Goal: Information Seeking & Learning: Find specific fact

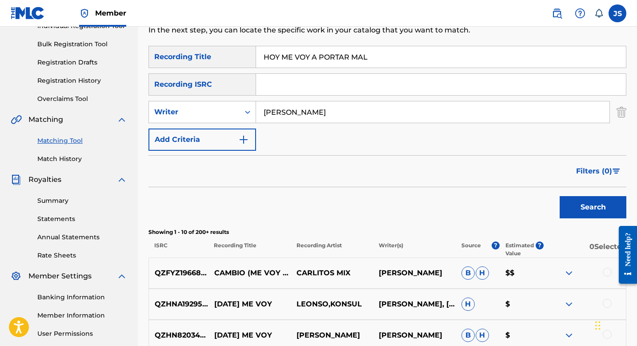
scroll to position [135, 0]
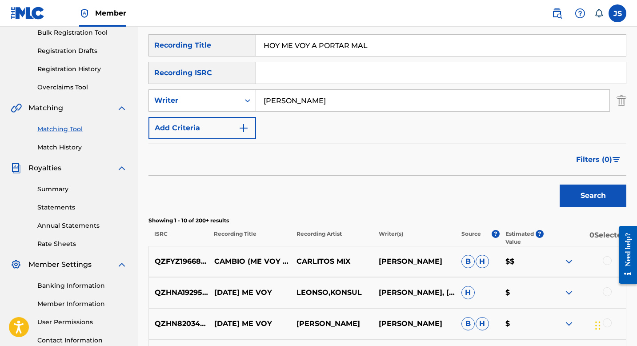
click at [303, 49] on input "HOY ME VOY A PORTAR MAL" at bounding box center [441, 45] width 370 height 21
paste input "LA CALABOCEÑA"
click at [584, 195] on button "Search" at bounding box center [592, 195] width 67 height 22
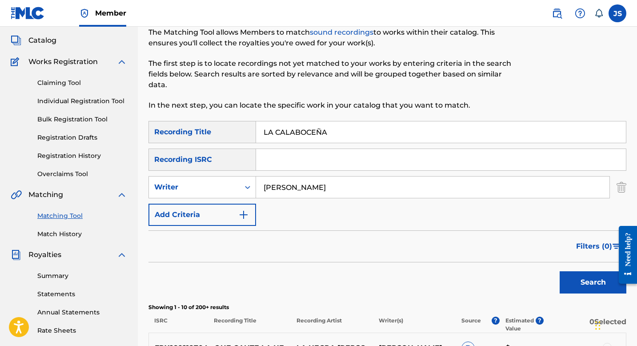
scroll to position [7, 0]
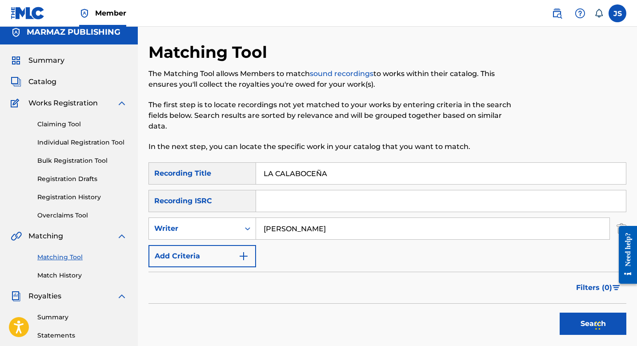
click at [316, 172] on input "LA CALABOCEÑA" at bounding box center [441, 173] width 370 height 21
paste input "HAPA DE CERVEZ"
click at [570, 320] on button "Search" at bounding box center [592, 323] width 67 height 22
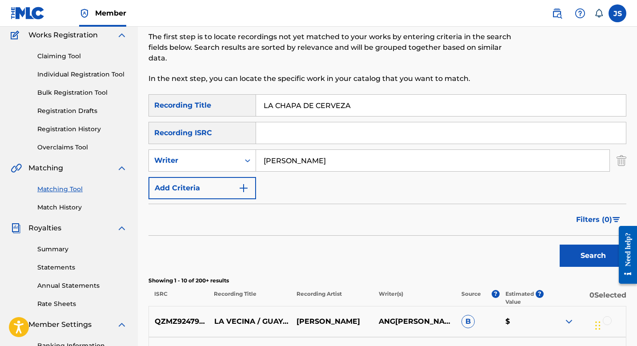
scroll to position [0, 0]
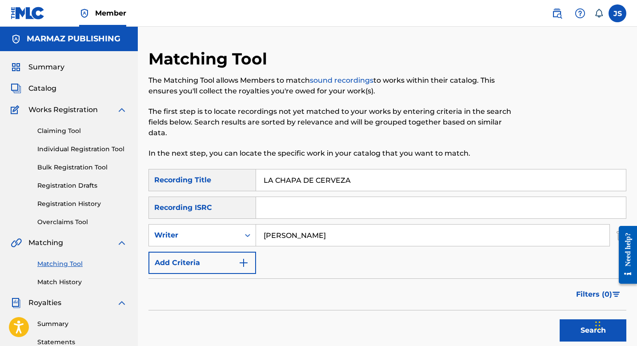
click at [272, 178] on input "LA CHAPA DE CERVEZA" at bounding box center [441, 179] width 370 height 21
paste input "RUZ DEL PERDÓN"
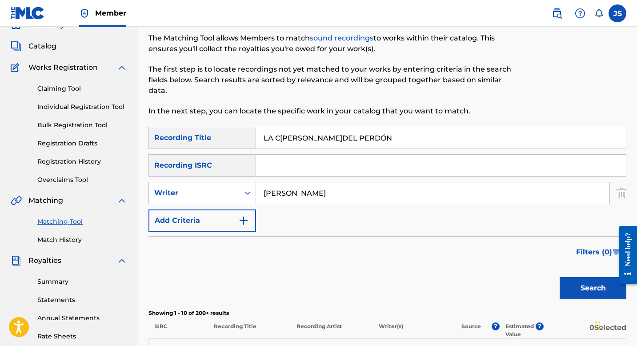
scroll to position [51, 0]
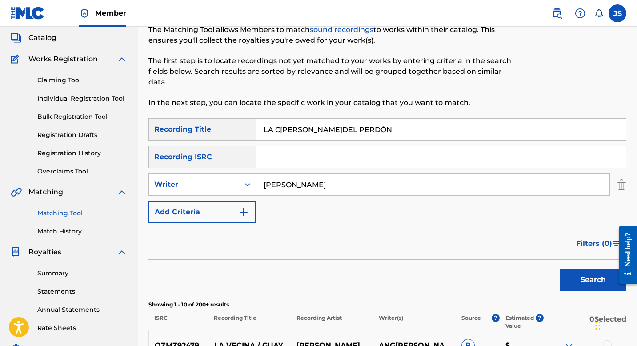
click at [578, 278] on button "Search" at bounding box center [592, 279] width 67 height 22
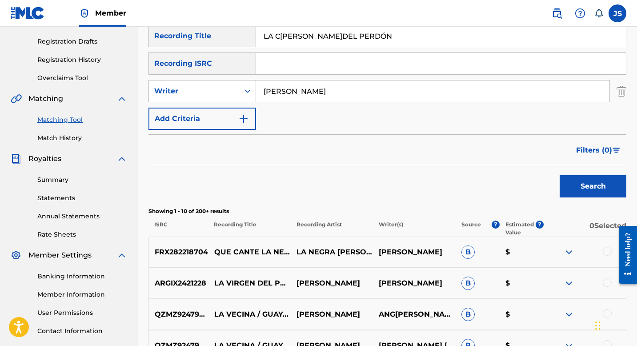
scroll to position [32, 0]
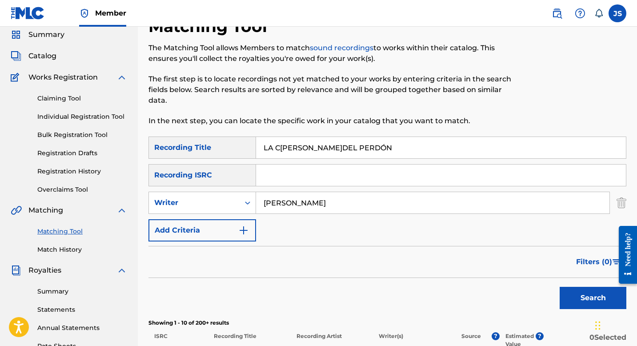
click at [283, 140] on input "LA CRUZ DEL PERDÓN" at bounding box center [441, 147] width 370 height 21
paste input "MAGIA DE LOS DOMINGOS"
click at [578, 295] on button "Search" at bounding box center [592, 298] width 67 height 22
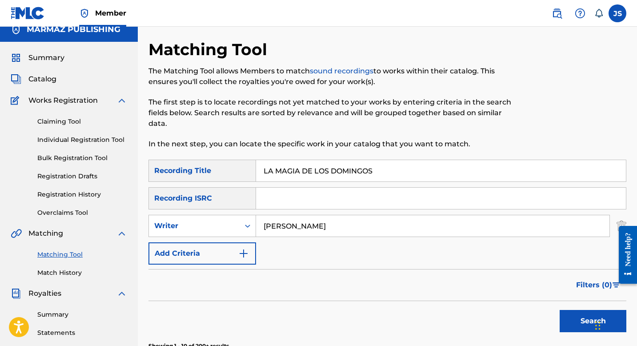
scroll to position [0, 0]
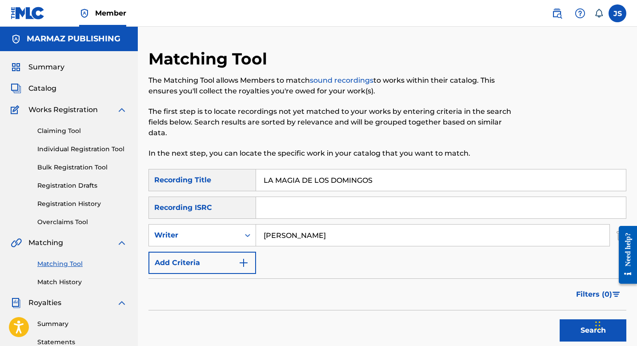
click at [283, 179] on input "LA MAGIA DE LOS DOMINGOS" at bounding box center [441, 179] width 370 height 21
paste input "PENA QUE NO SE AHOGA"
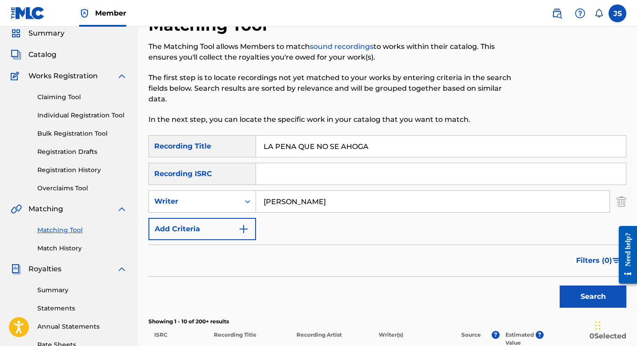
scroll to position [35, 0]
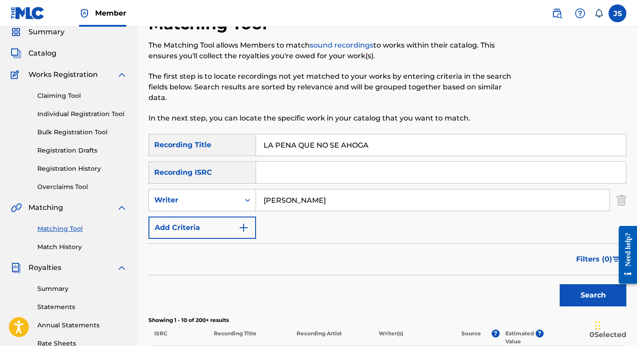
click at [576, 287] on button "Search" at bounding box center [592, 295] width 67 height 22
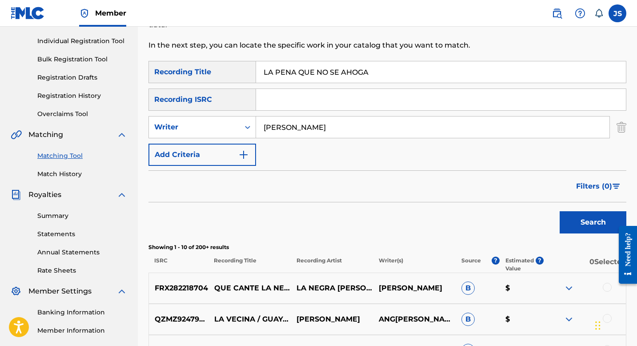
scroll to position [110, 0]
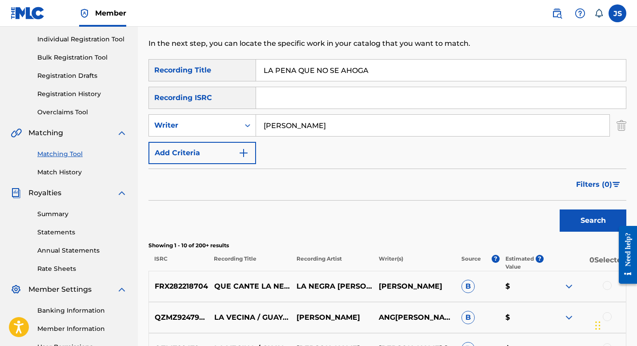
click at [298, 75] on input "LA PENA QUE NO SE AHOGA" at bounding box center [441, 70] width 370 height 21
paste input "RRA ES"
type input "LA PERRA ESA"
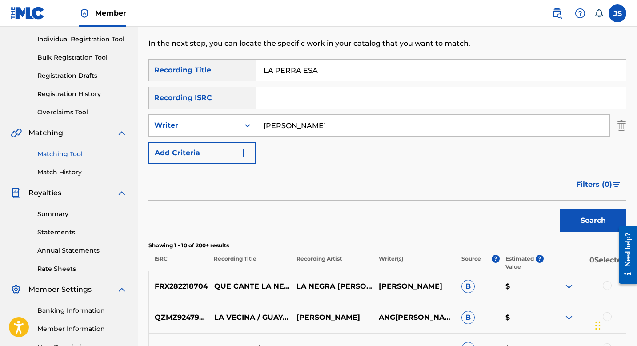
click at [565, 215] on button "Search" at bounding box center [592, 220] width 67 height 22
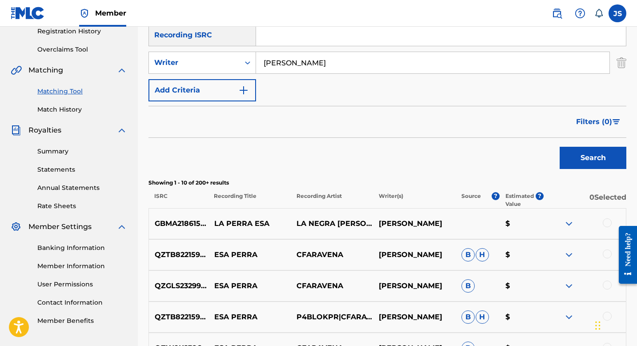
scroll to position [175, 0]
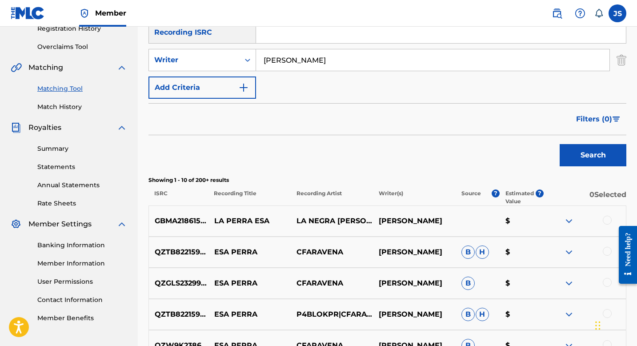
click at [605, 216] on div at bounding box center [606, 219] width 9 height 9
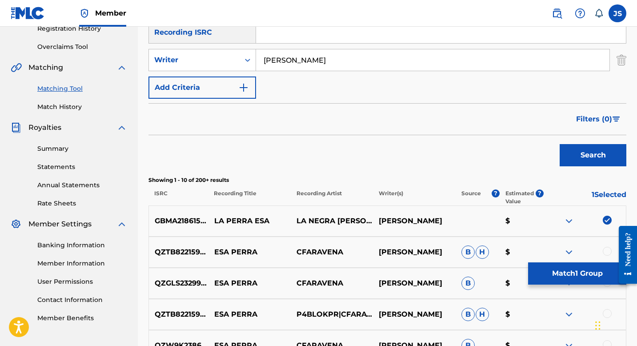
click at [543, 279] on button "Match 1 Group" at bounding box center [577, 273] width 98 height 22
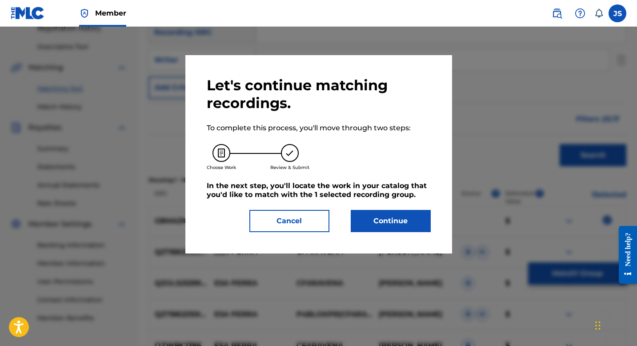
click at [395, 224] on button "Continue" at bounding box center [391, 221] width 80 height 22
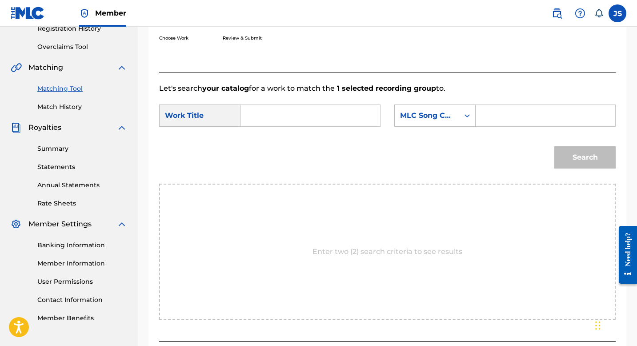
click at [317, 116] on input "Search Form" at bounding box center [310, 115] width 124 height 21
paste input "LA PERRA ESA"
type input "LA PERRA ESA"
click at [481, 113] on div "Search Form" at bounding box center [545, 115] width 140 height 22
click at [496, 109] on input "Search Form" at bounding box center [545, 115] width 124 height 21
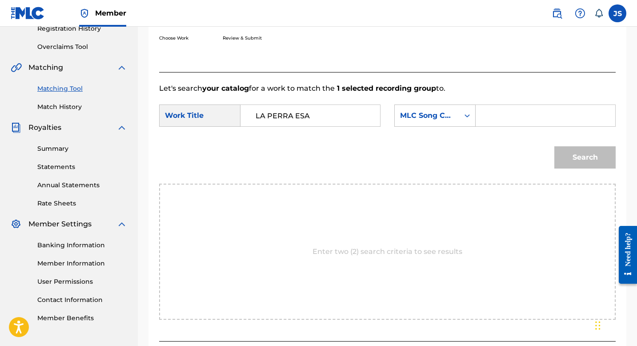
paste input "LR4MDS"
type input "LR4MDS"
click at [595, 162] on button "Search" at bounding box center [584, 157] width 61 height 22
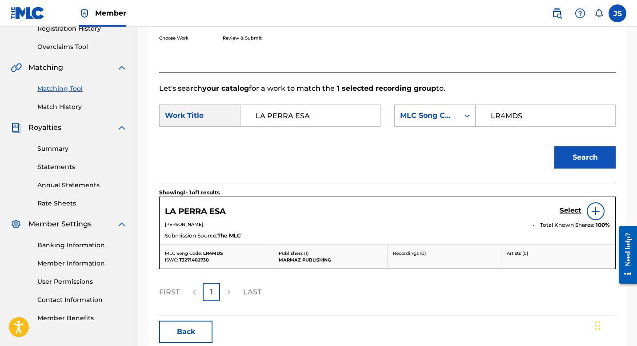
click at [569, 218] on div "Select" at bounding box center [584, 211] width 50 height 18
click at [569, 210] on h5 "Select" at bounding box center [570, 210] width 22 height 8
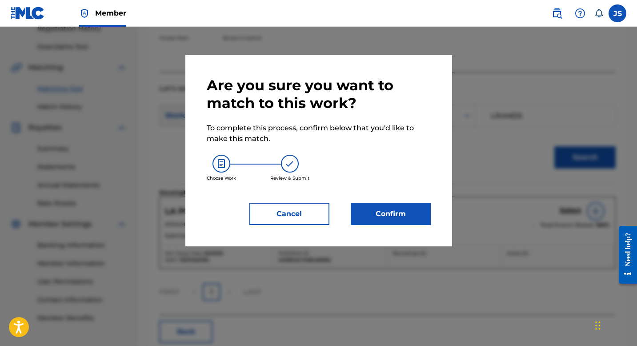
click at [392, 218] on button "Confirm" at bounding box center [391, 214] width 80 height 22
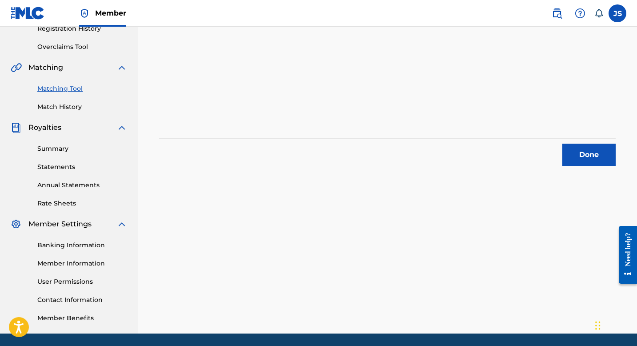
click at [569, 148] on button "Done" at bounding box center [588, 154] width 53 height 22
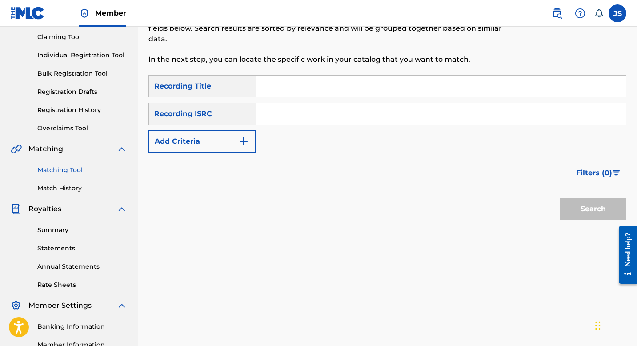
scroll to position [73, 0]
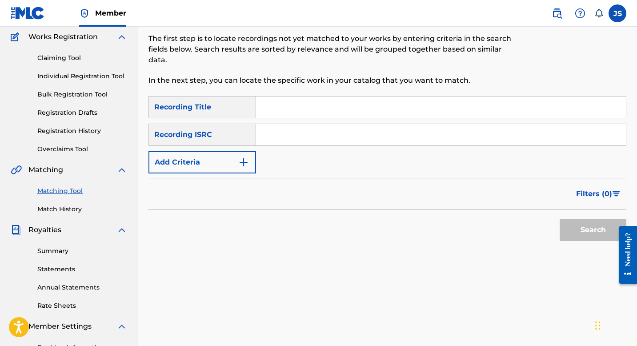
click at [301, 111] on input "Search Form" at bounding box center [441, 106] width 370 height 21
paste input "LA SOGA"
type input "LA SOGA"
click at [568, 221] on button "Search" at bounding box center [592, 230] width 67 height 22
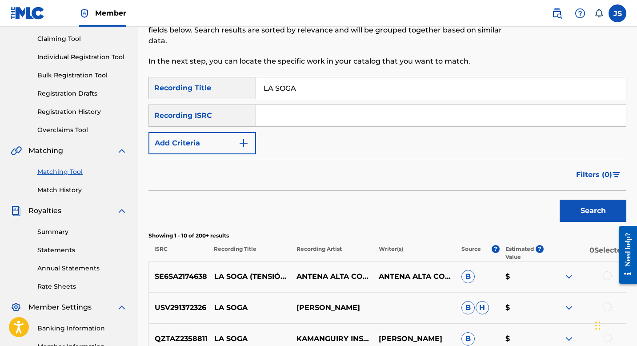
scroll to position [90, 0]
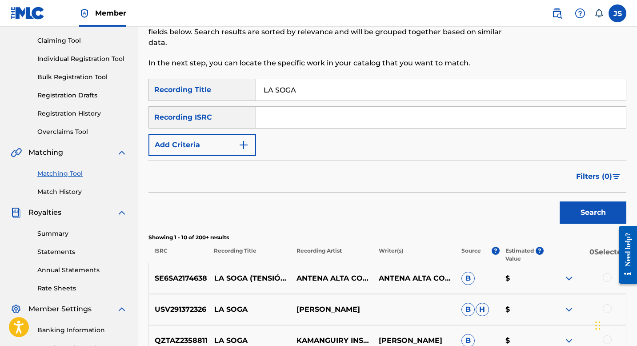
click at [200, 135] on button "Add Criteria" at bounding box center [202, 145] width 108 height 22
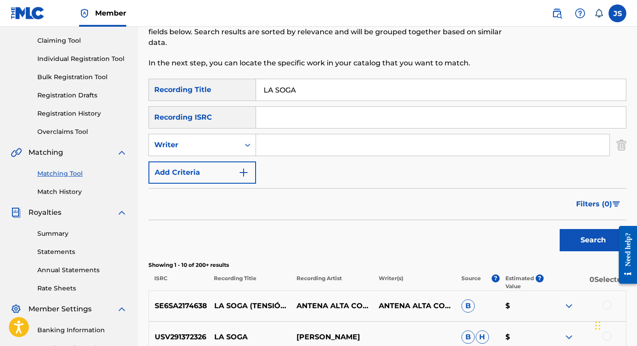
click at [276, 157] on div "SearchWithCriteria7c33b862-e9c0-48e2-a736-aa136841991e Recording Title LA SOGA …" at bounding box center [387, 131] width 478 height 105
click at [275, 145] on input "Search Form" at bounding box center [432, 144] width 353 height 21
type input "A"
type input "CARLOS CUMARIN"
click at [559, 229] on button "Search" at bounding box center [592, 240] width 67 height 22
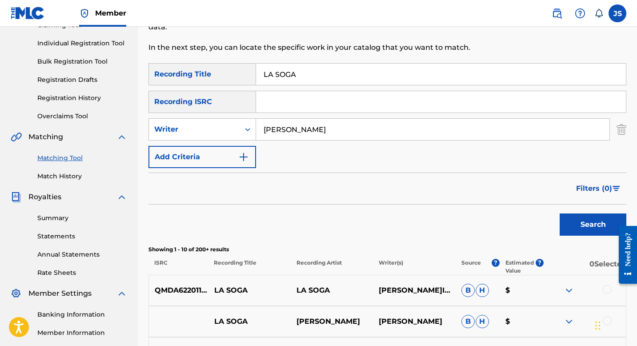
scroll to position [45, 0]
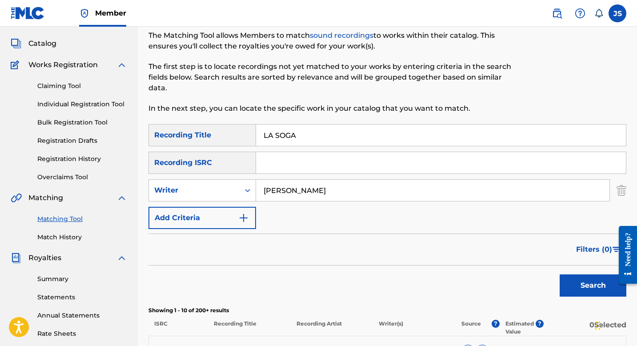
click at [294, 130] on input "LA SOGA" at bounding box center [441, 134] width 370 height 21
paste input "DE MI ANCESTRO"
click at [593, 283] on button "Search" at bounding box center [592, 285] width 67 height 22
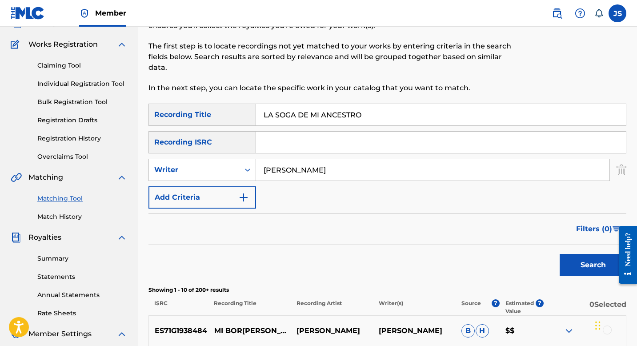
scroll to position [60, 0]
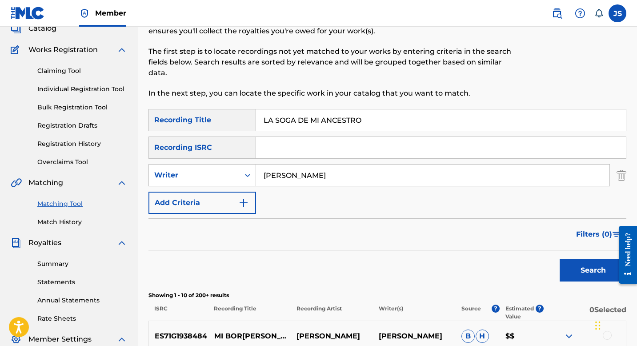
click at [276, 124] on input "LA SOGA DE MI ANCESTRO" at bounding box center [441, 119] width 370 height 21
paste input "RDA"
click at [578, 274] on button "Search" at bounding box center [592, 270] width 67 height 22
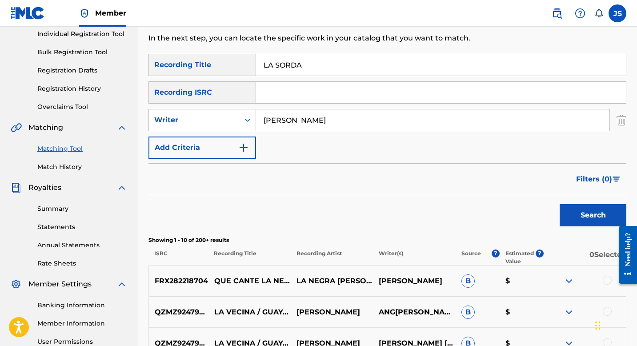
scroll to position [117, 0]
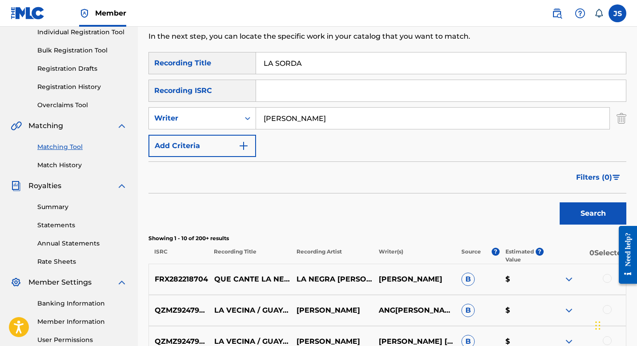
click at [292, 62] on input "LA SORDA" at bounding box center [441, 62] width 370 height 21
click at [559, 202] on button "Search" at bounding box center [592, 213] width 67 height 22
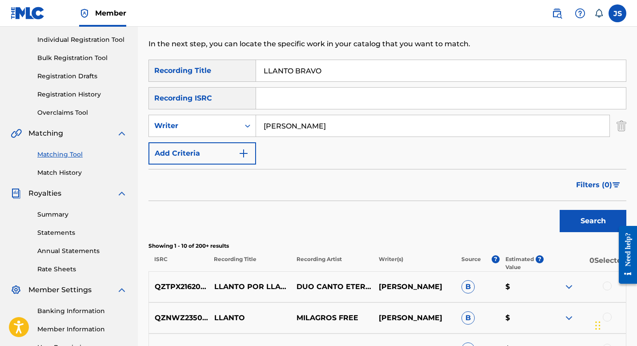
scroll to position [71, 0]
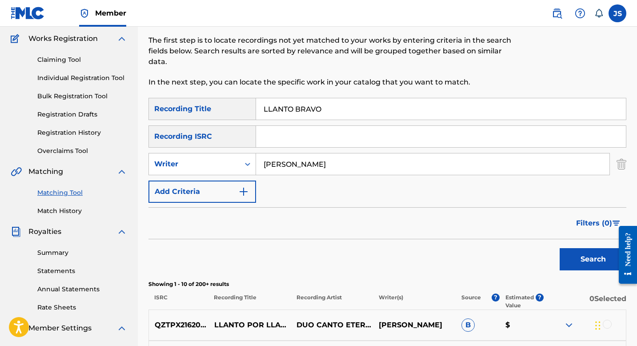
click at [288, 108] on input "LLANTO BRAVO" at bounding box center [441, 108] width 370 height 21
paste input "OS ARPISTAS DE MI TIERRA"
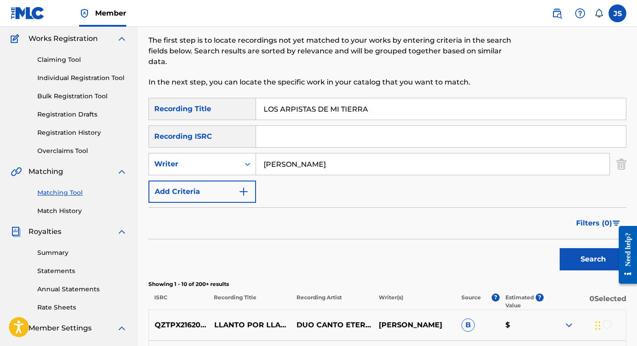
click at [572, 253] on button "Search" at bounding box center [592, 259] width 67 height 22
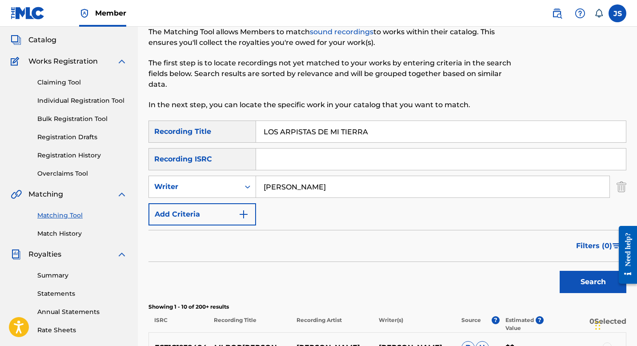
scroll to position [46, 0]
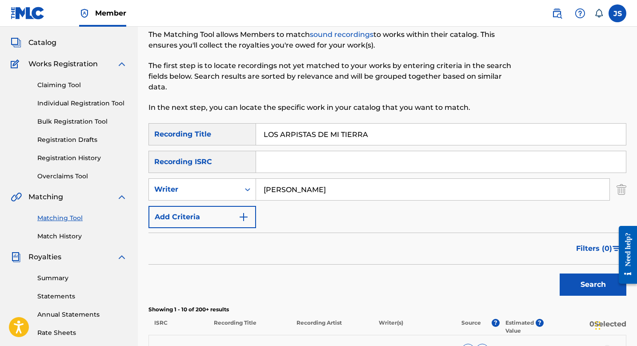
click at [323, 139] on input "LOS ARPISTAS DE MI TIERRA" at bounding box center [441, 133] width 370 height 21
paste input "BESOS DE ANDREA PAOL"
click at [568, 275] on button "Search" at bounding box center [592, 284] width 67 height 22
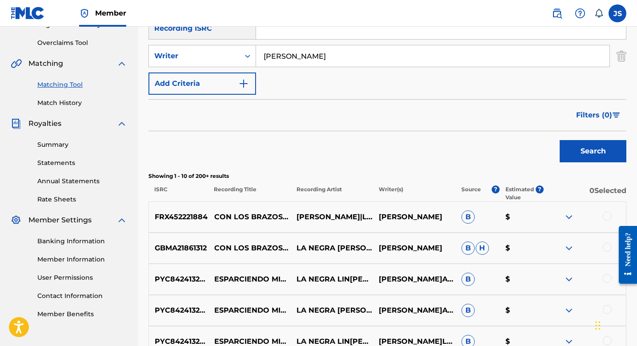
scroll to position [48, 0]
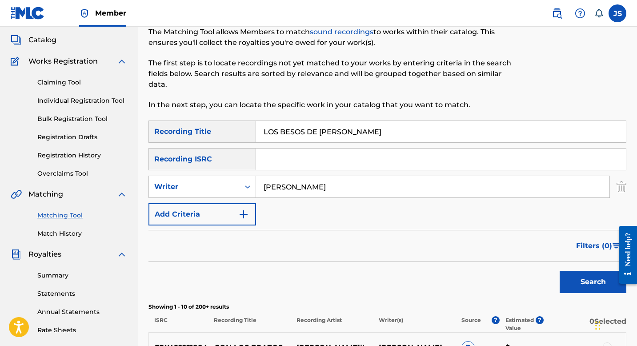
click at [302, 130] on input "LOS BESOS DE ANDREA PAOLA" at bounding box center [441, 131] width 370 height 21
paste input "CAMINOS DE MI LLANO"
click at [582, 280] on button "Search" at bounding box center [592, 282] width 67 height 22
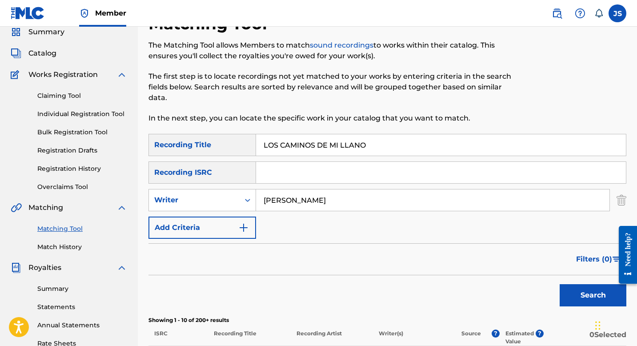
scroll to position [18, 0]
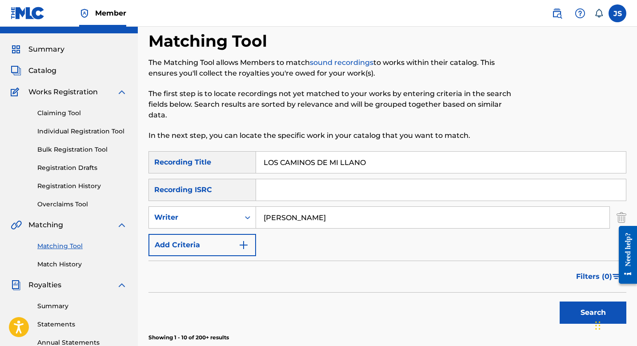
click at [298, 156] on input "LOS CAMINOS DE MI LLANO" at bounding box center [441, 161] width 370 height 21
paste input "GABANE"
click at [566, 308] on button "Search" at bounding box center [592, 312] width 67 height 22
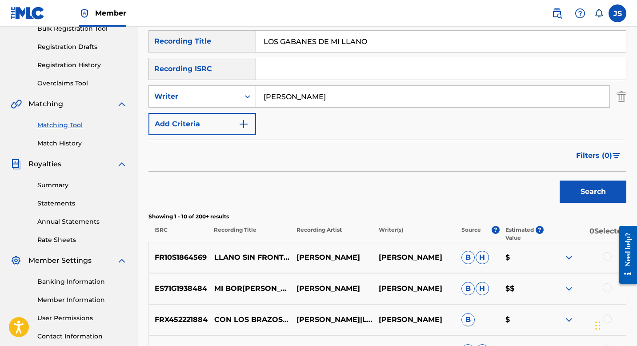
scroll to position [137, 0]
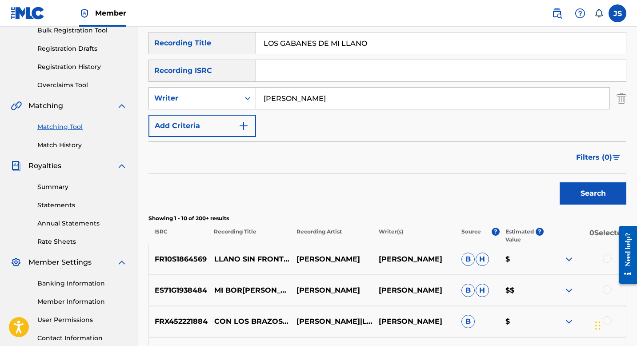
click at [311, 40] on input "LOS GABANES DE MI LLANO" at bounding box center [441, 42] width 370 height 21
paste input "INFIELES"
click at [610, 183] on button "Search" at bounding box center [592, 193] width 67 height 22
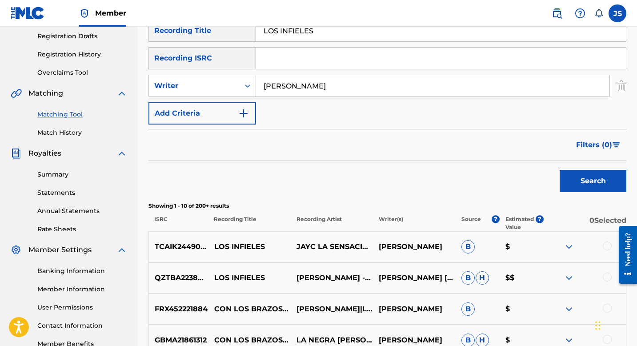
scroll to position [150, 0]
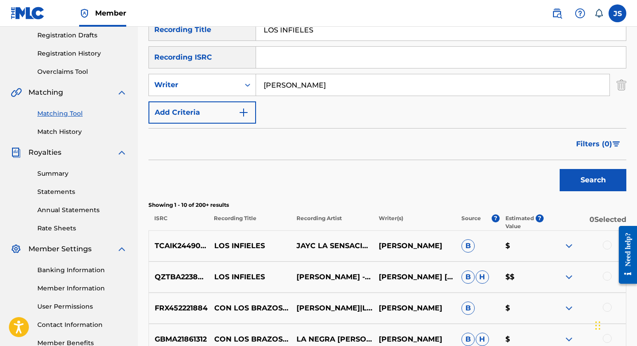
click at [295, 29] on input "LOS INFIELES" at bounding box center [441, 29] width 370 height 21
paste input "REYES DE LA SABANA"
click at [571, 176] on button "Search" at bounding box center [592, 180] width 67 height 22
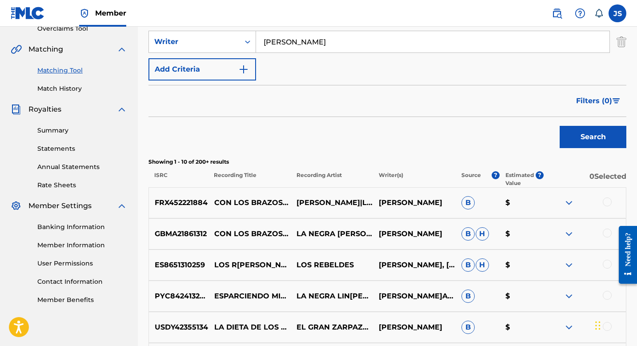
scroll to position [139, 0]
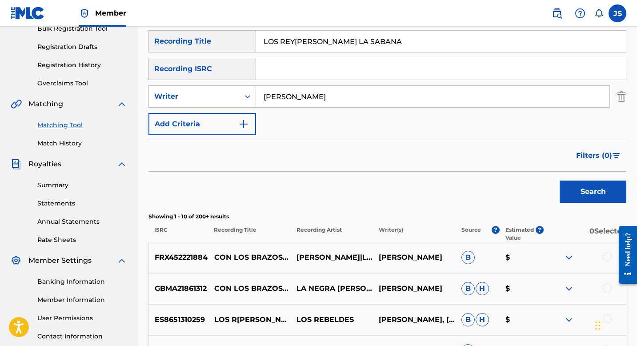
click at [293, 49] on input "LOS [PERSON_NAME] DE LA SABANA" at bounding box center [441, 41] width 370 height 21
paste input "MARÍA MERCEDES"
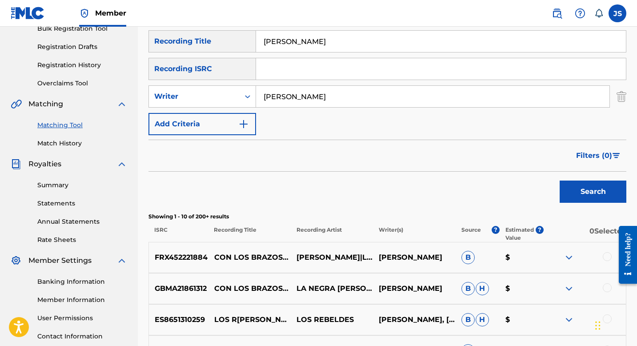
click at [579, 187] on button "Search" at bounding box center [592, 191] width 67 height 22
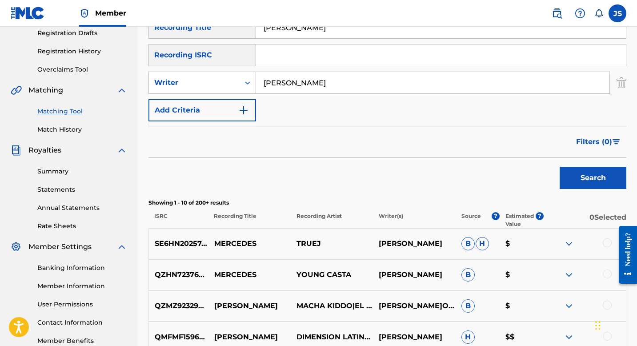
scroll to position [136, 0]
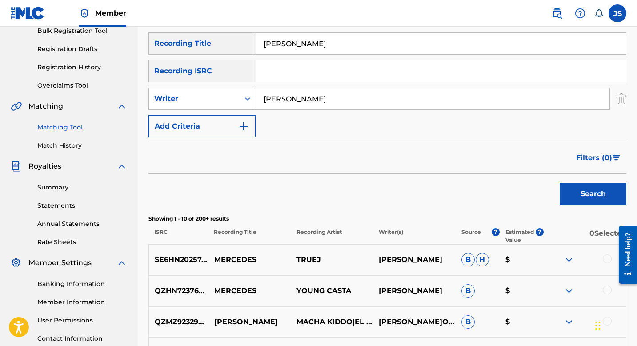
click at [296, 49] on input "MARÍA MERCEDES" at bounding box center [441, 43] width 370 height 21
paste input "E GUSTA, EL JOROPO ME GUSTA"
click at [577, 192] on button "Search" at bounding box center [592, 194] width 67 height 22
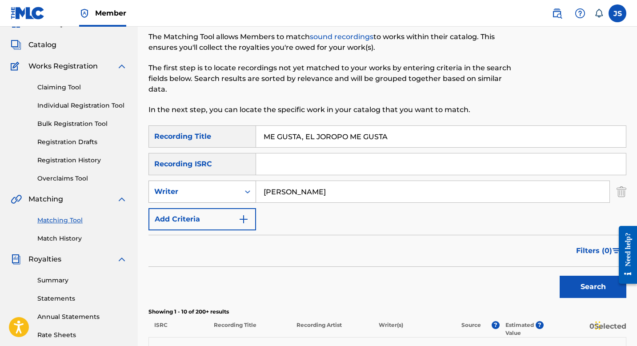
scroll to position [0, 0]
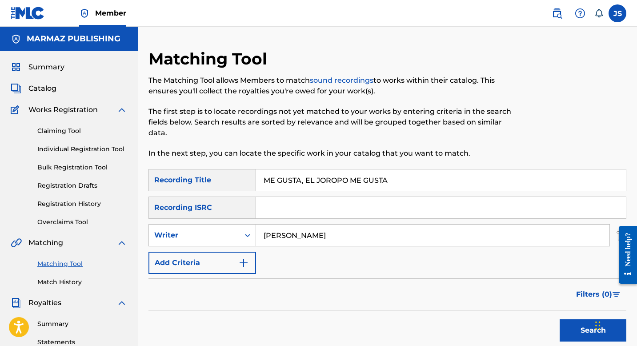
click at [300, 179] on input "ME GUSTA, EL JOROPO ME GUSTA" at bounding box center [441, 179] width 370 height 21
paste input "I LLANO Y TU"
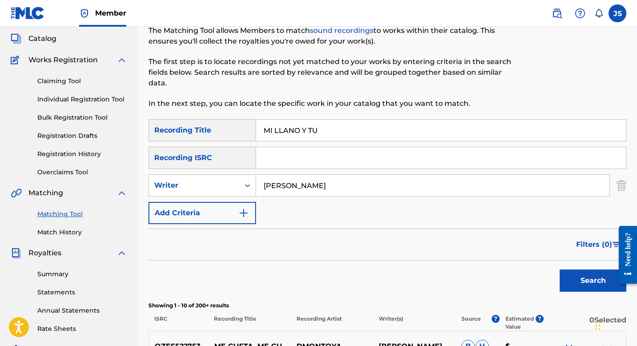
scroll to position [63, 0]
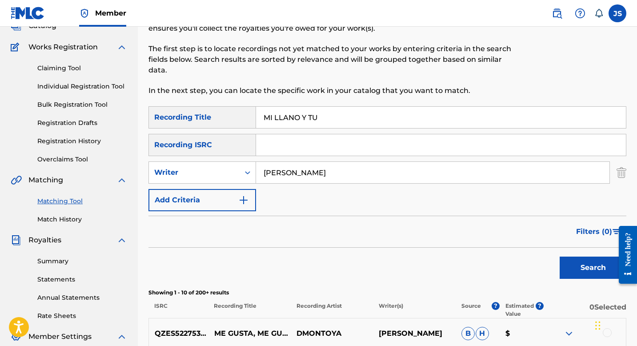
click at [576, 256] on button "Search" at bounding box center [592, 267] width 67 height 22
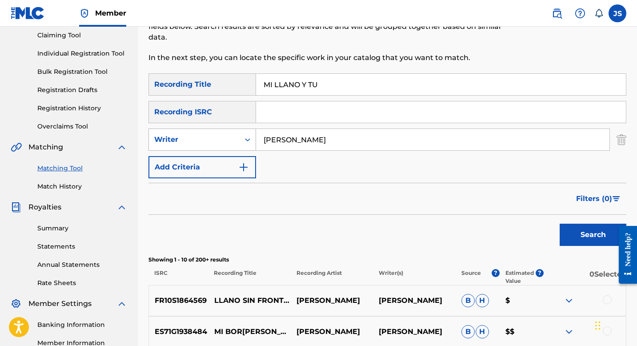
scroll to position [57, 0]
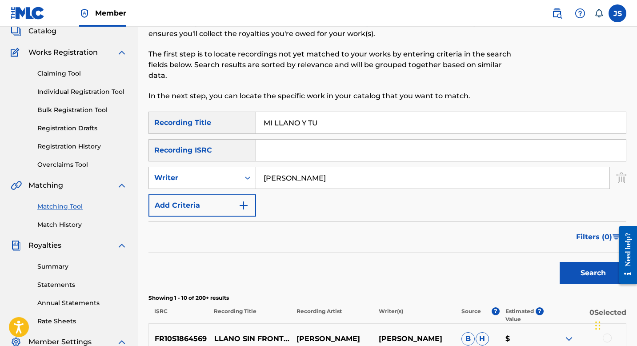
click at [302, 115] on input "MI LLANO Y TU" at bounding box center [441, 122] width 370 height 21
paste input "MADRE CAMPESINA"
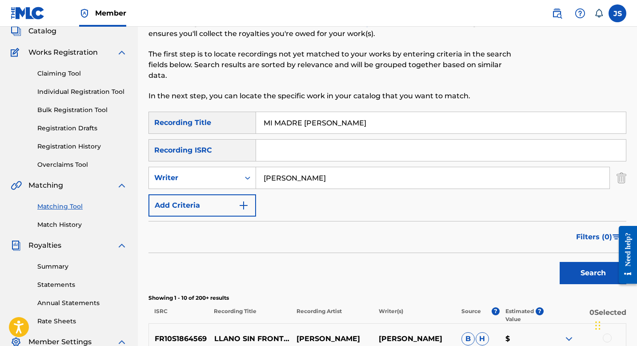
click at [578, 277] on button "Search" at bounding box center [592, 273] width 67 height 22
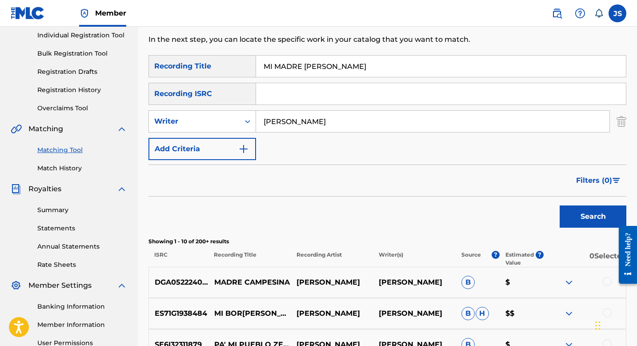
scroll to position [107, 0]
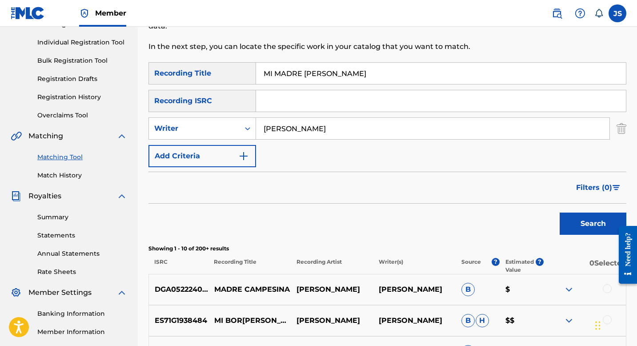
click at [306, 76] on input "MI MADRE CAMPESINA" at bounding box center [441, 73] width 370 height 21
paste input "RA COMO TE IMAGINO"
click at [590, 224] on button "Search" at bounding box center [592, 223] width 67 height 22
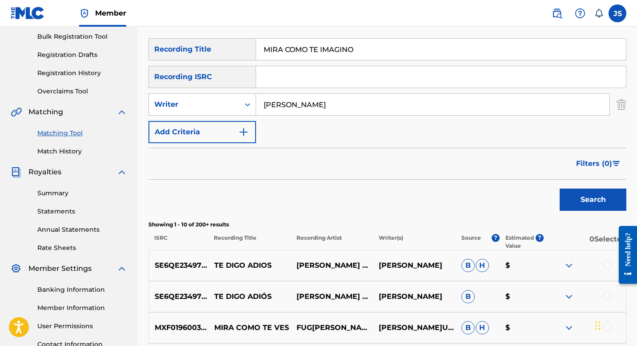
scroll to position [96, 0]
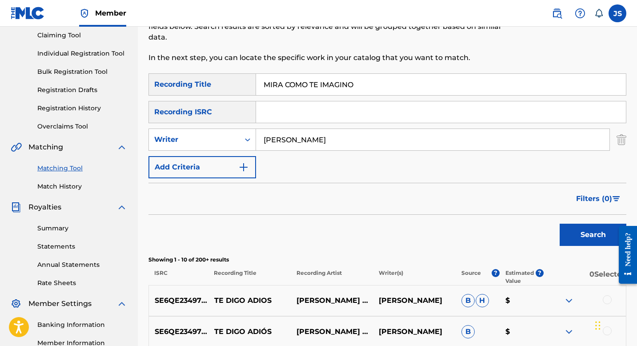
click at [307, 89] on input "MIRA COMO TE IMAGINO" at bounding box center [441, 84] width 370 height 21
paste input "ONTERREY EN MIS RECUERDOS"
click at [585, 231] on button "Search" at bounding box center [592, 234] width 67 height 22
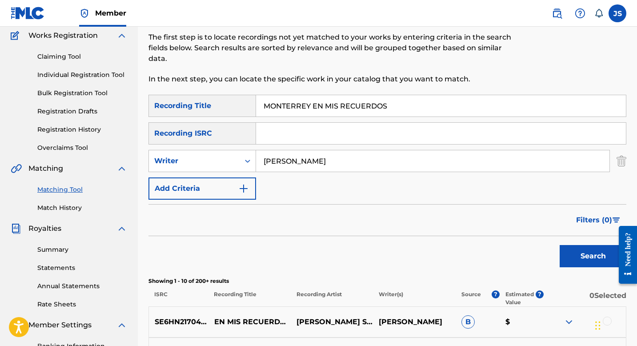
scroll to position [64, 0]
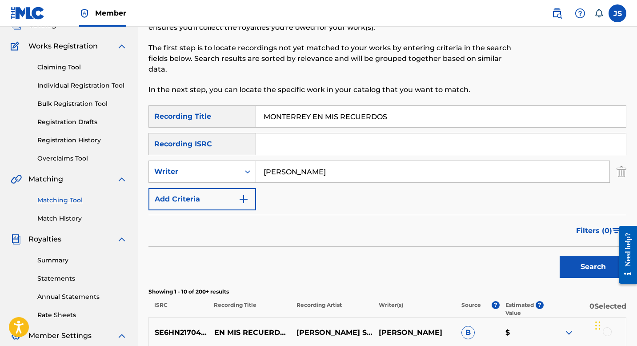
click at [329, 118] on input "MONTERREY EN MIS RECUERDOS" at bounding box center [441, 116] width 370 height 21
paste input "UMENTO AL LLANERO"
click at [586, 271] on button "Search" at bounding box center [592, 266] width 67 height 22
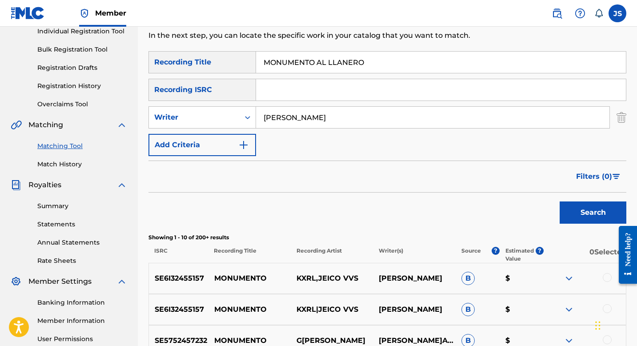
scroll to position [120, 0]
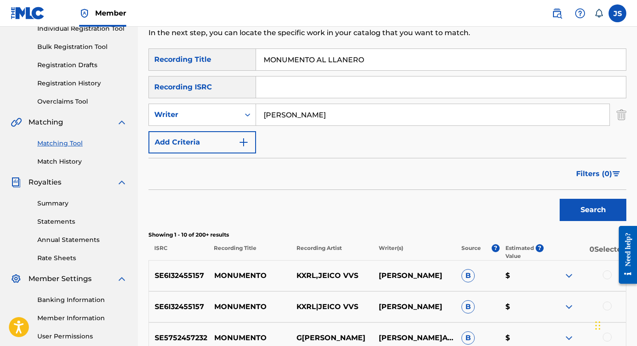
click at [291, 55] on input "MONUMENTO AL LLANERO" at bounding box center [441, 59] width 370 height 21
paste input "UJERES A RIENDA SUELTA"
click at [566, 199] on button "Search" at bounding box center [592, 210] width 67 height 22
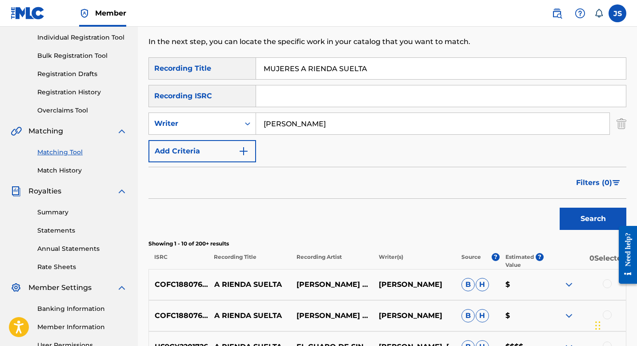
scroll to position [106, 0]
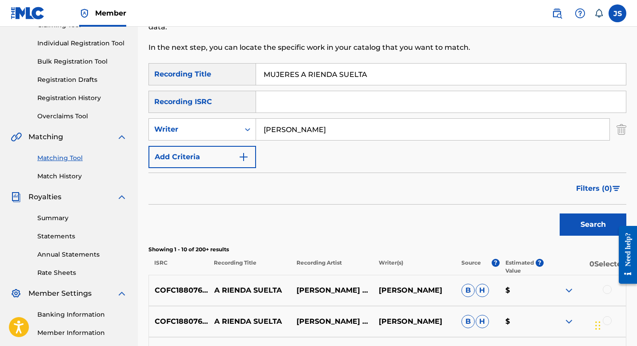
click at [303, 75] on input "MUJERES A RIENDA SUELTA" at bounding box center [441, 74] width 370 height 21
paste input "NO LLORO POR QUE TE VAS"
click at [569, 231] on button "Search" at bounding box center [592, 224] width 67 height 22
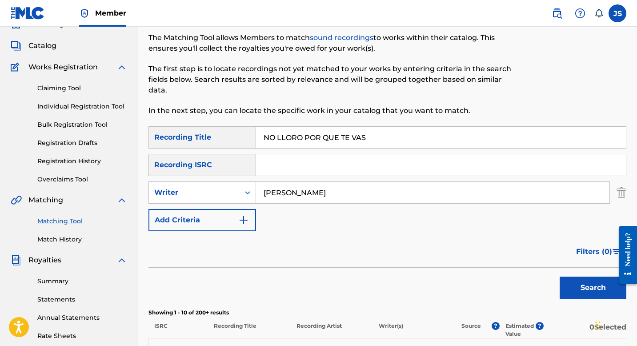
scroll to position [7, 0]
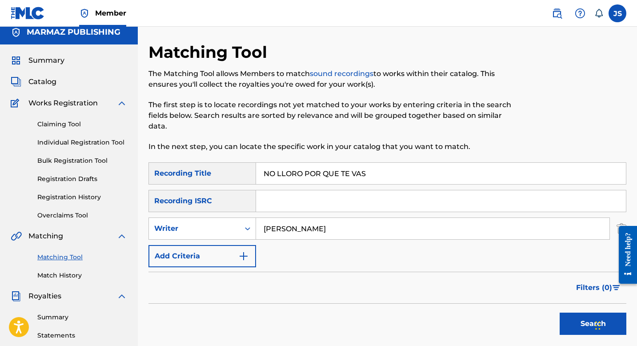
click at [318, 166] on input "NO LLORO POR QUE TE VAS" at bounding box center [441, 173] width 370 height 21
paste input "SE HA PERDIDO NADA"
click at [574, 319] on button "Search" at bounding box center [592, 323] width 67 height 22
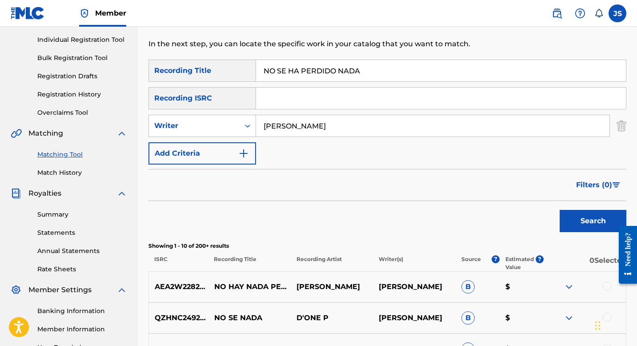
scroll to position [46, 0]
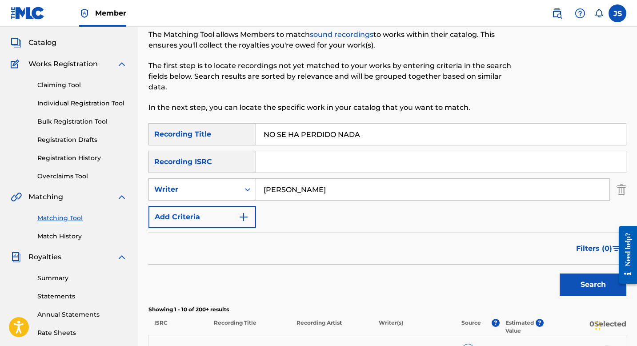
click at [296, 137] on input "NO SE HA PERDIDO NADA" at bounding box center [441, 133] width 370 height 21
paste input "DRIZA DE LAS ESTRELLAS"
click at [584, 288] on button "Search" at bounding box center [592, 284] width 67 height 22
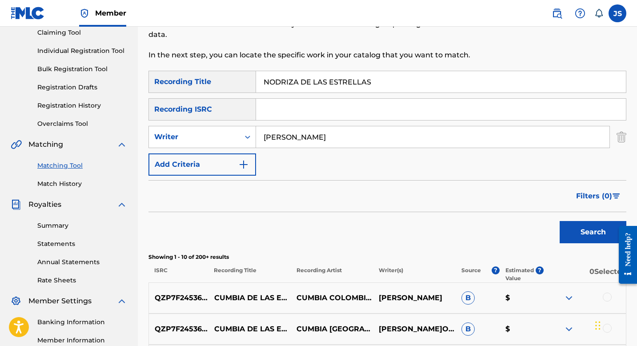
scroll to position [53, 0]
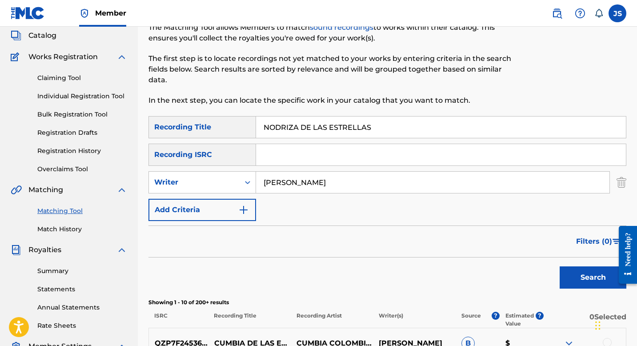
click at [282, 127] on input "NODRIZA DE LAS ESTRELLAS" at bounding box center [441, 126] width 370 height 21
paste input "UESTRA DESPEDIDA"
click at [566, 272] on button "Search" at bounding box center [592, 277] width 67 height 22
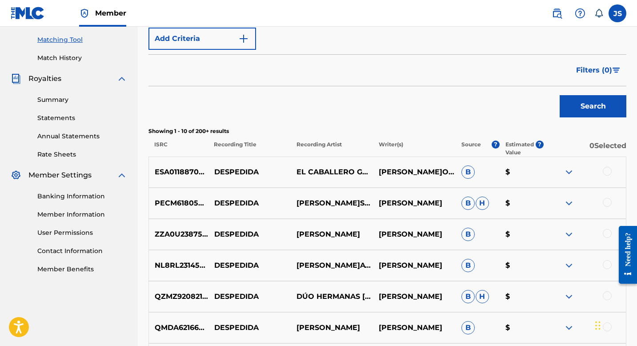
scroll to position [0, 0]
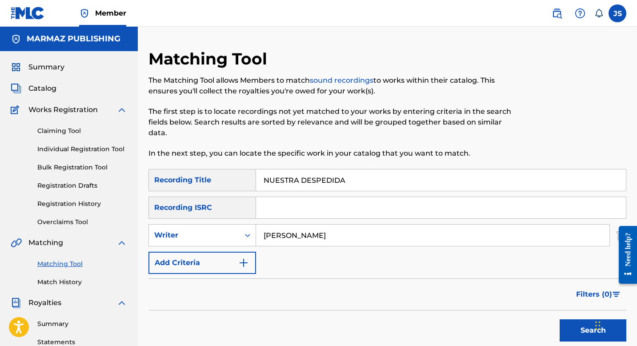
click at [297, 175] on input "NUESTRA DESPEDIDA" at bounding box center [441, 179] width 370 height 21
paste input "IFERENCI"
click at [575, 329] on button "Search" at bounding box center [592, 330] width 67 height 22
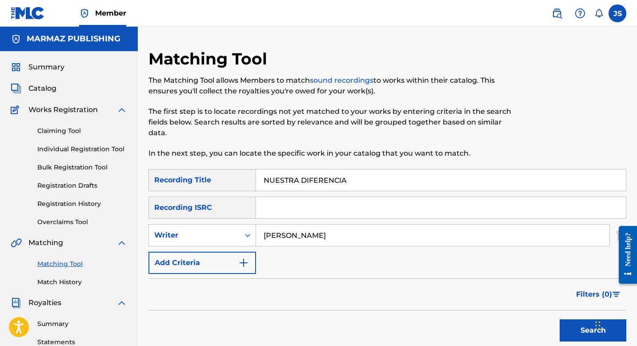
click at [291, 174] on input "NUESTRA DIFERENCIA" at bounding box center [441, 179] width 370 height 21
paste input "OBSESIÓN"
click at [579, 323] on button "Search" at bounding box center [592, 330] width 67 height 22
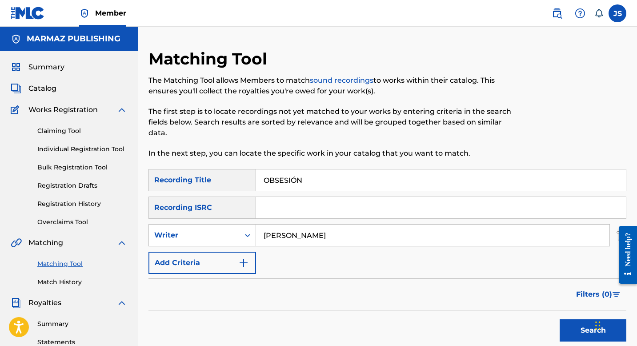
click at [289, 182] on input "OBSESIÓN" at bounding box center [441, 179] width 370 height 21
paste input "PA ALTAGRACIA DE ORITUCO"
click at [565, 329] on button "Search" at bounding box center [592, 330] width 67 height 22
click at [297, 174] on input "PA ALTAGRACIA DE ORITUCO" at bounding box center [441, 179] width 370 height 21
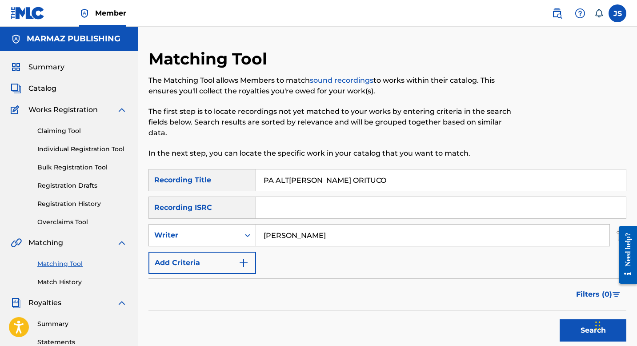
click at [297, 174] on input "PA ALTAGRACIA DE ORITUCO" at bounding box center [441, 179] width 370 height 21
paste input "RA MI GENTE"
click at [570, 331] on button "Search" at bounding box center [592, 330] width 67 height 22
click at [293, 179] on input "PARA MI GENTE" at bounding box center [441, 179] width 370 height 21
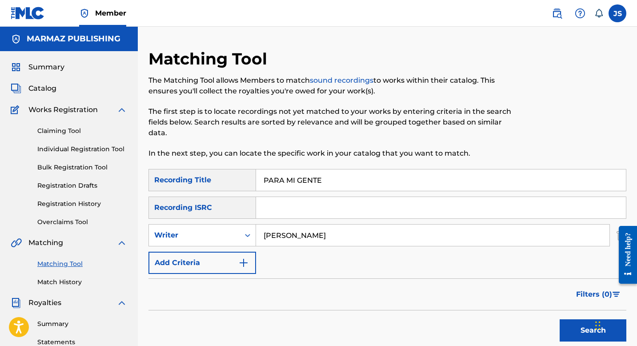
click at [293, 179] on input "PARA MI GENTE" at bounding box center [441, 179] width 370 height 21
paste input "QUE VUELVA CONMIGO"
click at [568, 329] on button "Search" at bounding box center [592, 330] width 67 height 22
click at [295, 183] on input "PARA QUE VUELVA CONMIGO" at bounding box center [441, 179] width 370 height 21
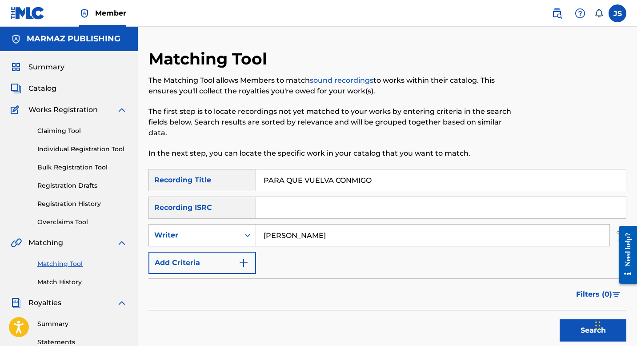
click at [295, 183] on input "PARA QUE VUELVA CONMIGO" at bounding box center [441, 179] width 370 height 21
paste input "RANDEANDO EN ORIENTE"
type input "PARRANDEANDO EN ORIENTE"
click at [573, 335] on button "Search" at bounding box center [592, 330] width 67 height 22
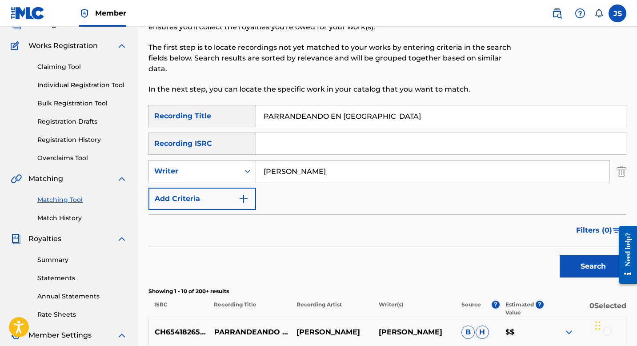
scroll to position [19, 0]
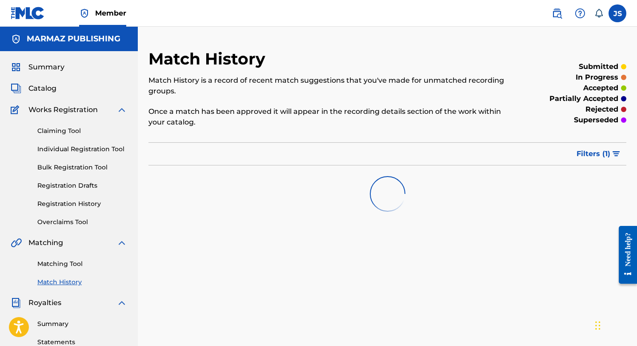
scroll to position [19, 0]
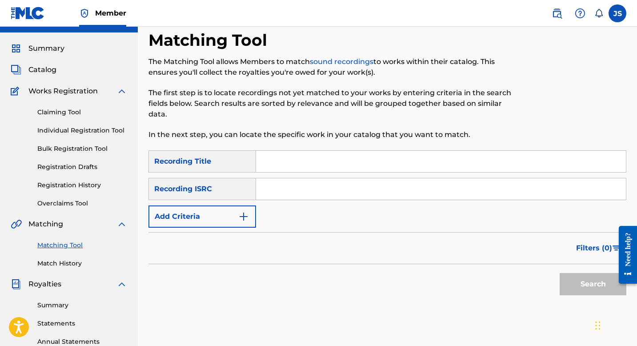
click at [282, 153] on input "Search Form" at bounding box center [441, 161] width 370 height 21
paste input "PENSANDO EN MARÍA"
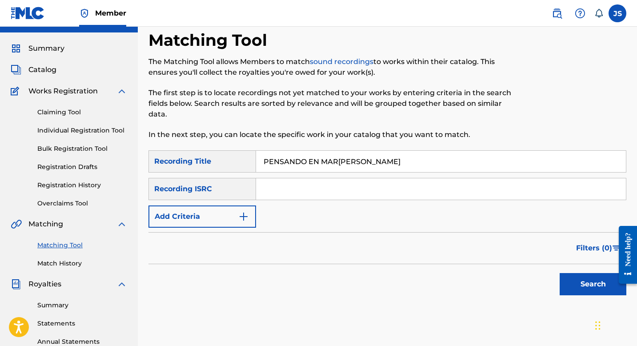
click at [597, 278] on button "Search" at bounding box center [592, 284] width 67 height 22
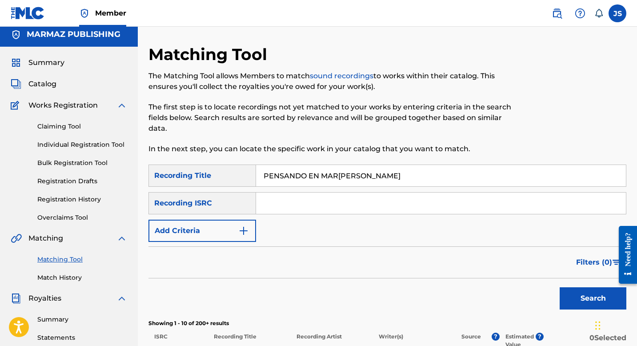
scroll to position [0, 0]
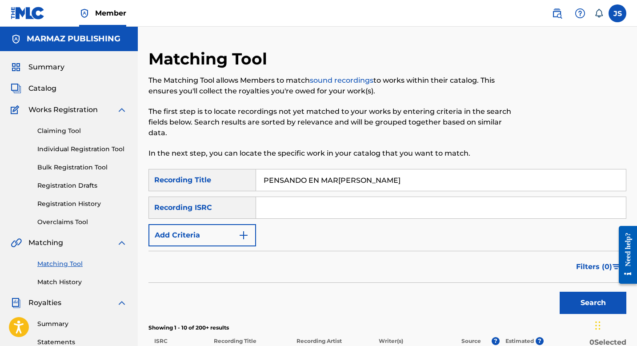
click at [288, 175] on input "PENSANDO EN MARÍA" at bounding box center [441, 179] width 370 height 21
paste input "IDEN QUE CANTE LA NEGR"
click at [584, 297] on button "Search" at bounding box center [592, 302] width 67 height 22
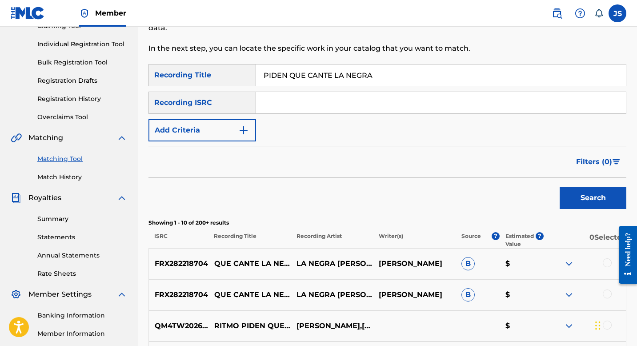
scroll to position [55, 0]
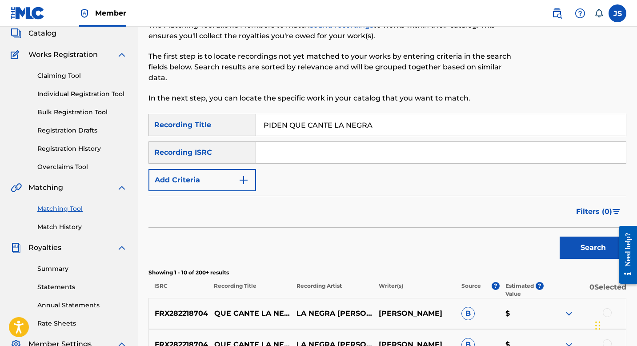
click at [283, 124] on input "PIDEN QUE CANTE LA NEGRA" at bounding box center [441, 124] width 370 height 21
paste input "OQUITO DE AMOR"
click at [573, 253] on button "Search" at bounding box center [592, 247] width 67 height 22
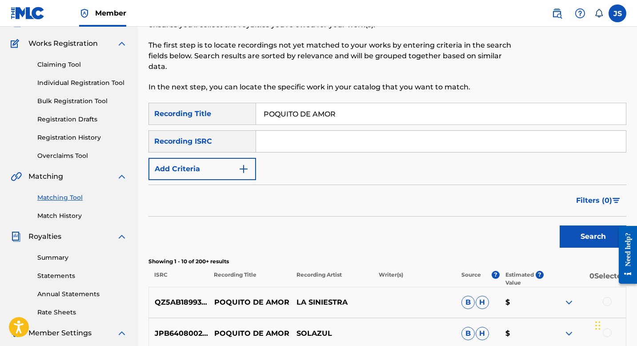
scroll to position [52, 0]
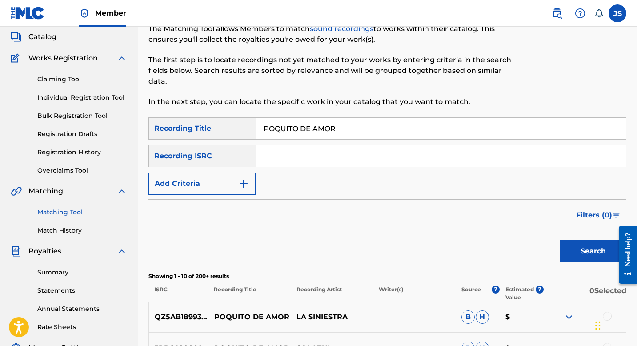
click at [300, 130] on input "POQUITO DE AMOR" at bounding box center [441, 128] width 370 height 21
paste input "R SER TAN BONITA"
click at [573, 253] on button "Search" at bounding box center [592, 251] width 67 height 22
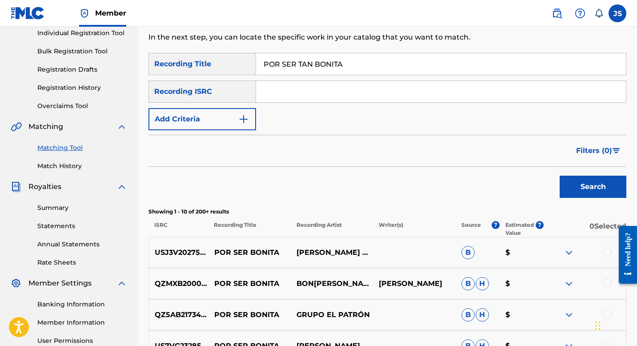
scroll to position [92, 0]
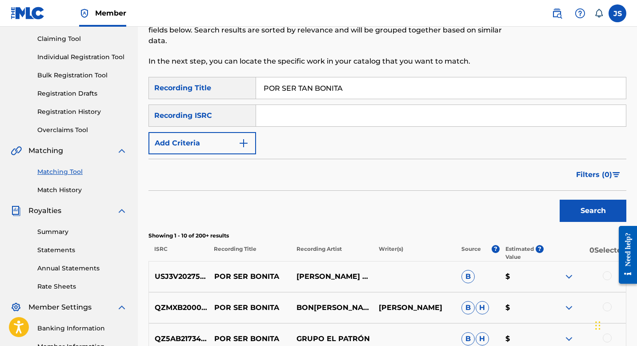
click at [292, 94] on input "POR SER TAN BONITA" at bounding box center [441, 87] width 370 height 21
paste input "UBLIQUEMOS NUESTRO AMOR"
click at [573, 205] on button "Search" at bounding box center [592, 210] width 67 height 22
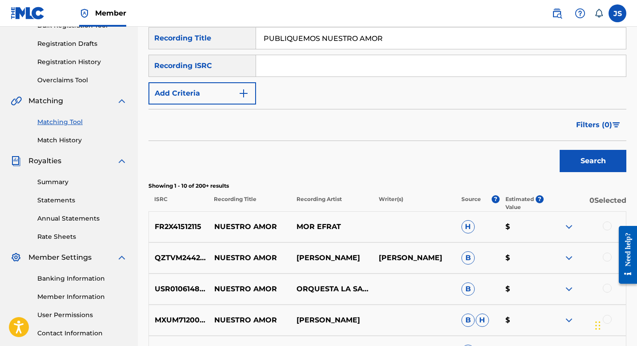
scroll to position [10, 0]
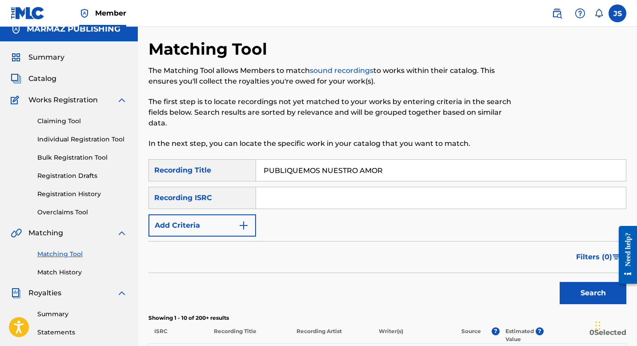
click at [303, 171] on input "PUBLIQUEMOS NUESTRO AMOR" at bounding box center [441, 169] width 370 height 21
paste input "ES SOY LLANERA"
click at [578, 297] on button "Search" at bounding box center [592, 293] width 67 height 22
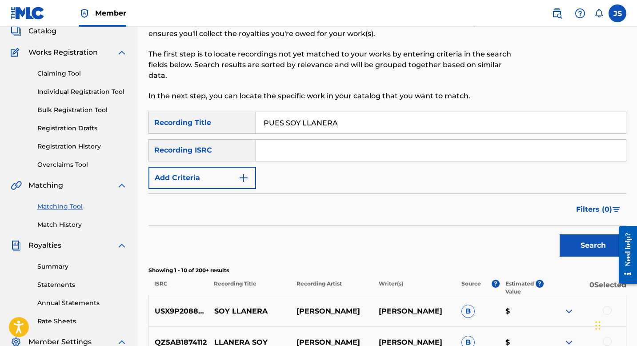
scroll to position [0, 0]
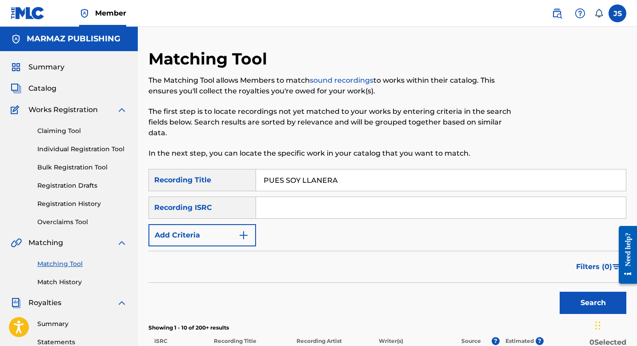
click at [282, 181] on input "PUES SOY LLANERA" at bounding box center [441, 179] width 370 height 21
paste input "QUIÉN ES LA MUJER DEL BURRO"
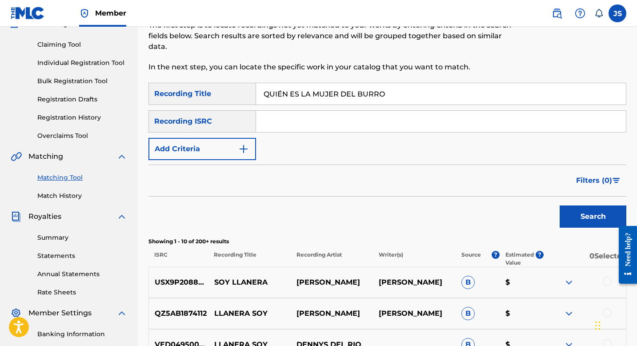
type input "QUIÉN ES LA MUJER DEL BURRO"
click at [565, 212] on button "Search" at bounding box center [592, 216] width 67 height 22
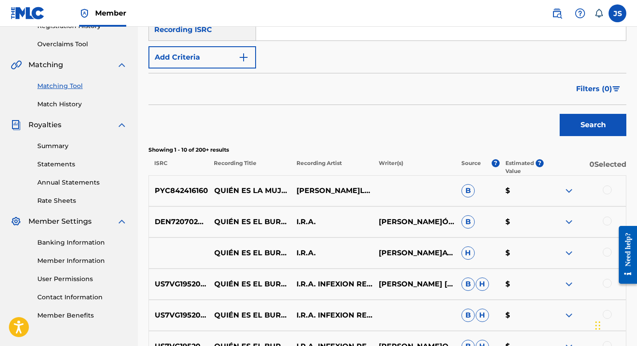
scroll to position [169, 0]
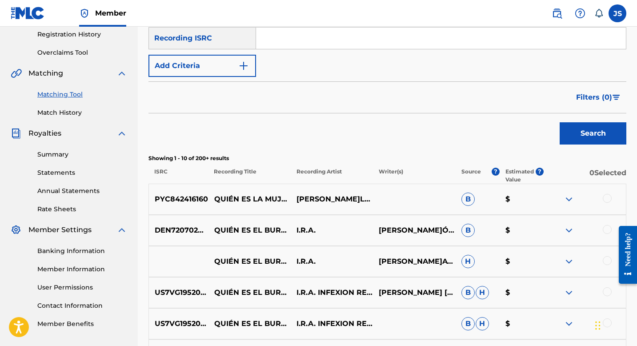
click at [604, 198] on div at bounding box center [606, 198] width 9 height 9
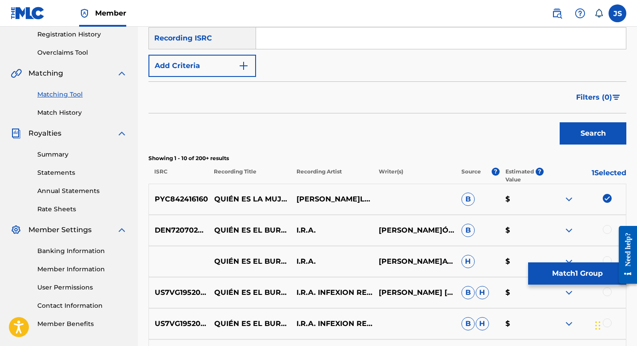
click at [578, 265] on button "Match 1 Group" at bounding box center [577, 273] width 98 height 22
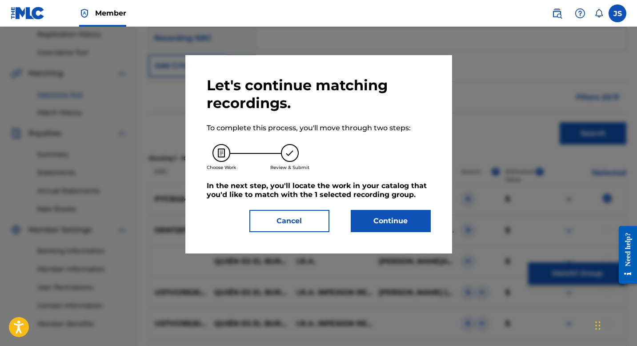
click at [388, 211] on button "Continue" at bounding box center [391, 221] width 80 height 22
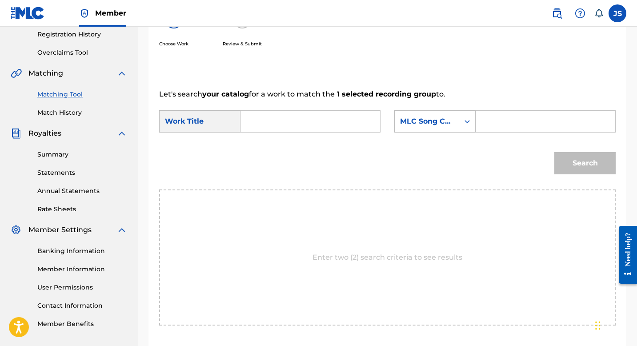
click at [319, 118] on input "Search Form" at bounding box center [310, 121] width 124 height 21
paste input "QUIÉN ES LA MUJER DEL BURRO"
type input "QUIÉN ES LA MUJER DEL BURRO"
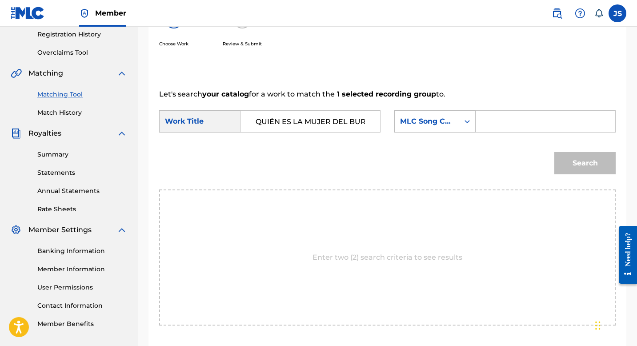
click at [482, 123] on div "Search Form" at bounding box center [545, 121] width 140 height 22
click at [489, 115] on input "Search Form" at bounding box center [545, 121] width 124 height 21
paste input "QL9HDS"
type input "QL9HDS"
click at [577, 155] on button "Search" at bounding box center [584, 163] width 61 height 22
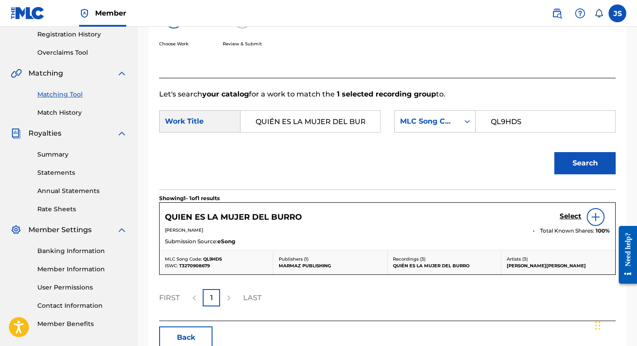
click at [564, 225] on div "Select" at bounding box center [584, 217] width 50 height 18
click at [564, 217] on h5 "Select" at bounding box center [570, 216] width 22 height 8
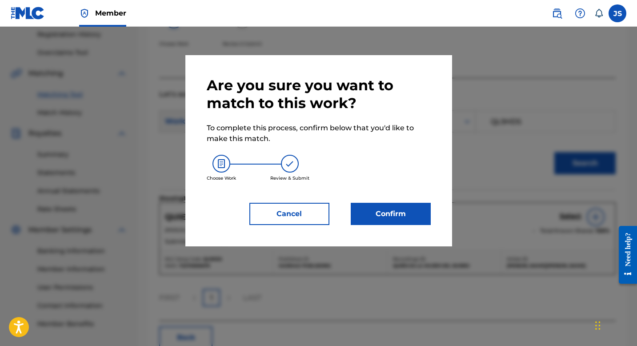
click at [396, 216] on button "Confirm" at bounding box center [391, 214] width 80 height 22
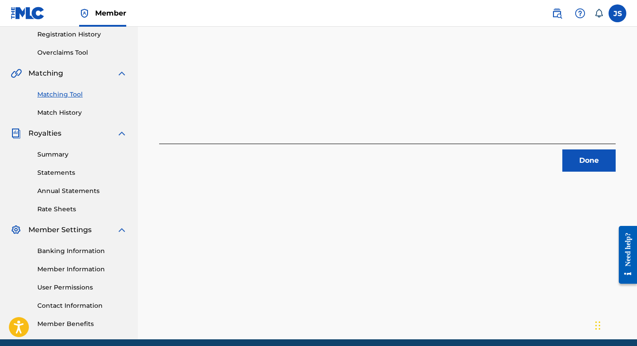
click at [587, 165] on button "Done" at bounding box center [588, 160] width 53 height 22
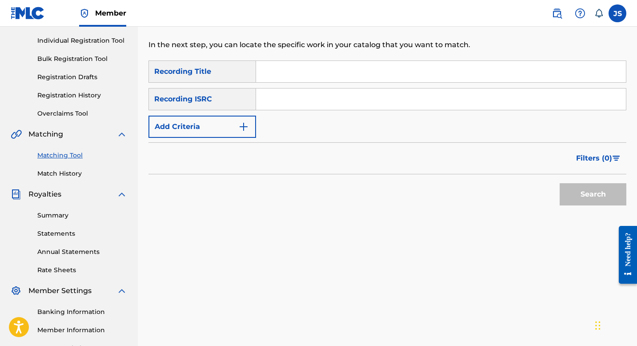
scroll to position [80, 0]
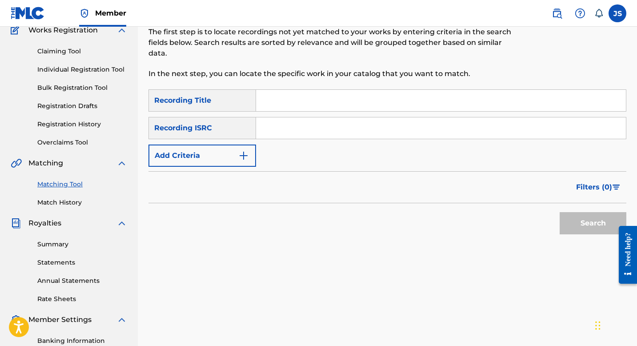
click at [294, 99] on input "Search Form" at bounding box center [441, 100] width 370 height 21
paste input "QUIEN ME QUIERA HABLAR DE AMOR"
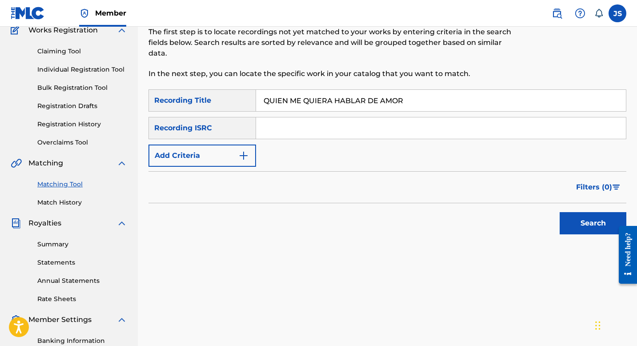
type input "QUIEN ME QUIERA HABLAR DE AMOR"
click at [571, 223] on button "Search" at bounding box center [592, 223] width 67 height 22
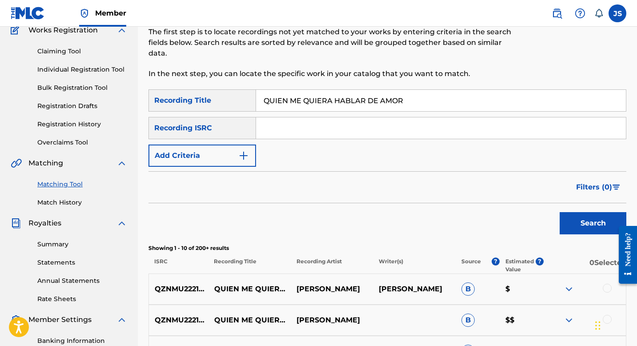
click at [240, 155] on img "Search Form" at bounding box center [243, 155] width 11 height 11
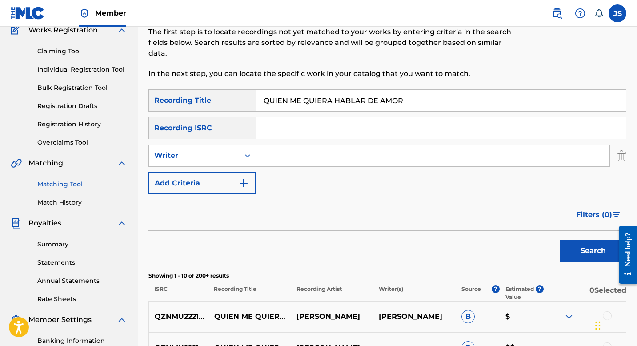
click at [274, 159] on input "Search Form" at bounding box center [432, 155] width 353 height 21
type input "CARLOS CUMARIN"
click at [581, 246] on button "Search" at bounding box center [592, 250] width 67 height 22
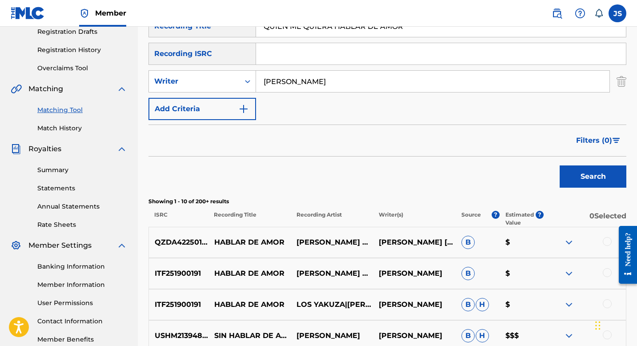
scroll to position [23, 0]
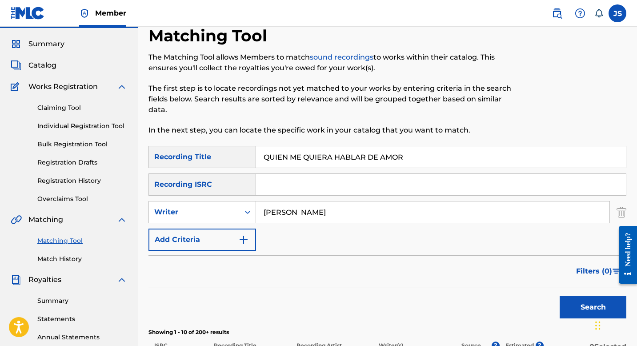
click at [297, 154] on input "QUIEN ME QUIERA HABLAR DE AMOR" at bounding box center [441, 156] width 370 height 21
paste input "SABANEANDO POR TU"
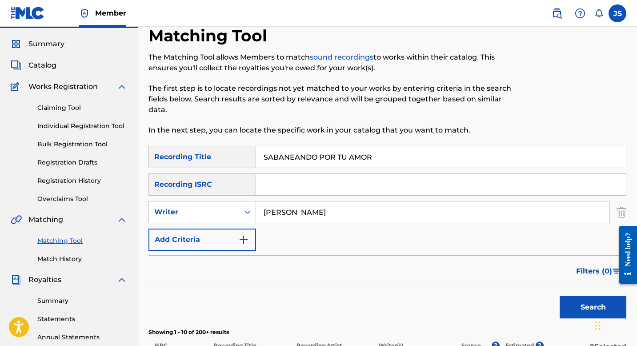
click at [565, 307] on button "Search" at bounding box center [592, 307] width 67 height 22
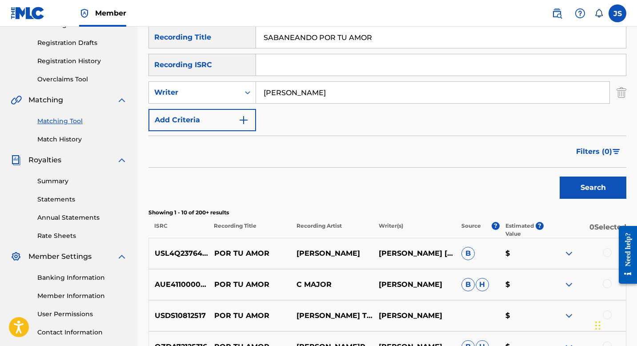
scroll to position [0, 0]
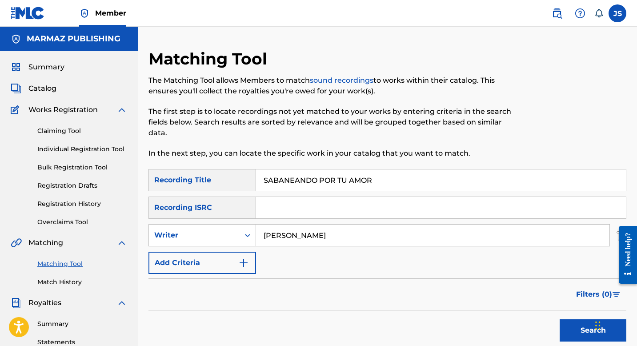
click at [298, 179] on input "SABANEANDO POR TU AMOR" at bounding box center [441, 179] width 370 height 21
paste input "I TIENE RÁI"
click at [574, 329] on button "Search" at bounding box center [592, 330] width 67 height 22
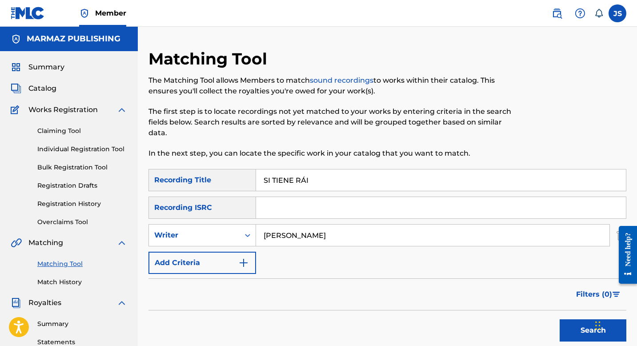
click at [327, 184] on input "SI TIENE RÁI" at bounding box center [441, 179] width 370 height 21
paste input "N DELITO EN EL AMOR"
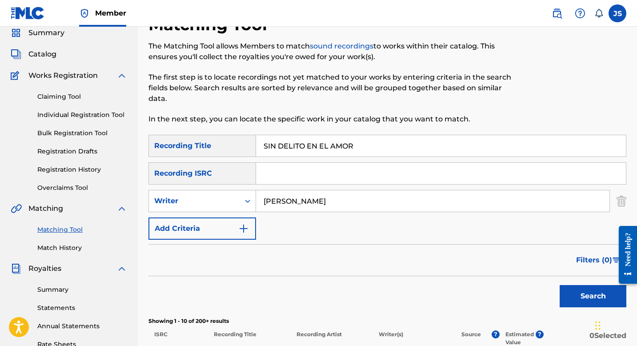
scroll to position [67, 0]
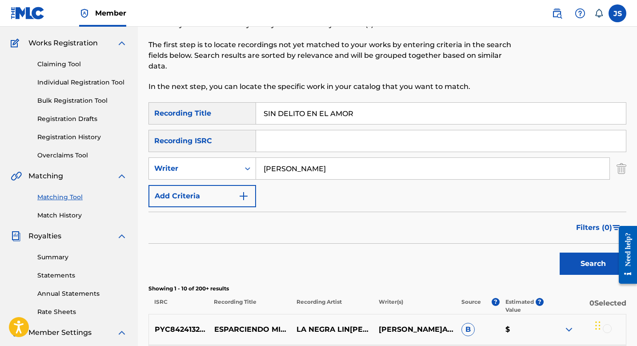
click at [573, 267] on button "Search" at bounding box center [592, 263] width 67 height 22
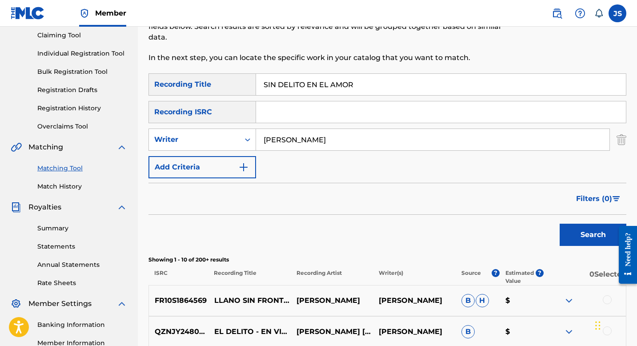
scroll to position [63, 0]
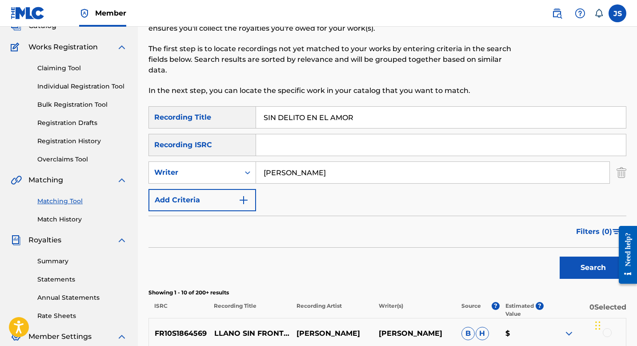
click at [307, 122] on input "SIN DELITO EN EL AMOR" at bounding box center [441, 117] width 370 height 21
paste input "OY UN SOCORREÑO"
click at [575, 262] on button "Search" at bounding box center [592, 267] width 67 height 22
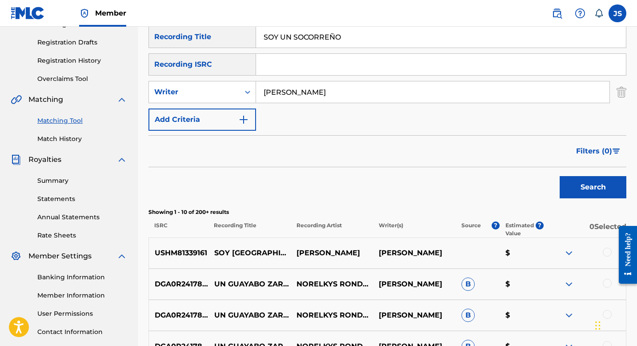
scroll to position [126, 0]
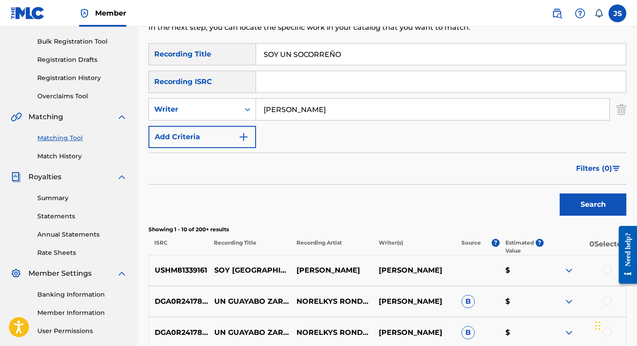
click at [295, 53] on input "SOY UN SOCORREÑO" at bounding box center [441, 54] width 370 height 21
paste input "VENEZUELA"
type input "SOY [GEOGRAPHIC_DATA]"
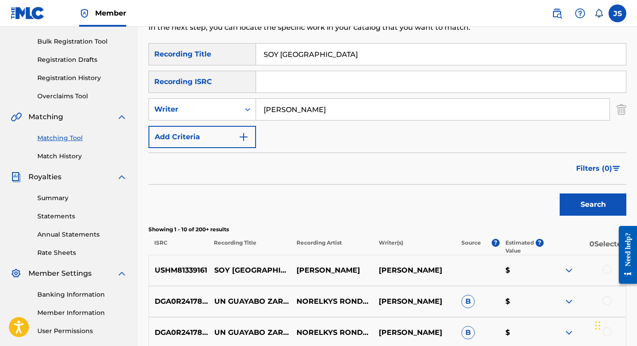
click at [579, 210] on button "Search" at bounding box center [592, 204] width 67 height 22
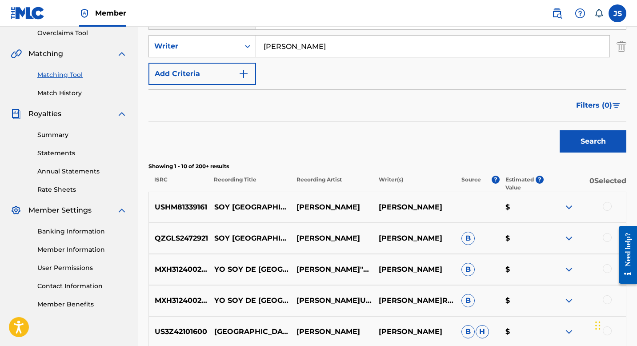
scroll to position [193, 0]
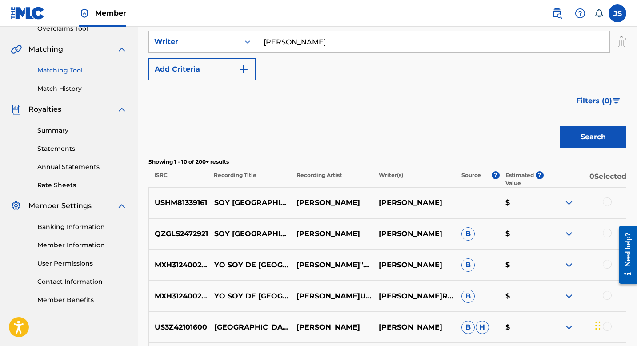
click at [605, 201] on div at bounding box center [606, 201] width 9 height 9
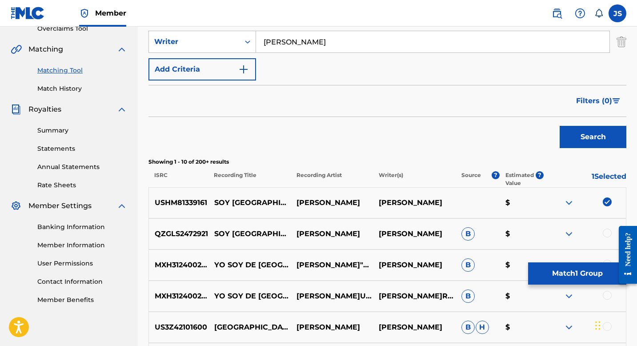
click at [549, 267] on button "Match 1 Group" at bounding box center [577, 273] width 98 height 22
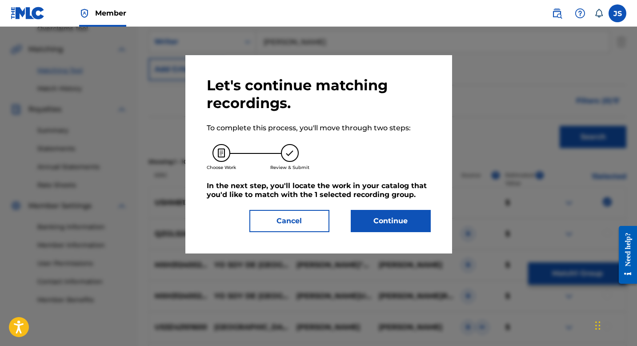
click at [381, 227] on button "Continue" at bounding box center [391, 221] width 80 height 22
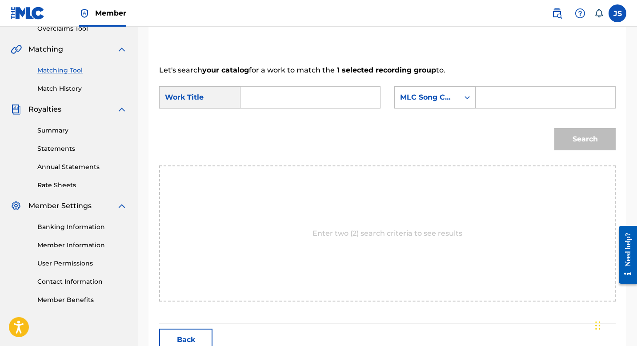
click at [291, 98] on input "Search Form" at bounding box center [310, 97] width 124 height 21
paste input "SOY [GEOGRAPHIC_DATA]"
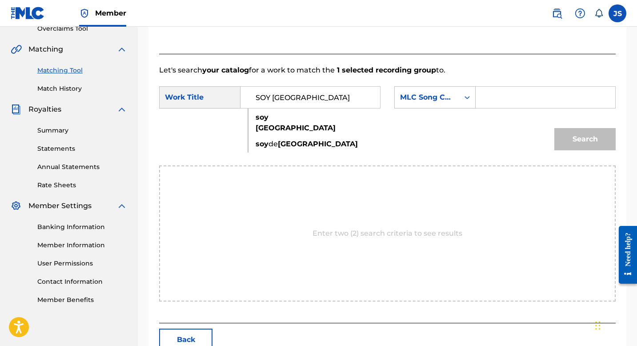
type input "SOY [GEOGRAPHIC_DATA]"
click at [480, 100] on div "Search Form" at bounding box center [545, 97] width 140 height 22
click at [496, 92] on input "Search Form" at bounding box center [545, 97] width 124 height 21
paste input "S47VXR"
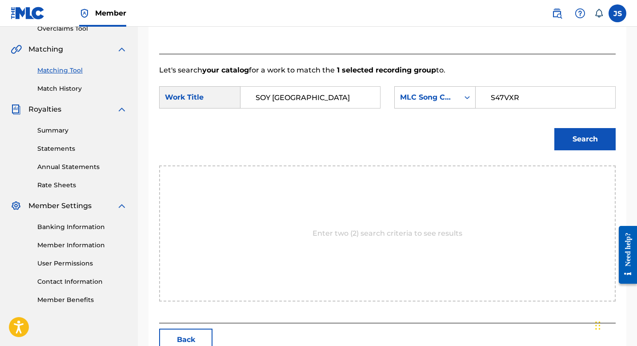
type input "S47VXR"
click at [586, 134] on button "Search" at bounding box center [584, 139] width 61 height 22
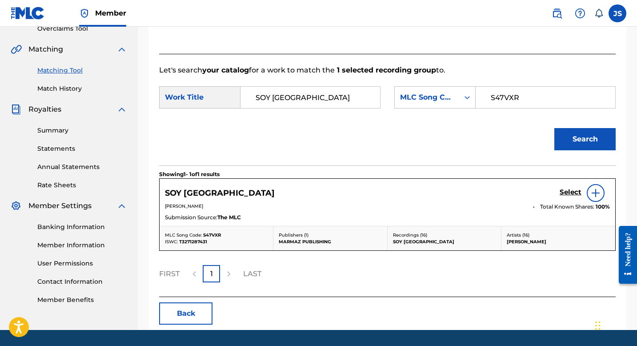
click at [564, 190] on h5 "Select" at bounding box center [570, 192] width 22 height 8
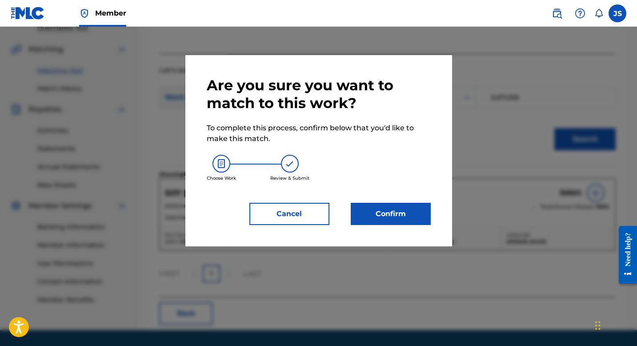
click at [402, 209] on button "Confirm" at bounding box center [391, 214] width 80 height 22
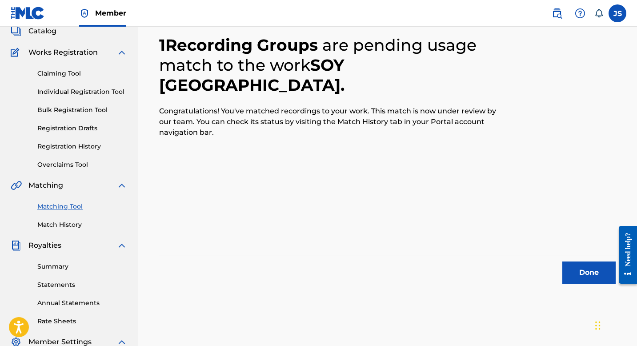
scroll to position [80, 0]
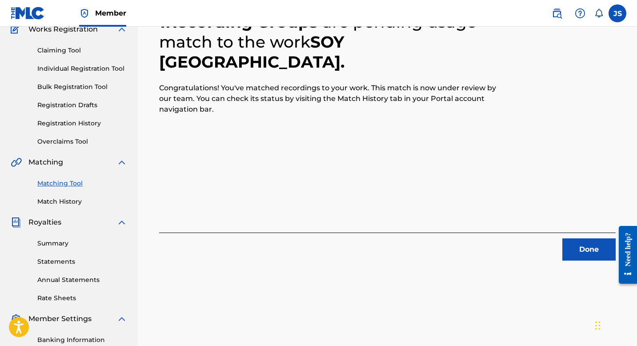
click at [567, 247] on button "Done" at bounding box center [588, 249] width 53 height 22
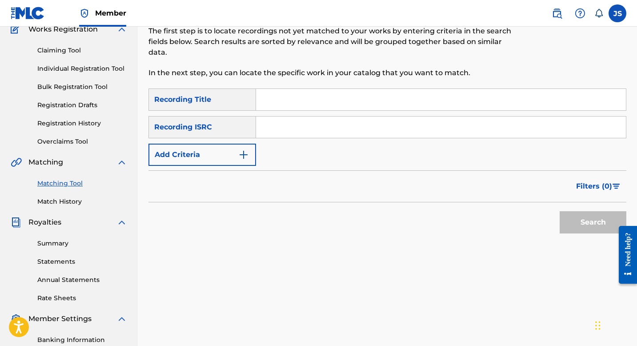
click at [310, 83] on div "Matching Tool The Matching Tool allows Members to match sound recordings to wor…" at bounding box center [332, 28] width 368 height 120
click at [310, 92] on input "Search Form" at bounding box center [441, 99] width 370 height 21
paste input "SUEÑO CONTIGO"
type input "SUEÑO CONTIGO"
click at [575, 227] on button "Search" at bounding box center [592, 222] width 67 height 22
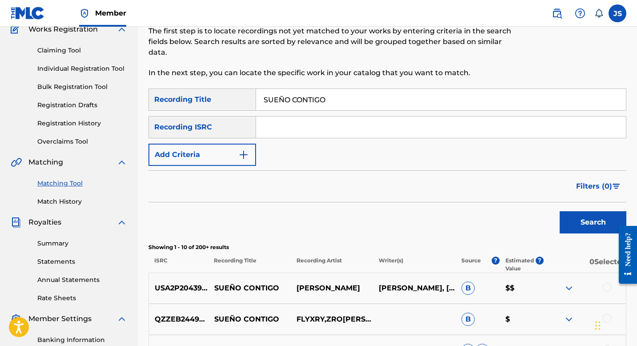
click at [238, 150] on img "Search Form" at bounding box center [243, 154] width 11 height 11
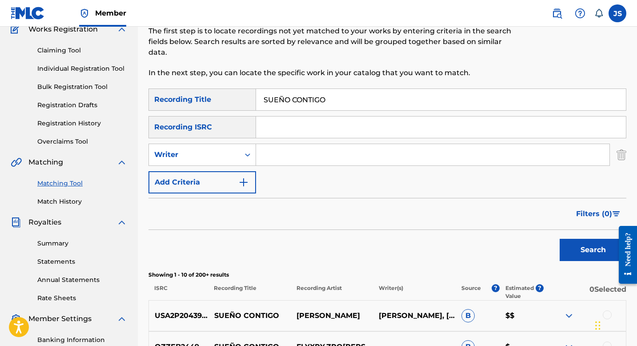
click at [273, 150] on input "Search Form" at bounding box center [432, 154] width 353 height 21
type input "CARLOS CUMARIN"
click at [559, 239] on button "Search" at bounding box center [592, 250] width 67 height 22
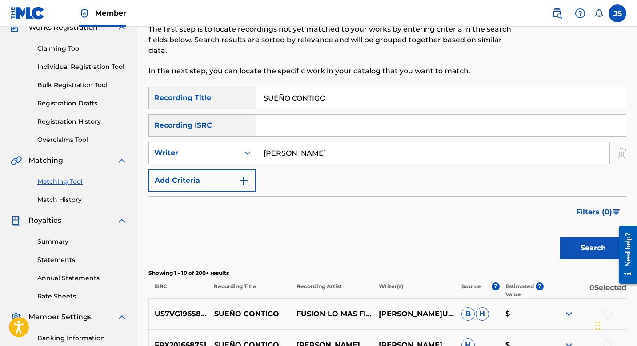
scroll to position [0, 0]
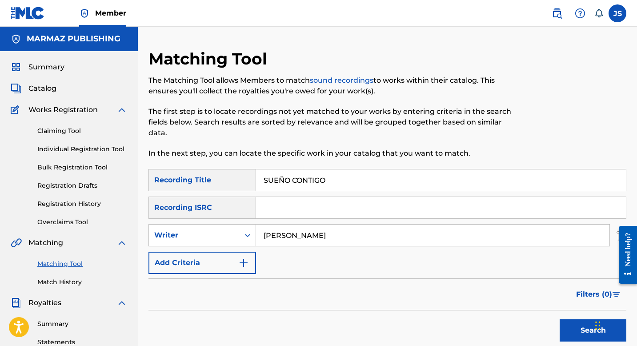
click at [299, 185] on input "SUEÑO CONTIGO" at bounding box center [441, 179] width 370 height 21
paste input "TENTACIÓN"
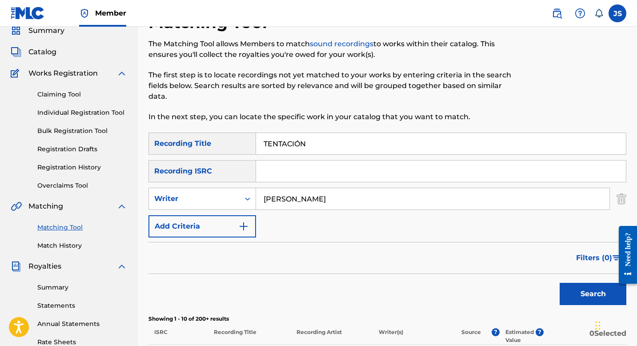
scroll to position [44, 0]
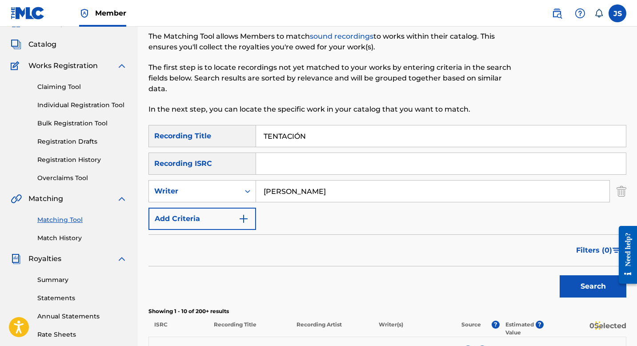
click at [580, 281] on button "Search" at bounding box center [592, 286] width 67 height 22
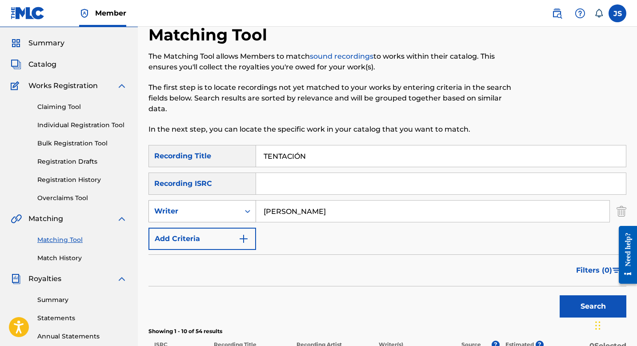
scroll to position [0, 0]
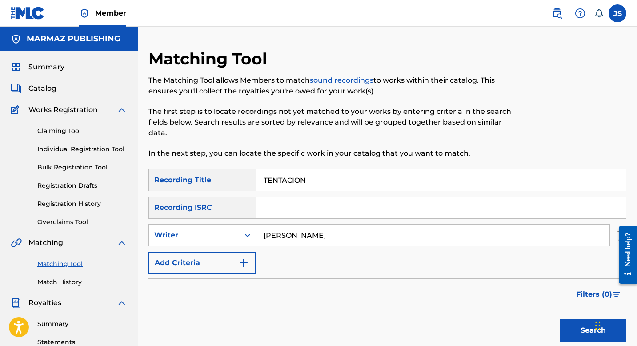
click at [272, 182] on input "TENTACIÓN" at bounding box center [441, 179] width 370 height 21
paste input "RAS LA HUELLA DE MI INFANCIA"
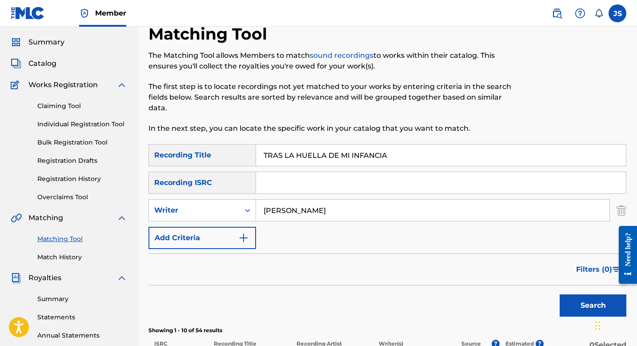
scroll to position [56, 0]
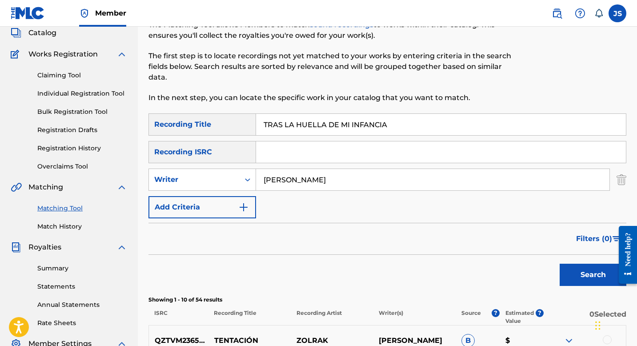
click at [568, 276] on button "Search" at bounding box center [592, 274] width 67 height 22
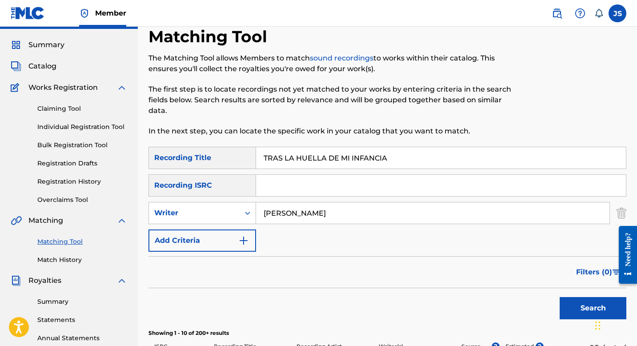
scroll to position [0, 0]
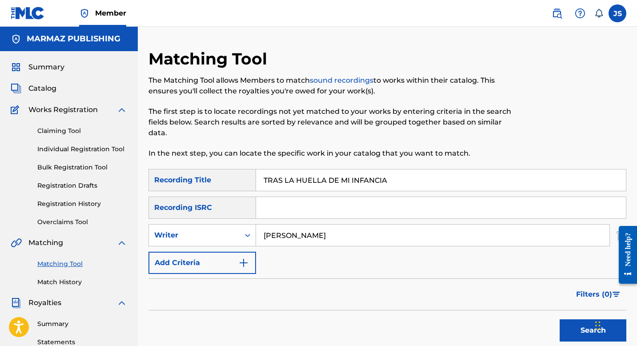
click at [322, 173] on input "TRAS LA HUELLA DE MI INFANCIA" at bounding box center [441, 179] width 370 height 21
click at [322, 176] on input "TRAS LA HUELLA DE MI INFANCIA" at bounding box center [441, 179] width 370 height 21
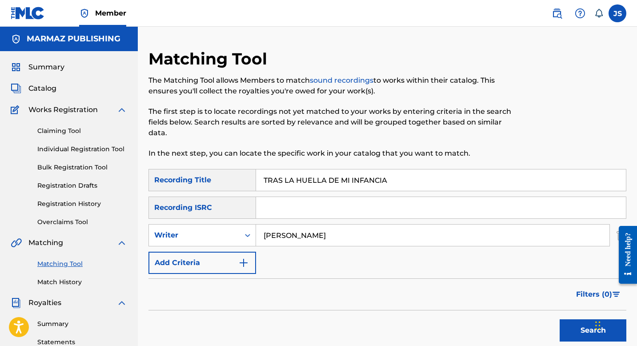
click at [322, 176] on input "TRAS LA HUELLA DE MI INFANCIA" at bounding box center [441, 179] width 370 height 21
paste input "U NOMBRE"
click at [570, 330] on button "Search" at bounding box center [592, 330] width 67 height 22
click at [291, 184] on input "TU NOMBRE" at bounding box center [441, 179] width 370 height 21
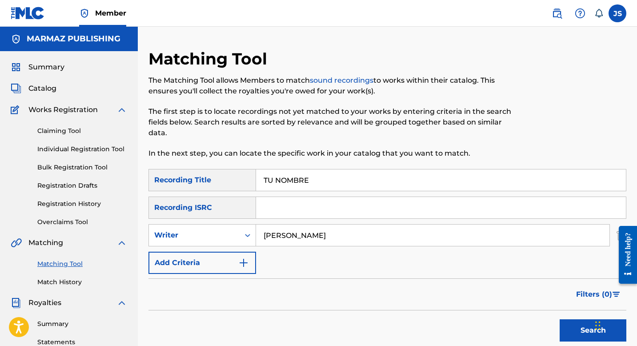
click at [291, 184] on input "TU NOMBRE" at bounding box center [441, 179] width 370 height 21
paste input "YA HASTA LA MUERT"
click at [573, 328] on button "Search" at bounding box center [592, 330] width 67 height 22
click at [308, 187] on input "TUYA HASTA LA MUERTE" at bounding box center [441, 179] width 370 height 21
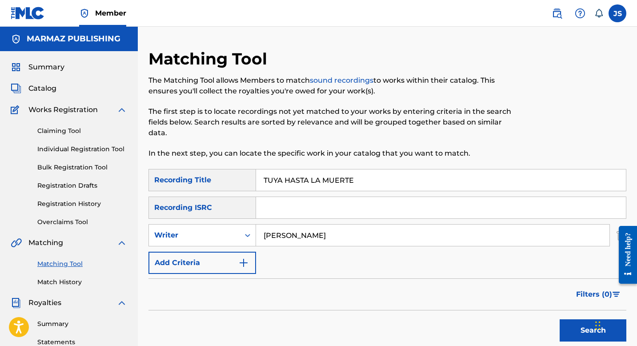
click at [308, 187] on input "TUYA HASTA LA MUERTE" at bounding box center [441, 179] width 370 height 21
paste input "UN ESCLAVO DE TU AMOR"
click at [575, 322] on button "Search" at bounding box center [592, 330] width 67 height 22
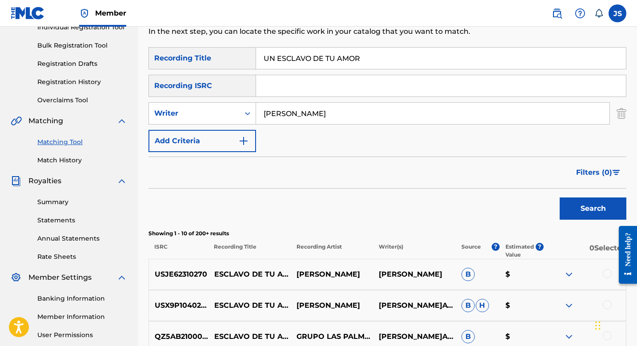
scroll to position [67, 0]
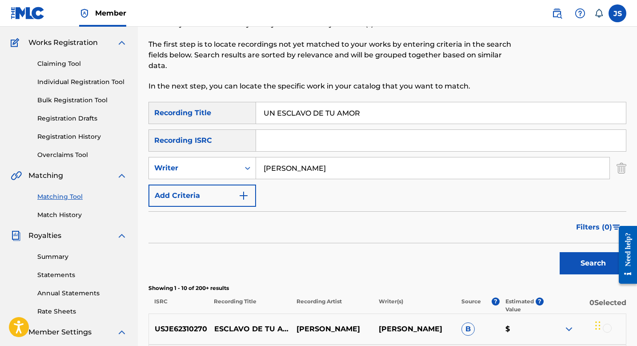
click at [288, 112] on input "UN ESCLAVO DE TU AMOR" at bounding box center [441, 112] width 370 height 21
paste input "MILAGRITO"
click at [577, 263] on button "Search" at bounding box center [592, 263] width 67 height 22
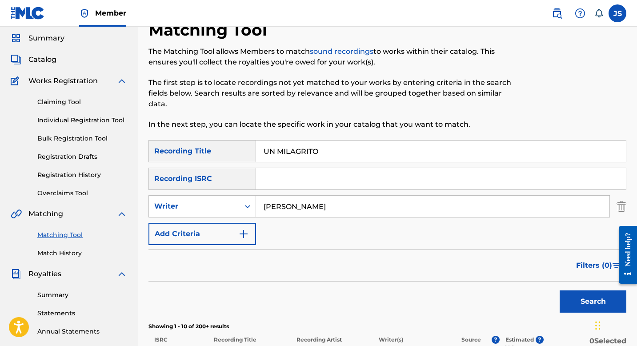
scroll to position [0, 0]
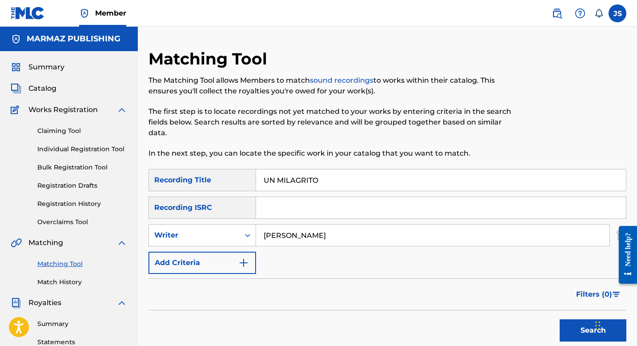
click at [272, 176] on input "UN MILAGRITO" at bounding box center [441, 179] width 370 height 21
paste input "A LUNA ENAMORADA"
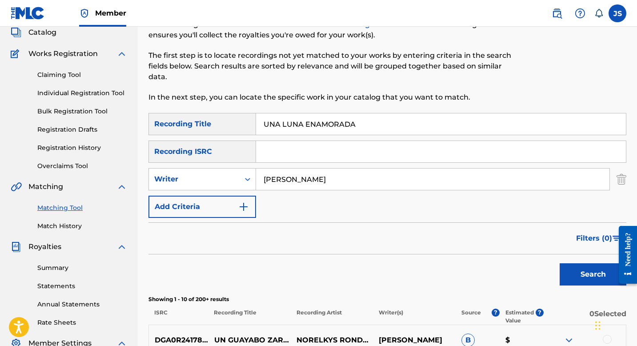
scroll to position [79, 0]
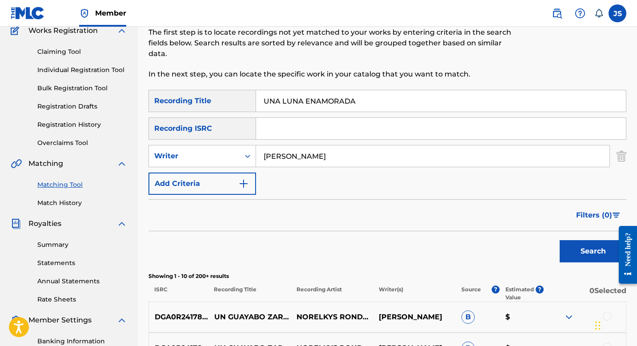
click at [593, 250] on button "Search" at bounding box center [592, 251] width 67 height 22
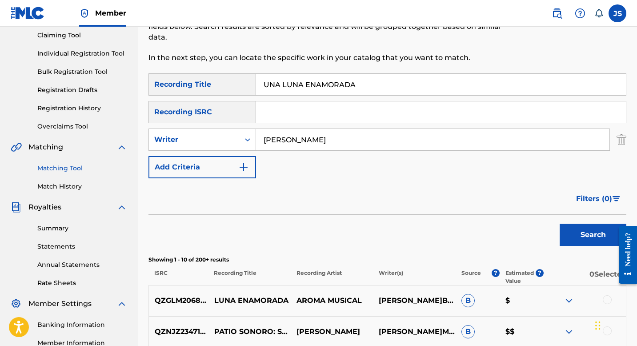
scroll to position [83, 0]
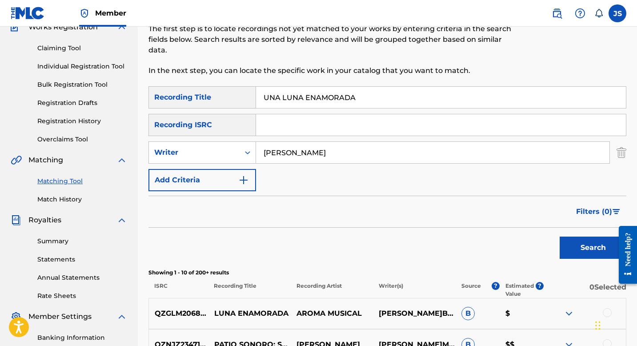
click at [304, 94] on input "UNA LUNA ENAMORADA" at bounding box center [441, 97] width 370 height 21
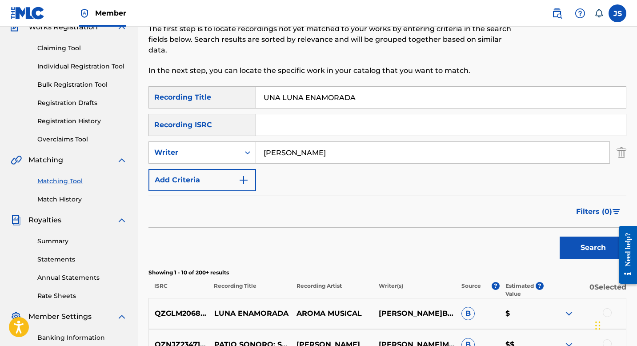
click at [304, 94] on input "UNA LUNA ENAMORADA" at bounding box center [441, 97] width 370 height 21
paste input "MATA DE GUAYABO"
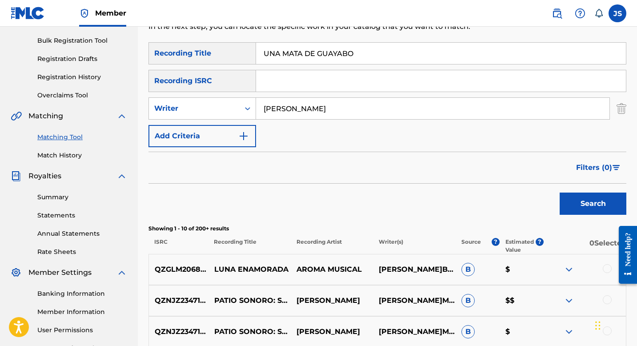
scroll to position [136, 0]
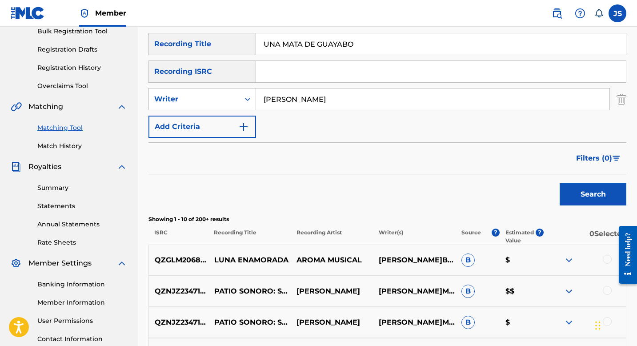
click at [560, 193] on button "Search" at bounding box center [592, 194] width 67 height 22
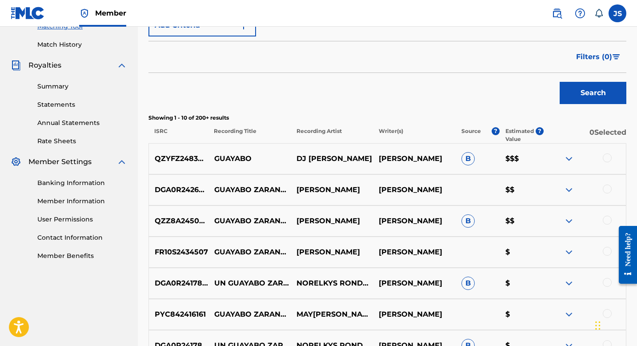
scroll to position [0, 0]
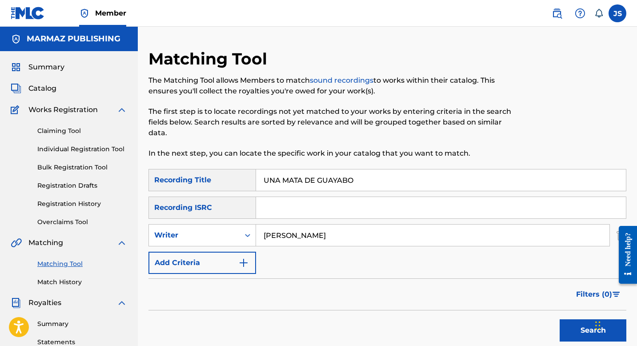
click at [271, 179] on input "UNA MATA DE GUAYABO" at bounding box center [441, 179] width 370 height 21
paste input "VAMOS PA VALLE LA PASCUA"
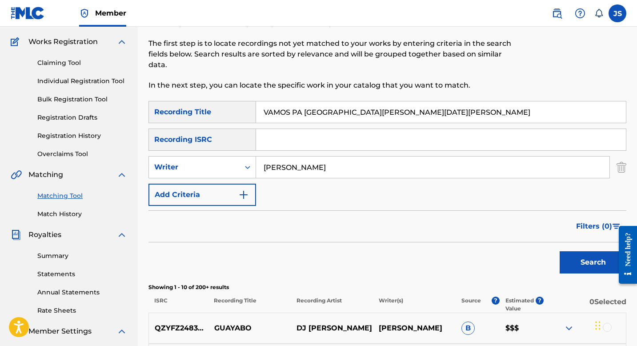
scroll to position [76, 0]
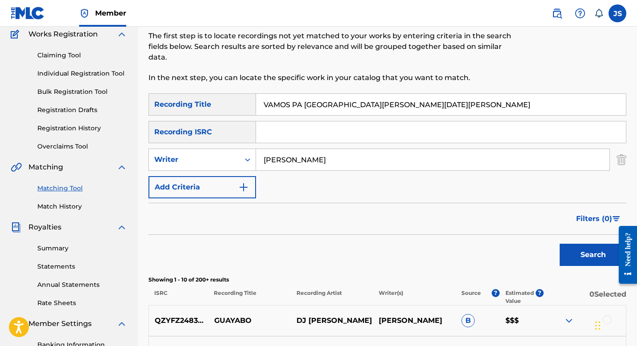
click at [568, 258] on button "Search" at bounding box center [592, 254] width 67 height 22
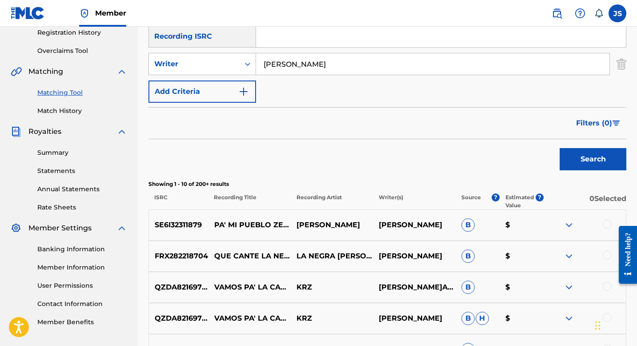
scroll to position [0, 0]
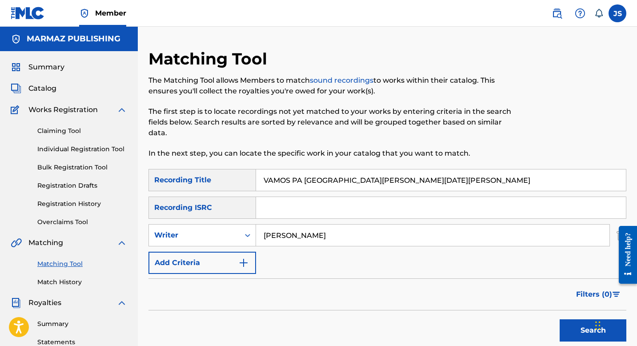
click at [297, 178] on input "VAMOS PA VALLE LA PASCUA" at bounding box center [441, 179] width 370 height 21
paste input "ERSOS DE MI POR SI ACASO"
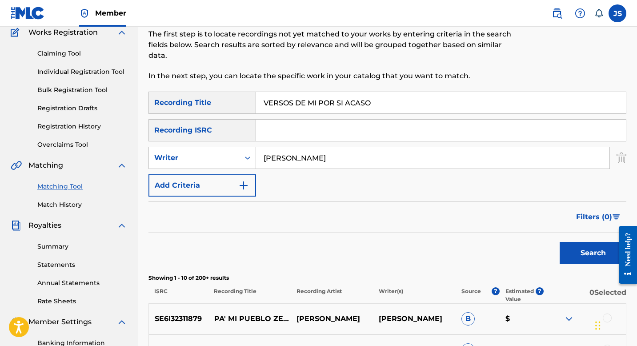
scroll to position [100, 0]
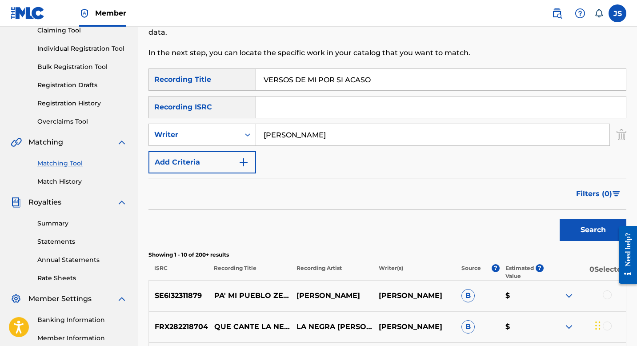
click at [562, 227] on button "Search" at bounding box center [592, 230] width 67 height 22
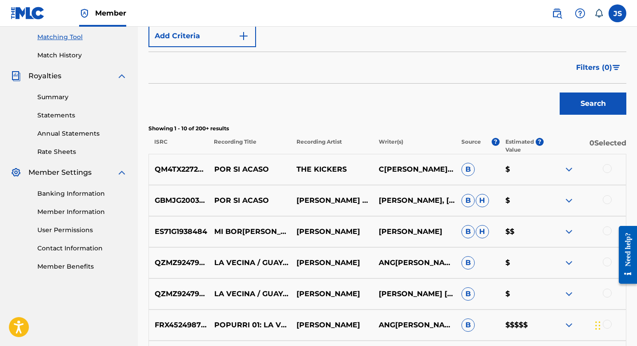
scroll to position [118, 0]
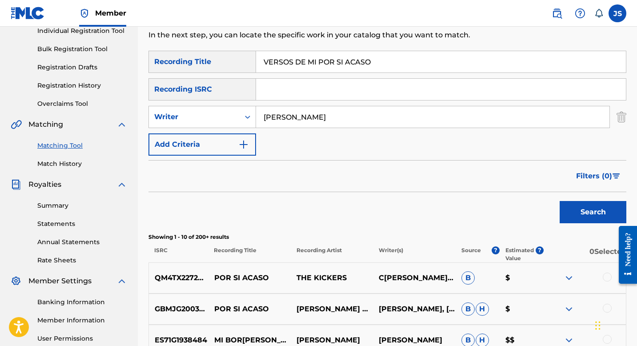
click at [301, 61] on input "VERSOS DE MI POR SI ACASO" at bounding box center [441, 61] width 370 height 21
paste input "UELVE LA NEGRA LINARES"
click at [593, 216] on button "Search" at bounding box center [592, 212] width 67 height 22
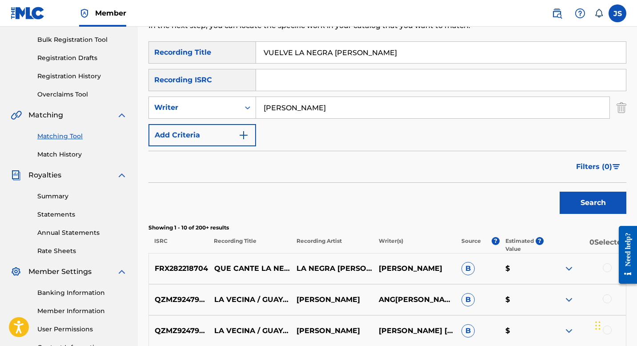
scroll to position [109, 0]
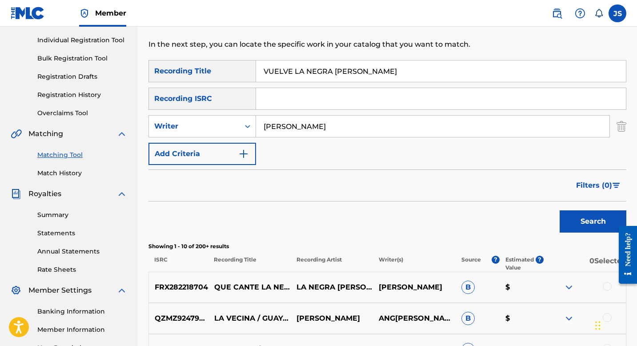
click at [284, 78] on input "VUELVE LA NEGRA LINARES" at bounding box center [441, 70] width 370 height 21
paste input "Y CANTA"
click at [579, 215] on button "Search" at bounding box center [592, 221] width 67 height 22
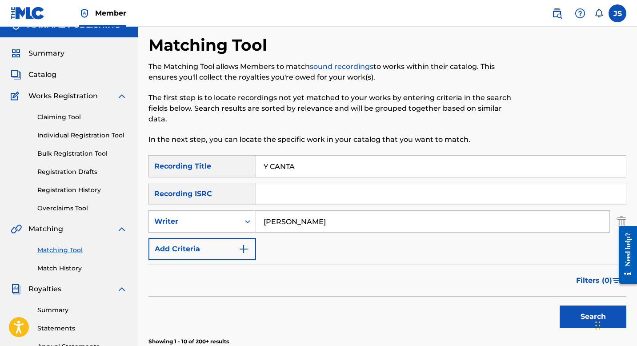
scroll to position [0, 0]
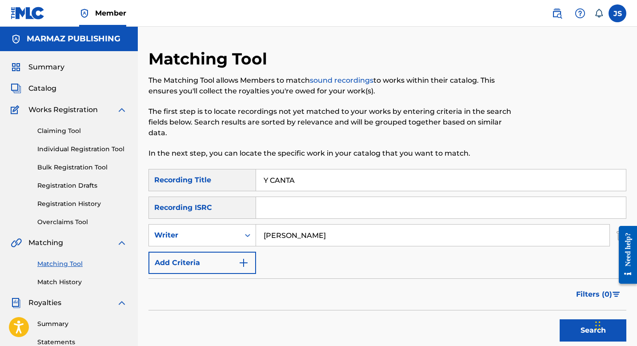
click at [275, 184] on input "Y CANTA" at bounding box center [441, 179] width 370 height 21
paste input "O SOY LA NEGRA LINARES"
click at [571, 320] on button "Search" at bounding box center [592, 330] width 67 height 22
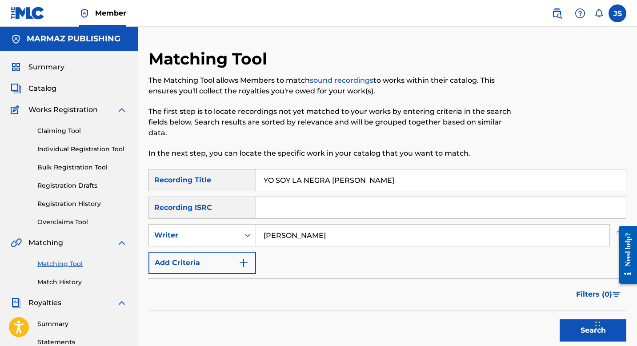
click at [286, 175] on input "YO SOY LA NEGRA LINARES" at bounding box center [441, 179] width 370 height 21
paste input "UN GUAYABO ZARANDIAO - VA COLGANDO DE UN HILITO"
type input "UN GUAYABO ZARANDIAO - VA COLGANDO DE UN HILITO"
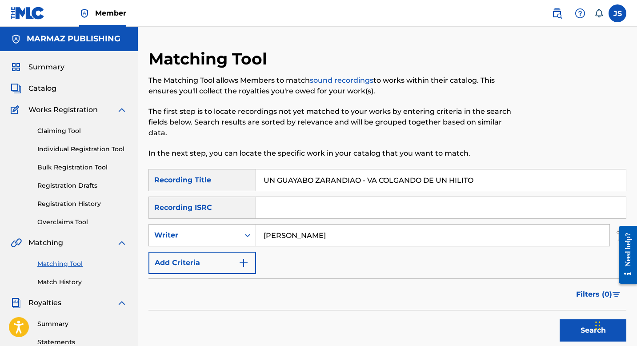
click at [567, 331] on button "Search" at bounding box center [592, 330] width 67 height 22
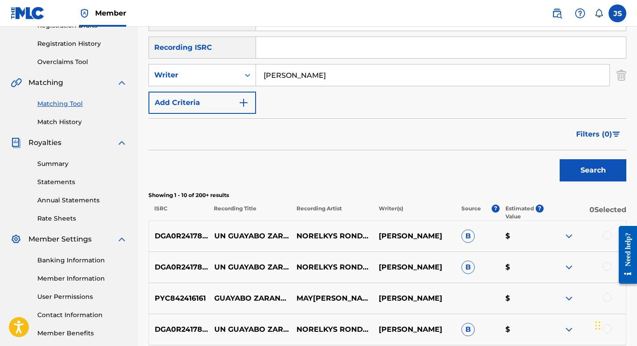
scroll to position [163, 0]
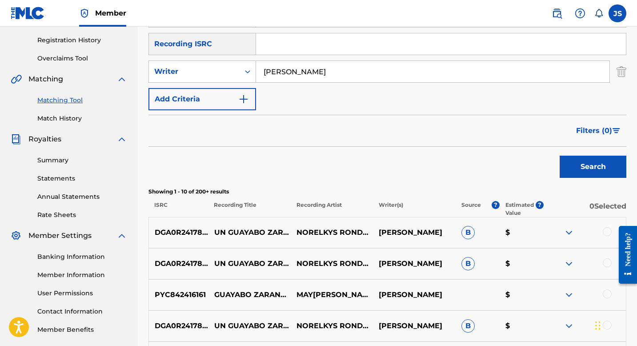
click at [604, 230] on div at bounding box center [606, 231] width 9 height 9
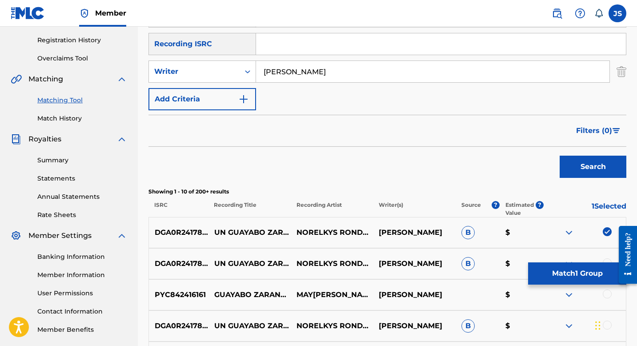
click at [607, 257] on div "DGA0R2417808 UN GUAYABO ZARANDIAO - VA COLGANDO DE UN HILITO NORELKYS RONDÓN CA…" at bounding box center [387, 263] width 478 height 31
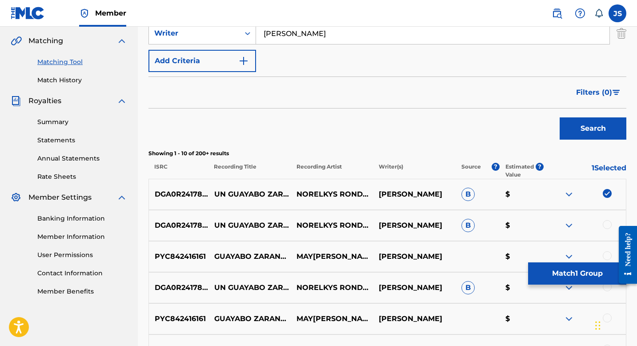
scroll to position [203, 0]
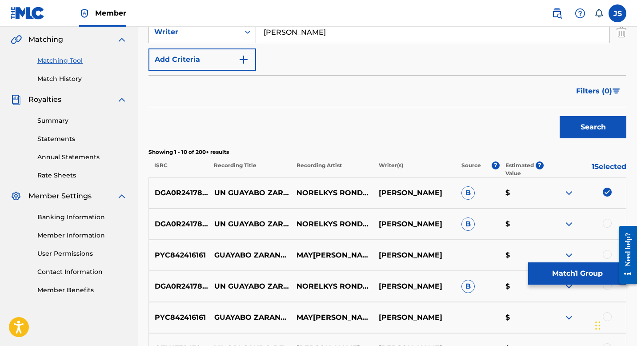
click at [607, 225] on div at bounding box center [606, 223] width 9 height 9
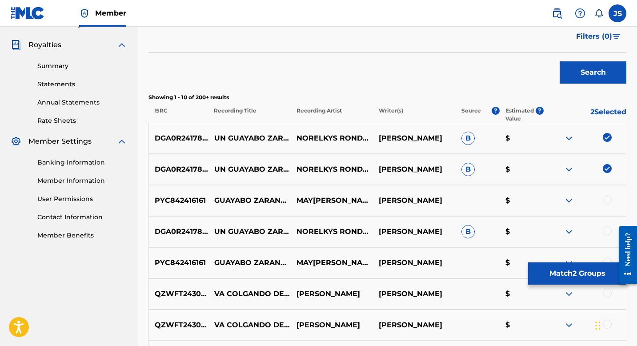
scroll to position [258, 0]
click at [605, 227] on div at bounding box center [606, 230] width 9 height 9
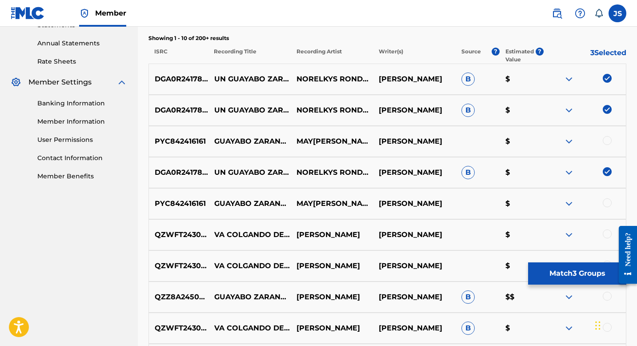
scroll to position [342, 0]
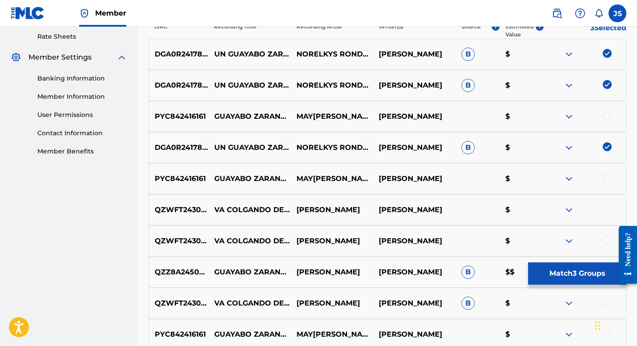
click at [546, 275] on button "Match 3 Groups" at bounding box center [577, 273] width 98 height 22
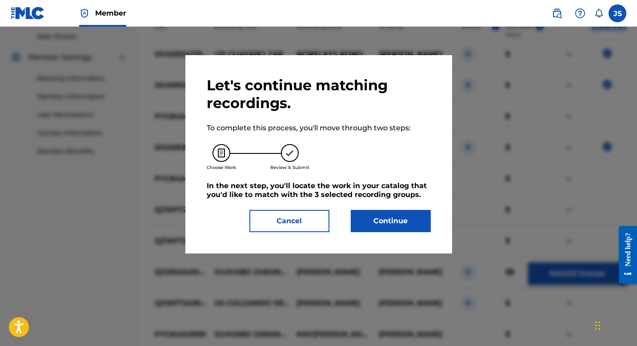
click at [379, 228] on button "Continue" at bounding box center [391, 221] width 80 height 22
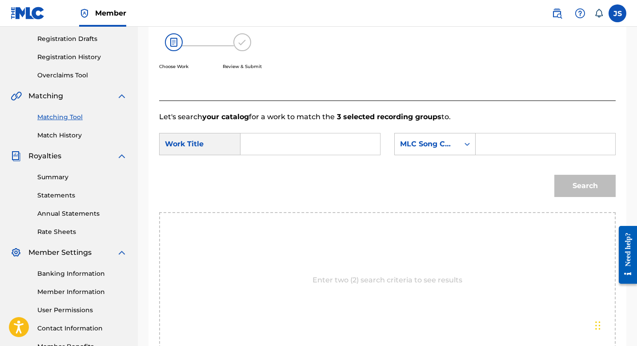
scroll to position [145, 0]
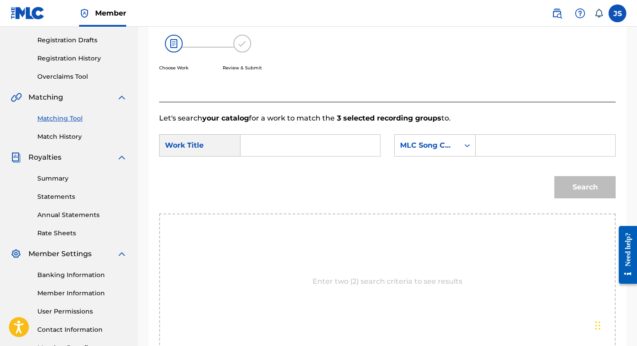
click at [292, 139] on input "Search Form" at bounding box center [310, 145] width 124 height 21
paste input "UN GUAYABO ZARANDIAO - VA COLGANDO DE UN HILITO"
paste input "UW9LPH"
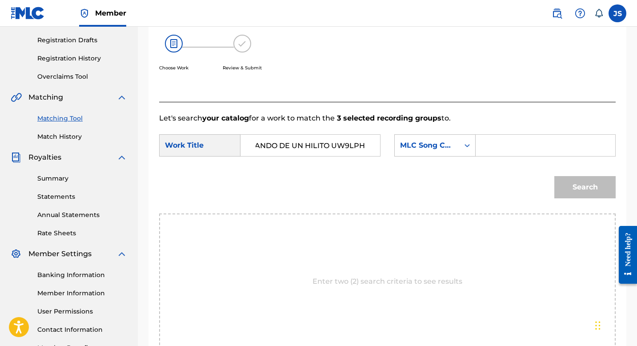
type input "UN GUAYABO ZARANDIAO - VA COLGANDO DE UN HILITO"
click at [495, 137] on input "Search Form" at bounding box center [545, 145] width 124 height 21
paste input "UW9LPH"
type input "UW9LPH"
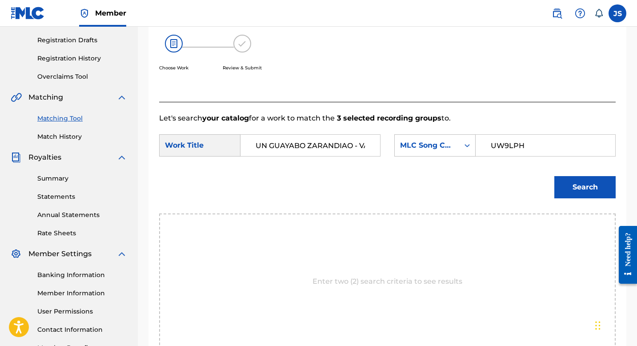
click at [590, 208] on div "Search" at bounding box center [387, 190] width 456 height 46
click at [587, 195] on button "Search" at bounding box center [584, 187] width 61 height 22
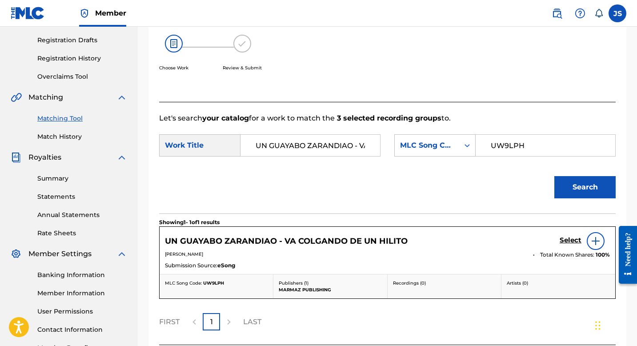
click at [566, 240] on h5 "Select" at bounding box center [570, 240] width 22 height 8
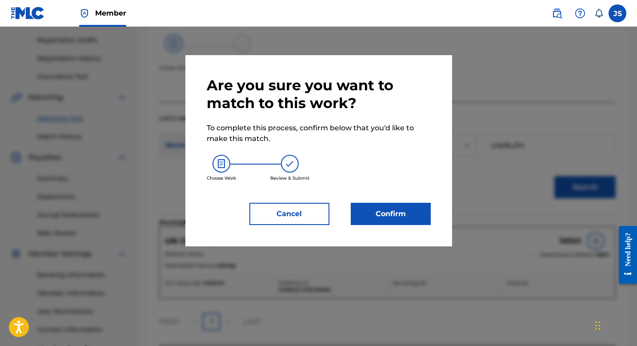
click at [410, 209] on button "Confirm" at bounding box center [391, 214] width 80 height 22
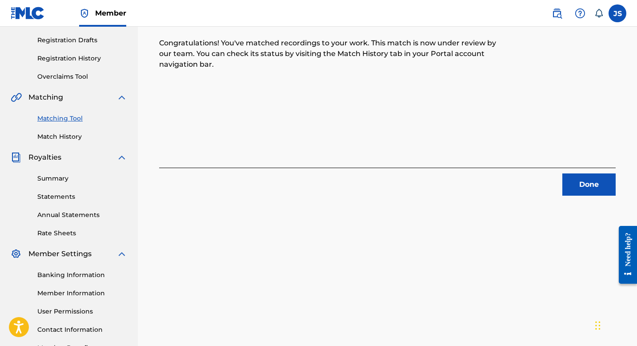
click at [598, 180] on button "Done" at bounding box center [588, 184] width 53 height 22
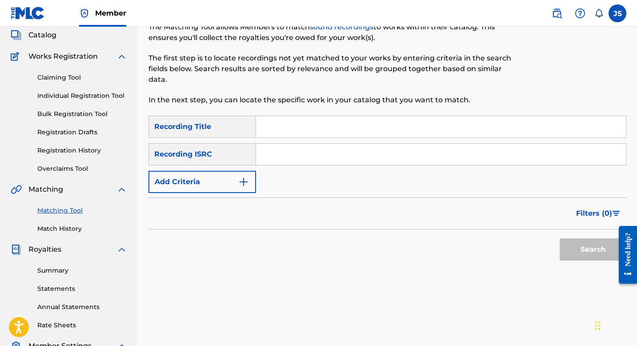
scroll to position [13, 0]
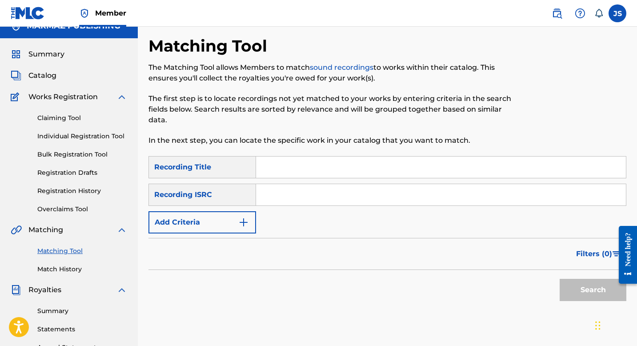
click at [299, 171] on input "Search Form" at bounding box center [441, 166] width 370 height 21
paste input "SABANA DEL TABLANTERO"
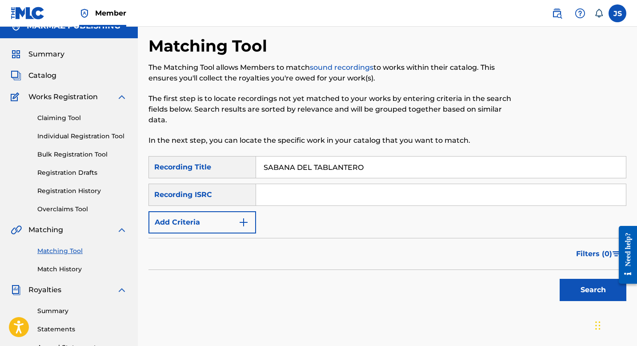
type input "SABANA DEL TABLANTERO"
click at [569, 294] on button "Search" at bounding box center [592, 290] width 67 height 22
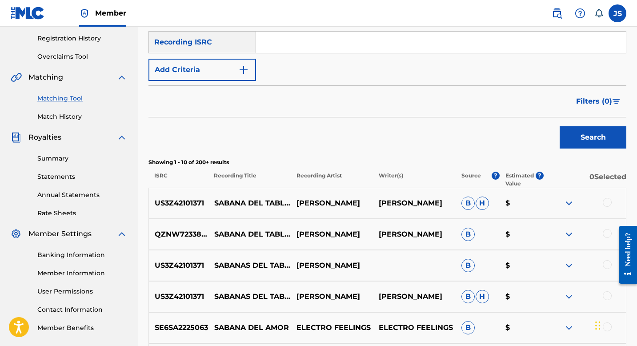
scroll to position [168, 0]
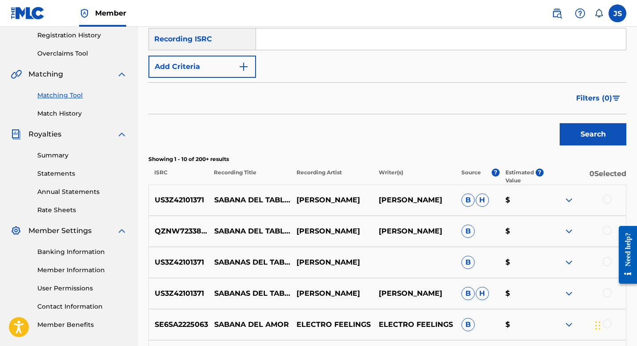
click at [605, 196] on div at bounding box center [606, 199] width 9 height 9
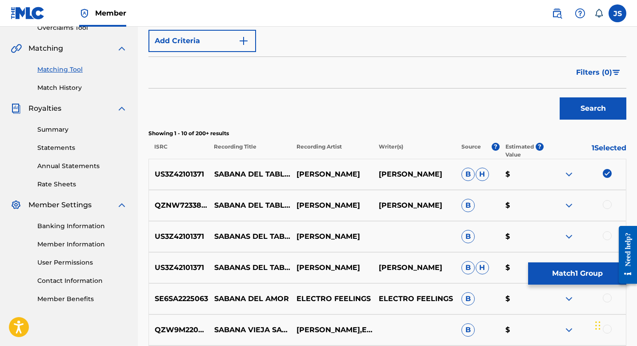
scroll to position [223, 0]
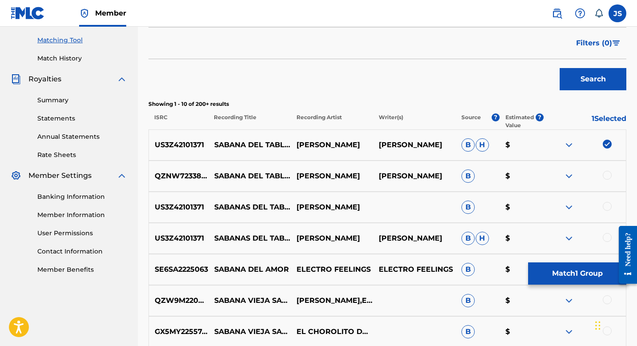
click at [610, 205] on div at bounding box center [606, 206] width 9 height 9
click at [606, 237] on div at bounding box center [606, 237] width 9 height 9
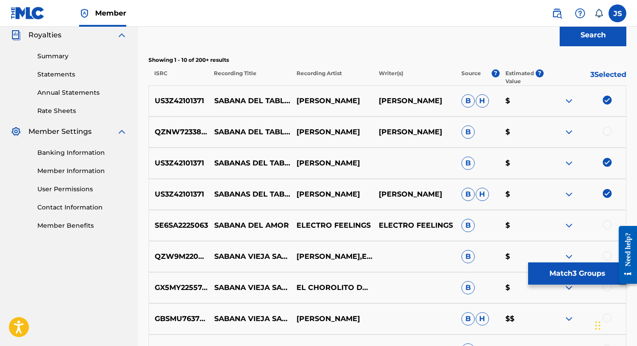
scroll to position [294, 0]
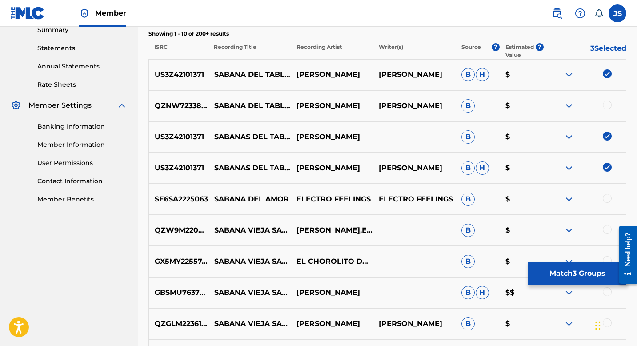
click at [556, 275] on button "Match 3 Groups" at bounding box center [577, 273] width 98 height 22
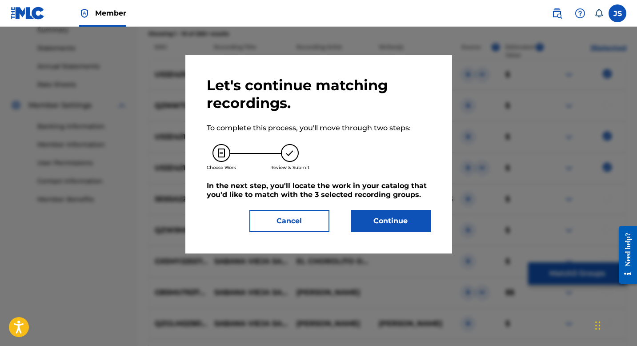
click at [381, 228] on button "Continue" at bounding box center [391, 221] width 80 height 22
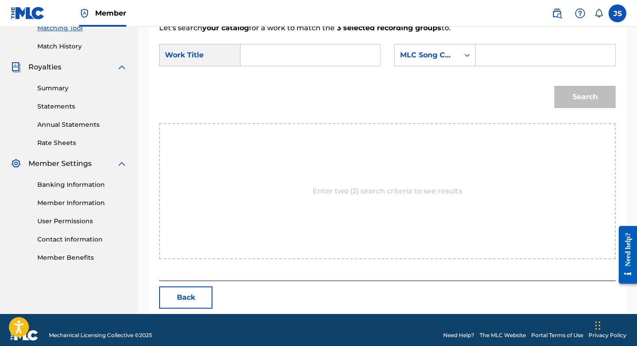
scroll to position [246, 0]
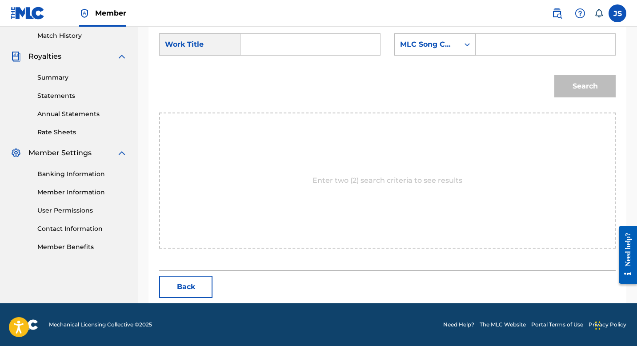
click at [252, 46] on input "Search Form" at bounding box center [310, 44] width 124 height 21
paste input "SABANA DEL TABLANTERO"
type input "SABANA DEL TABLANTERO"
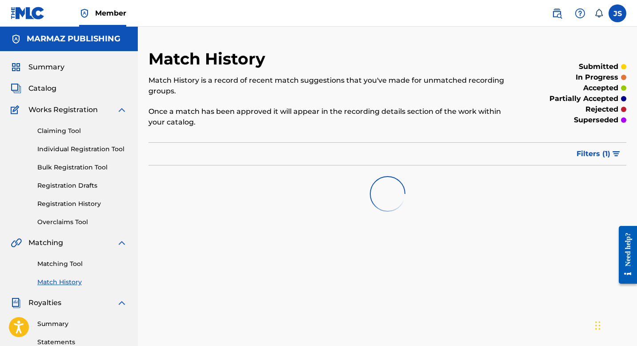
click at [61, 265] on link "Matching Tool" at bounding box center [82, 263] width 90 height 9
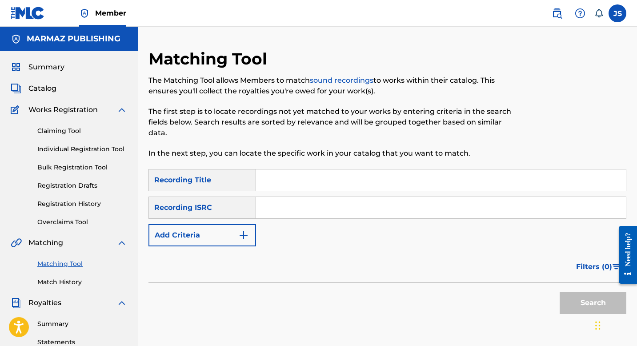
click at [281, 183] on input "Search Form" at bounding box center [441, 179] width 370 height 21
paste input "AL CABALLO GUSTAVITO"
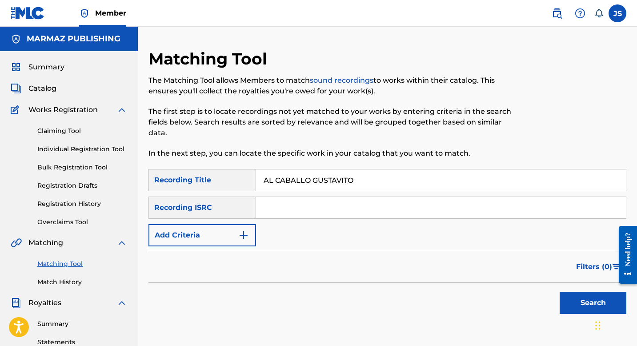
type input "AL CABALLO GUSTAVITO"
click at [591, 305] on button "Search" at bounding box center [592, 302] width 67 height 22
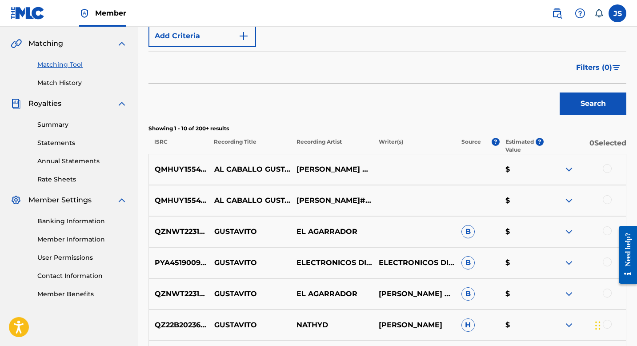
scroll to position [199, 0]
click at [603, 201] on div at bounding box center [606, 199] width 9 height 9
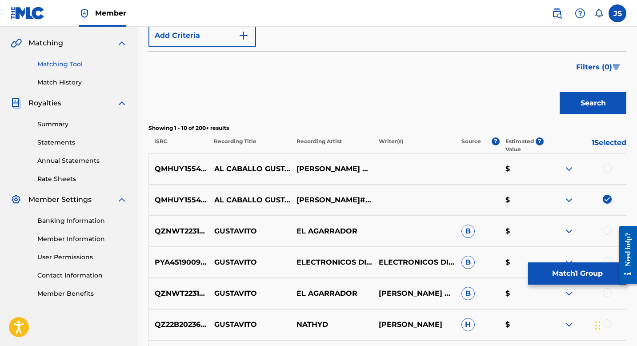
click at [606, 169] on div at bounding box center [606, 167] width 9 height 9
click at [562, 272] on button "Match 2 Groups" at bounding box center [577, 273] width 98 height 22
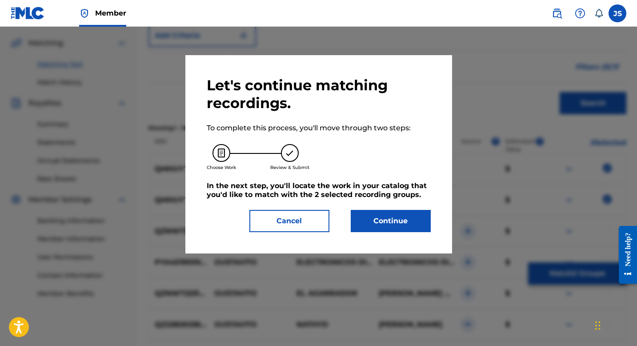
click at [404, 221] on button "Continue" at bounding box center [391, 221] width 80 height 22
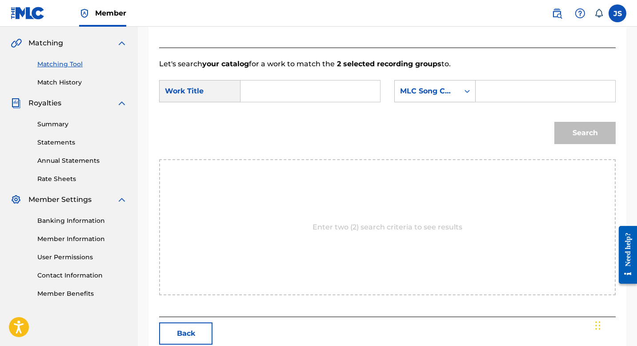
click at [326, 96] on input "Search Form" at bounding box center [310, 90] width 124 height 21
paste input "AL CABALLO GUSTAVITO"
type input "AL CABALLO GUSTAVITO"
click at [532, 91] on input "Search Form" at bounding box center [545, 90] width 124 height 21
paste input "AX2A5V"
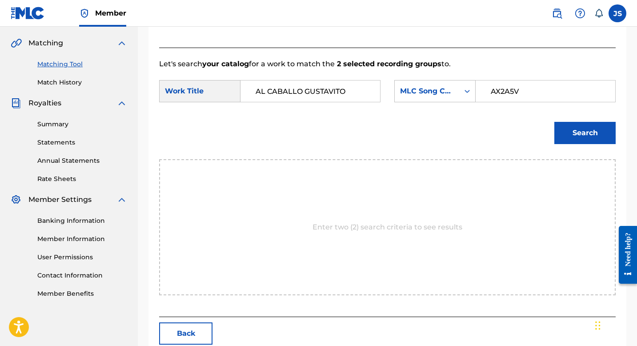
type input "AX2A5V"
click at [569, 127] on button "Search" at bounding box center [584, 133] width 61 height 22
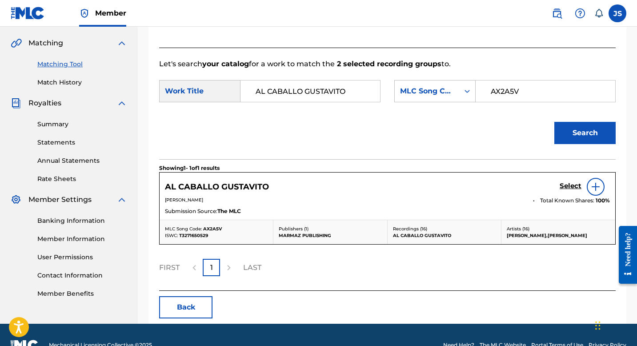
click at [582, 184] on div "Select" at bounding box center [584, 187] width 50 height 18
click at [578, 185] on h5 "Select" at bounding box center [570, 186] width 22 height 8
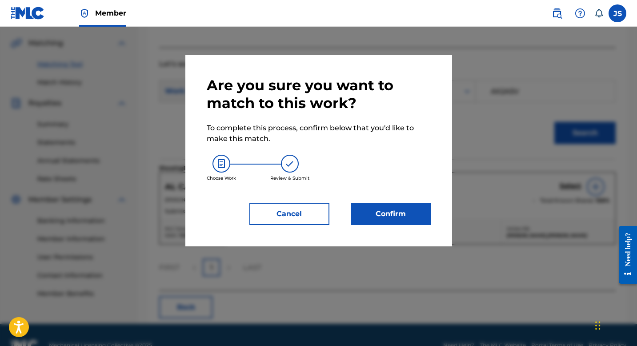
click at [400, 219] on button "Confirm" at bounding box center [391, 214] width 80 height 22
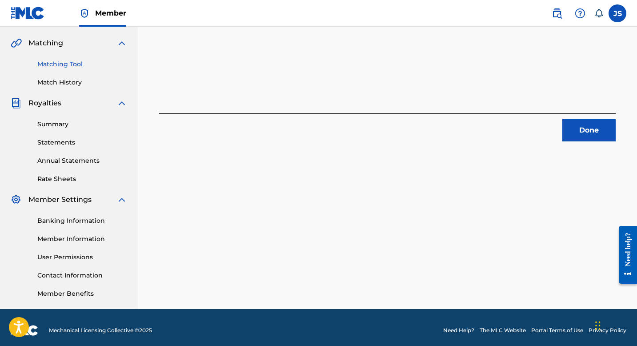
click at [576, 132] on button "Done" at bounding box center [588, 130] width 53 height 22
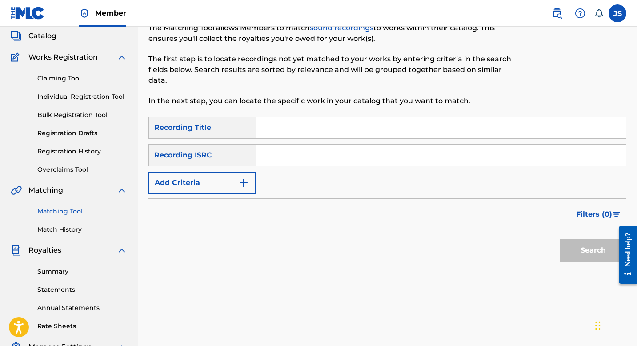
scroll to position [39, 0]
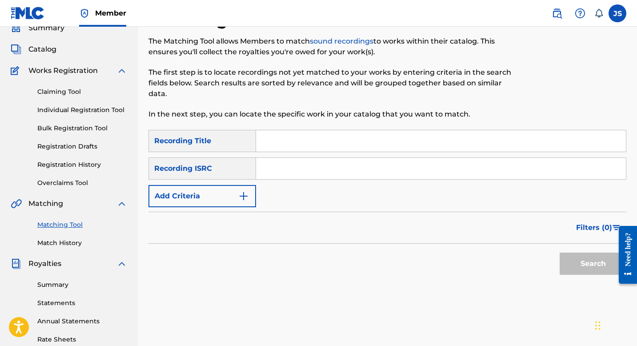
click at [264, 143] on input "Search Form" at bounding box center [441, 140] width 370 height 21
paste input "DOS CAMPEONES, DOS EDADES"
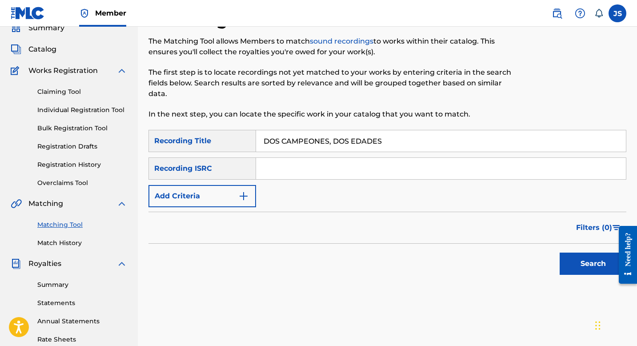
type input "DOS CAMPEONES, DOS EDADES"
click at [585, 267] on button "Search" at bounding box center [592, 263] width 67 height 22
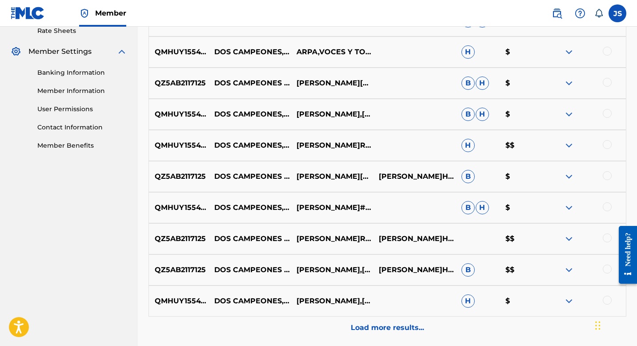
scroll to position [350, 0]
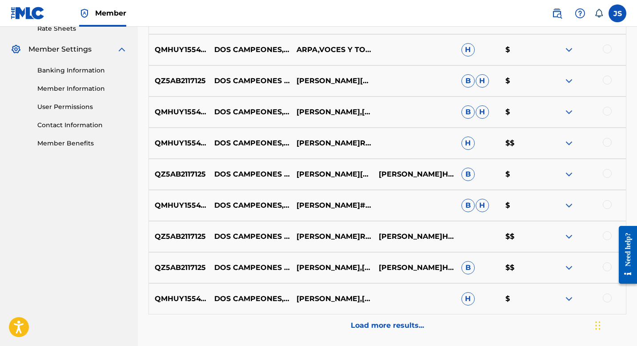
click at [369, 330] on p "Load more results..." at bounding box center [387, 325] width 73 height 11
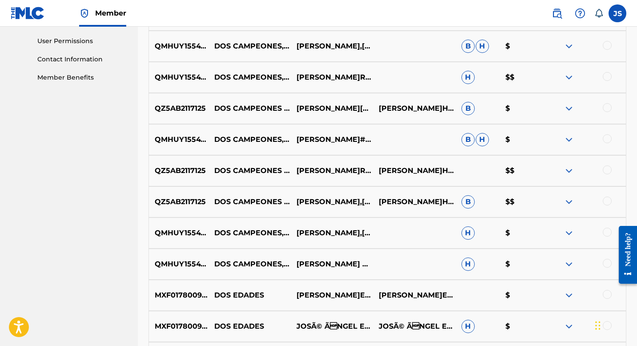
scroll to position [432, 0]
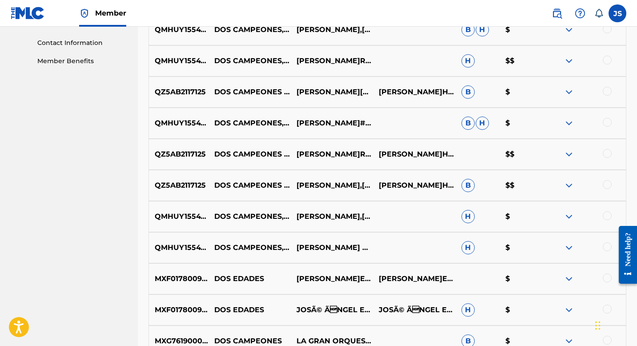
click at [606, 243] on div at bounding box center [606, 246] width 9 height 9
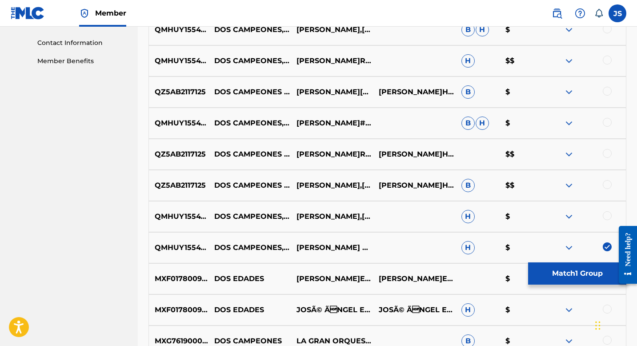
click at [606, 217] on div at bounding box center [606, 215] width 9 height 9
click at [608, 185] on div at bounding box center [606, 184] width 9 height 9
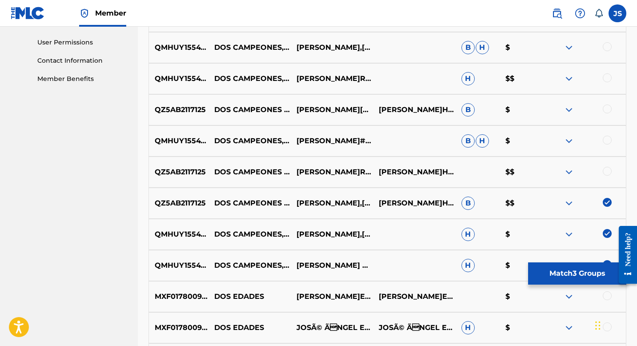
click at [608, 172] on div at bounding box center [606, 171] width 9 height 9
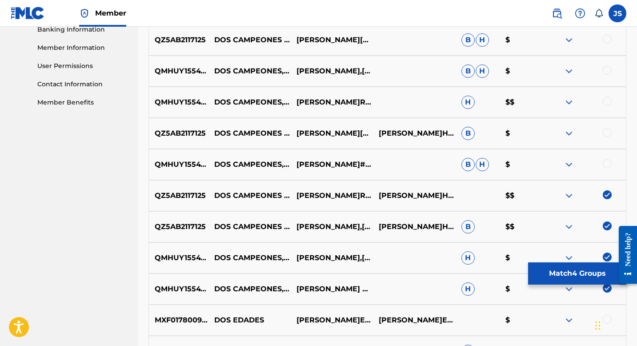
click at [608, 163] on div at bounding box center [606, 163] width 9 height 9
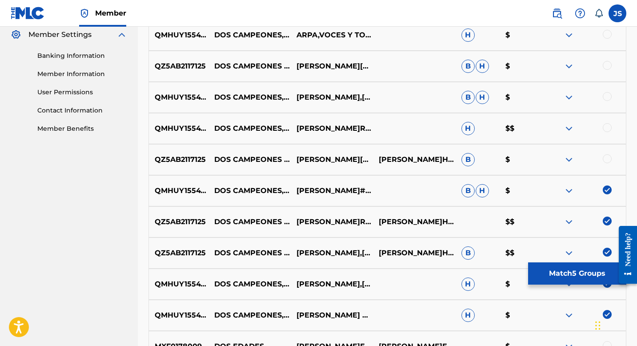
click at [608, 155] on div at bounding box center [606, 158] width 9 height 9
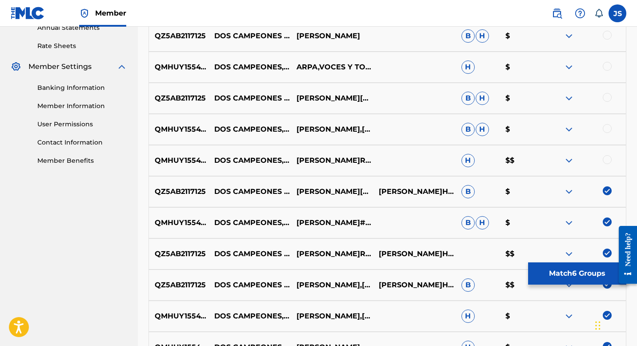
scroll to position [331, 0]
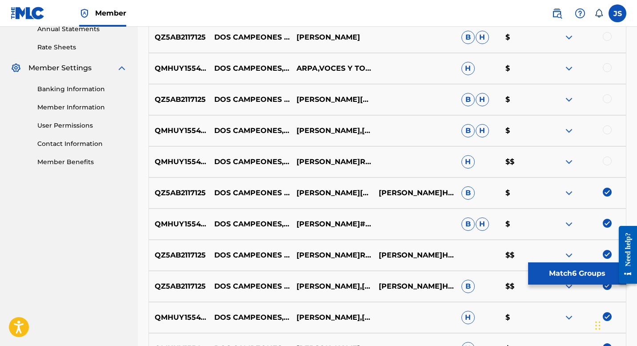
click at [606, 156] on div at bounding box center [606, 160] width 9 height 9
click at [605, 127] on div at bounding box center [606, 129] width 9 height 9
click at [609, 96] on div at bounding box center [606, 98] width 9 height 9
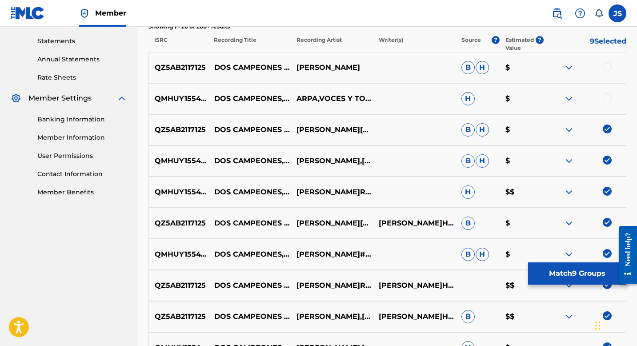
scroll to position [291, 0]
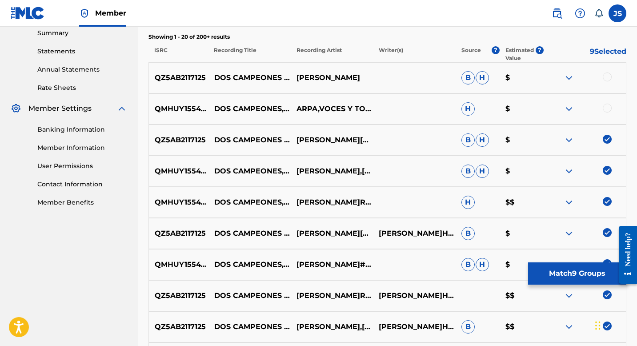
click at [606, 109] on div at bounding box center [606, 108] width 9 height 9
click at [606, 74] on div at bounding box center [606, 76] width 9 height 9
click at [553, 264] on button "Match 11 Groups" at bounding box center [577, 273] width 98 height 22
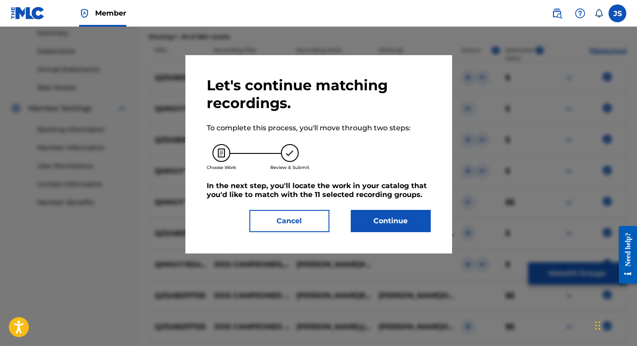
click at [408, 222] on button "Continue" at bounding box center [391, 221] width 80 height 22
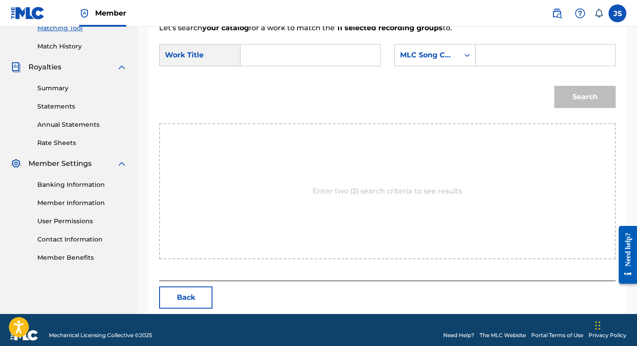
scroll to position [246, 0]
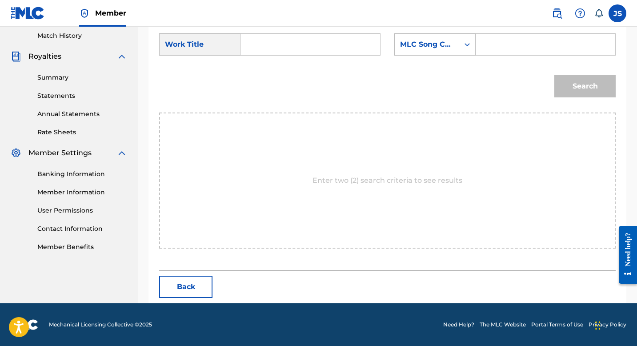
click at [275, 44] on input "Search Form" at bounding box center [310, 44] width 124 height 21
paste input "DOS CAMPEONES, DOS EDADES"
type input "DOS CAMPEONES, DOS EDADES"
click at [480, 44] on div "Search Form" at bounding box center [545, 44] width 140 height 22
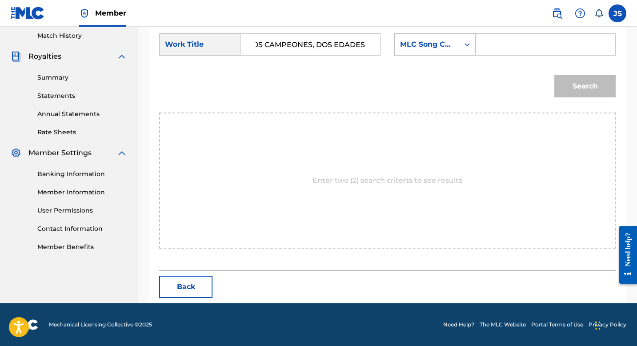
scroll to position [0, 0]
click at [492, 45] on input "Search Form" at bounding box center [545, 44] width 124 height 21
paste input "DQ68K9"
type input "DQ68K9"
click at [586, 85] on button "Search" at bounding box center [584, 86] width 61 height 22
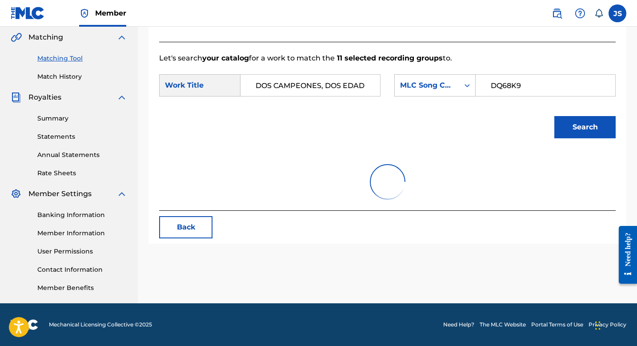
scroll to position [220, 0]
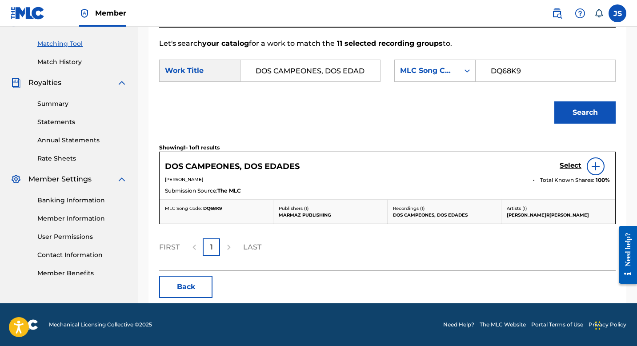
click at [567, 164] on h5 "Select" at bounding box center [570, 165] width 22 height 8
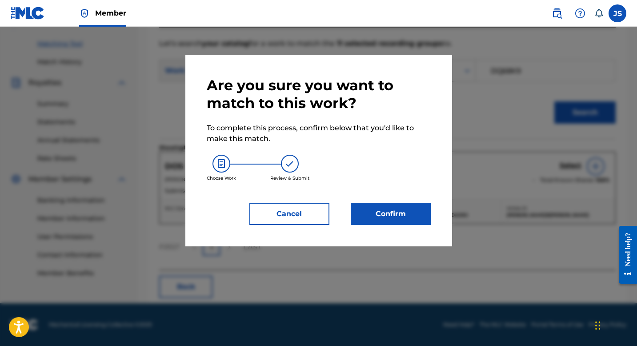
click at [406, 223] on button "Confirm" at bounding box center [391, 214] width 80 height 22
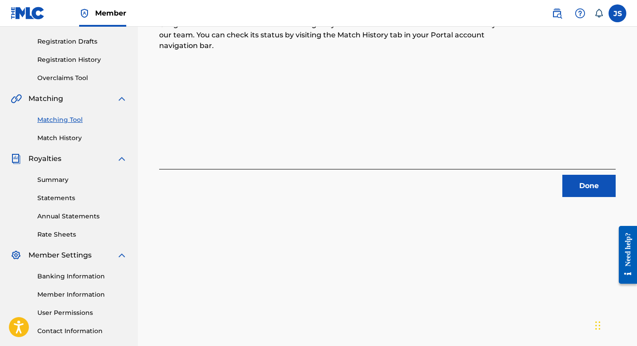
scroll to position [142, 0]
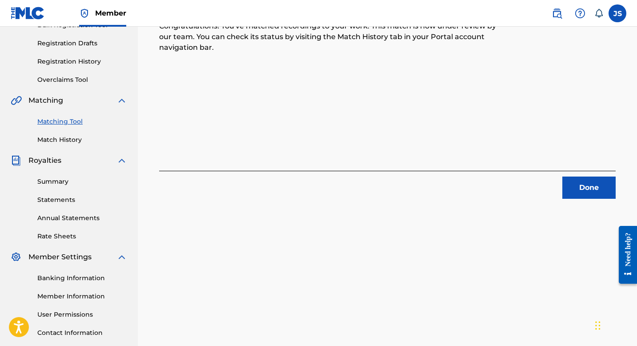
click at [575, 187] on button "Done" at bounding box center [588, 187] width 53 height 22
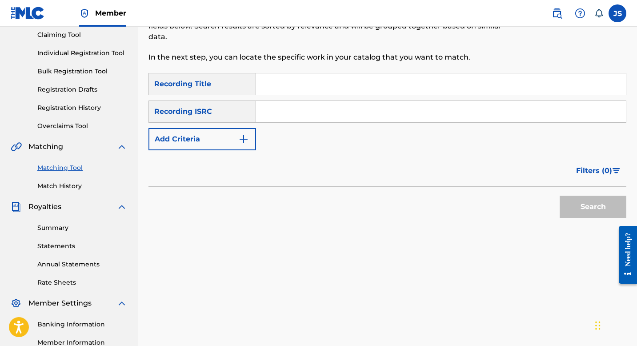
scroll to position [64, 0]
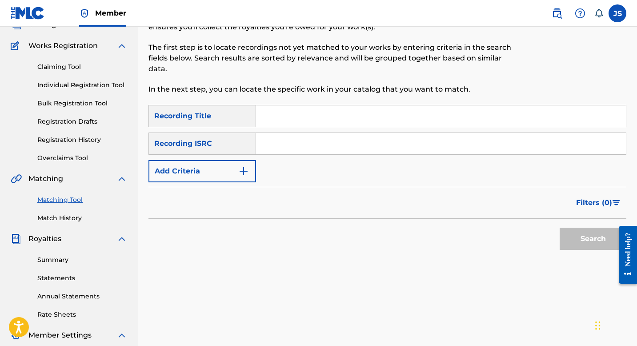
click at [283, 117] on input "Search Form" at bounding box center [441, 115] width 370 height 21
paste input "EL VENTARRÓN TURUNEÑO"
type input "EL VENTARRÓN TURUNEÑO"
click at [580, 241] on button "Search" at bounding box center [592, 238] width 67 height 22
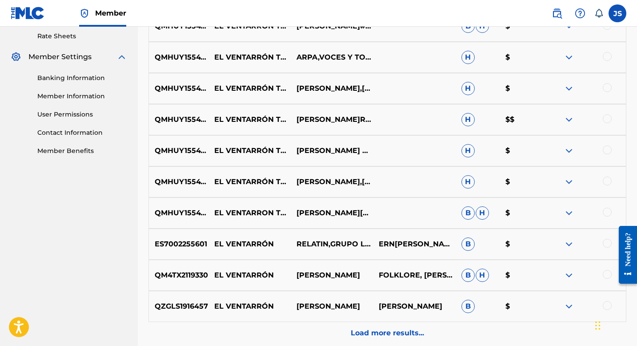
scroll to position [344, 0]
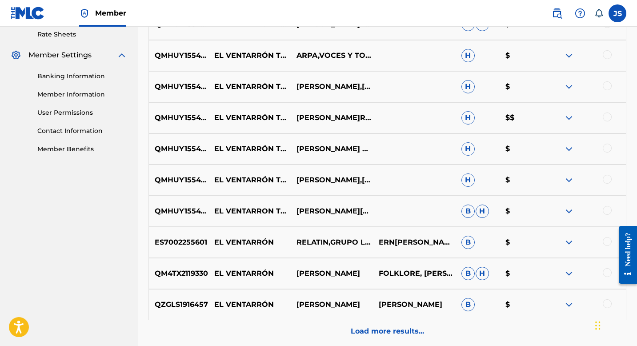
click at [604, 209] on div at bounding box center [606, 210] width 9 height 9
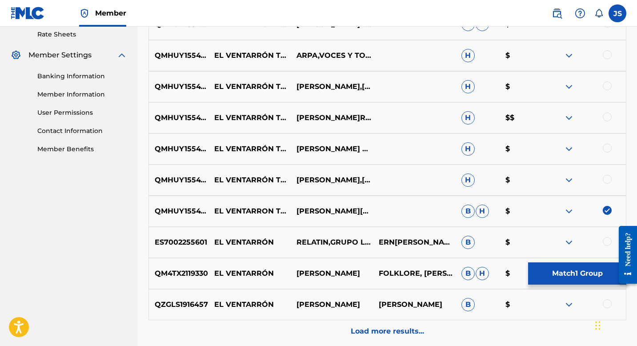
click at [606, 176] on div at bounding box center [606, 179] width 9 height 9
click at [606, 146] on div at bounding box center [606, 147] width 9 height 9
click at [607, 119] on div at bounding box center [606, 116] width 9 height 9
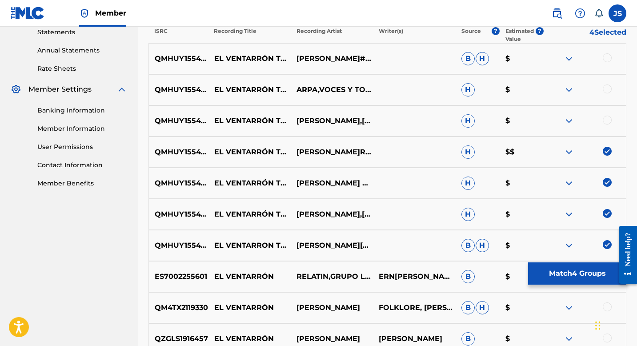
scroll to position [307, 0]
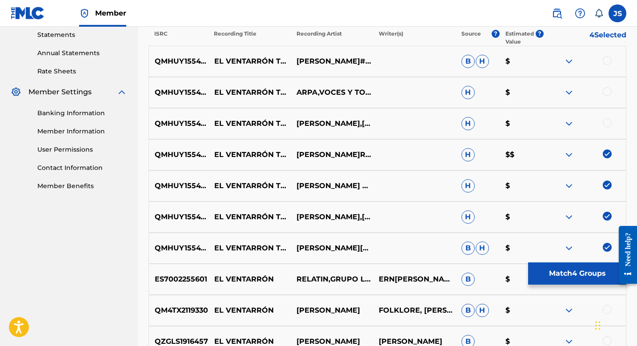
click at [605, 124] on div at bounding box center [606, 122] width 9 height 9
click at [609, 84] on div "QMHUY1554797 EL VENTARRÓN TURUNEÑO ARPA,VOCES Y TOROS COLEADOS VOL.4 H $" at bounding box center [387, 92] width 478 height 31
click at [608, 86] on div "QMHUY1554797 EL VENTARRÓN TURUNEÑO ARPA,VOCES Y TOROS COLEADOS VOL.4 H $" at bounding box center [387, 92] width 478 height 31
click at [606, 59] on div at bounding box center [606, 60] width 9 height 9
click at [606, 92] on div at bounding box center [606, 91] width 9 height 9
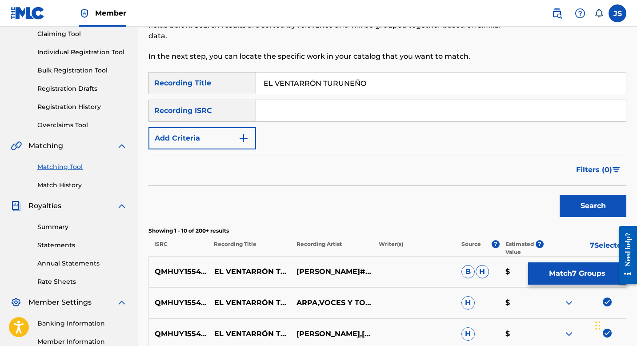
scroll to position [88, 0]
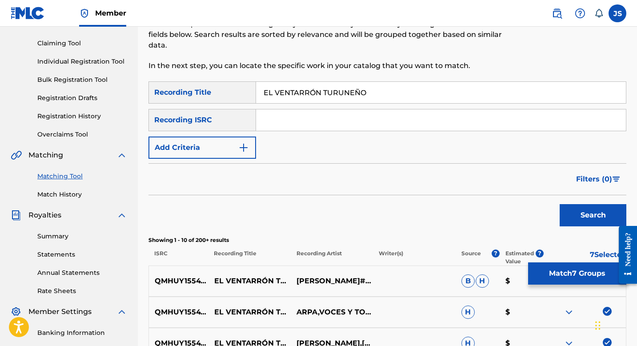
click at [563, 272] on button "Match 7 Groups" at bounding box center [577, 273] width 98 height 22
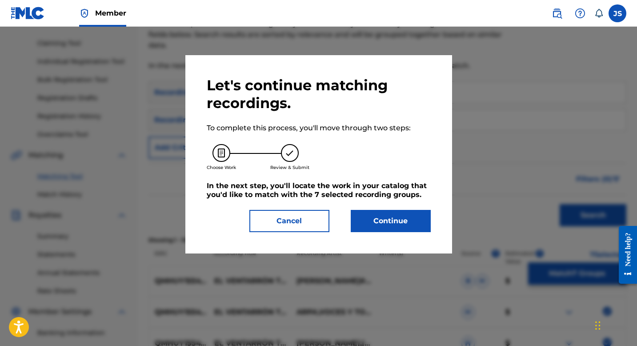
click at [413, 221] on button "Continue" at bounding box center [391, 221] width 80 height 22
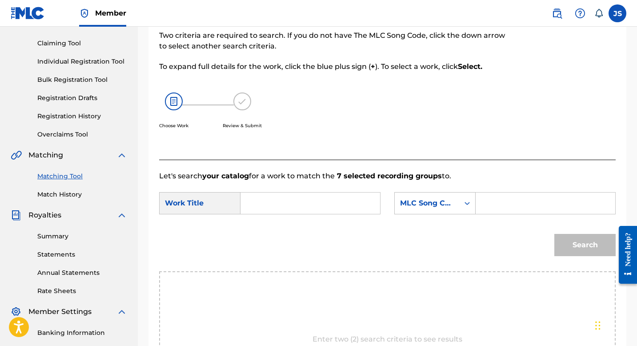
click at [332, 211] on input "Search Form" at bounding box center [310, 202] width 124 height 21
paste input "EL VENTARRÓN TURUNEÑO"
type input "EL VENTARRÓN TURUNEÑO"
click at [522, 207] on input "Search Form" at bounding box center [545, 202] width 124 height 21
paste input "EQ5SSK"
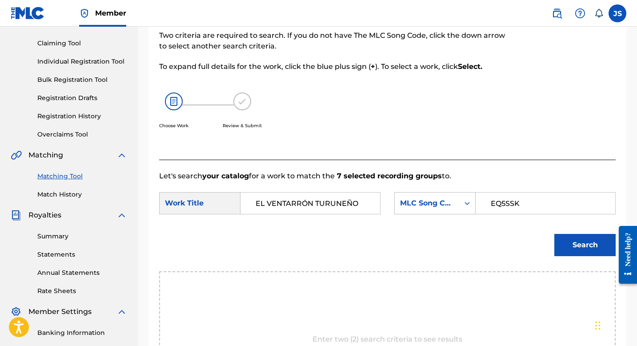
type input "EQ5SSK"
click at [571, 246] on button "Search" at bounding box center [584, 245] width 61 height 22
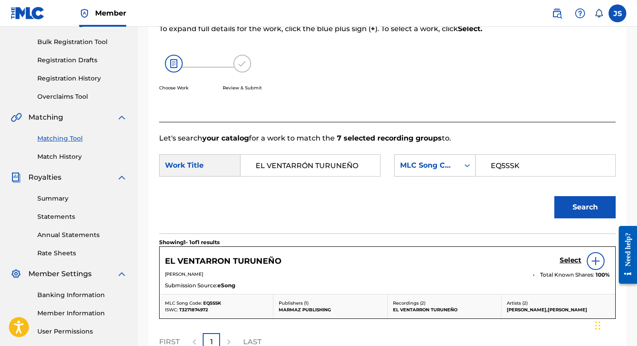
scroll to position [130, 0]
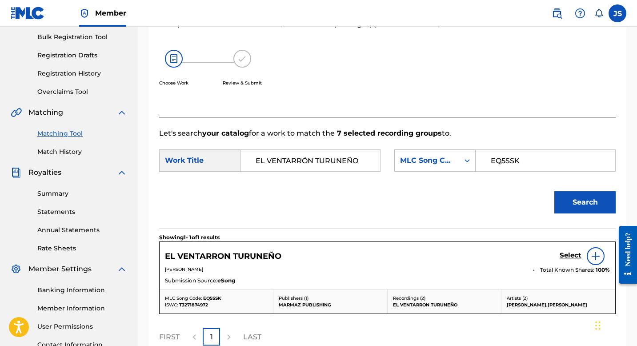
click at [567, 255] on h5 "Select" at bounding box center [570, 255] width 22 height 8
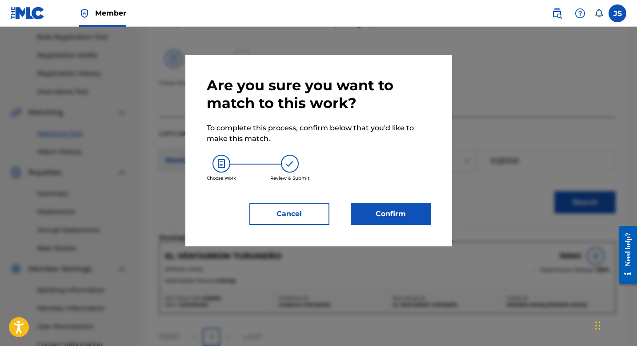
click at [379, 209] on button "Confirm" at bounding box center [391, 214] width 80 height 22
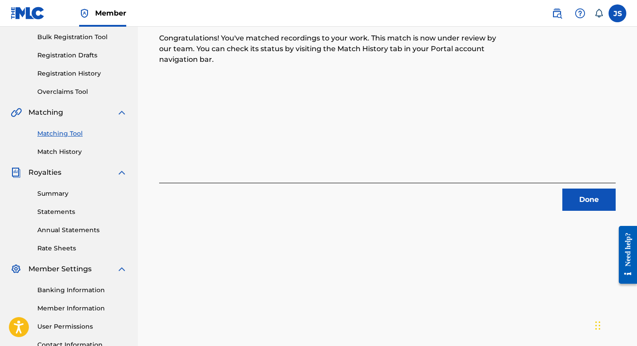
click at [556, 191] on div "Done" at bounding box center [387, 197] width 456 height 28
click at [568, 192] on button "Done" at bounding box center [588, 199] width 53 height 22
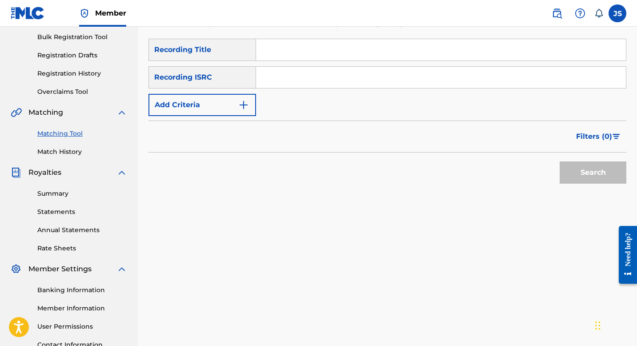
click at [285, 55] on input "Search Form" at bounding box center [441, 49] width 370 height 21
paste input "[PERSON_NAME] CAMPEÓN GUARIQUEÑO"
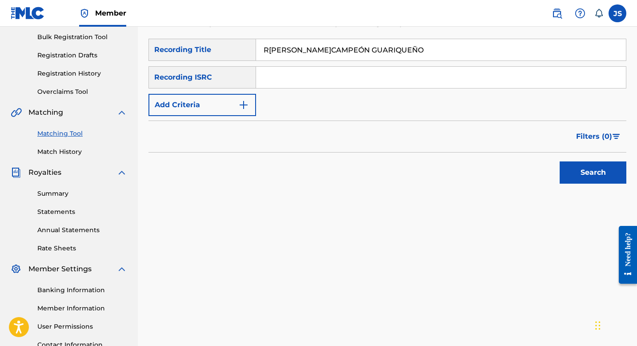
type input "[PERSON_NAME] CAMPEÓN GUARIQUEÑO"
click at [573, 163] on button "Search" at bounding box center [592, 172] width 67 height 22
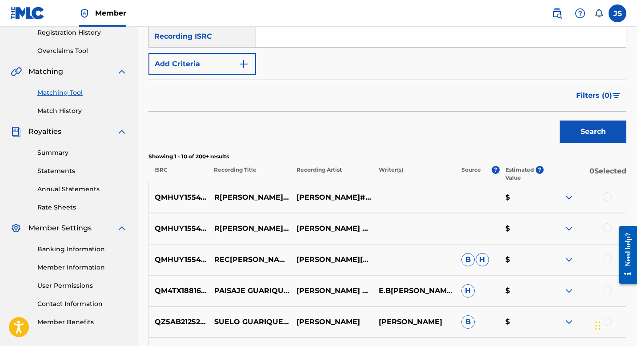
scroll to position [174, 0]
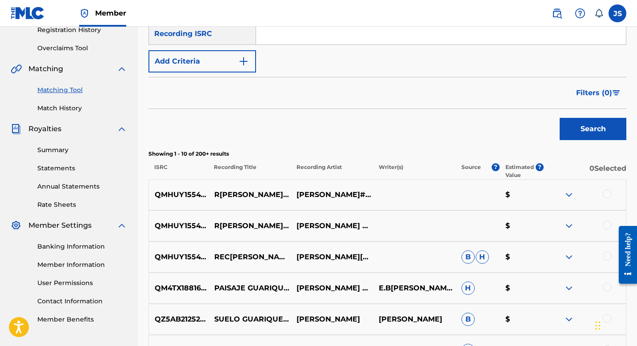
click at [604, 193] on div at bounding box center [606, 193] width 9 height 9
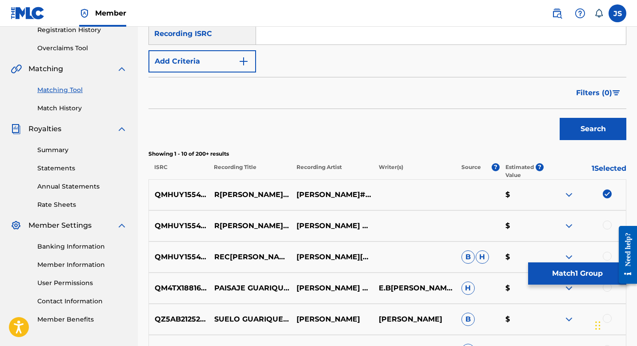
click at [605, 222] on div at bounding box center [606, 224] width 9 height 9
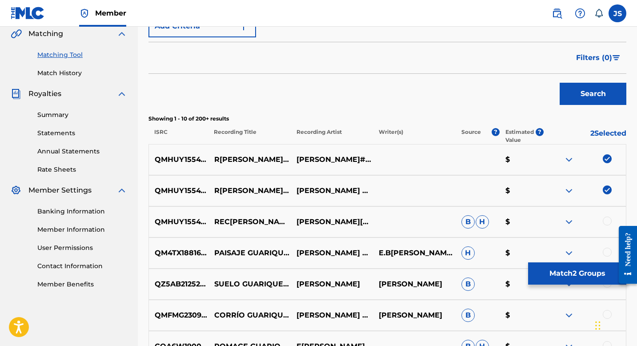
scroll to position [214, 0]
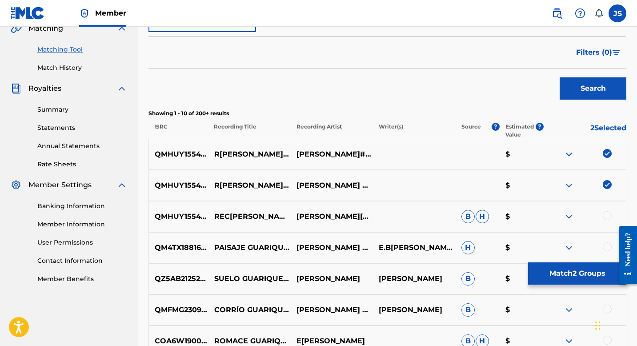
click at [606, 215] on div at bounding box center [606, 215] width 9 height 9
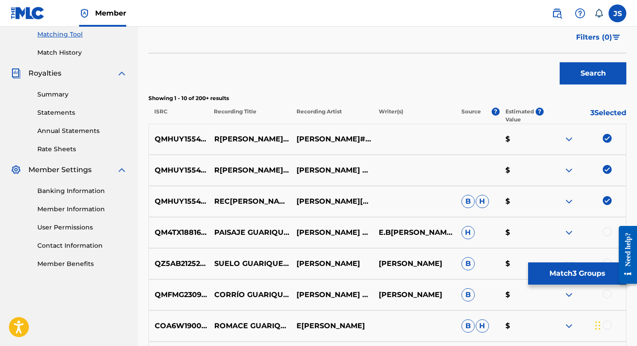
scroll to position [242, 0]
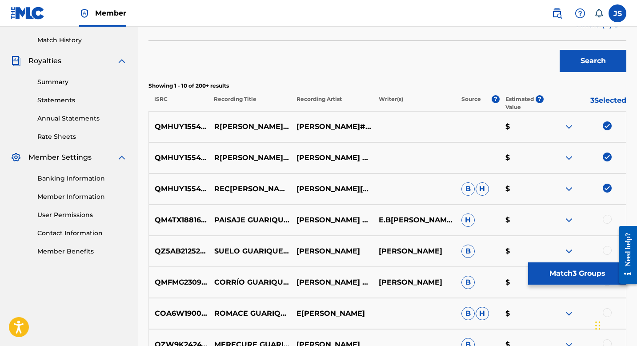
click at [534, 274] on button "Match 3 Groups" at bounding box center [577, 273] width 98 height 22
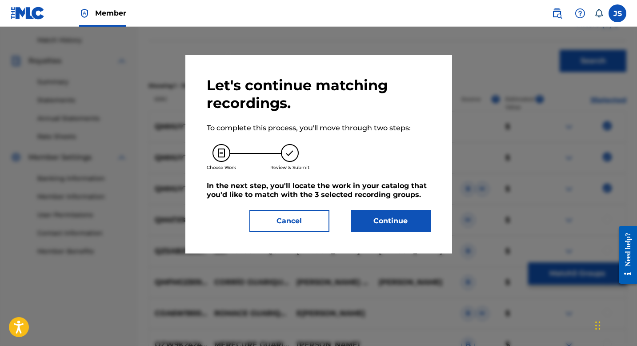
click at [398, 212] on button "Continue" at bounding box center [391, 221] width 80 height 22
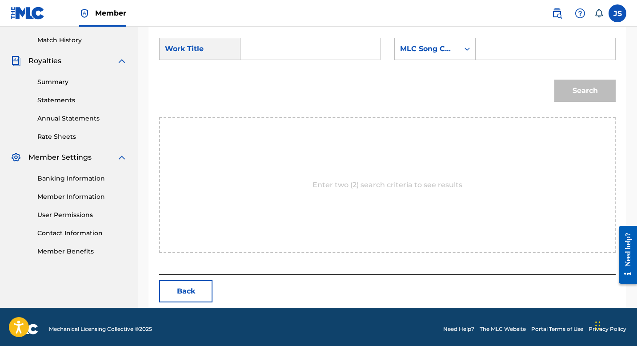
click at [298, 55] on input "Search Form" at bounding box center [310, 48] width 124 height 21
paste input "[PERSON_NAME] CAMPEÓN GUARIQUEÑO"
type input "[PERSON_NAME] CAMPEÓN GUARIQUEÑO"
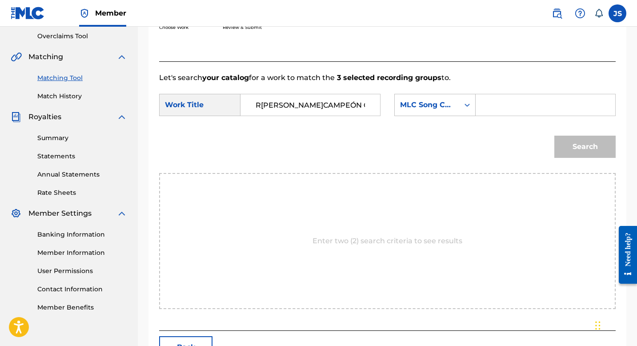
scroll to position [177, 0]
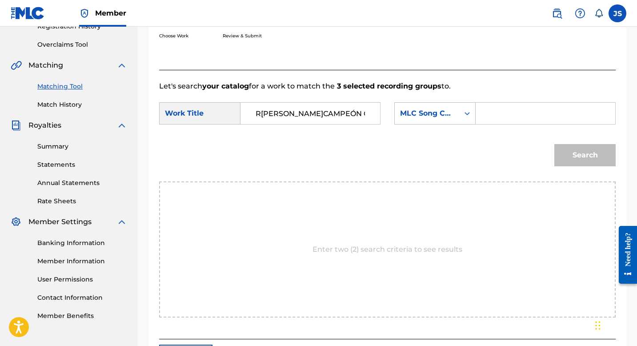
click at [496, 115] on input "Search Form" at bounding box center [545, 113] width 124 height 21
paste input "RN95D5"
type input "RN95D5"
click at [571, 154] on button "Search" at bounding box center [584, 155] width 61 height 22
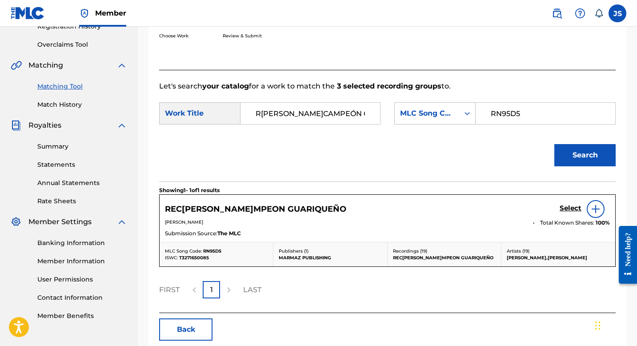
click at [569, 210] on h5 "Select" at bounding box center [570, 208] width 22 height 8
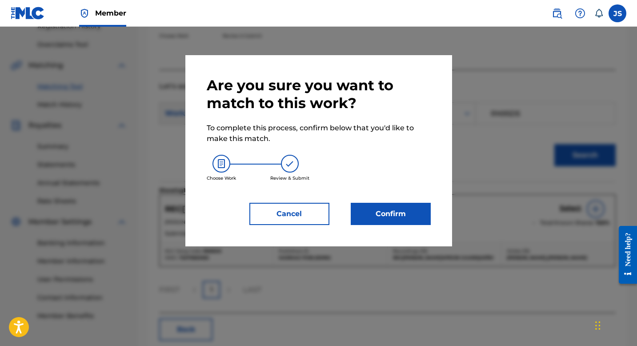
click at [407, 214] on button "Confirm" at bounding box center [391, 214] width 80 height 22
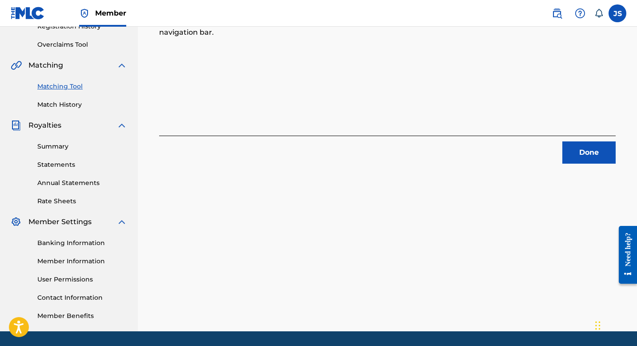
click at [576, 146] on button "Done" at bounding box center [588, 152] width 53 height 22
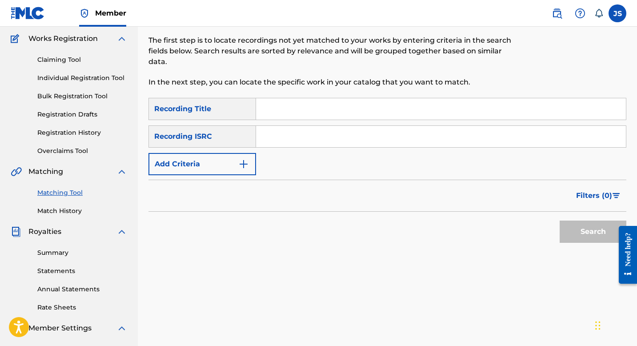
scroll to position [51, 0]
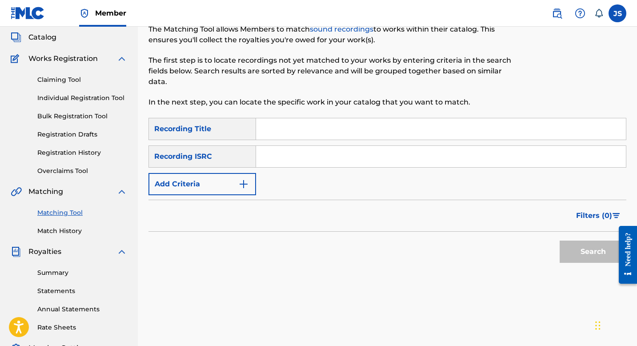
click at [289, 127] on input "Search Form" at bounding box center [441, 128] width 370 height 21
paste input "SEÑORES, SI ME PERMITEN"
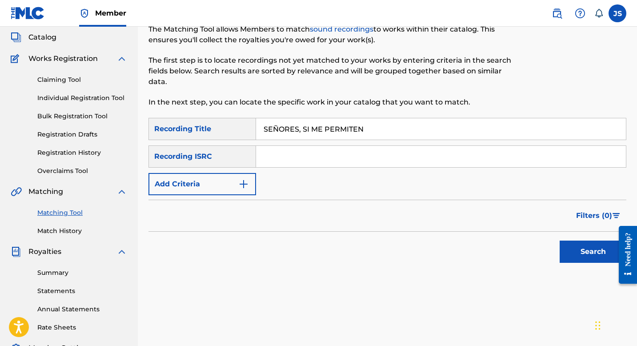
type input "SEÑORES, SI ME PERMITEN"
click at [577, 249] on button "Search" at bounding box center [592, 251] width 67 height 22
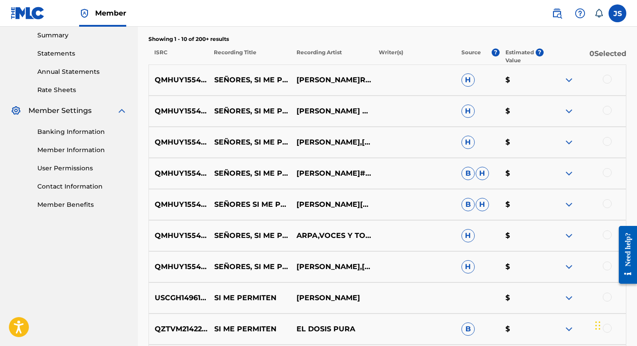
scroll to position [289, 0]
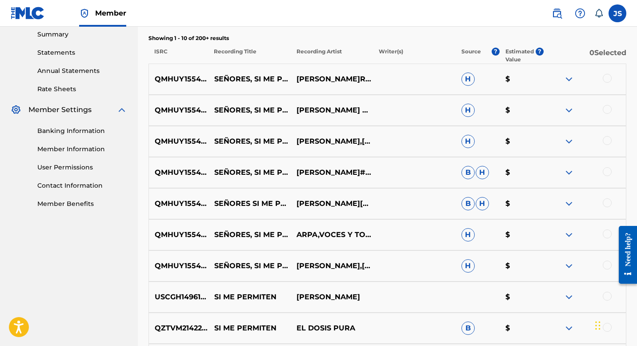
click at [605, 266] on div at bounding box center [606, 264] width 9 height 9
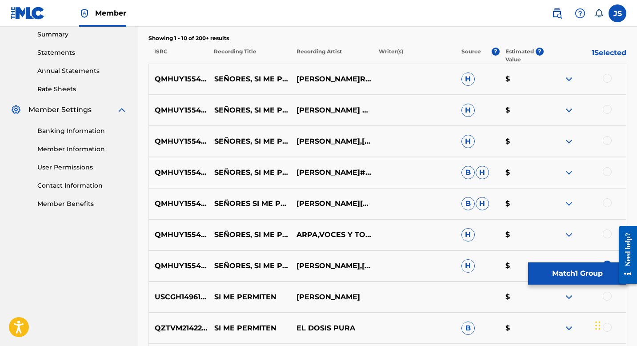
click at [606, 235] on div at bounding box center [606, 233] width 9 height 9
click at [610, 201] on div at bounding box center [606, 202] width 9 height 9
click at [608, 170] on div at bounding box center [606, 171] width 9 height 9
click at [605, 136] on div at bounding box center [606, 140] width 9 height 9
click at [605, 105] on div at bounding box center [606, 109] width 9 height 9
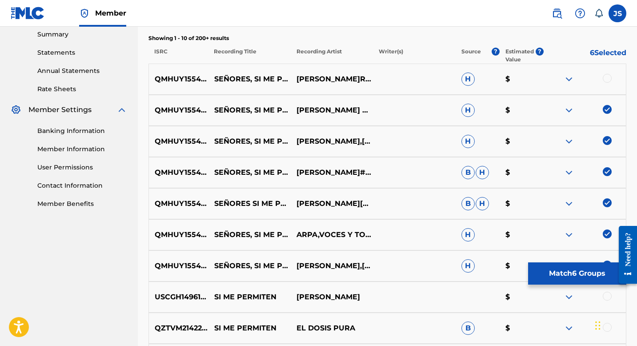
click at [604, 80] on div at bounding box center [606, 78] width 9 height 9
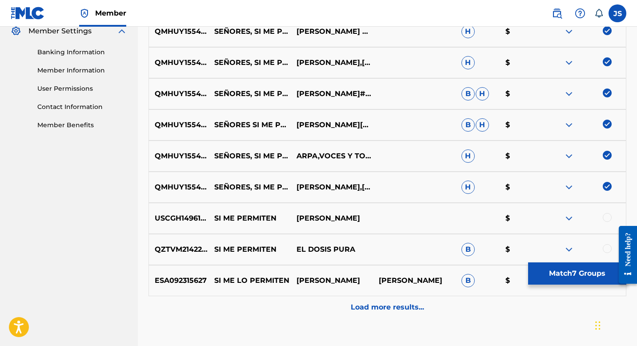
scroll to position [368, 0]
click at [562, 278] on button "Match 7 Groups" at bounding box center [577, 273] width 98 height 22
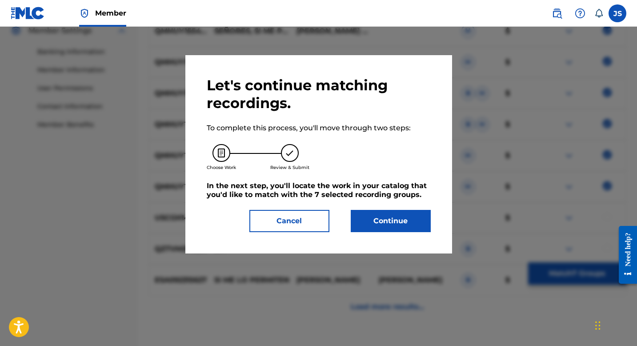
click at [419, 225] on button "Continue" at bounding box center [391, 221] width 80 height 22
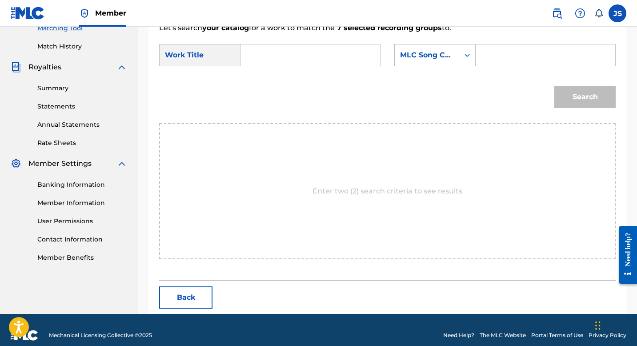
scroll to position [246, 0]
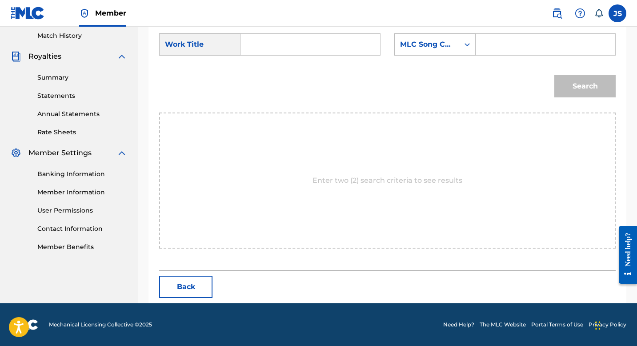
click at [291, 51] on input "Search Form" at bounding box center [310, 44] width 124 height 21
paste input "SEÑORES, SI ME PERMITEN"
type input "SEÑORES, SI ME PERMITEN"
click at [592, 38] on input "Search Form" at bounding box center [545, 44] width 124 height 21
paste input "S49CIY"
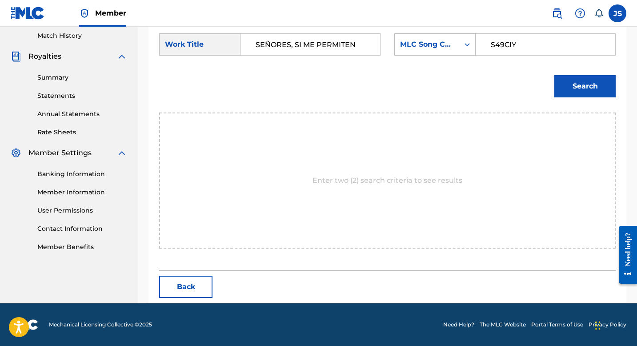
type input "S49CIY"
click at [580, 88] on button "Search" at bounding box center [584, 86] width 61 height 22
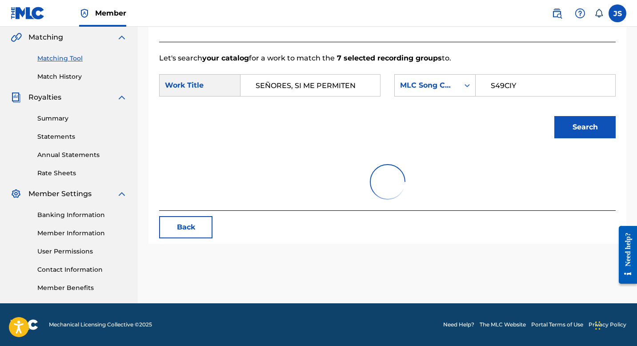
scroll to position [220, 0]
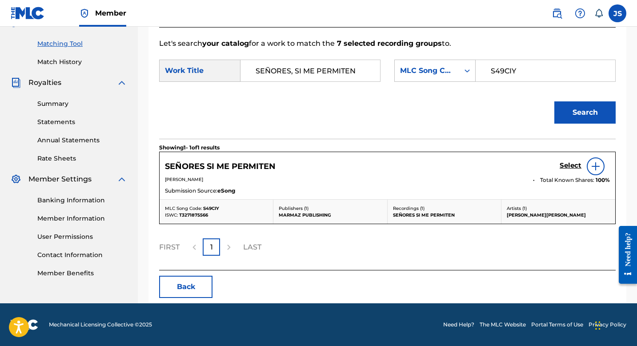
click at [570, 169] on h5 "Select" at bounding box center [570, 165] width 22 height 8
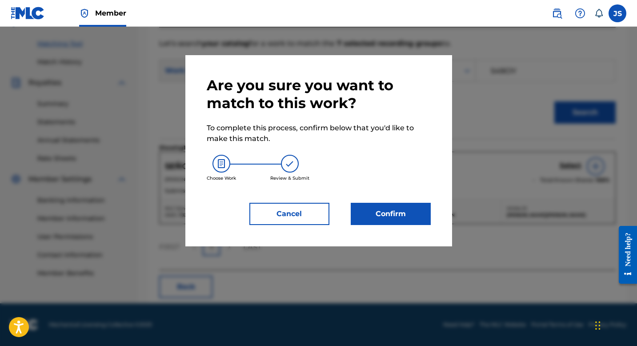
click at [351, 211] on button "Confirm" at bounding box center [391, 214] width 80 height 22
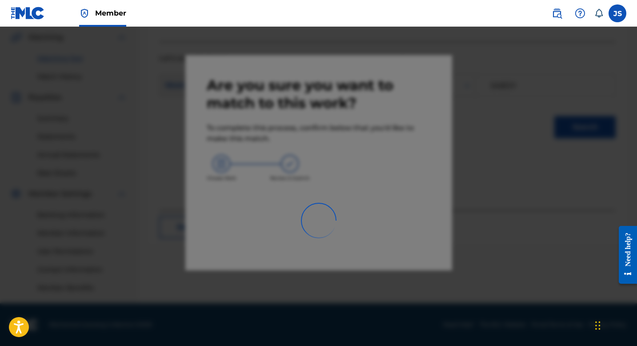
scroll to position [205, 0]
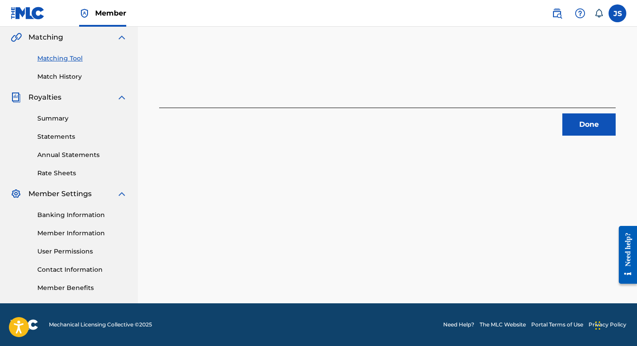
click at [572, 130] on button "Done" at bounding box center [588, 124] width 53 height 22
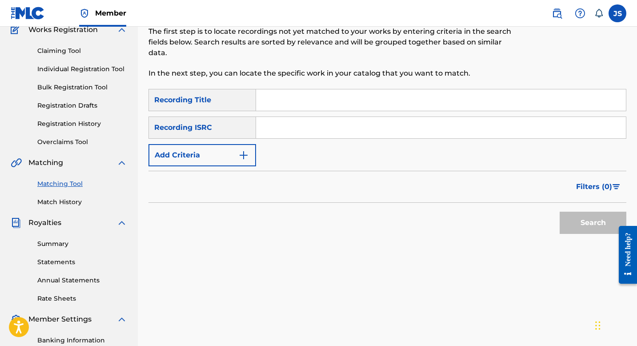
scroll to position [11, 0]
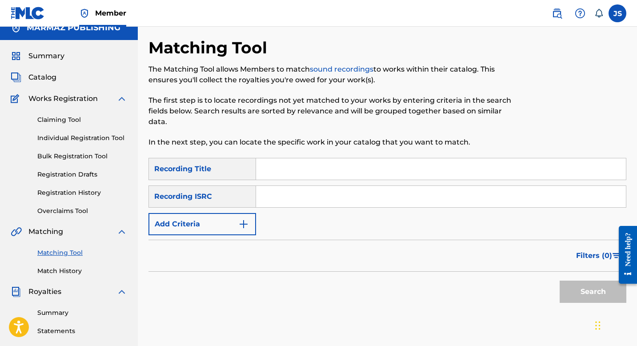
click at [319, 167] on input "Search Form" at bounding box center [441, 168] width 370 height 21
paste input "VIEJO FOGÓN SABANERO"
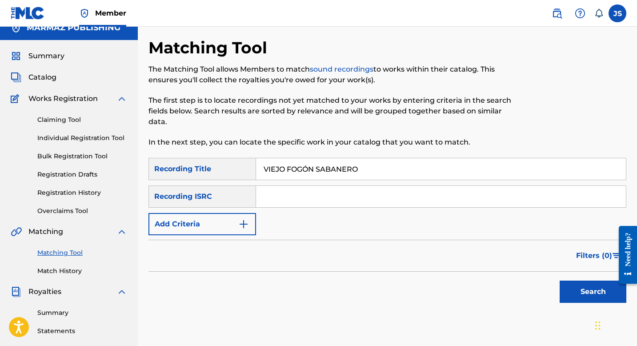
type input "VIEJO FOGÓN SABANERO"
click at [580, 291] on button "Search" at bounding box center [592, 291] width 67 height 22
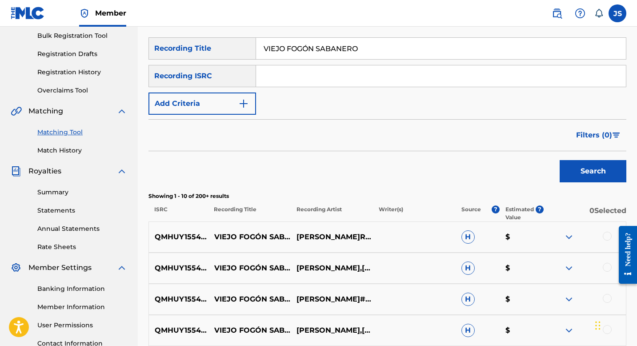
scroll to position [134, 0]
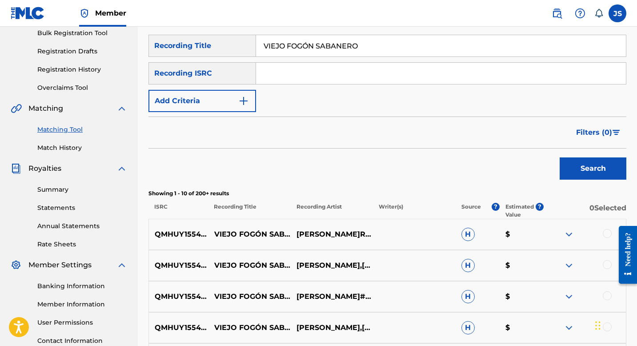
click at [598, 232] on div at bounding box center [584, 234] width 82 height 11
click at [602, 233] on div at bounding box center [606, 233] width 9 height 9
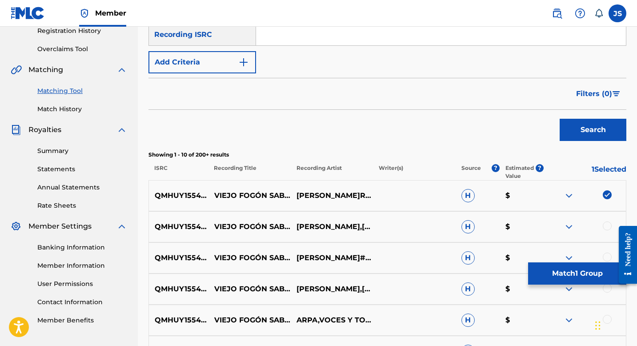
scroll to position [175, 0]
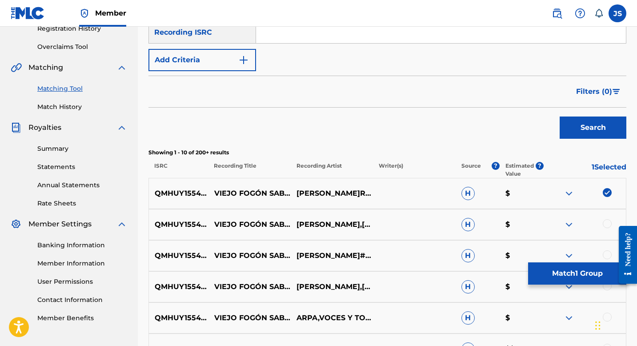
click at [606, 227] on div at bounding box center [606, 223] width 9 height 9
click at [602, 252] on div at bounding box center [606, 254] width 9 height 9
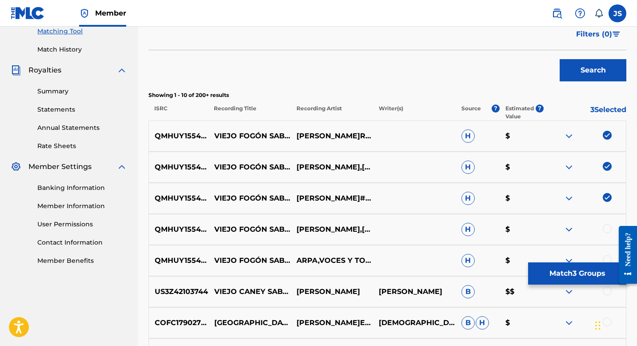
scroll to position [233, 0]
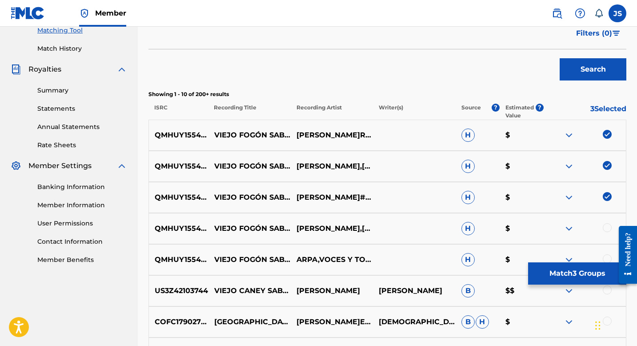
click at [604, 223] on div at bounding box center [584, 228] width 82 height 11
click at [606, 227] on div at bounding box center [606, 227] width 9 height 9
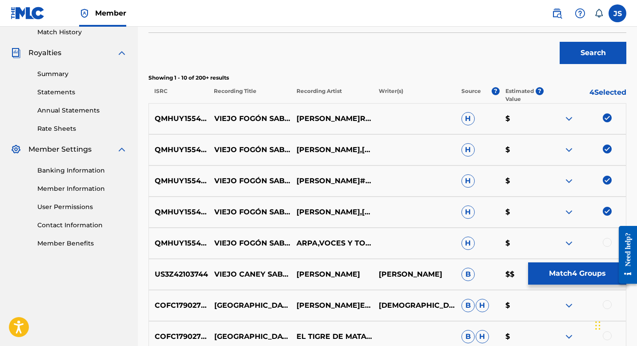
scroll to position [256, 0]
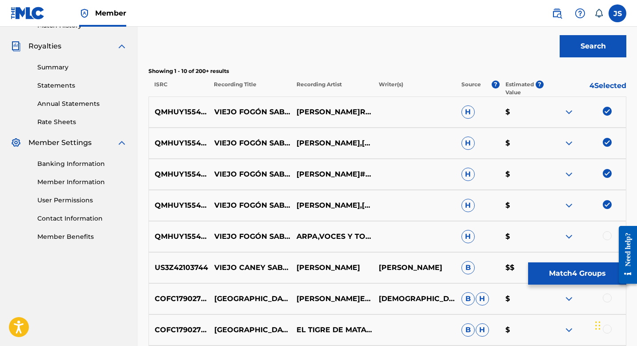
click at [605, 238] on div at bounding box center [606, 235] width 9 height 9
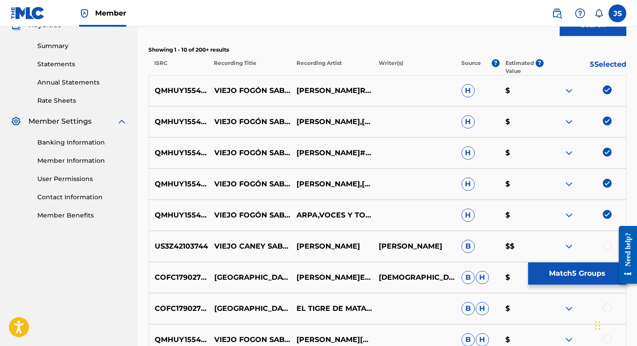
scroll to position [289, 0]
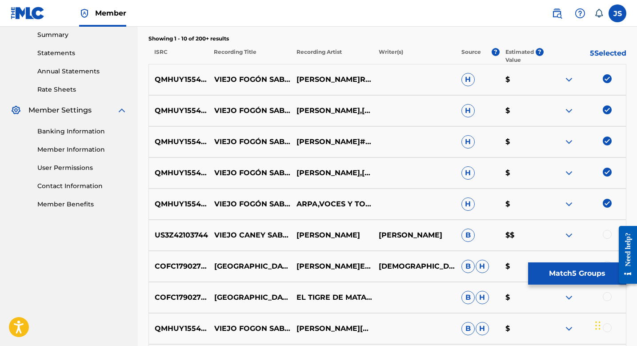
click at [539, 271] on button "Match 5 Groups" at bounding box center [577, 273] width 98 height 22
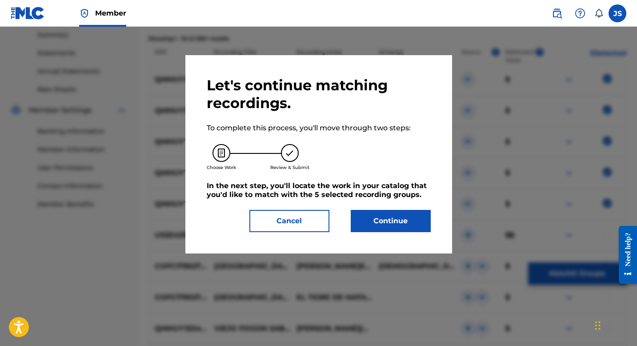
click at [384, 218] on button "Continue" at bounding box center [391, 221] width 80 height 22
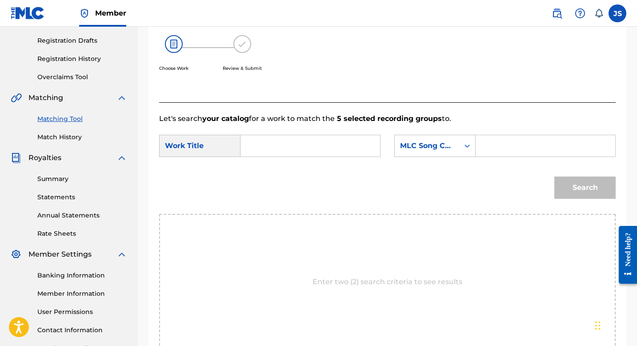
scroll to position [143, 0]
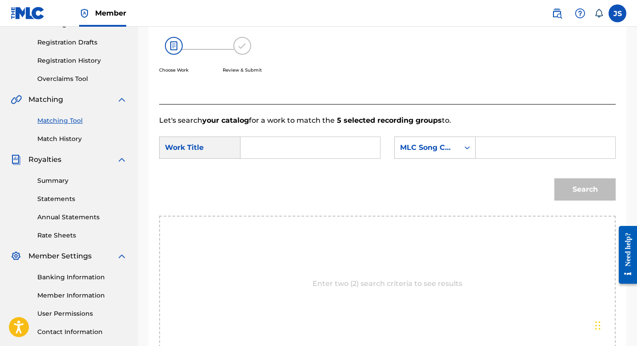
click at [327, 132] on form "SearchWithCriteriaa1c2ca2c-4467-4b7d-a5ed-1b291149b2e3 Work Title SearchWithCri…" at bounding box center [387, 171] width 456 height 90
click at [326, 143] on input "Search Form" at bounding box center [310, 147] width 124 height 21
paste input "VIEJO FOGÓN SABANERO"
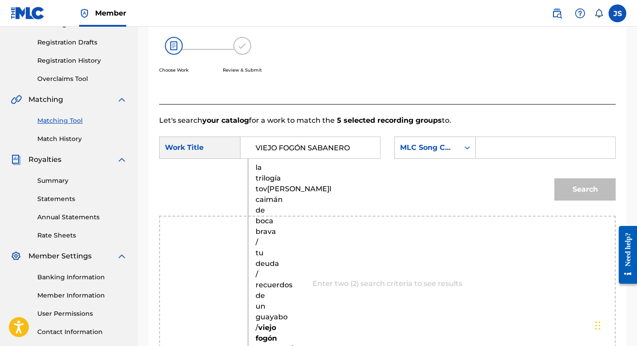
type input "VIEJO FOGÓN SABANERO"
click at [483, 148] on input "Search Form" at bounding box center [545, 147] width 124 height 21
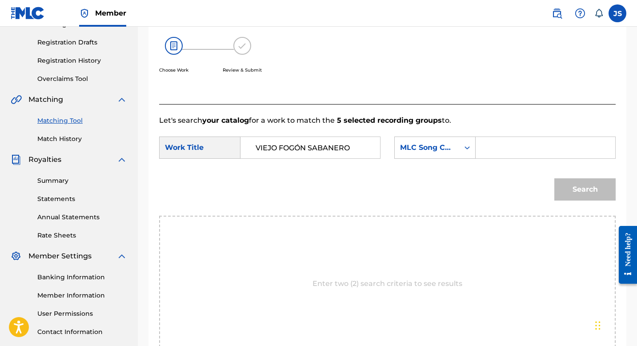
paste input "VX0G02"
type input "VX0G02"
click at [596, 188] on button "Search" at bounding box center [584, 189] width 61 height 22
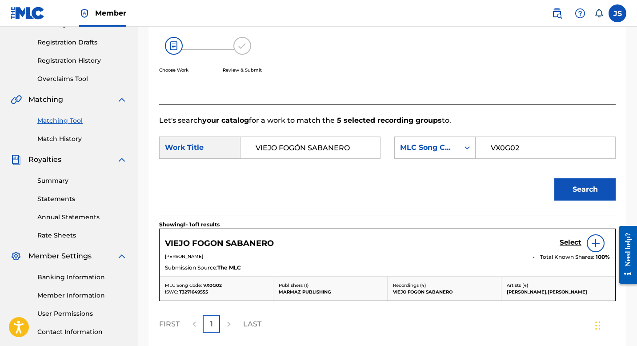
click at [567, 240] on h5 "Select" at bounding box center [570, 242] width 22 height 8
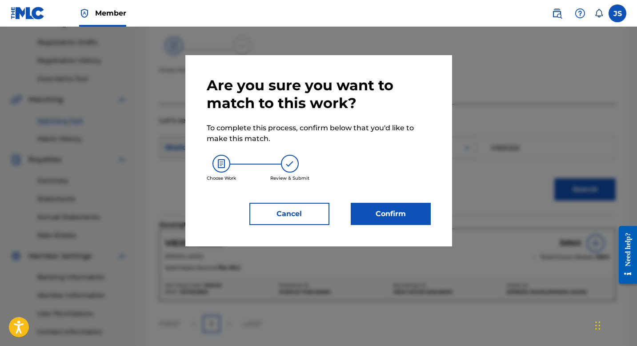
click at [379, 210] on button "Confirm" at bounding box center [391, 214] width 80 height 22
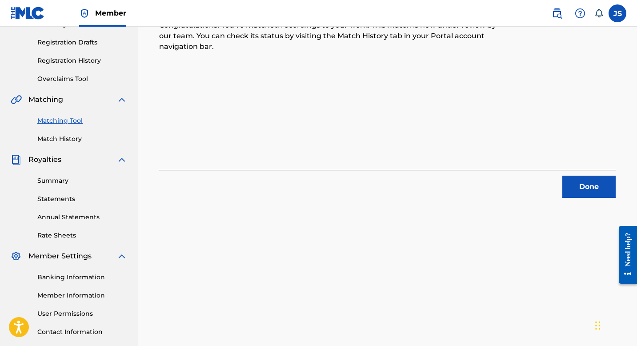
click at [573, 189] on button "Done" at bounding box center [588, 186] width 53 height 22
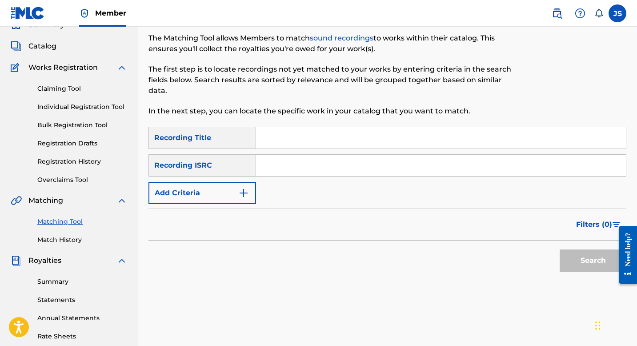
scroll to position [41, 0]
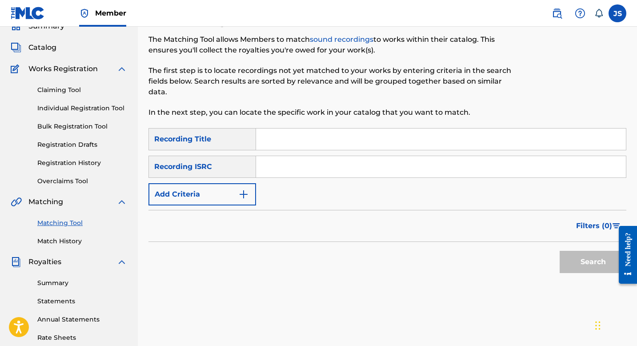
click at [305, 142] on input "Search Form" at bounding box center [441, 138] width 370 height 21
paste input "A USTED SEÑOR JUEZ"
type input "A USTED SEÑOR JUEZ"
click at [572, 263] on button "Search" at bounding box center [592, 262] width 67 height 22
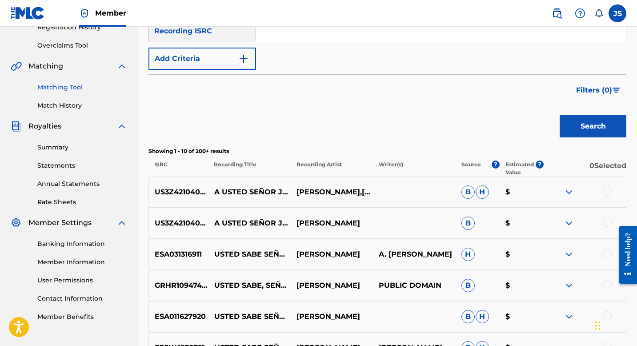
scroll to position [177, 0]
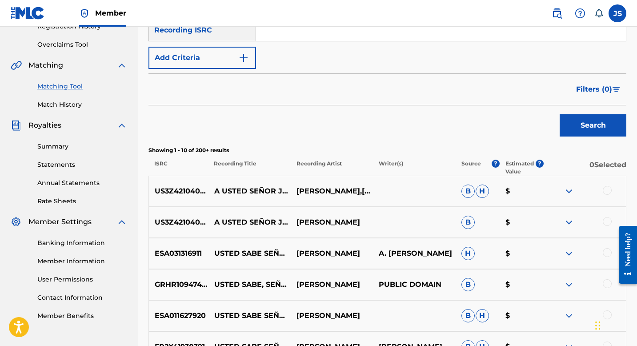
click at [609, 190] on div at bounding box center [606, 190] width 9 height 9
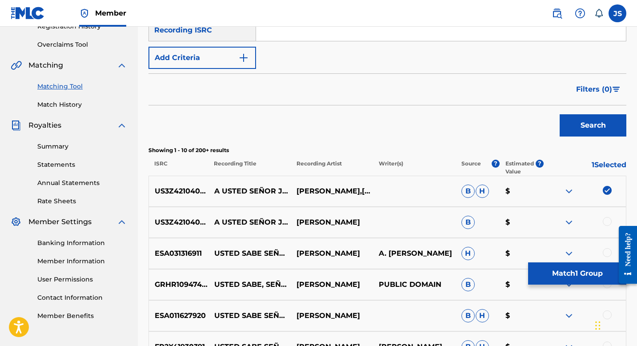
click at [606, 223] on div at bounding box center [606, 221] width 9 height 9
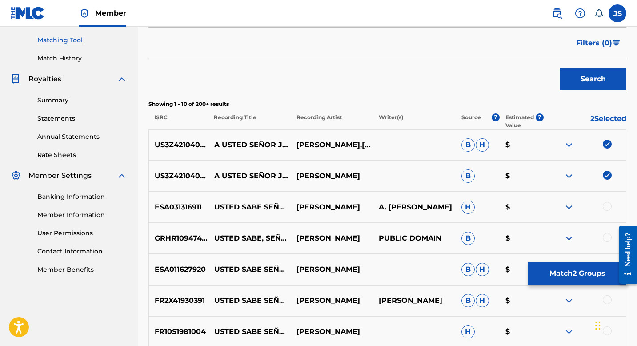
scroll to position [224, 0]
click at [585, 280] on button "Match 2 Groups" at bounding box center [577, 273] width 98 height 22
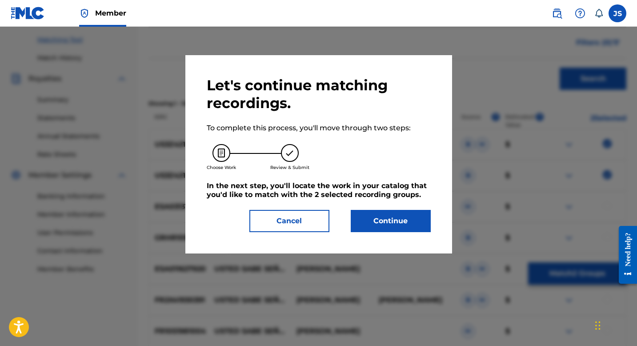
click at [400, 225] on button "Continue" at bounding box center [391, 221] width 80 height 22
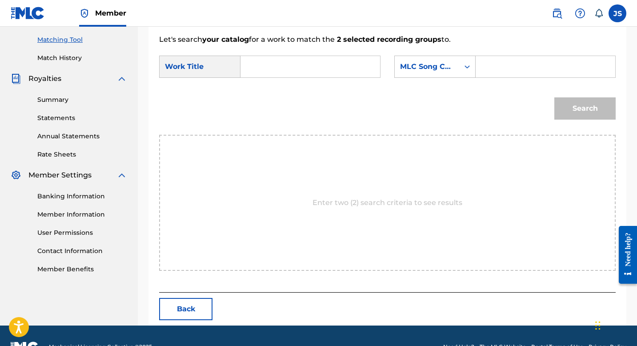
click at [304, 70] on input "Search Form" at bounding box center [310, 66] width 124 height 21
paste input "A USTED SEÑOR JUEZ"
click at [504, 65] on input "Search Form" at bounding box center [545, 66] width 124 height 21
click at [290, 70] on input "A USTED SEÑOR JUEZ" at bounding box center [310, 66] width 124 height 21
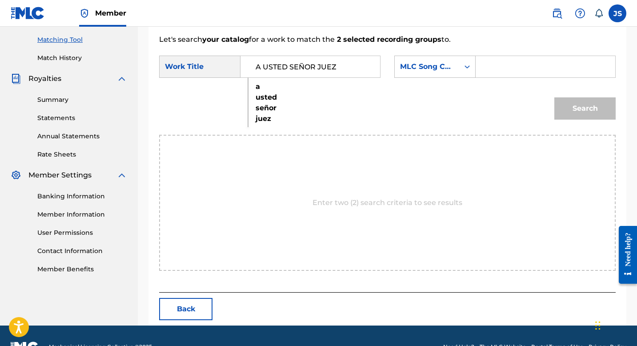
click at [290, 70] on input "A USTED SEÑOR JUEZ" at bounding box center [310, 66] width 124 height 21
paste input "COMENTARIOS DE ESQUINA"
type input "A USTED SEÑOR JUEZ"
click at [485, 71] on input "Search Form" at bounding box center [545, 66] width 124 height 21
click at [497, 67] on input "Search Form" at bounding box center [545, 66] width 124 height 21
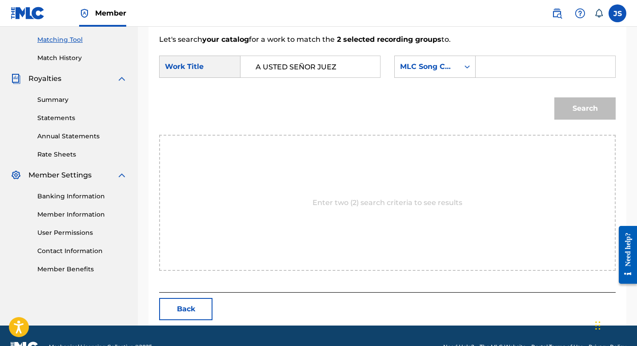
paste input "AX2IQ3"
type input "AX2IQ3"
click at [576, 105] on button "Search" at bounding box center [584, 108] width 61 height 22
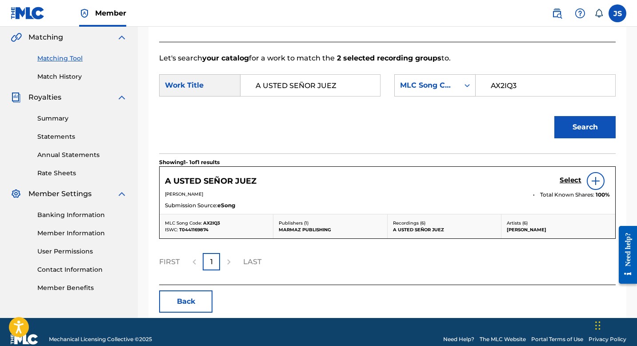
scroll to position [220, 0]
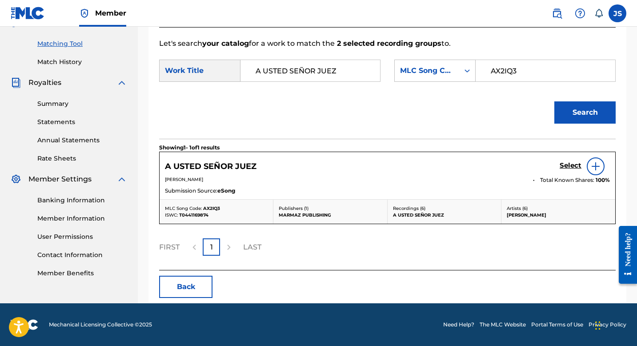
click at [562, 158] on div "Select" at bounding box center [584, 166] width 50 height 18
click at [562, 163] on h5 "Select" at bounding box center [570, 165] width 22 height 8
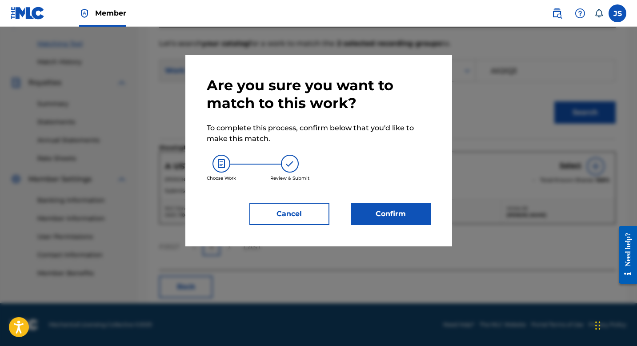
click at [380, 212] on button "Confirm" at bounding box center [391, 214] width 80 height 22
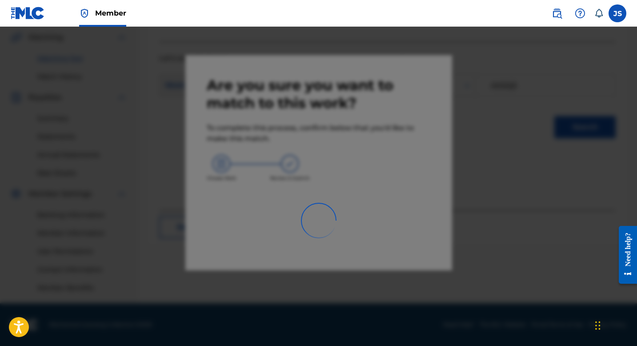
scroll to position [205, 0]
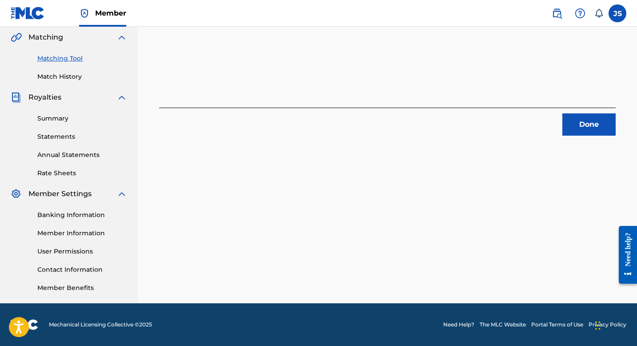
click at [575, 121] on button "Done" at bounding box center [588, 124] width 53 height 22
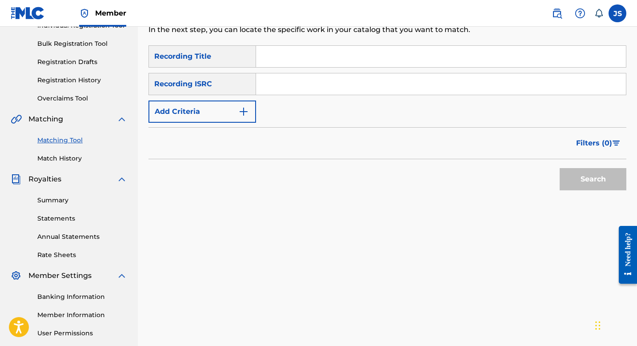
scroll to position [121, 0]
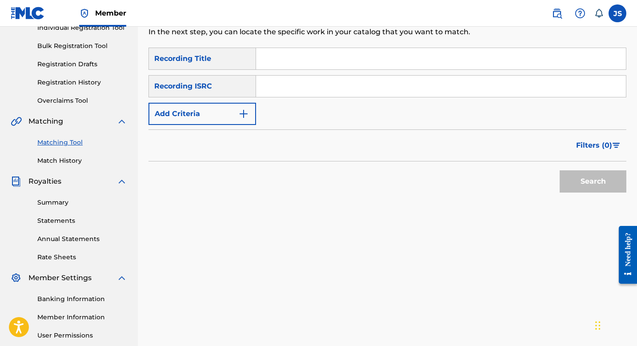
click at [279, 60] on input "Search Form" at bounding box center [441, 58] width 370 height 21
paste input "COMENTARIOS DE ESQUINA"
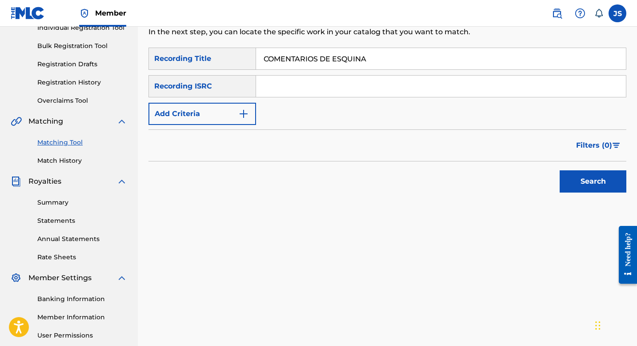
type input "COMENTARIOS DE ESQUINA"
click at [584, 181] on button "Search" at bounding box center [592, 181] width 67 height 22
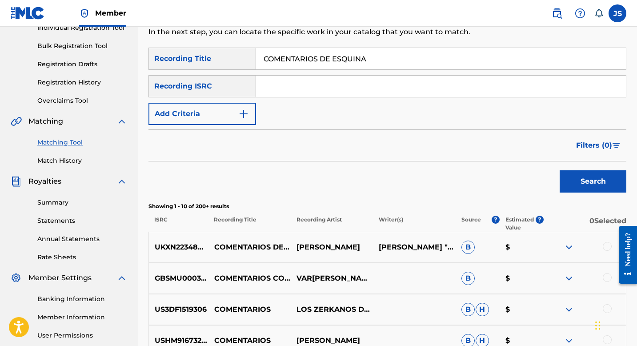
click at [606, 248] on div at bounding box center [606, 246] width 9 height 9
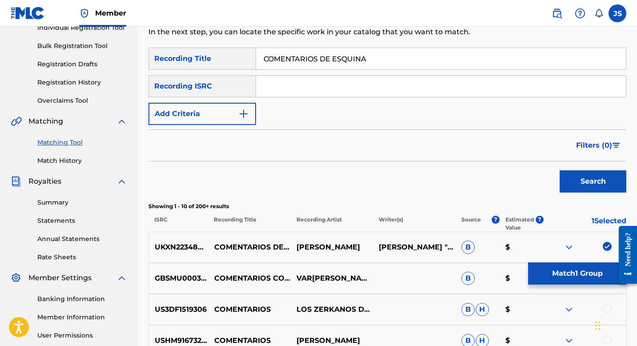
click at [545, 271] on button "Match 1 Group" at bounding box center [577, 273] width 98 height 22
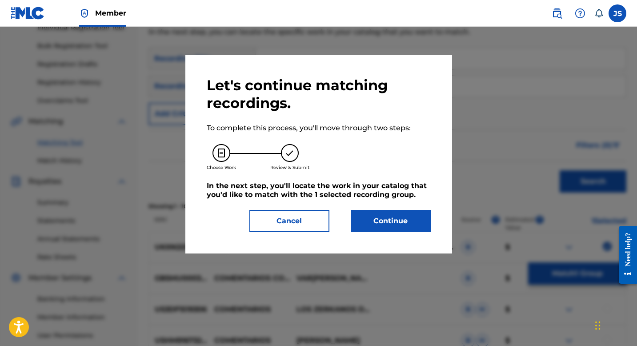
click at [374, 220] on button "Continue" at bounding box center [391, 221] width 80 height 22
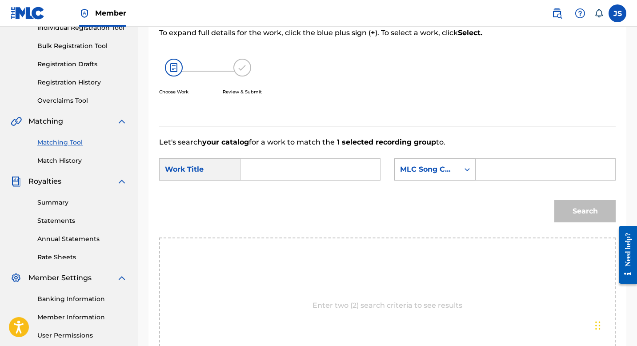
click at [268, 171] on input "Search Form" at bounding box center [310, 169] width 124 height 21
paste input "COMENTARIOS DE ESQUINA"
type input "COMENTARIOS DE ESQUINA"
click at [476, 164] on div "Search Form" at bounding box center [545, 169] width 140 height 22
click at [487, 170] on input "Search Form" at bounding box center [545, 169] width 124 height 21
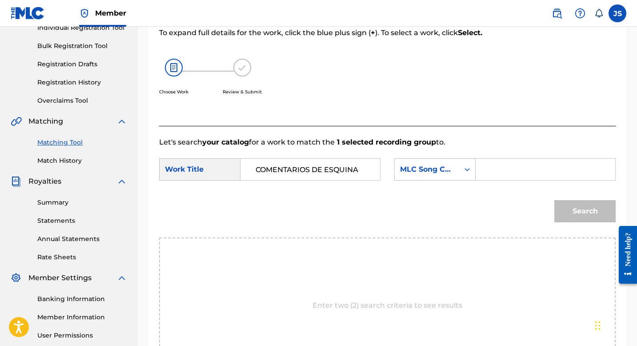
paste input "CC4X96"
type input "CC4X96"
click at [579, 215] on button "Search" at bounding box center [584, 211] width 61 height 22
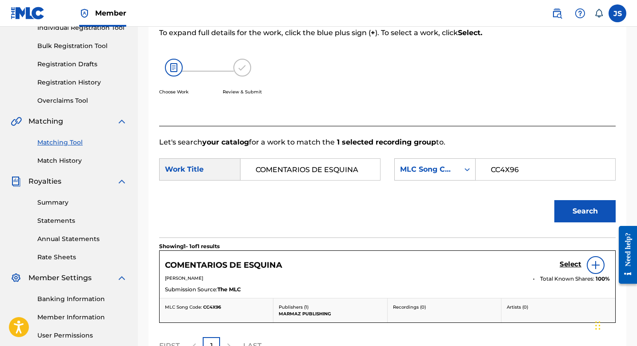
click at [580, 261] on h5 "Select" at bounding box center [570, 264] width 22 height 8
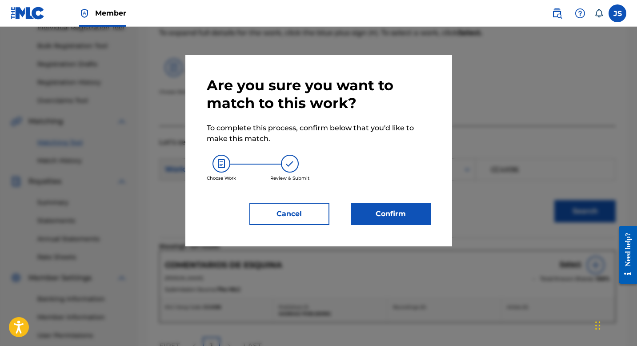
click at [396, 214] on button "Confirm" at bounding box center [391, 214] width 80 height 22
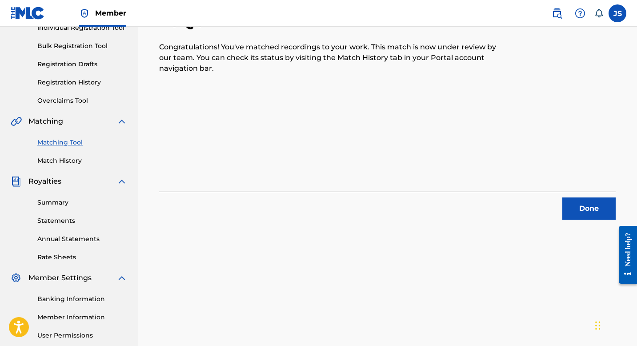
click at [569, 214] on button "Done" at bounding box center [588, 208] width 53 height 22
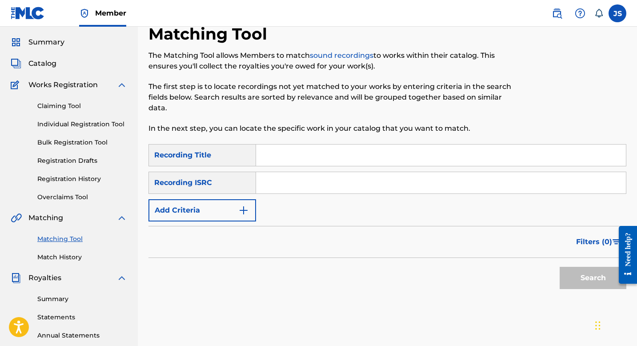
scroll to position [20, 0]
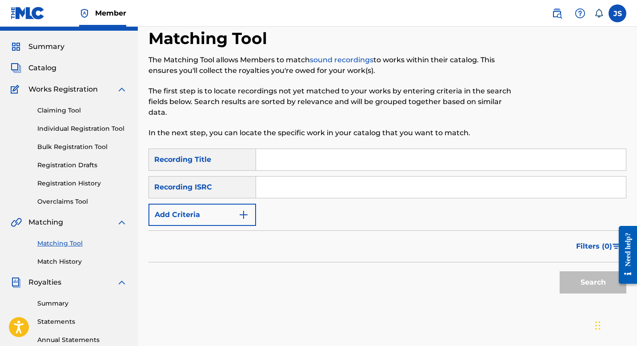
click at [458, 168] on input "Search Form" at bounding box center [441, 159] width 370 height 21
paste input "COMPADRE USTED SI LA PONE (feat. [PERSON_NAME])"
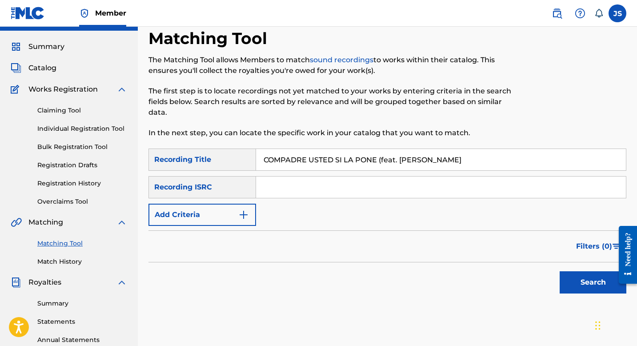
type input "COMPADRE USTED SI LA PONE (feat. [PERSON_NAME])"
click at [577, 276] on button "Search" at bounding box center [592, 282] width 67 height 22
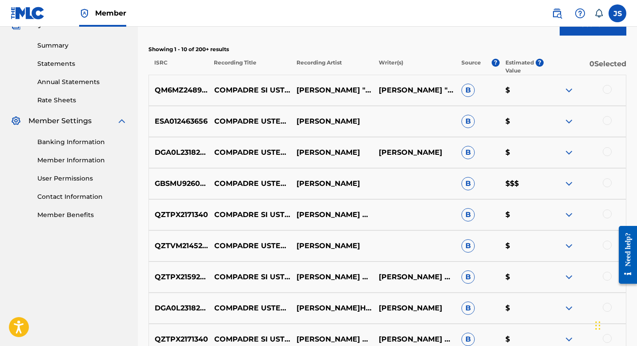
scroll to position [262, 0]
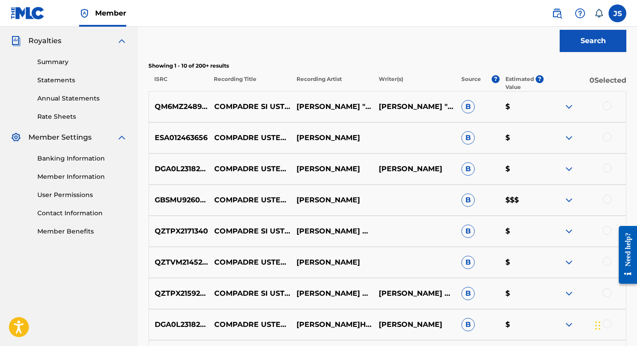
click at [605, 107] on div at bounding box center [606, 105] width 9 height 9
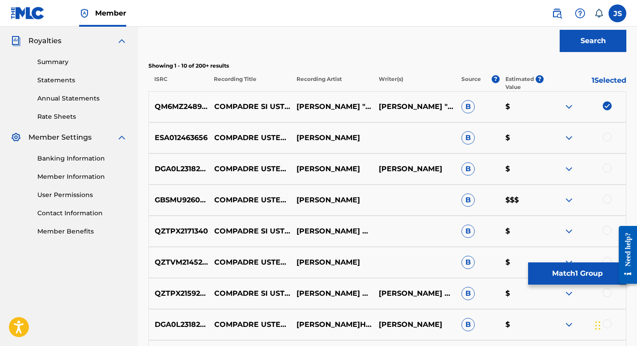
click at [605, 143] on div "ESA012463656 COMPADRE USTED SI LA PONE MIGUEL SOLIS DECAN B $" at bounding box center [387, 137] width 478 height 31
click at [606, 138] on div at bounding box center [606, 136] width 9 height 9
click at [606, 166] on div at bounding box center [606, 167] width 9 height 9
click at [605, 195] on div at bounding box center [606, 199] width 9 height 9
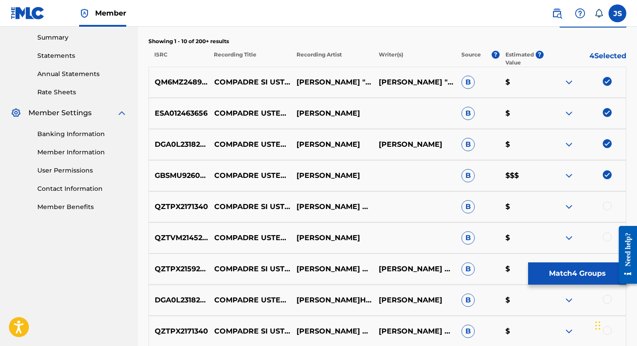
scroll to position [291, 0]
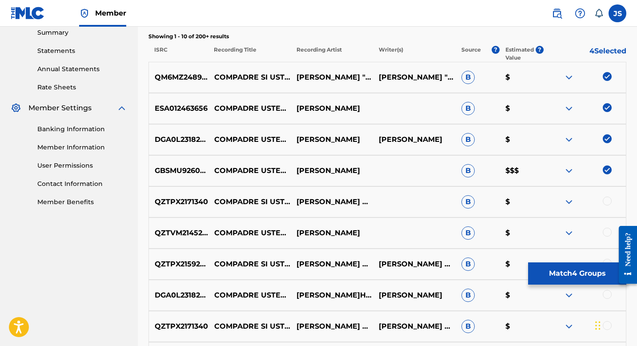
click at [606, 201] on div at bounding box center [606, 200] width 9 height 9
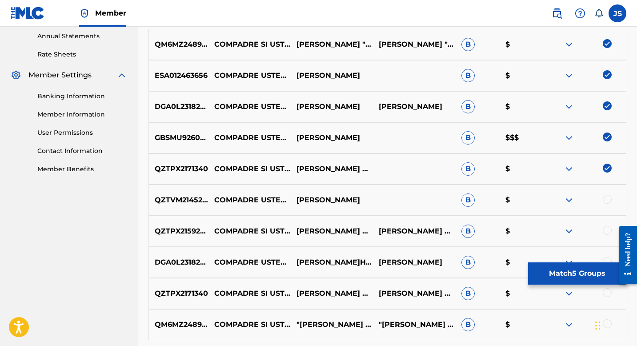
scroll to position [331, 0]
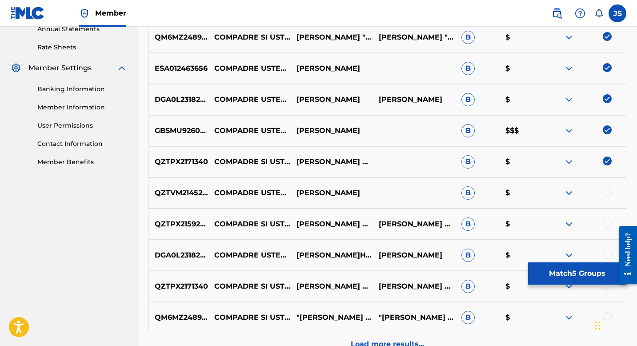
click at [607, 191] on div at bounding box center [606, 191] width 9 height 9
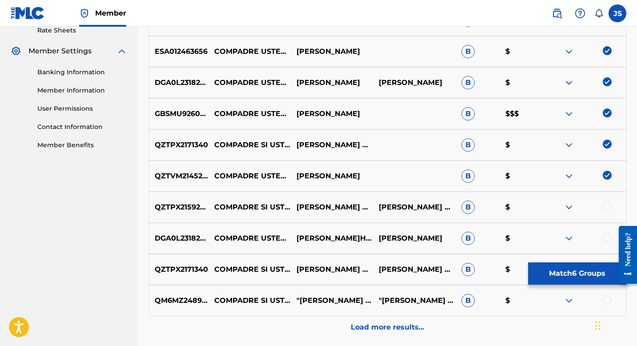
scroll to position [351, 0]
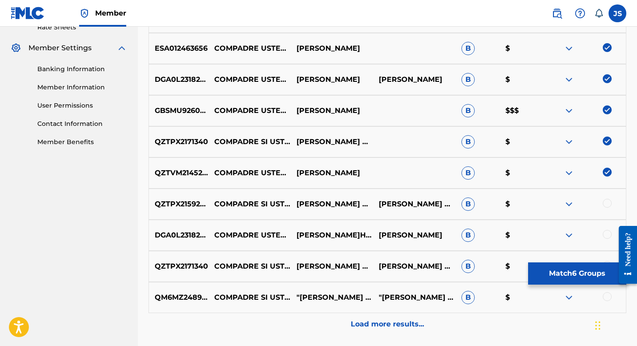
click at [609, 205] on div at bounding box center [606, 203] width 9 height 9
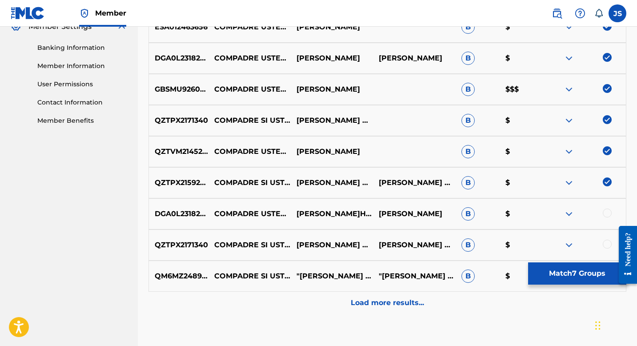
scroll to position [379, 0]
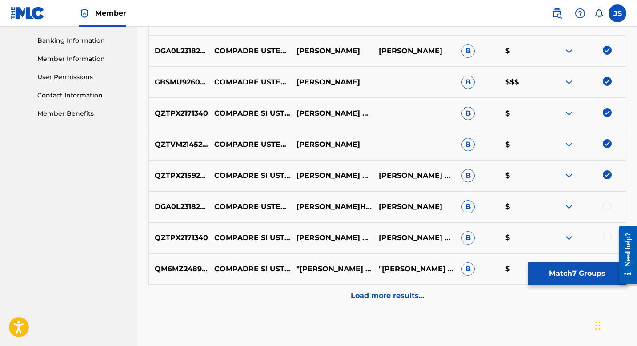
click at [609, 199] on div "DGA0L2318276 COMPADRE USTED SI LA PONE RAFAEL PÉREZ,YOHANDER PEREZ CARMELO FLOR…" at bounding box center [387, 206] width 478 height 31
click at [608, 209] on div at bounding box center [606, 205] width 9 height 9
click at [608, 235] on div at bounding box center [606, 236] width 9 height 9
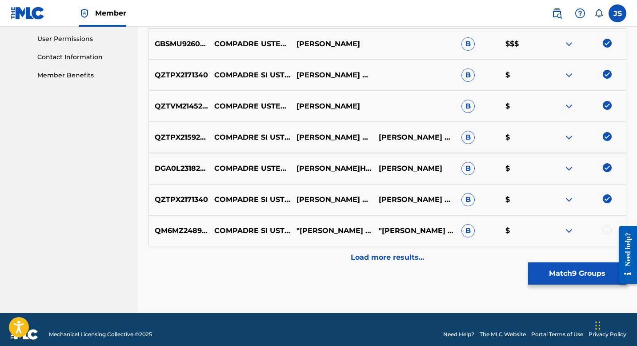
scroll to position [420, 0]
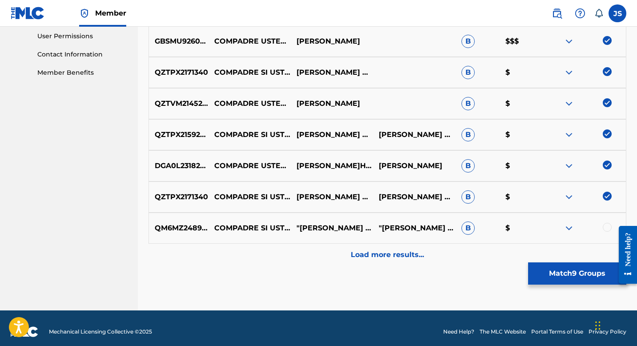
click at [607, 229] on div at bounding box center [606, 227] width 9 height 9
click at [467, 257] on div "Load more results..." at bounding box center [387, 254] width 478 height 22
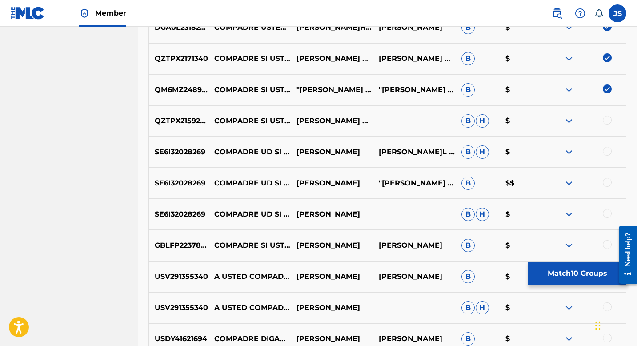
scroll to position [558, 0]
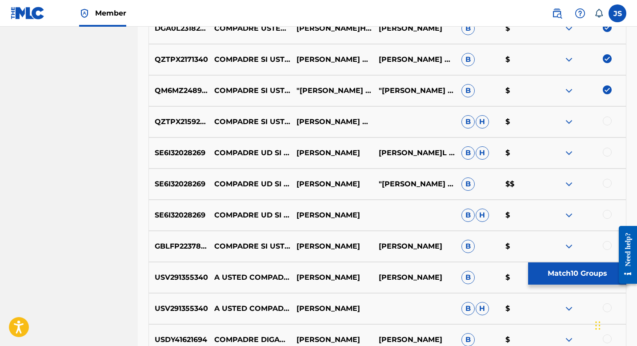
click at [610, 215] on div at bounding box center [606, 214] width 9 height 9
click at [610, 188] on div at bounding box center [584, 184] width 82 height 11
click at [610, 185] on div at bounding box center [606, 183] width 9 height 9
click at [608, 169] on div "SE6I32028269 COMPADRE UD SI LA PONE DAVID CARUCI "CARMELO ""EL PELON"" FLORES" …" at bounding box center [387, 183] width 478 height 31
click at [606, 153] on div at bounding box center [606, 151] width 9 height 9
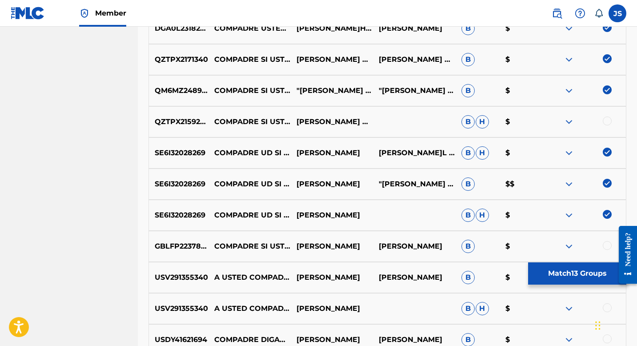
click at [604, 135] on div "QZTPX2159243 COMPADRE SI USTED LA PONE CARMELO EL PELON FLORES B H $" at bounding box center [387, 121] width 478 height 31
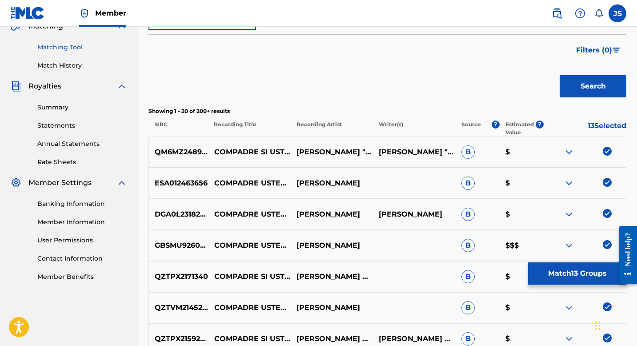
scroll to position [218, 0]
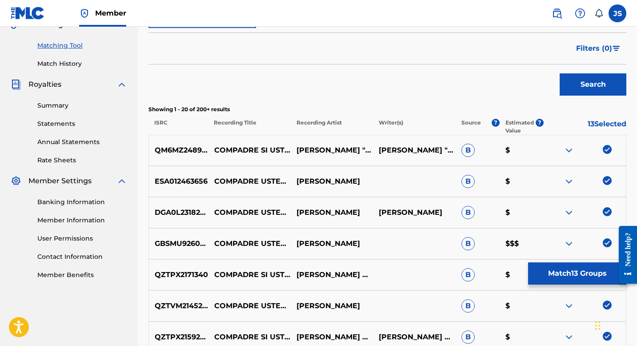
click at [577, 269] on button "Match 13 Groups" at bounding box center [577, 273] width 98 height 22
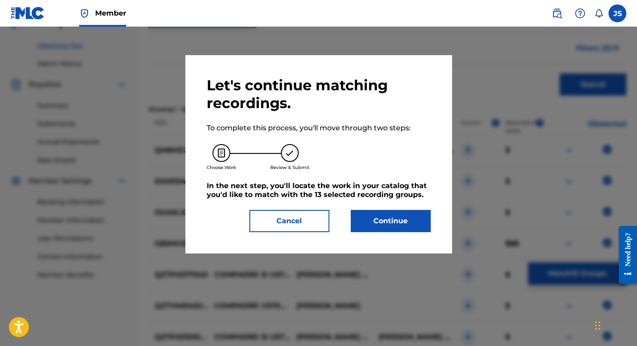
click at [387, 214] on button "Continue" at bounding box center [391, 221] width 80 height 22
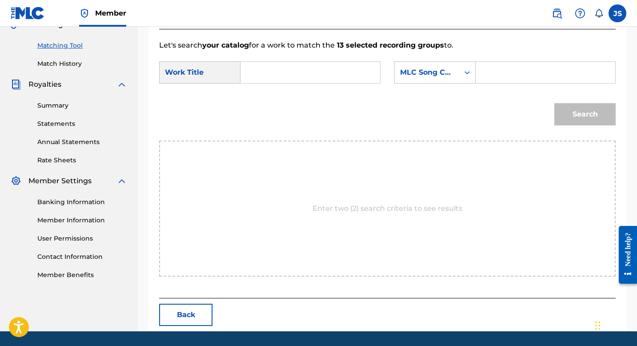
click at [330, 74] on input "Search Form" at bounding box center [310, 72] width 124 height 21
paste input "COMPADRE USTED SI LA PONE (feat. [PERSON_NAME])"
type input "COMPADRE USTED SI LA PONE (feat. [PERSON_NAME])"
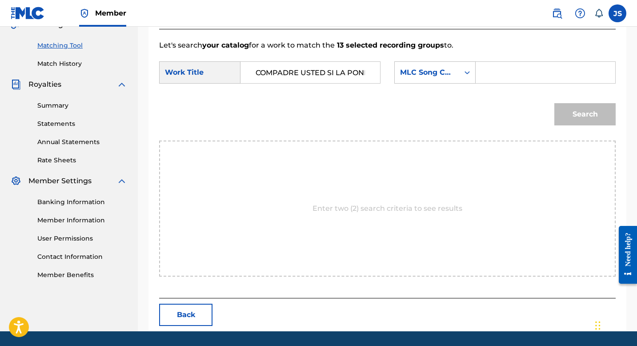
click at [491, 71] on input "Search Form" at bounding box center [545, 72] width 124 height 21
click at [267, 79] on input "COMPADRE USTED SI LA PONE (feat. [PERSON_NAME])" at bounding box center [310, 72] width 124 height 21
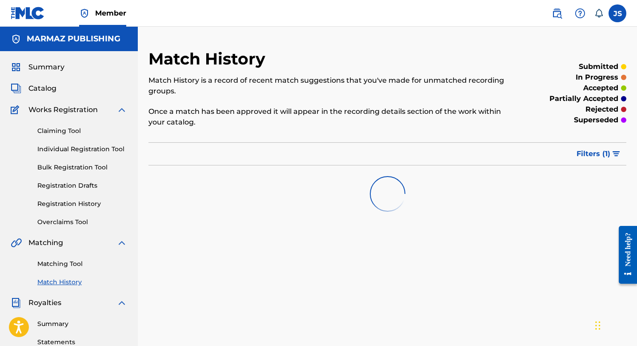
click at [60, 255] on div "Matching Tool Match History" at bounding box center [69, 267] width 116 height 39
click at [59, 261] on link "Matching Tool" at bounding box center [82, 263] width 90 height 9
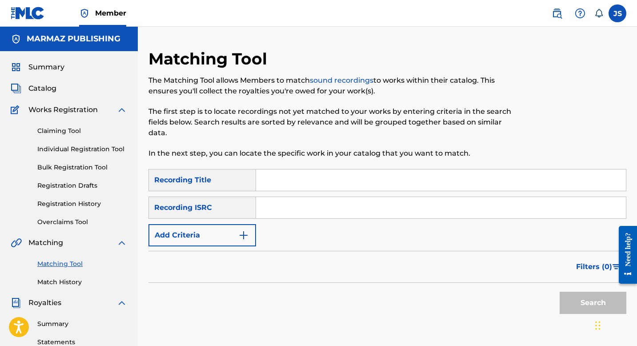
click at [272, 189] on input "Search Form" at bounding box center [441, 179] width 370 height 21
paste input "QUEDARON LINDOS RECUERDOS"
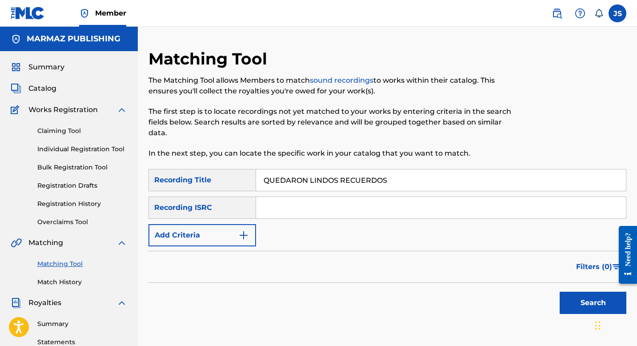
click at [566, 295] on button "Search" at bounding box center [592, 302] width 67 height 22
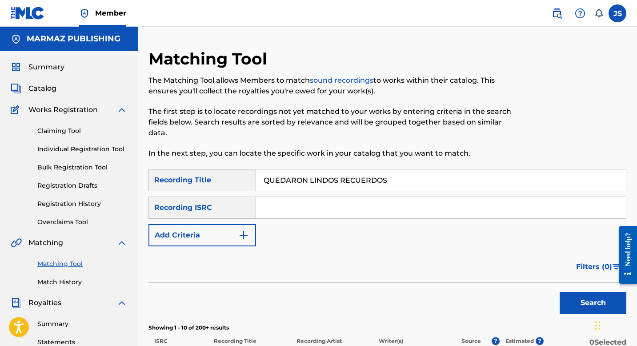
click at [283, 180] on input "QUEDARON LINDOS RECUERDOS" at bounding box center [441, 179] width 370 height 21
click at [283, 179] on input "QUEDARON LINDOS RECUERDOS" at bounding box center [441, 179] width 370 height 21
click at [283, 177] on input "QUEDARON LINDOS RECUERDOS" at bounding box center [441, 179] width 370 height 21
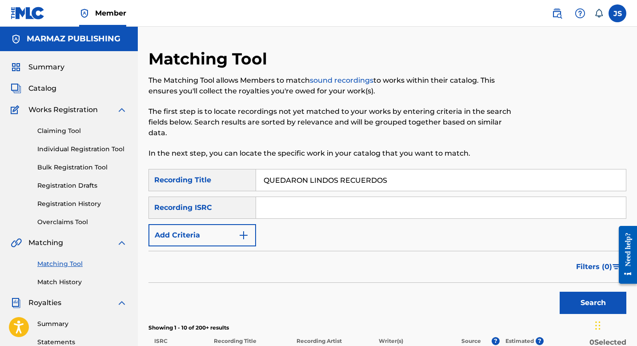
click at [283, 177] on input "QUEDARON LINDOS RECUERDOS" at bounding box center [441, 179] width 370 height 21
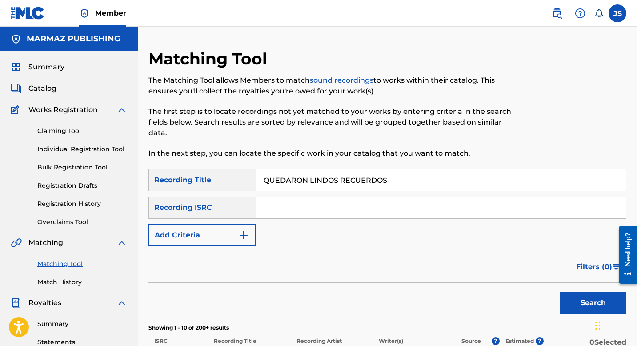
paste
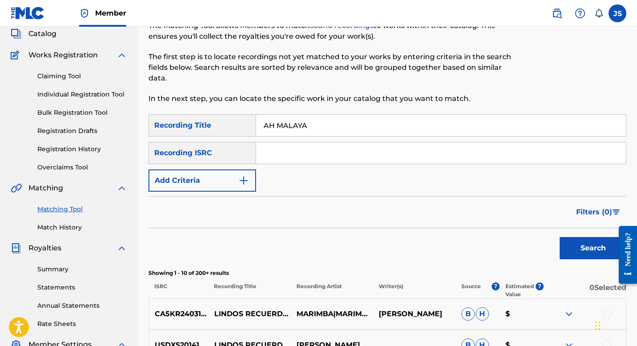
scroll to position [130, 0]
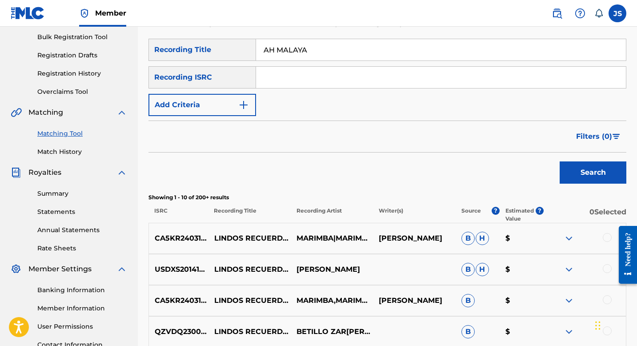
type input "AH MALAYA"
click at [588, 178] on button "Search" at bounding box center [592, 172] width 67 height 22
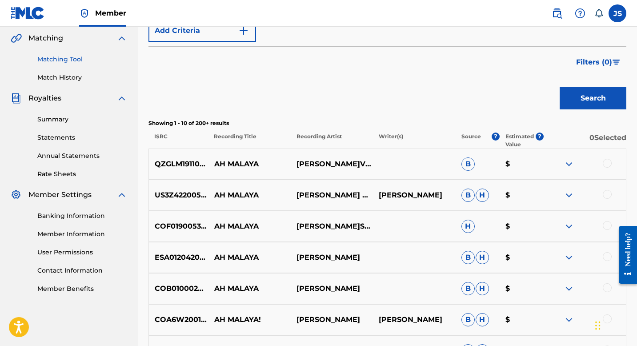
scroll to position [205, 0]
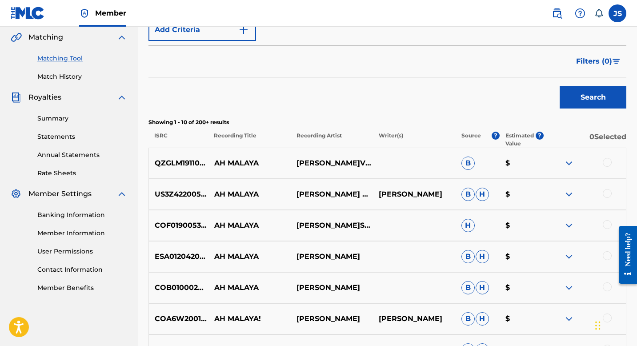
click at [605, 257] on div at bounding box center [606, 255] width 9 height 9
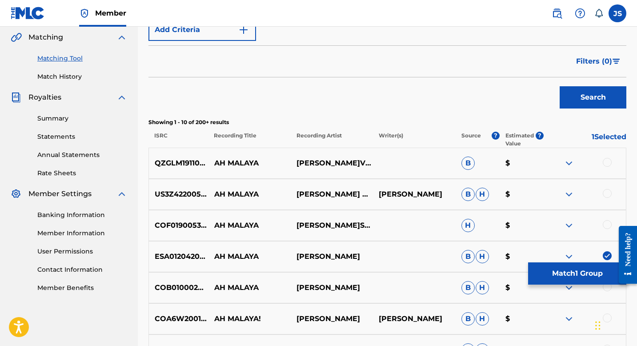
click at [572, 273] on button "Match 1 Group" at bounding box center [577, 273] width 98 height 22
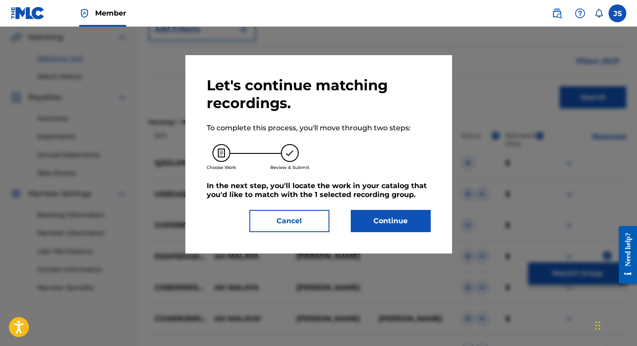
click at [385, 220] on button "Continue" at bounding box center [391, 221] width 80 height 22
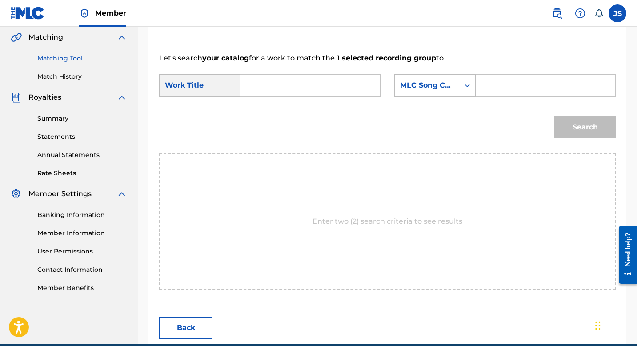
click at [277, 94] on input "Search Form" at bounding box center [310, 85] width 124 height 21
type input "AH MALAYA"
click at [490, 85] on input "Search Form" at bounding box center [545, 85] width 124 height 21
type input "AW8M52"
click at [563, 124] on button "Search" at bounding box center [584, 127] width 61 height 22
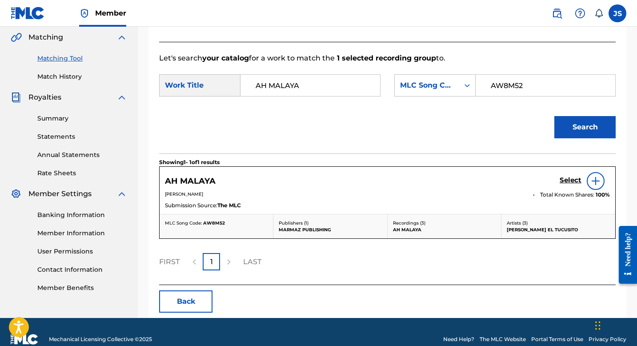
click at [566, 181] on h5 "Select" at bounding box center [570, 180] width 22 height 8
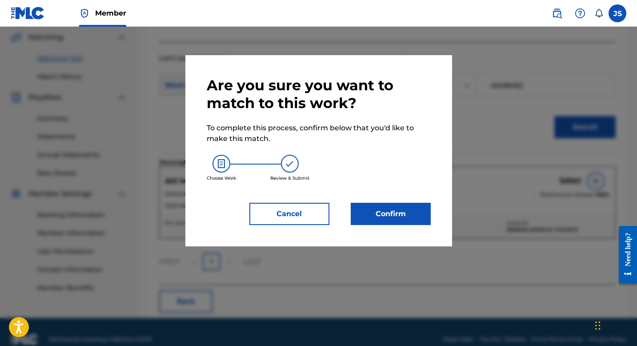
click at [382, 217] on button "Confirm" at bounding box center [391, 214] width 80 height 22
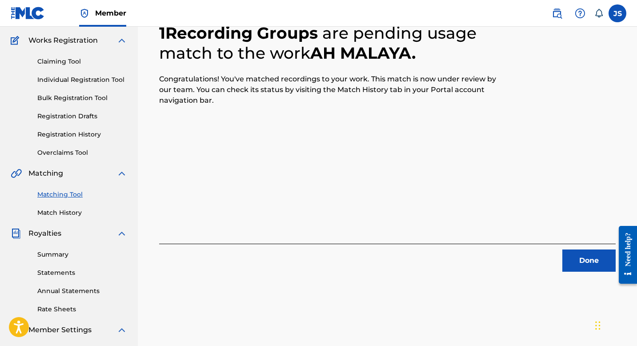
scroll to position [85, 0]
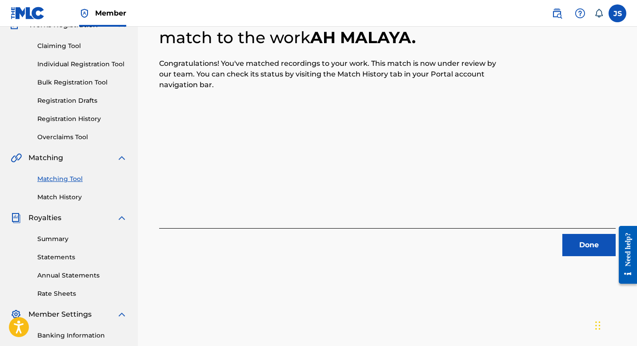
click at [570, 249] on button "Done" at bounding box center [588, 245] width 53 height 22
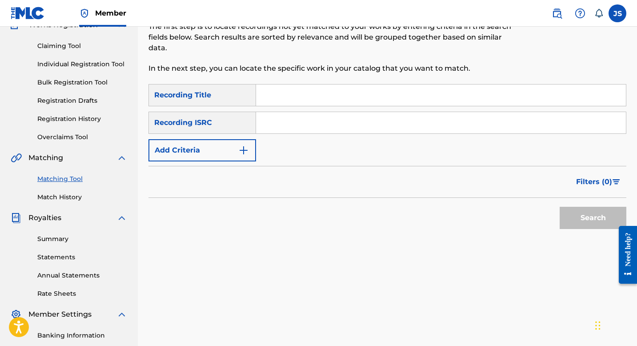
scroll to position [0, 0]
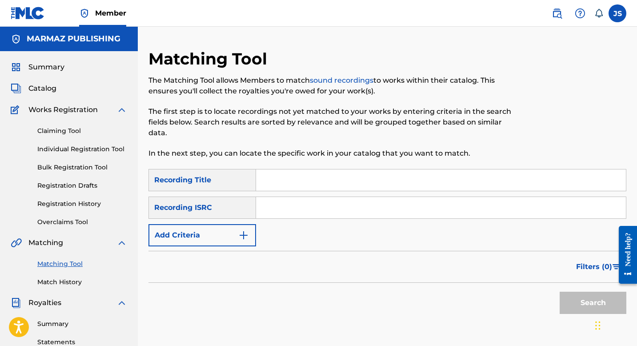
click at [308, 188] on input "Search Form" at bounding box center [441, 179] width 370 height 21
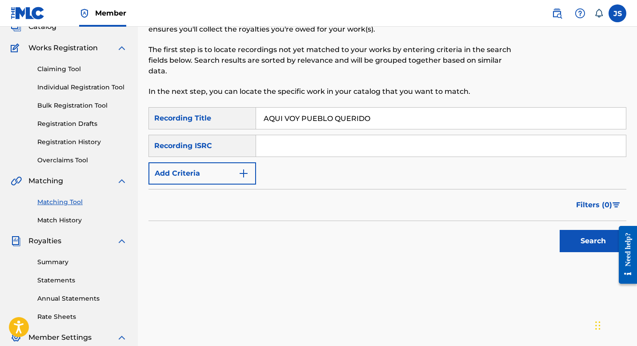
scroll to position [91, 0]
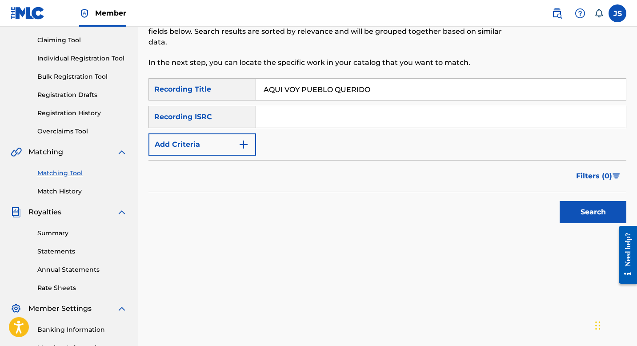
type input "AQUI VOY PUEBLO QUERIDO"
click at [571, 208] on button "Search" at bounding box center [592, 212] width 67 height 22
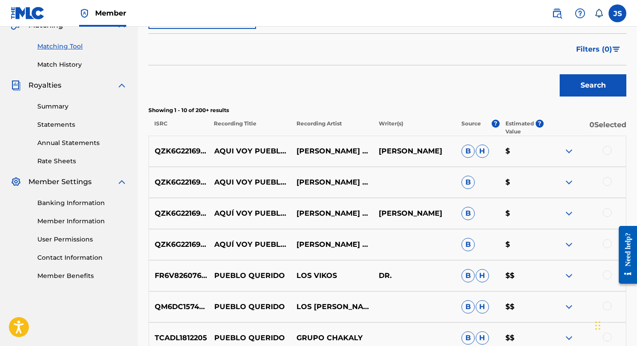
scroll to position [239, 0]
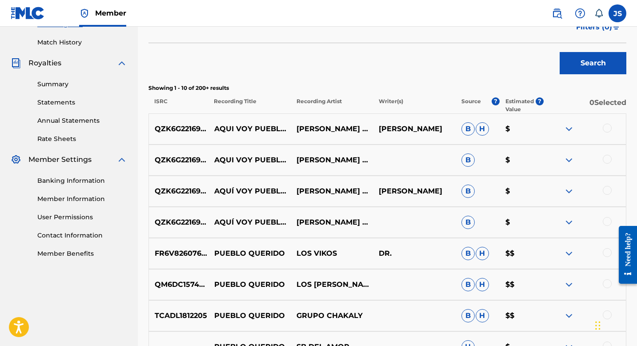
click at [608, 129] on div at bounding box center [606, 127] width 9 height 9
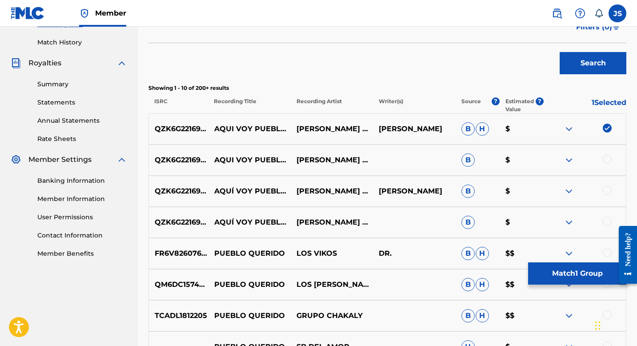
click at [606, 160] on div at bounding box center [606, 159] width 9 height 9
click at [610, 187] on div at bounding box center [606, 190] width 9 height 9
click at [608, 218] on div at bounding box center [606, 221] width 9 height 9
click at [553, 280] on button "Match 4 Groups" at bounding box center [577, 273] width 98 height 22
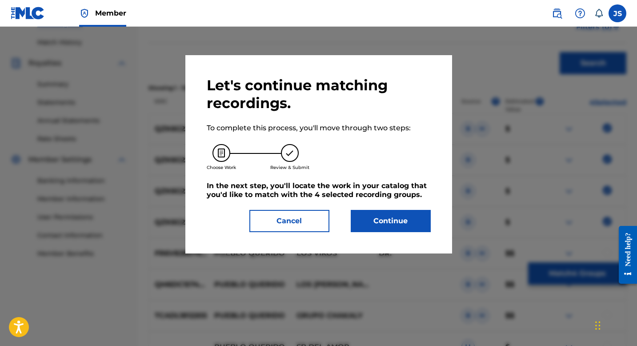
click at [392, 224] on button "Continue" at bounding box center [391, 221] width 80 height 22
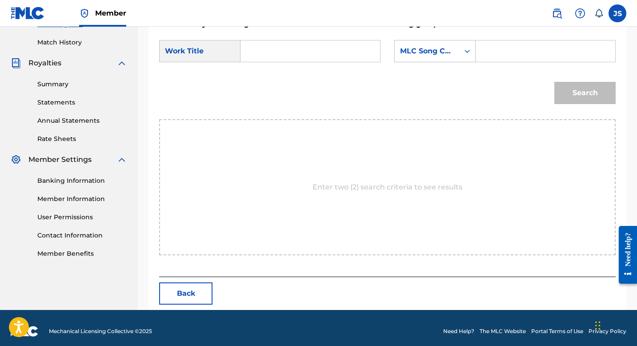
click at [287, 60] on input "Search Form" at bounding box center [310, 50] width 124 height 21
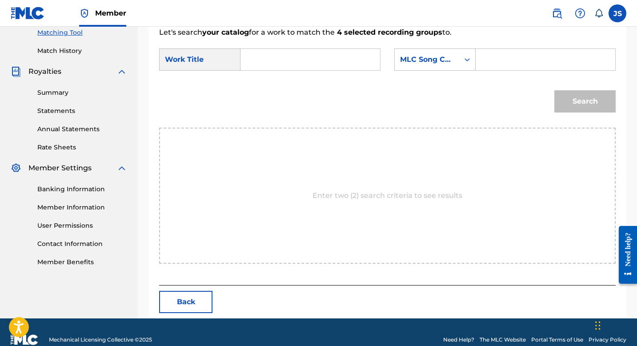
scroll to position [227, 0]
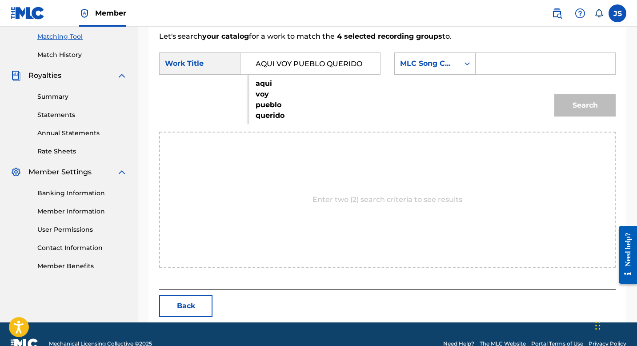
type input "AQUI VOY PUEBLO QUERIDO"
click at [521, 66] on input "Search Form" at bounding box center [545, 63] width 124 height 21
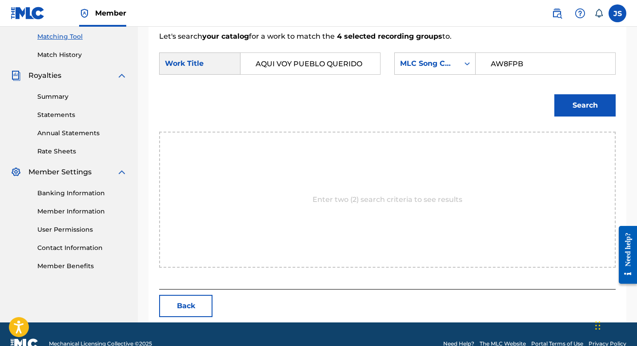
type input "AW8FPB"
click at [557, 93] on div "Search" at bounding box center [583, 103] width 66 height 36
click at [557, 98] on button "Search" at bounding box center [584, 105] width 61 height 22
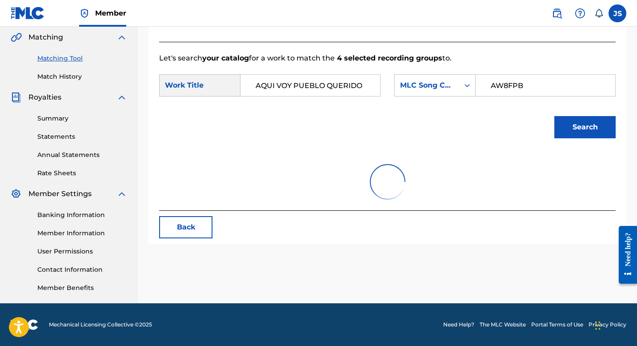
scroll to position [220, 0]
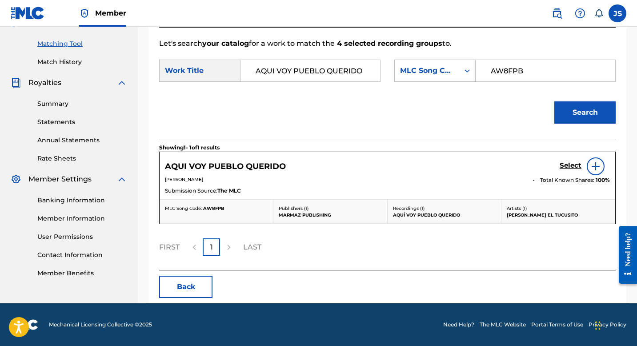
click at [561, 163] on h5 "Select" at bounding box center [570, 165] width 22 height 8
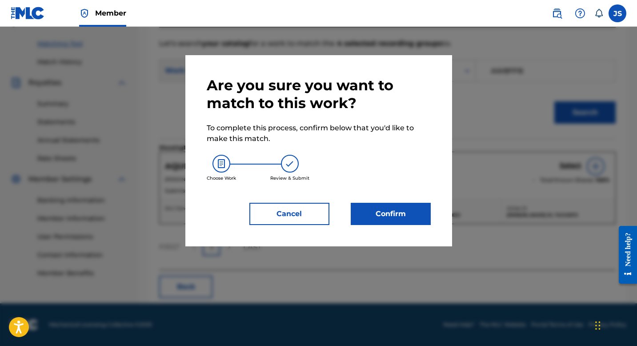
click at [374, 218] on button "Confirm" at bounding box center [391, 214] width 80 height 22
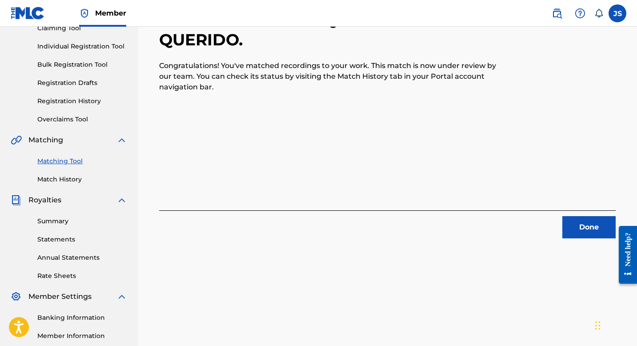
scroll to position [122, 0]
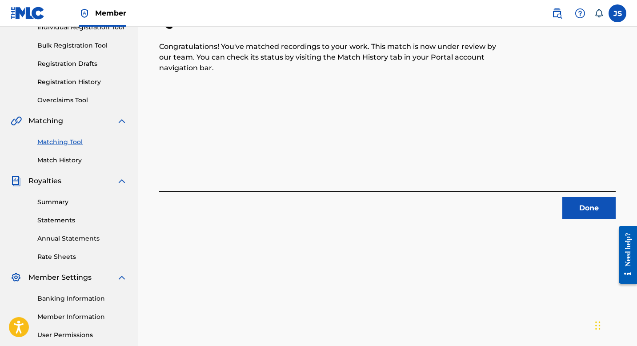
click at [568, 200] on button "Done" at bounding box center [588, 208] width 53 height 22
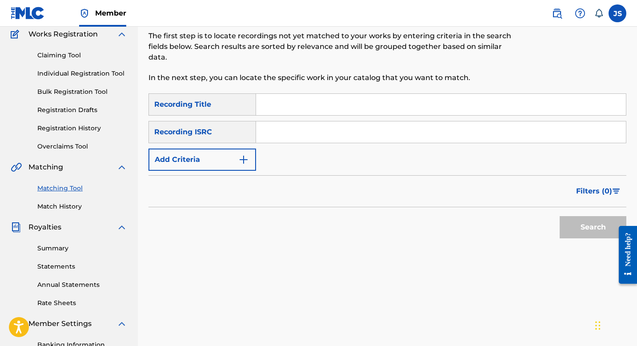
scroll to position [51, 0]
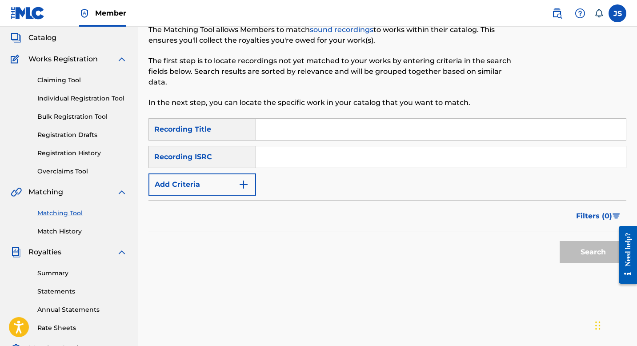
click at [270, 135] on input "Search Form" at bounding box center [441, 129] width 370 height 21
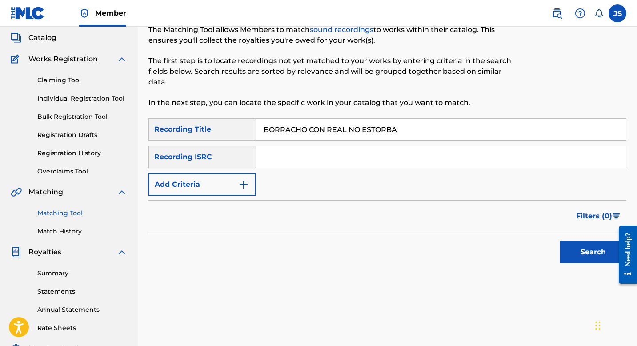
type input "BORRACHO CON REAL NO ESTORBA"
click at [575, 250] on button "Search" at bounding box center [592, 252] width 67 height 22
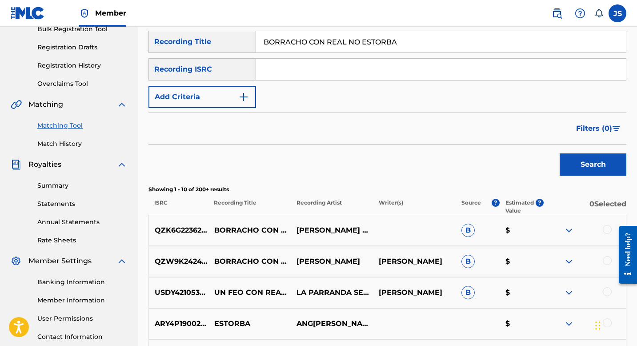
scroll to position [150, 0]
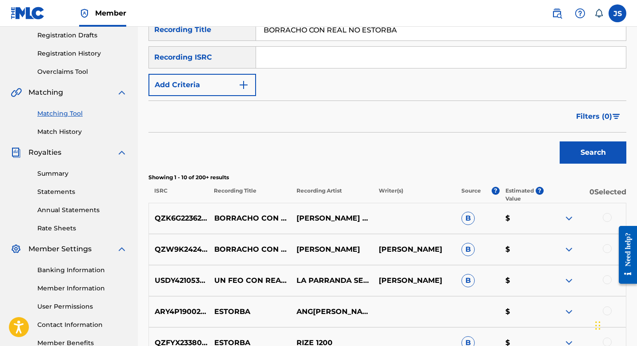
click at [604, 219] on div at bounding box center [606, 217] width 9 height 9
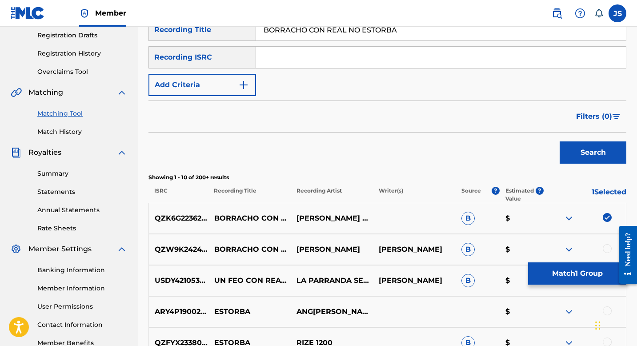
click at [588, 267] on button "Match 1 Group" at bounding box center [577, 273] width 98 height 22
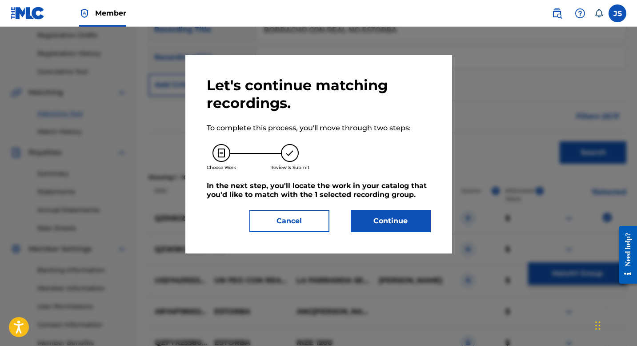
click at [393, 223] on button "Continue" at bounding box center [391, 221] width 80 height 22
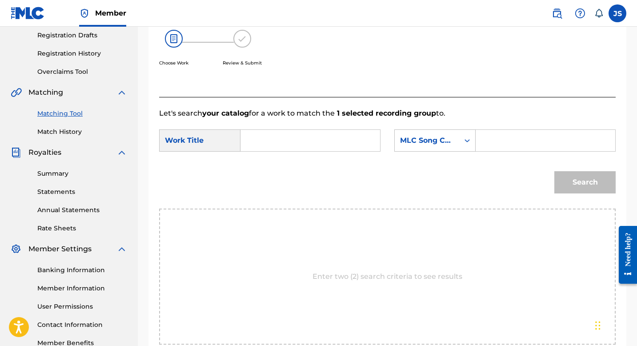
click at [254, 134] on input "Search Form" at bounding box center [310, 140] width 124 height 21
type input "BORRACHO CON REAL NO ESTORBA"
click at [507, 123] on form "SearchWithCriteriaa1c2ca2c-4467-4b7d-a5ed-1b291149b2e3 Work Title BORRACHO CON …" at bounding box center [387, 164] width 456 height 90
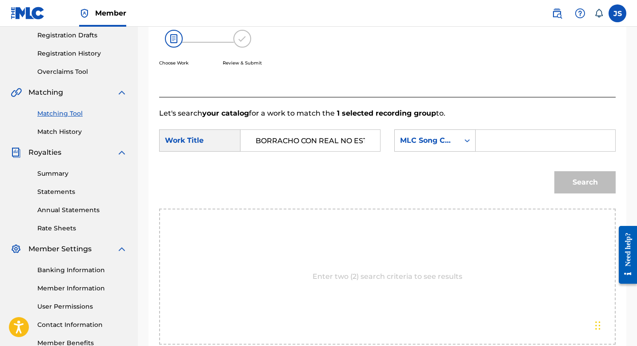
click at [511, 140] on input "Search Form" at bounding box center [545, 140] width 124 height 21
type input "BC5LS2"
click at [576, 179] on button "Search" at bounding box center [584, 182] width 61 height 22
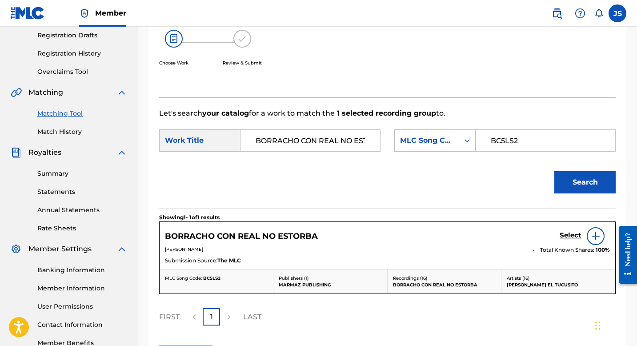
click at [325, 227] on div "BORRACHO CON REAL NO ESTORBA Select" at bounding box center [387, 236] width 445 height 18
click at [315, 235] on h5 "BORRACHO CON REAL NO ESTORBA" at bounding box center [241, 236] width 153 height 10
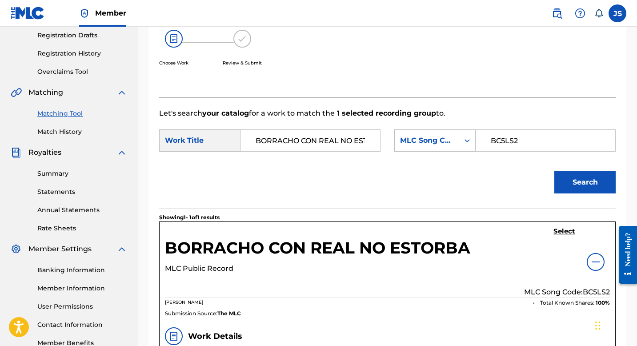
click at [565, 231] on h5 "Select" at bounding box center [564, 231] width 22 height 8
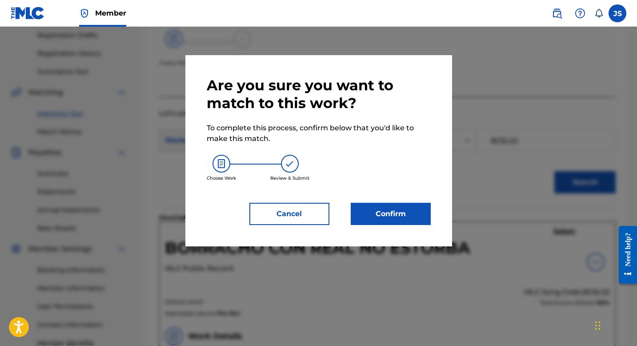
click at [400, 219] on button "Confirm" at bounding box center [391, 214] width 80 height 22
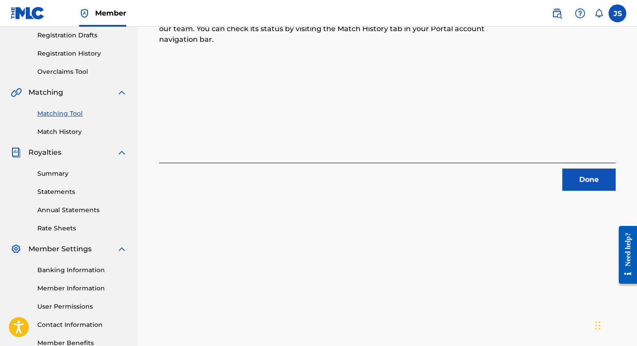
click at [582, 175] on button "Done" at bounding box center [588, 179] width 53 height 22
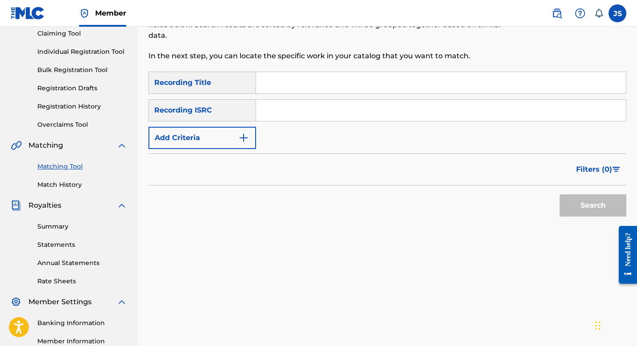
scroll to position [60, 0]
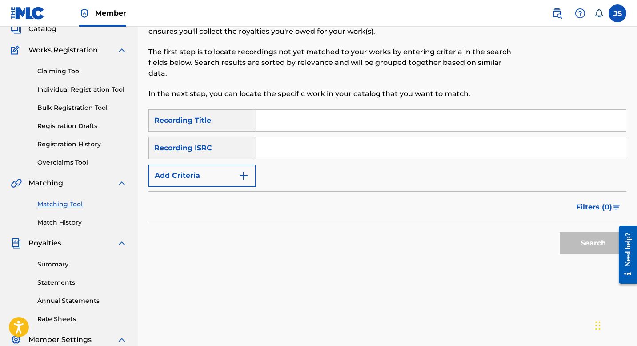
click at [291, 123] on input "Search Form" at bounding box center [441, 120] width 370 height 21
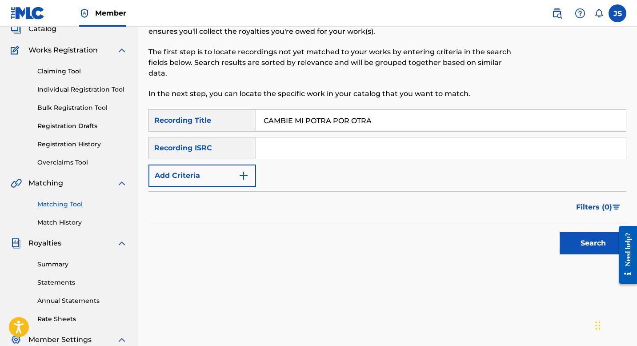
type input "CAMBIE MI POTRA POR OTRA"
click at [592, 248] on button "Search" at bounding box center [592, 243] width 67 height 22
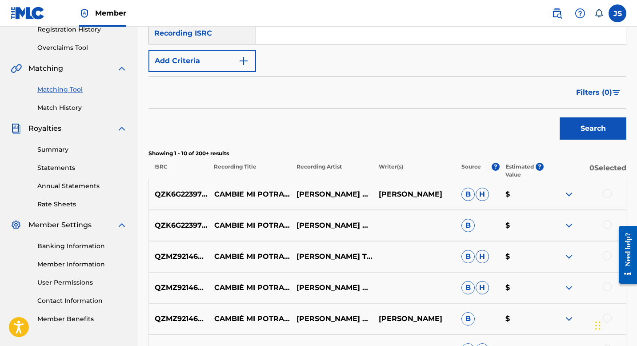
scroll to position [247, 0]
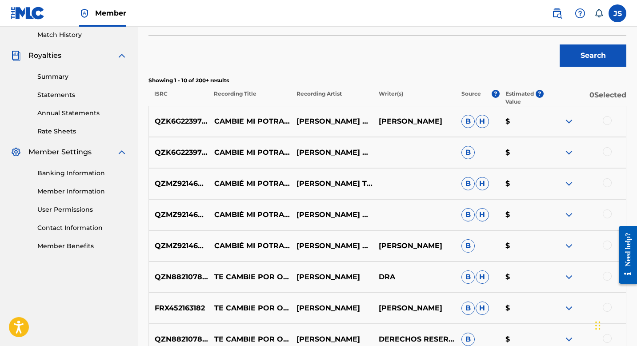
click at [604, 118] on div at bounding box center [606, 120] width 9 height 9
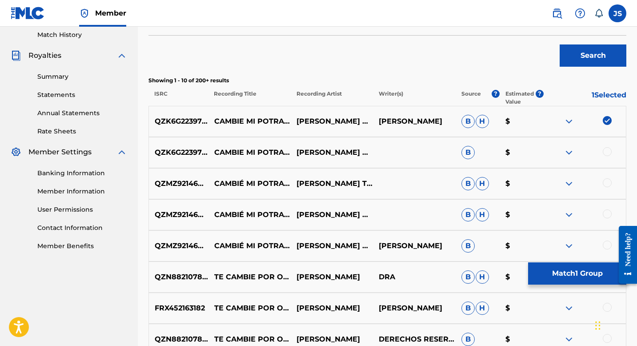
click at [605, 154] on div at bounding box center [606, 151] width 9 height 9
click at [605, 184] on div at bounding box center [606, 182] width 9 height 9
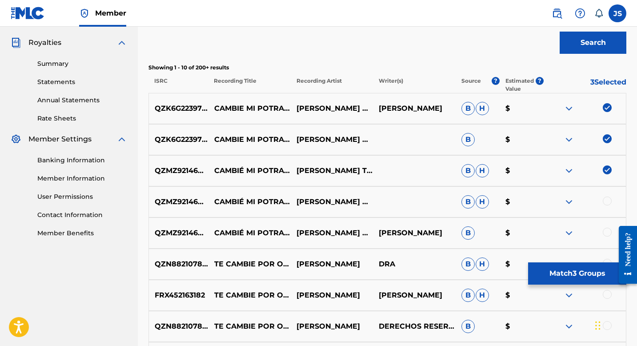
scroll to position [262, 0]
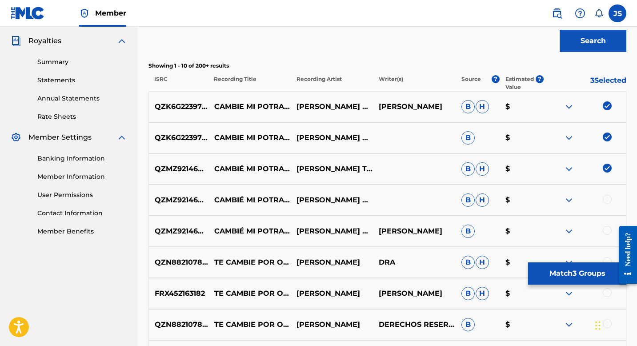
click at [606, 204] on div at bounding box center [584, 200] width 82 height 11
click at [606, 203] on div at bounding box center [606, 199] width 9 height 9
click at [605, 229] on div at bounding box center [606, 230] width 9 height 9
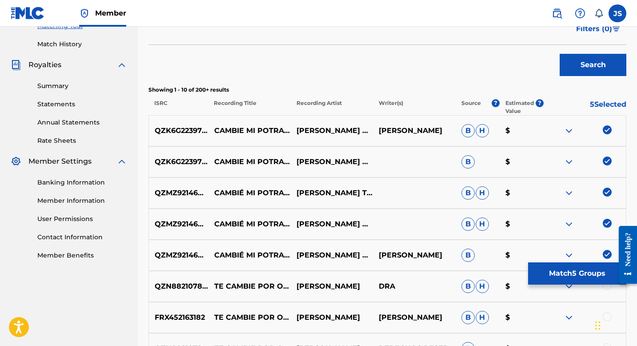
scroll to position [235, 0]
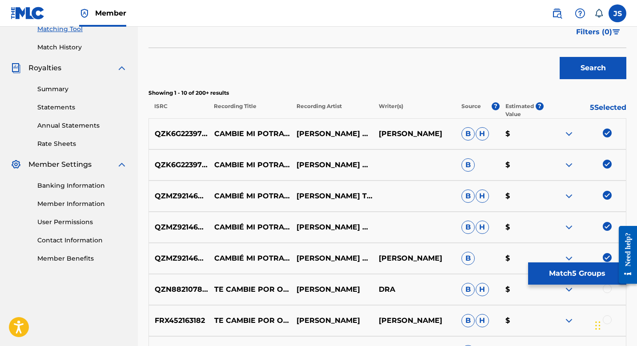
click at [555, 266] on button "Match 5 Groups" at bounding box center [577, 273] width 98 height 22
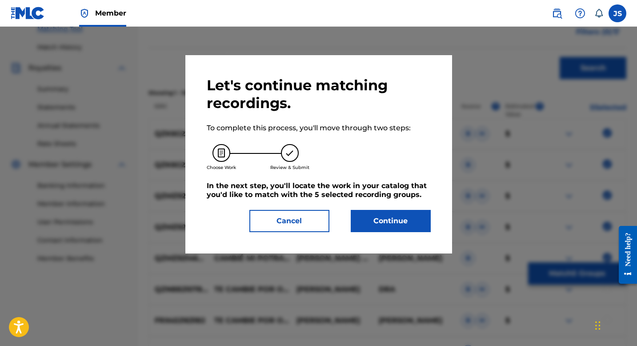
click at [418, 218] on button "Continue" at bounding box center [391, 221] width 80 height 22
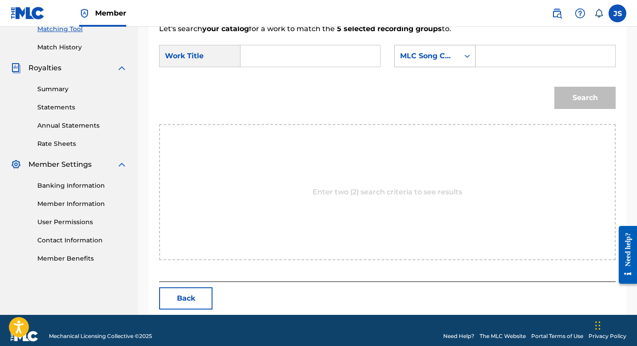
click at [474, 54] on div "Search Form" at bounding box center [467, 56] width 16 height 16
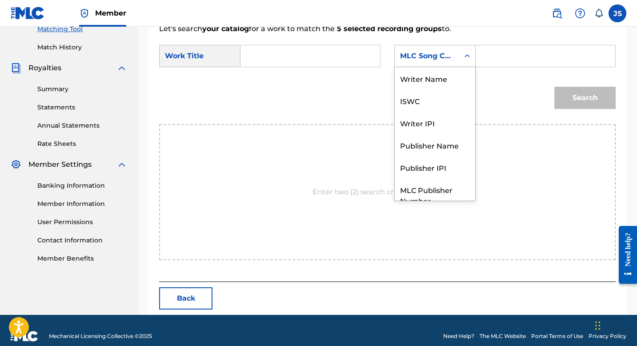
scroll to position [33, 0]
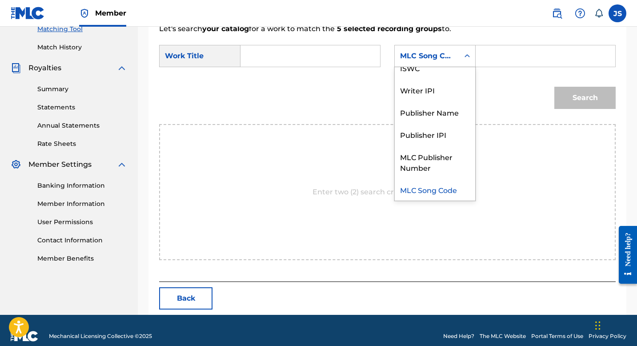
click at [487, 54] on input "Search Form" at bounding box center [545, 55] width 124 height 21
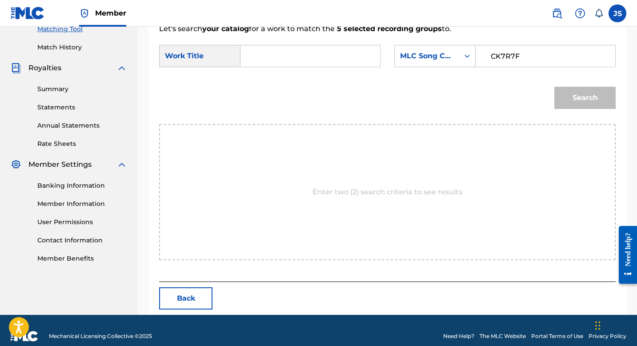
type input "CK7R7F"
click at [257, 50] on input "Search Form" at bounding box center [310, 55] width 124 height 21
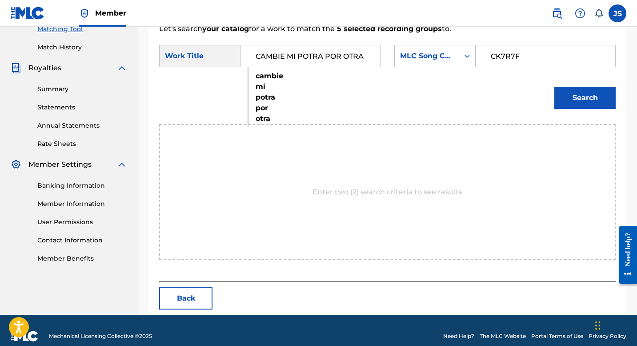
type input "CAMBIE MI POTRA POR OTRA"
click at [597, 99] on button "Search" at bounding box center [584, 98] width 61 height 22
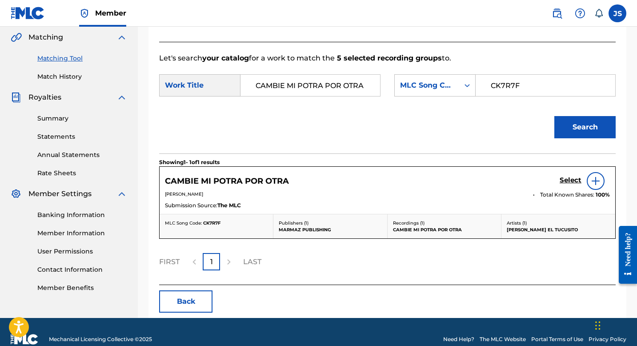
scroll to position [220, 0]
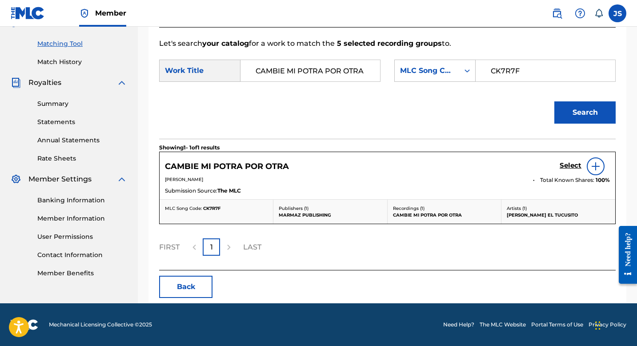
click at [563, 167] on h5 "Select" at bounding box center [570, 165] width 22 height 8
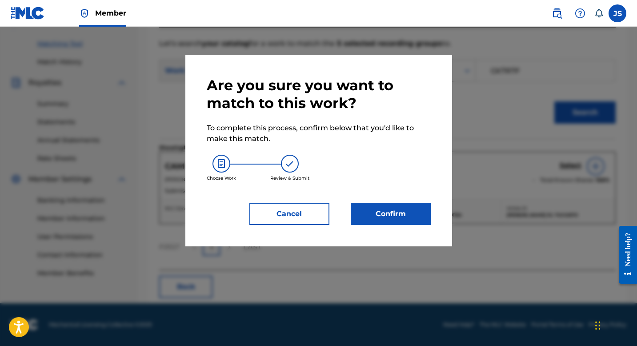
click at [405, 206] on button "Confirm" at bounding box center [391, 214] width 80 height 22
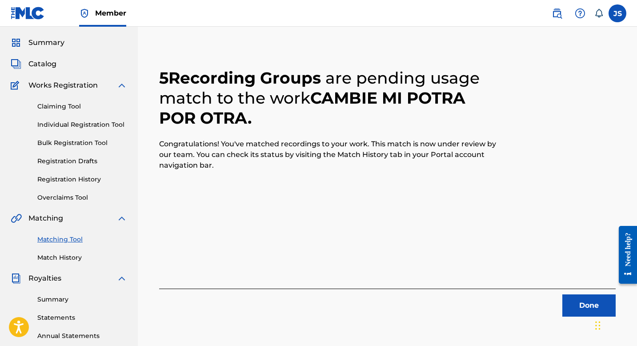
scroll to position [29, 0]
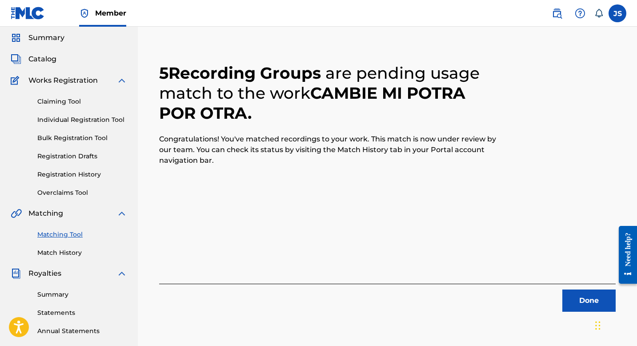
click at [566, 295] on button "Done" at bounding box center [588, 300] width 53 height 22
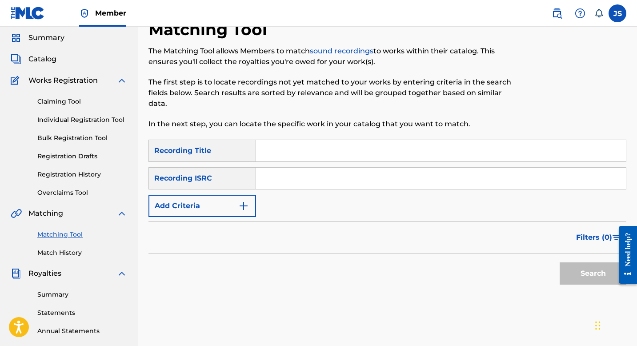
click at [293, 151] on input "Search Form" at bounding box center [441, 150] width 370 height 21
type input "CHEQUE SIN FONDO"
click at [596, 271] on button "Search" at bounding box center [592, 273] width 67 height 22
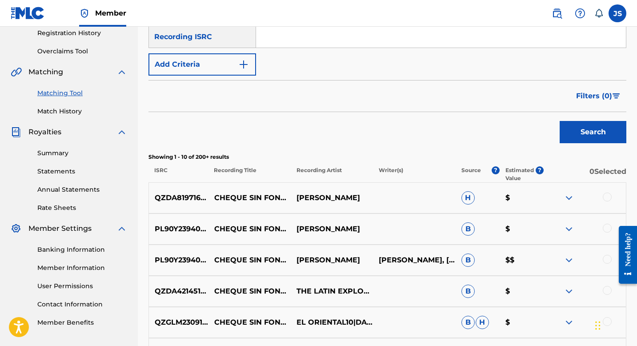
scroll to position [0, 0]
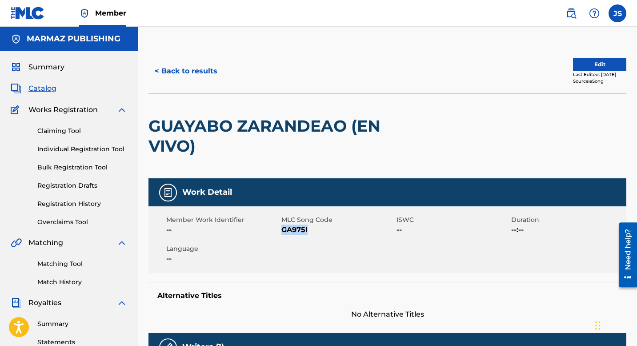
click at [178, 70] on button "< Back to results" at bounding box center [185, 71] width 75 height 22
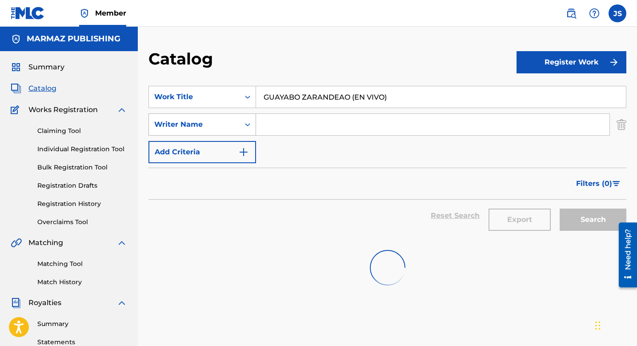
scroll to position [34, 0]
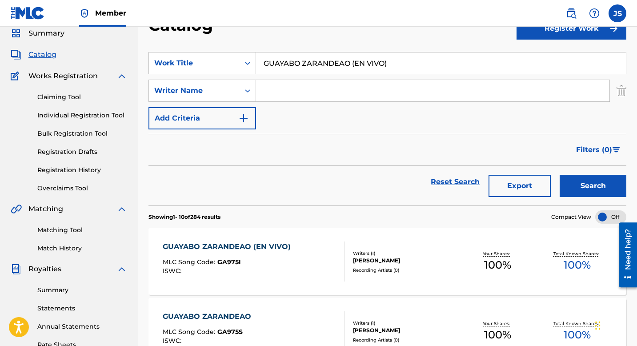
click at [279, 71] on input "GUAYABO ZARANDEAO (EN VIVO)" at bounding box center [441, 62] width 370 height 21
click at [282, 66] on input "GUAYABO ZARANDEAO (EN VIVO)" at bounding box center [441, 62] width 370 height 21
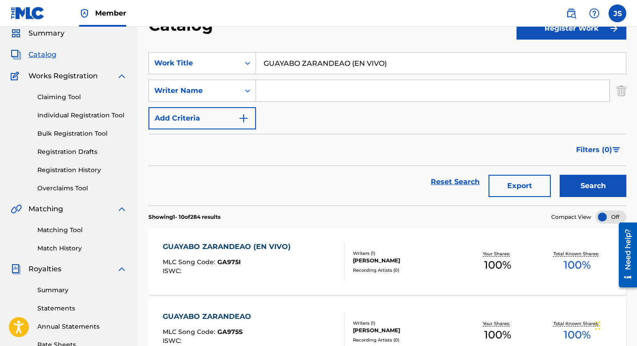
paste input "LA PERRA ESA"
type input "LA PERRA ESA"
click at [573, 189] on button "Search" at bounding box center [592, 186] width 67 height 22
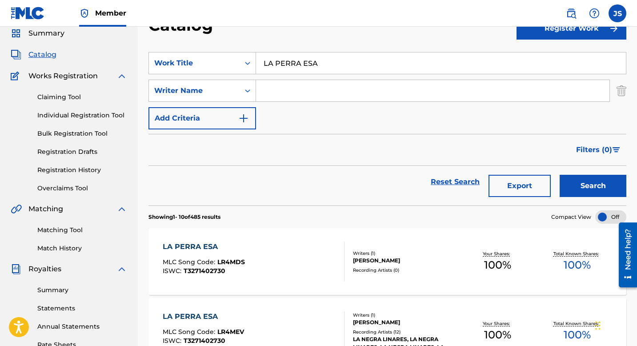
click at [240, 241] on div "LA PERRA ESA" at bounding box center [204, 246] width 82 height 11
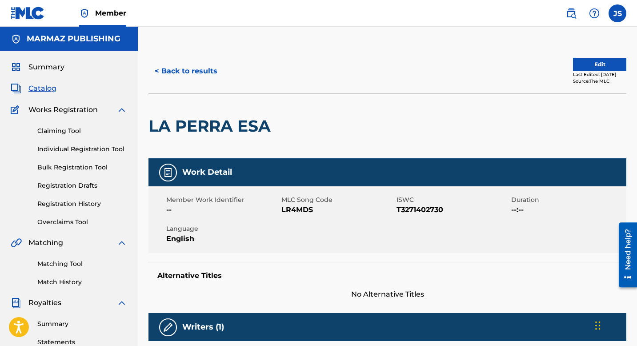
click at [292, 208] on span "LR4MDS" at bounding box center [337, 209] width 113 height 11
copy span "LR4MDS"
click at [143, 57] on div "< Back to results Edit Last Edited: December 24, 2024 Source: The MLC LA PERRA …" at bounding box center [387, 348] width 499 height 599
click at [172, 63] on button "< Back to results" at bounding box center [185, 71] width 75 height 22
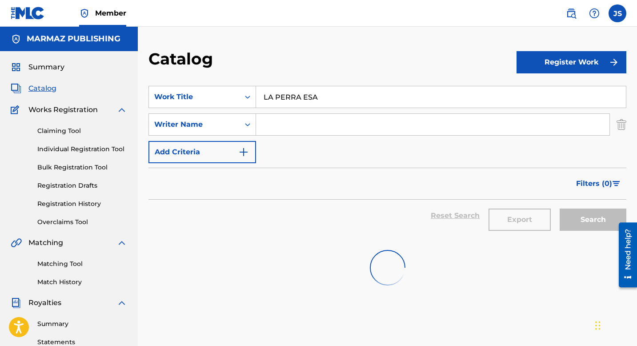
scroll to position [34, 0]
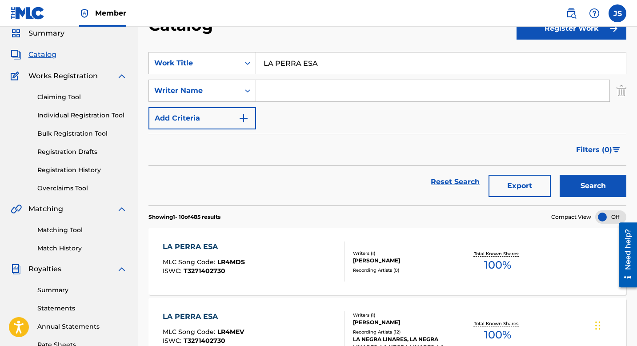
click at [295, 66] on input "LA PERRA ESA" at bounding box center [441, 62] width 370 height 21
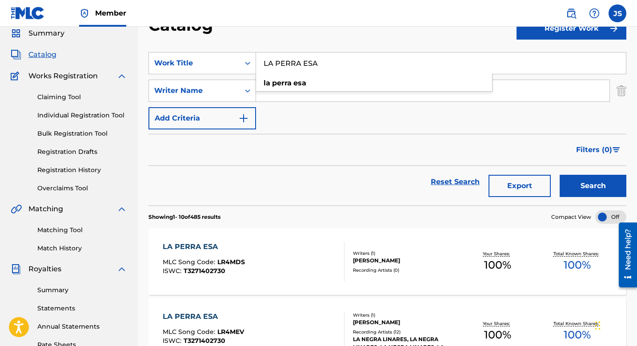
click at [295, 66] on input "LA PERRA ESA" at bounding box center [441, 62] width 370 height 21
paste input "QUIÉN ES LA MUJER DEL BURRO"
type input "QUIÉN ES LA MUJER DEL BURRO"
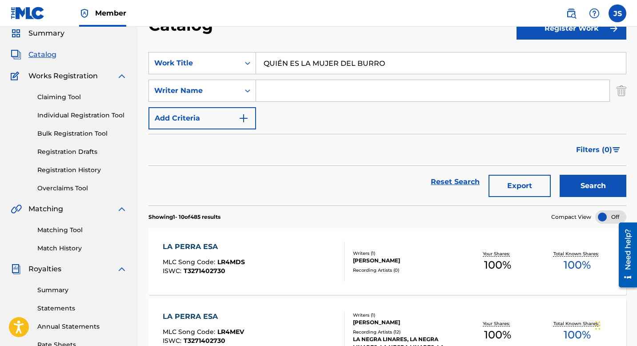
click at [561, 185] on button "Search" at bounding box center [592, 186] width 67 height 22
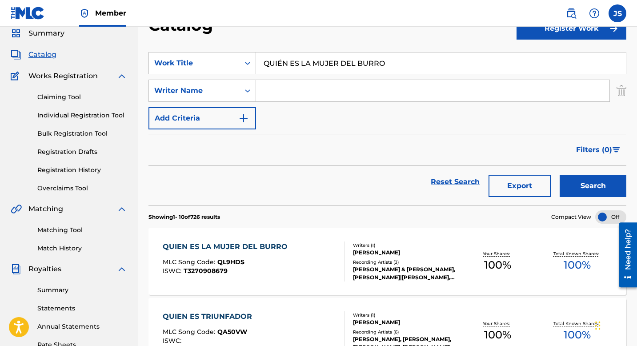
click at [289, 250] on div "QUIEN ES LA MUJER DEL BURRO" at bounding box center [227, 246] width 129 height 11
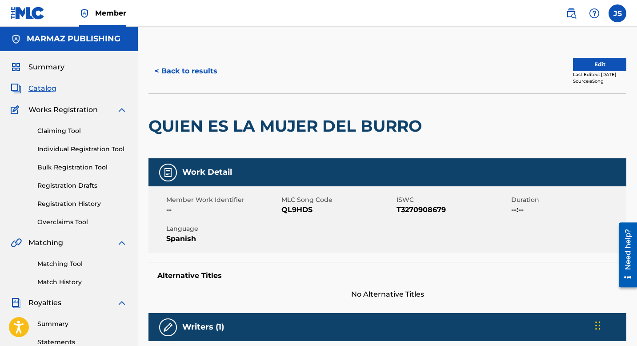
click at [297, 212] on span "QL9HDS" at bounding box center [337, 209] width 113 height 11
copy span "QL9HDS"
click at [437, 205] on span "T3270908679" at bounding box center [452, 209] width 113 height 11
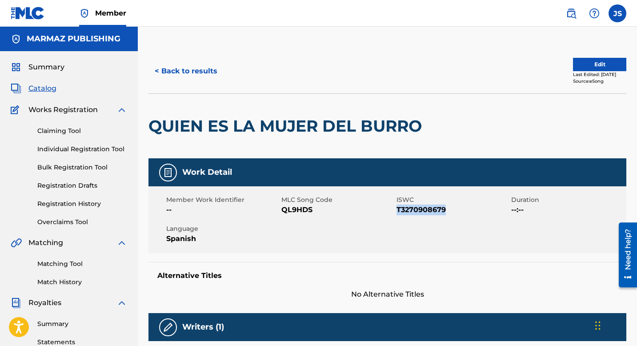
copy span "T3270908679"
click at [187, 80] on button "< Back to results" at bounding box center [185, 71] width 75 height 22
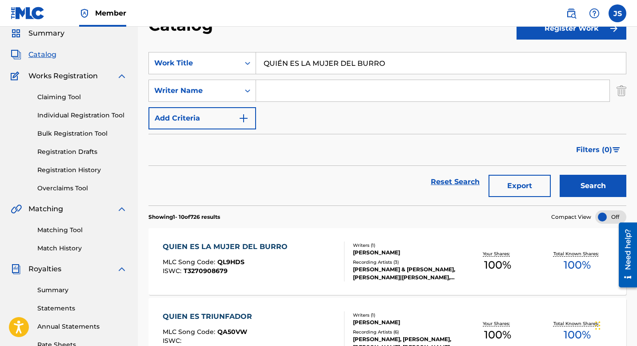
click at [309, 69] on input "QUIÉN ES LA MUJER DEL BURRO" at bounding box center [441, 62] width 370 height 21
paste input "SOY [GEOGRAPHIC_DATA]"
type input "SOY [GEOGRAPHIC_DATA]"
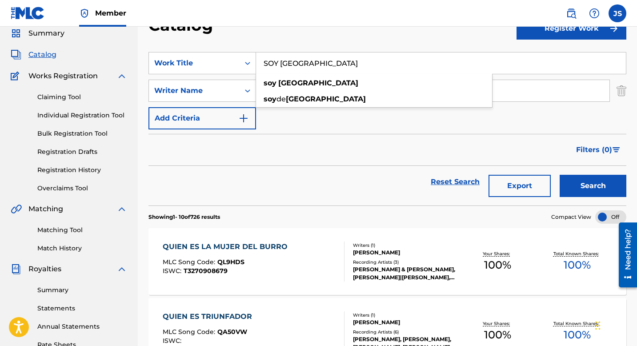
click at [569, 179] on button "Search" at bounding box center [592, 186] width 67 height 22
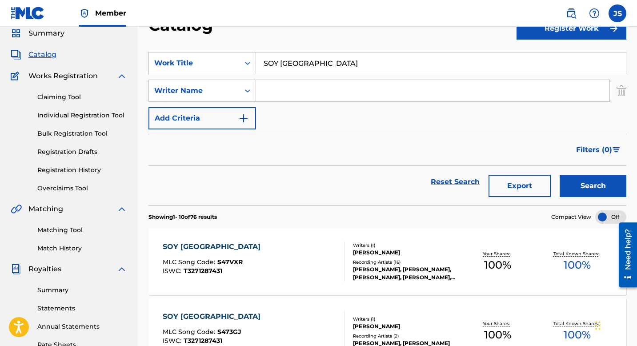
click at [381, 240] on div "SOY VENEZUELA MLC Song Code : S47VXR ISWC : T3271287431 Writers ( 1 ) CARLOS AN…" at bounding box center [387, 261] width 478 height 67
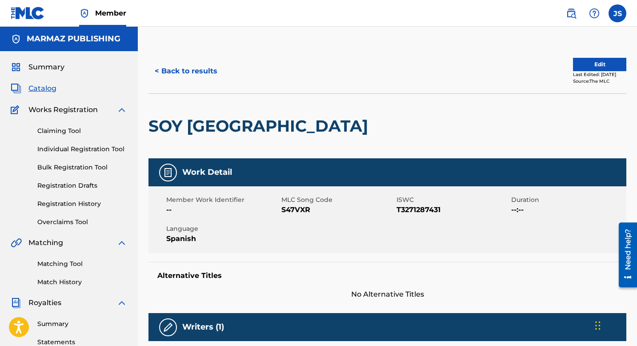
click at [289, 210] on span "S47VXR" at bounding box center [337, 209] width 113 height 11
copy span "S47VXR"
click at [410, 210] on span "T3271287431" at bounding box center [452, 209] width 113 height 11
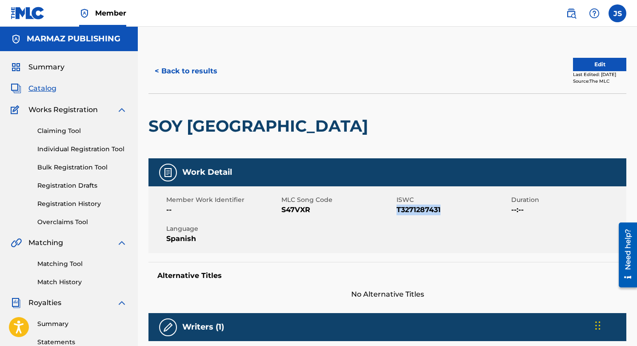
copy span "T3271287431"
click at [187, 66] on button "< Back to results" at bounding box center [185, 71] width 75 height 22
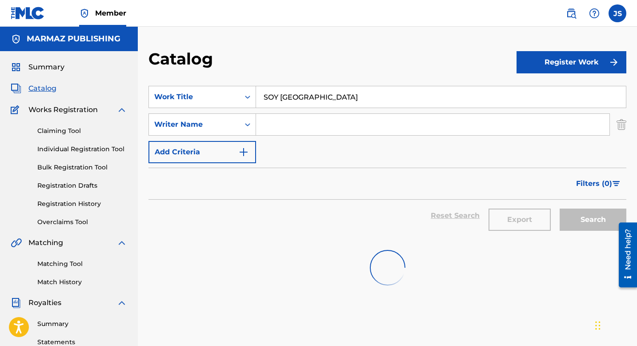
scroll to position [34, 0]
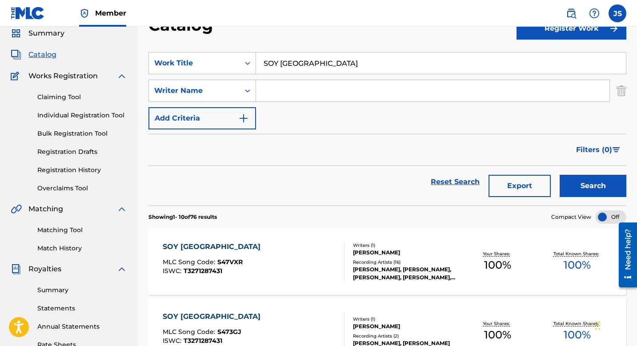
click at [335, 56] on input "SOY [GEOGRAPHIC_DATA]" at bounding box center [441, 62] width 370 height 21
click at [335, 57] on input "SOY [GEOGRAPHIC_DATA]" at bounding box center [441, 62] width 370 height 21
paste input "UEÑO CONTIGO"
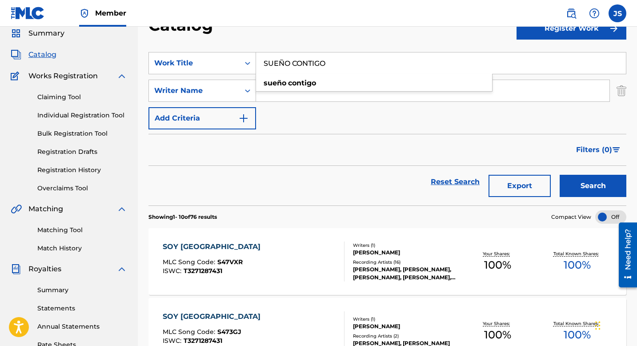
type input "SUEÑO CONTIGO"
click at [341, 131] on form "SearchWithCriteriafac4aedc-793a-4ed8-b27b-e04e305bed5a Work Title SUEÑO CONTIGO…" at bounding box center [387, 128] width 478 height 153
click at [284, 55] on input "SUEÑO CONTIGO" at bounding box center [441, 62] width 370 height 21
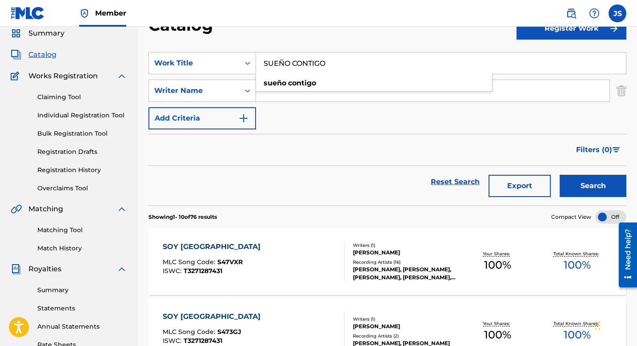
click at [284, 55] on input "SUEÑO CONTIGO" at bounding box center [441, 62] width 370 height 21
paste input "UN GUAYABO ZARANDIAO - VA COLGANDO DE UN HILIT"
type input "UN GUAYABO ZARANDIAO - VA COLGANDO DE UN HILITO"
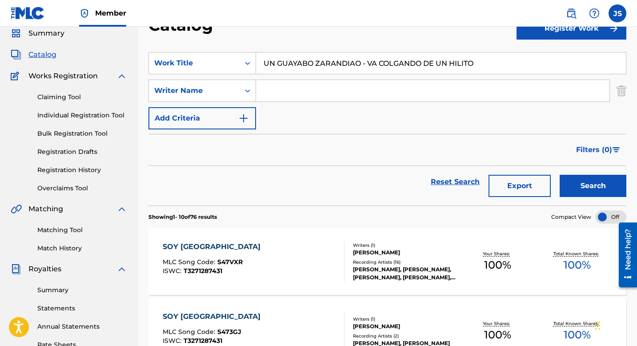
drag, startPoint x: 570, startPoint y: 178, endPoint x: 554, endPoint y: 178, distance: 16.4
click at [570, 178] on button "Search" at bounding box center [592, 186] width 67 height 22
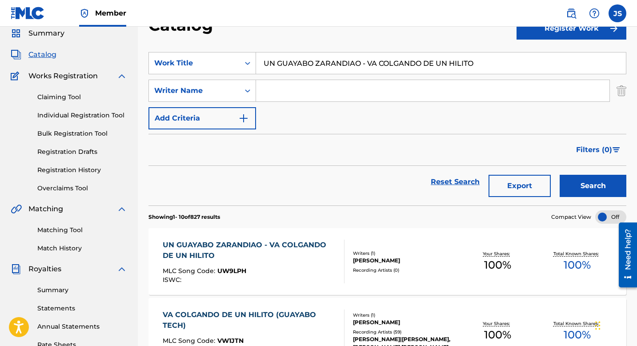
click at [284, 250] on div "UN GUAYABO ZARANDIAO - VA COLGANDO DE UN HILITO" at bounding box center [250, 249] width 174 height 21
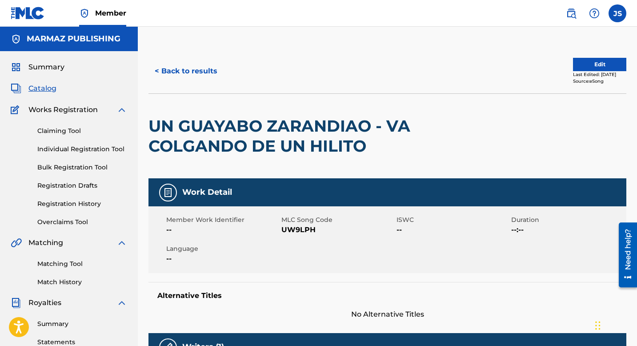
click at [291, 230] on span "UW9LPH" at bounding box center [337, 229] width 113 height 11
copy span "UW9LPH"
click at [192, 70] on button "< Back to results" at bounding box center [185, 71] width 75 height 22
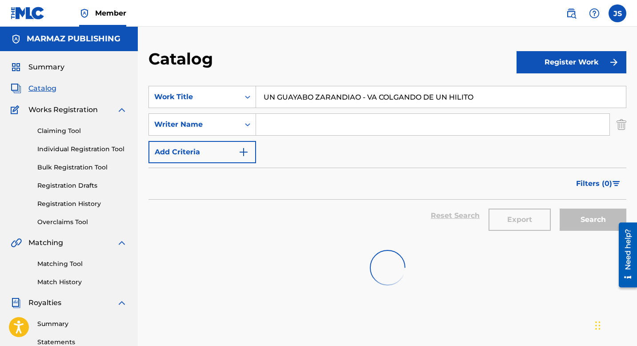
scroll to position [34, 0]
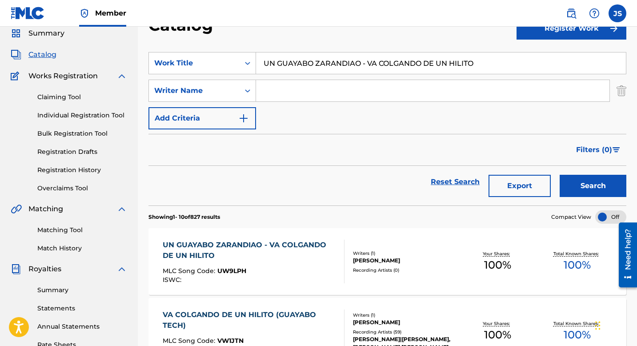
click at [295, 60] on input "UN GUAYABO ZARANDIAO - VA COLGANDO DE UN HILITO" at bounding box center [441, 62] width 370 height 21
paste input "SABANA DEL TABLANTER"
click at [557, 183] on div "Search" at bounding box center [590, 182] width 71 height 32
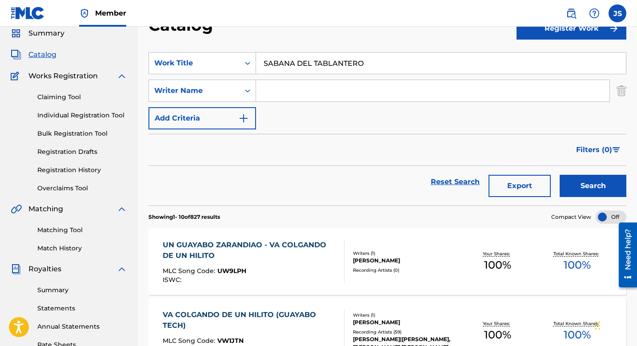
click at [564, 184] on button "Search" at bounding box center [592, 186] width 67 height 22
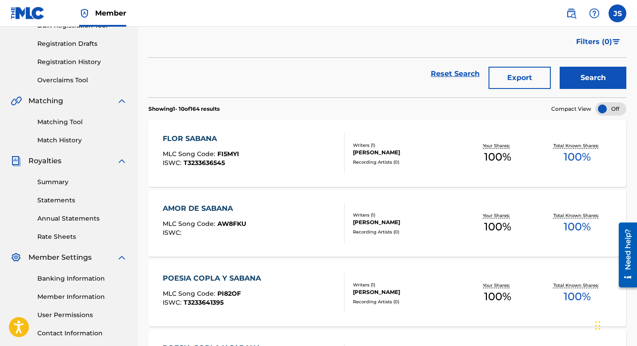
scroll to position [0, 0]
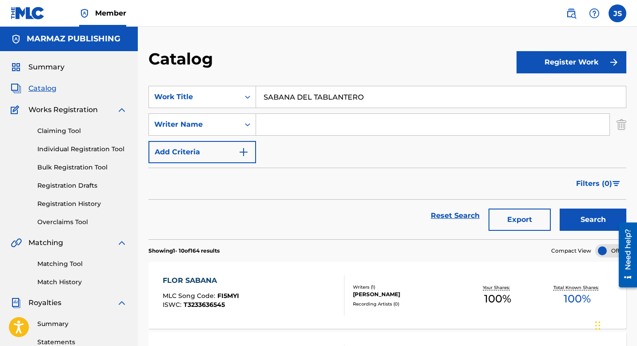
click at [314, 97] on input "SABANA DEL TABLANTERO" at bounding box center [441, 96] width 370 height 21
paste input "AL CABALLO GUSTAVIT"
type input "AL CABALLO GUSTAVITO"
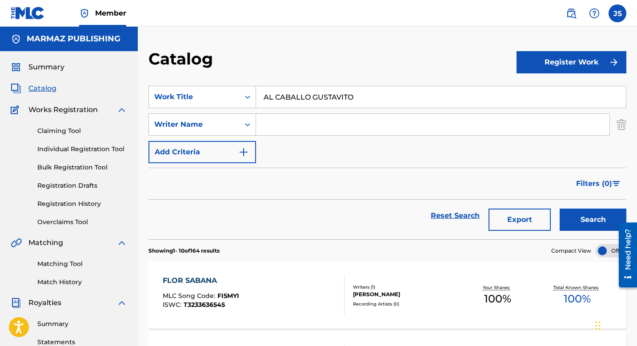
click at [582, 215] on button "Search" at bounding box center [592, 219] width 67 height 22
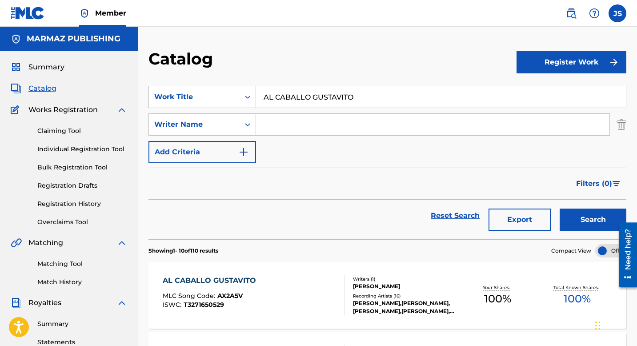
click at [329, 293] on div "AL CABALLO GUSTAVITO MLC Song Code : AX2A5V ISWC : T3271650529" at bounding box center [254, 295] width 182 height 40
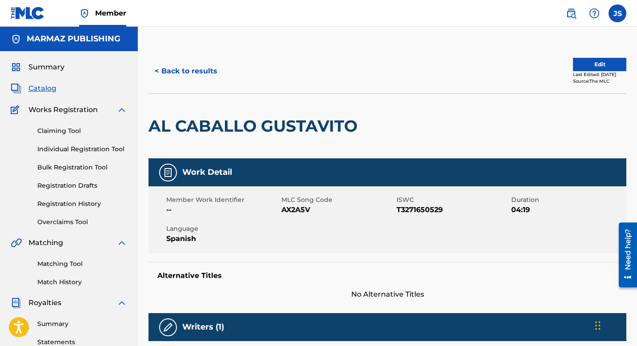
click at [303, 211] on span "AX2A5V" at bounding box center [337, 209] width 113 height 11
copy span "AX2A5V"
click at [403, 204] on span "ISWC" at bounding box center [452, 199] width 113 height 9
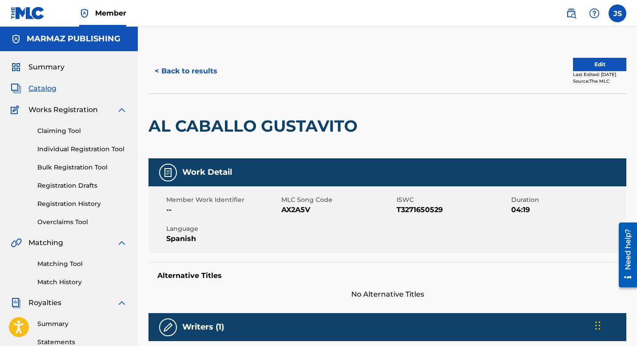
click at [403, 207] on span "T3271650529" at bounding box center [452, 209] width 113 height 11
copy span "T3271650529"
click at [200, 67] on button "< Back to results" at bounding box center [185, 71] width 75 height 22
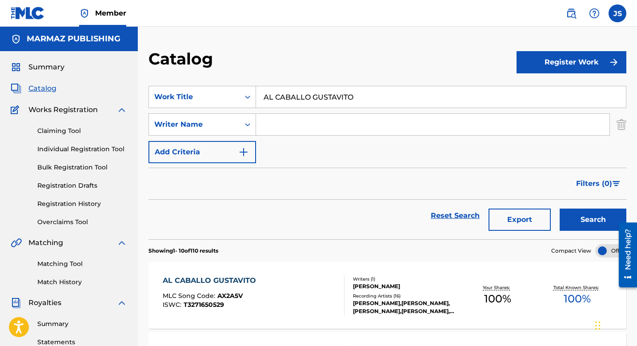
click at [364, 95] on input "AL CABALLO GUSTAVITO" at bounding box center [441, 96] width 370 height 21
paste input "DOS CAMPEONES, DOS EDADES"
type input "DOS CAMPEONES, DOS EDADES"
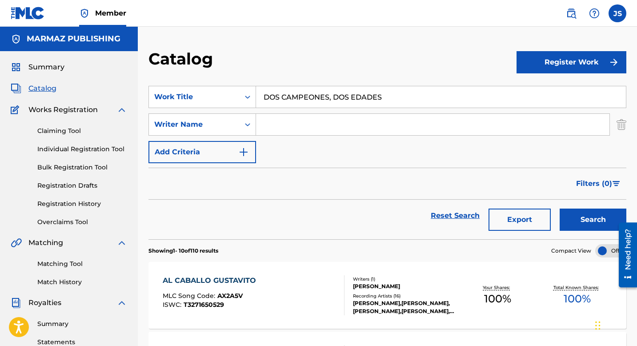
click at [567, 219] on button "Search" at bounding box center [592, 219] width 67 height 22
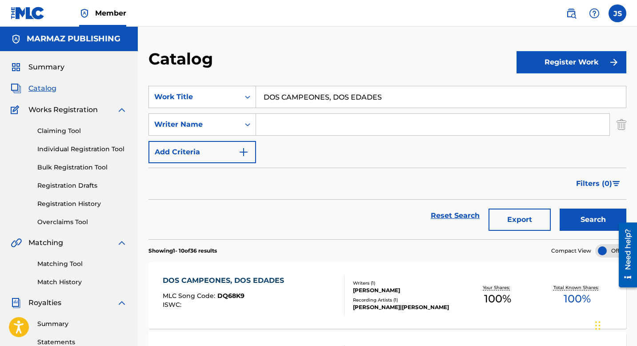
click at [271, 276] on div "DOS CAMPEONES, DOS EDADES" at bounding box center [226, 280] width 126 height 11
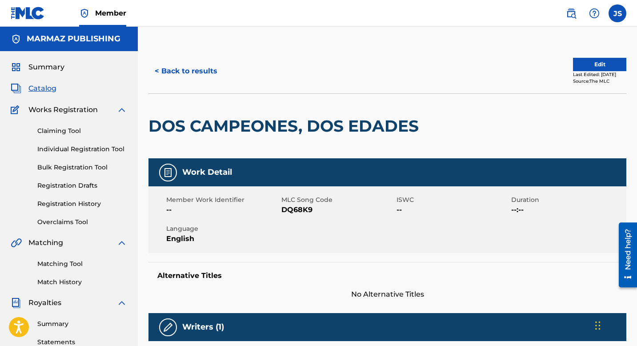
click at [301, 207] on span "DQ68K9" at bounding box center [337, 209] width 113 height 11
copy span "DQ68K9"
click at [190, 77] on button "< Back to results" at bounding box center [185, 71] width 75 height 22
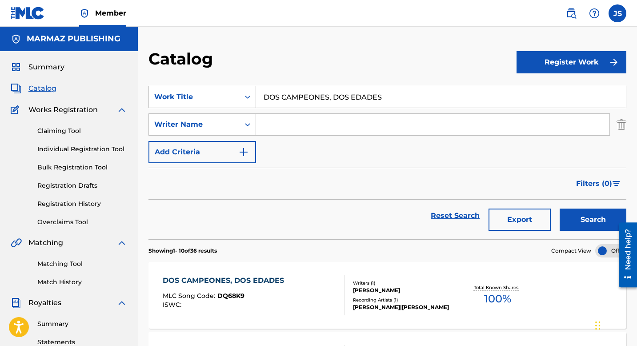
click at [347, 98] on input "DOS CAMPEONES, DOS EDADES" at bounding box center [441, 96] width 370 height 21
paste input "EL VENTARRÓN TURUNEÑO"
type input "EL VENTARRÓN TURUNEÑO"
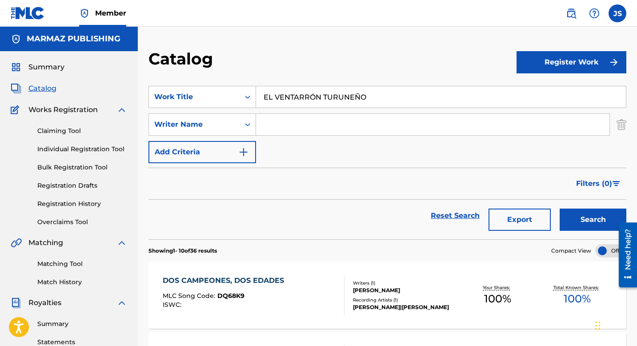
click at [568, 218] on button "Search" at bounding box center [592, 219] width 67 height 22
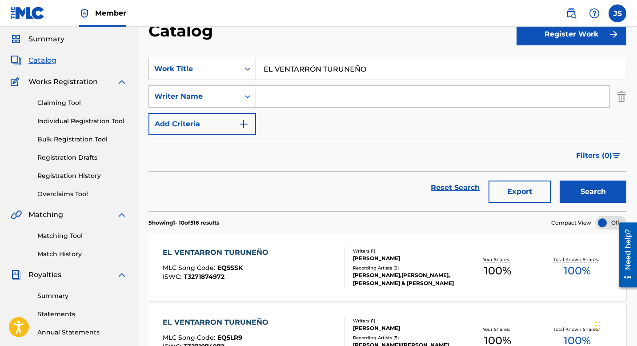
scroll to position [30, 0]
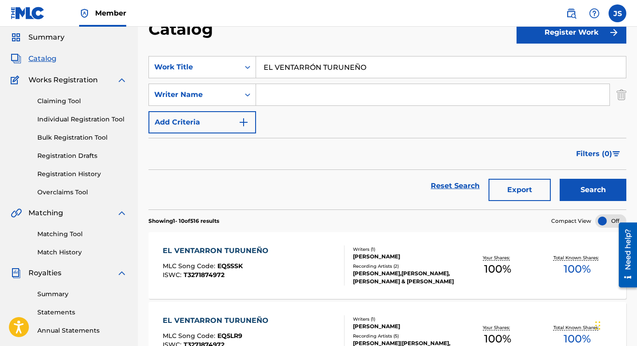
click at [303, 252] on div "EL VENTARRON TURUNEÑO MLC Song Code : EQ5SSK ISWC : T3271874972" at bounding box center [254, 265] width 182 height 40
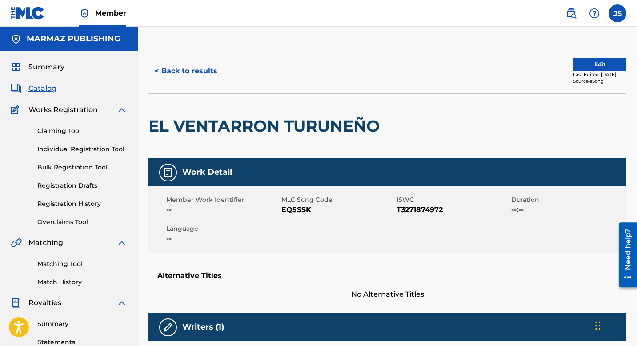
click at [287, 208] on span "EQ5SSK" at bounding box center [337, 209] width 113 height 11
copy span "EQ5SSK"
click at [413, 212] on span "T3271874972" at bounding box center [452, 209] width 113 height 11
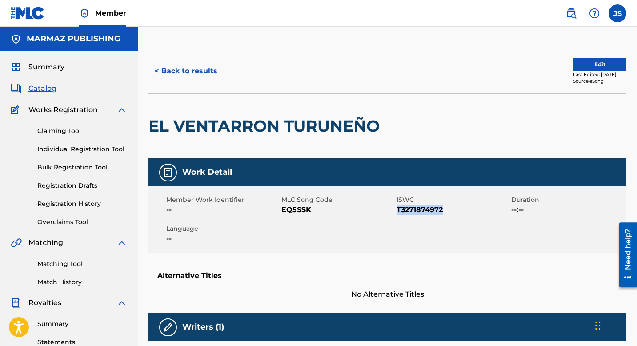
copy span "T3271874972"
click at [180, 55] on div "< Back to results Edit Last Edited: [DATE] Source: eSong" at bounding box center [387, 71] width 478 height 44
click at [180, 62] on button "< Back to results" at bounding box center [185, 71] width 75 height 22
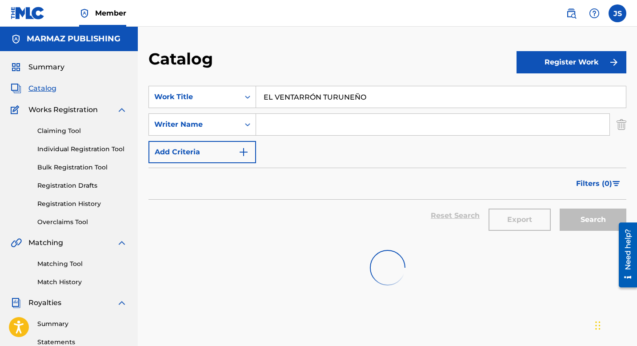
scroll to position [30, 0]
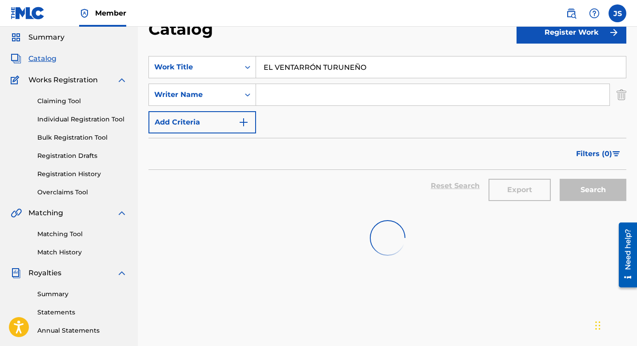
click at [347, 64] on input "EL VENTARRÓN TURUNEÑO" at bounding box center [441, 66] width 370 height 21
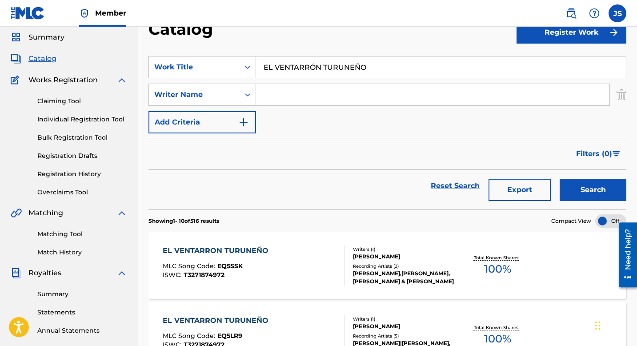
click at [347, 64] on input "EL VENTARRÓN TURUNEÑO" at bounding box center [441, 66] width 370 height 21
click at [292, 76] on input "EL VENTARRÓN TURUNEÑO" at bounding box center [441, 66] width 370 height 21
paste input "[PERSON_NAME] CAMPEÓN GUARIQU"
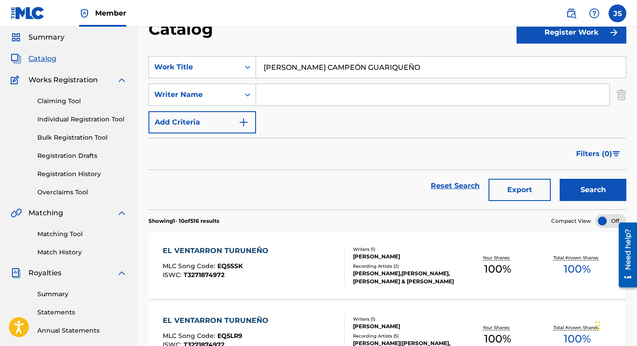
type input "[PERSON_NAME] CAMPEÓN GUARIQUEÑO"
click at [592, 189] on button "Search" at bounding box center [592, 190] width 67 height 22
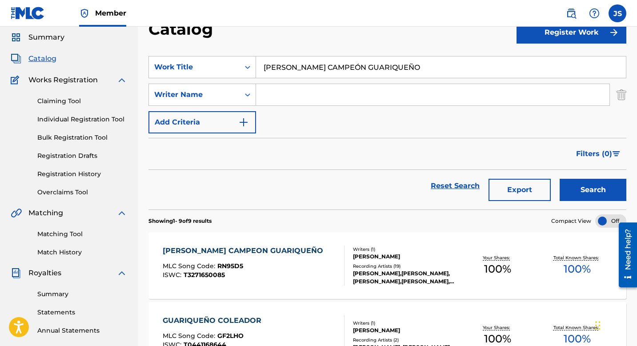
click at [406, 254] on div "[PERSON_NAME]" at bounding box center [405, 256] width 105 height 8
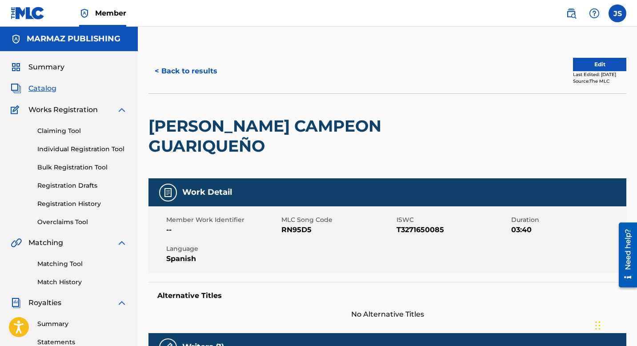
click at [305, 224] on span "RN95D5" at bounding box center [337, 229] width 113 height 11
copy span "RN95D5"
click at [408, 224] on span "T3271650085" at bounding box center [452, 229] width 113 height 11
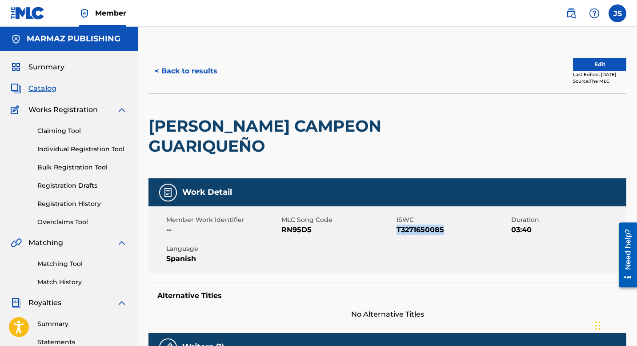
copy span "T3271650085"
click at [203, 70] on button "< Back to results" at bounding box center [185, 71] width 75 height 22
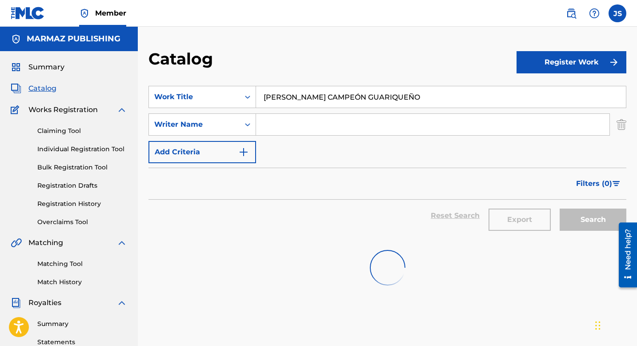
scroll to position [30, 0]
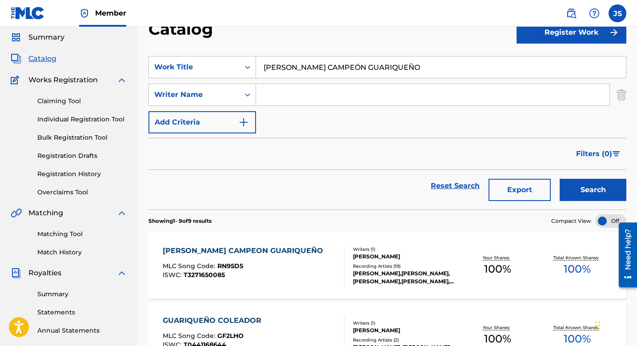
click at [390, 70] on input "[PERSON_NAME] CAMPEÓN GUARIQUEÑO" at bounding box center [441, 66] width 370 height 21
paste input "SEÑORES, SI ME PERMITEN"
type input "SEÑORES, SI ME PERMITEN"
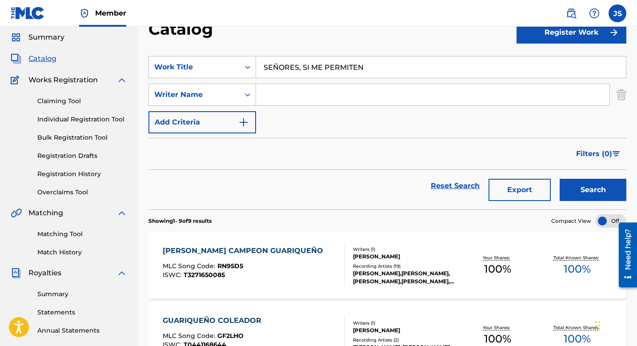
click at [591, 196] on button "Search" at bounding box center [592, 190] width 67 height 22
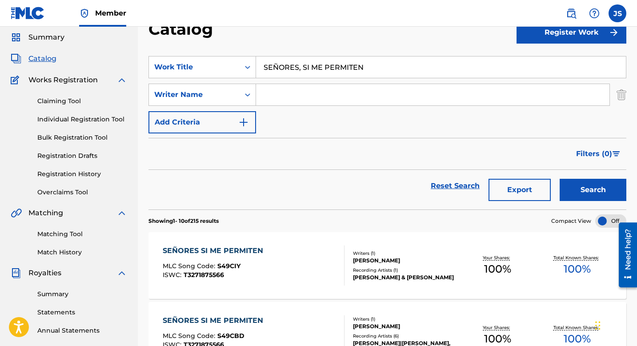
click at [255, 249] on div "SEÑORES SI ME PERMITEN" at bounding box center [215, 250] width 105 height 11
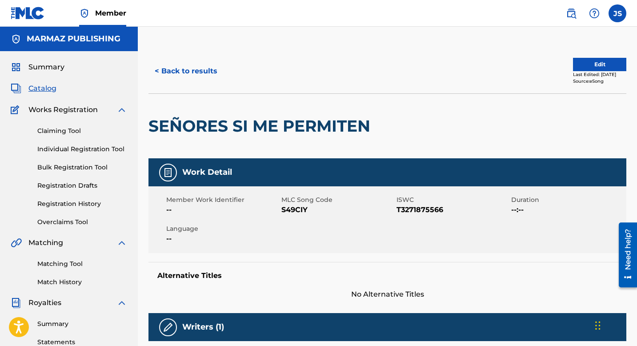
click at [294, 210] on span "S49CIY" at bounding box center [337, 209] width 113 height 11
copy span "S49CIY"
click at [415, 207] on span "T3271875566" at bounding box center [452, 209] width 113 height 11
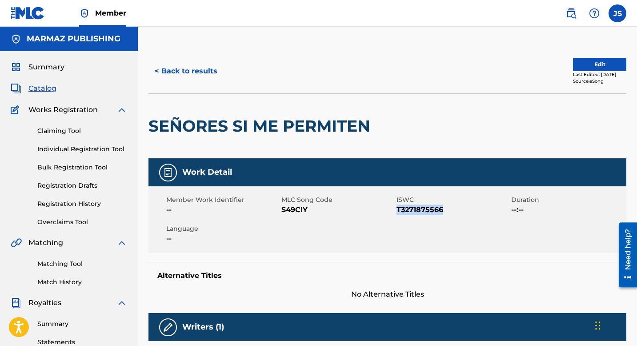
click at [415, 207] on span "T3271875566" at bounding box center [452, 209] width 113 height 11
copy span "T3271875566"
click at [202, 54] on div "< Back to results Edit Last Edited: [DATE] Source: eSong" at bounding box center [387, 71] width 478 height 44
click at [202, 71] on button "< Back to results" at bounding box center [185, 71] width 75 height 22
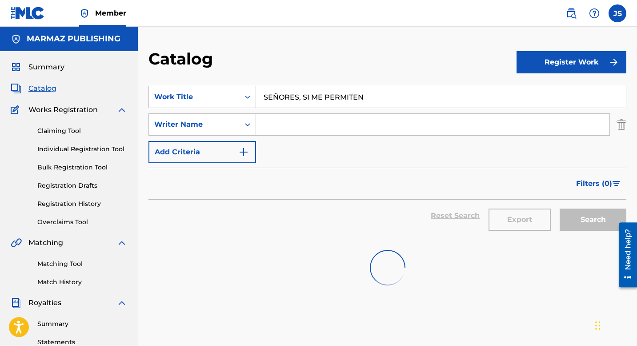
scroll to position [30, 0]
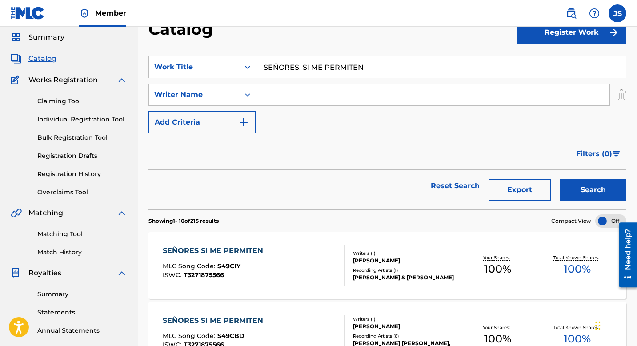
click at [302, 63] on input "SEÑORES, SI ME PERMITEN" at bounding box center [441, 66] width 370 height 21
paste input "VIEJO FOGÓN SABANERO"
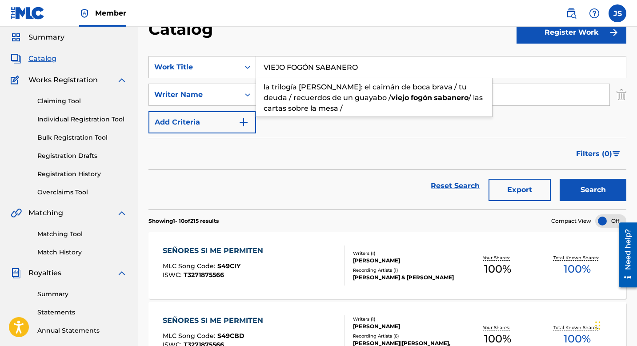
type input "VIEJO FOGÓN SABANERO"
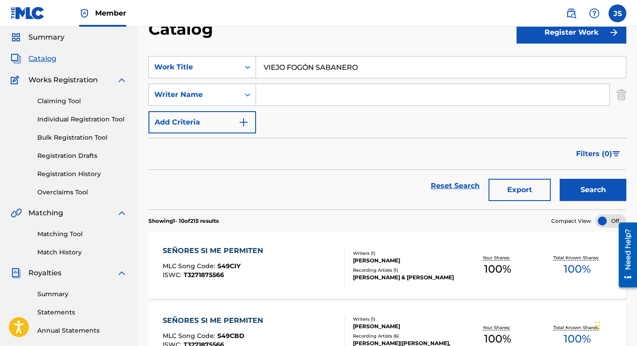
click at [603, 195] on button "Search" at bounding box center [592, 190] width 67 height 22
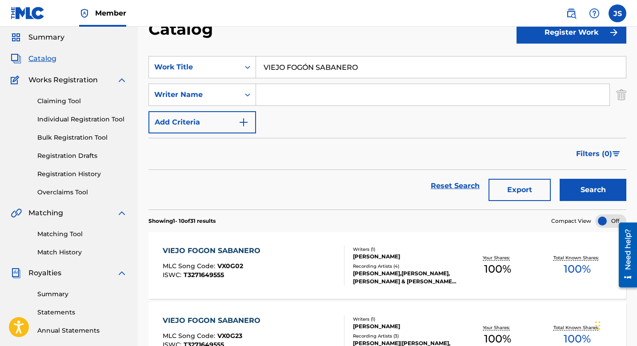
click at [277, 254] on div "VIEJO FOGON SABANERO MLC Song Code : VX0G02 ISWC : T3271649555" at bounding box center [254, 265] width 182 height 40
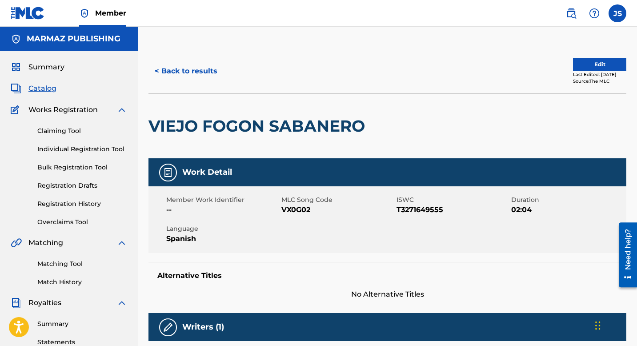
click at [295, 212] on span "VX0G02" at bounding box center [337, 209] width 113 height 11
click at [410, 206] on span "T3271649555" at bounding box center [452, 209] width 113 height 11
click at [215, 68] on button "< Back to results" at bounding box center [185, 71] width 75 height 22
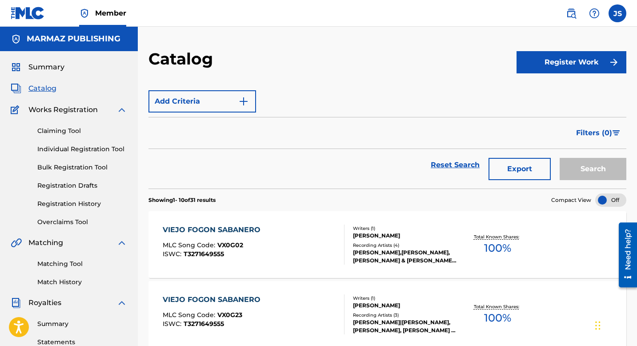
scroll to position [30, 0]
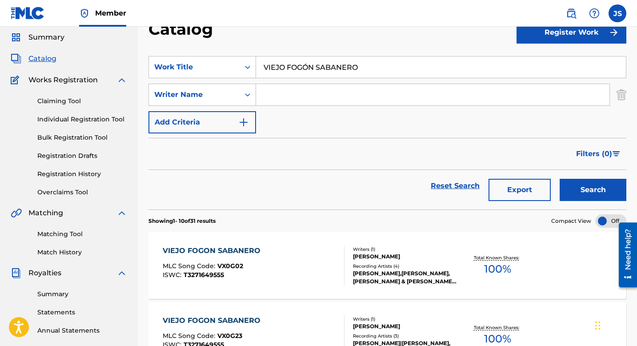
click at [289, 74] on input "VIEJO FOGÓN SABANERO" at bounding box center [441, 66] width 370 height 21
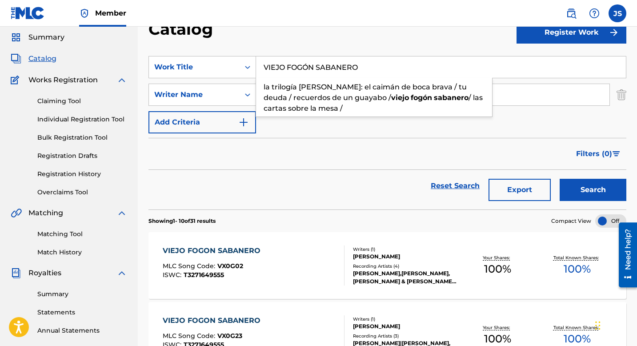
click at [289, 74] on input "VIEJO FOGÓN SABANERO" at bounding box center [441, 66] width 370 height 21
paste input "A USTED SEÑOR JUEZ"
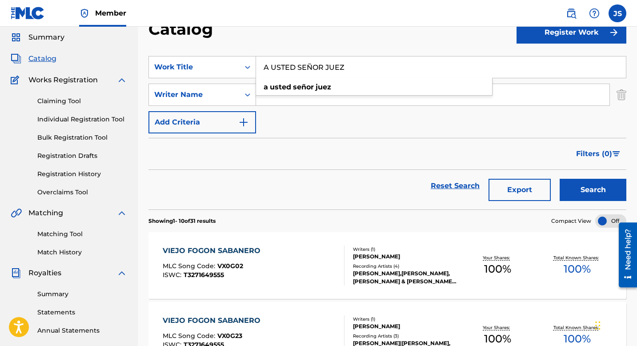
type input "A USTED SEÑOR JUEZ"
click at [584, 193] on button "Search" at bounding box center [592, 190] width 67 height 22
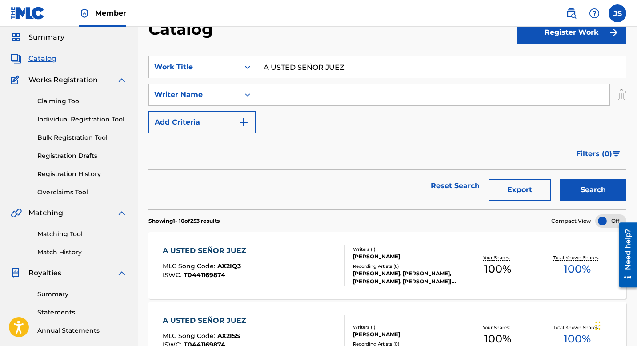
click at [306, 262] on div "A USTED SEÑOR JUEZ MLC Song Code : AX2IQ3 ISWC : T0441169874" at bounding box center [254, 265] width 182 height 40
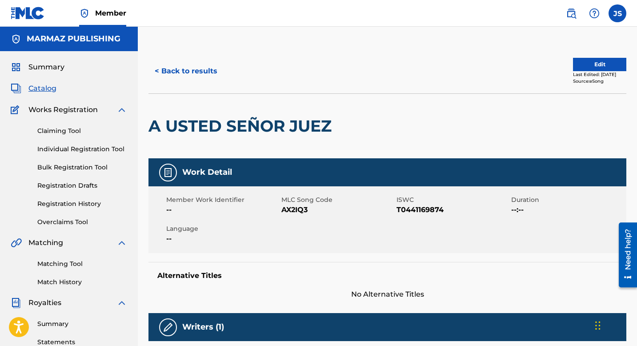
click at [199, 66] on button "< Back to results" at bounding box center [185, 71] width 75 height 22
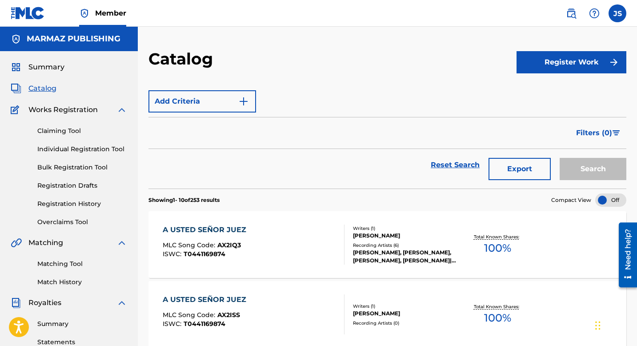
scroll to position [30, 0]
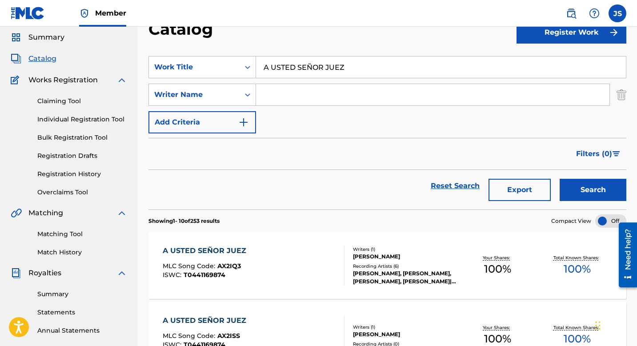
click at [335, 252] on div "A USTED SEÑOR JUEZ MLC Song Code : AX2IQ3 ISWC : T0441169874" at bounding box center [254, 265] width 182 height 40
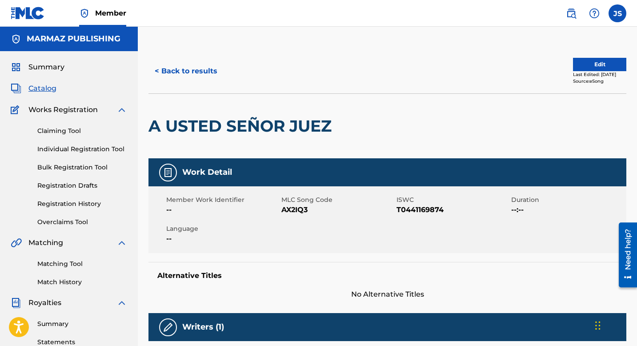
click at [302, 208] on span "AX2IQ3" at bounding box center [337, 209] width 113 height 11
click at [411, 211] on span "T0441169874" at bounding box center [452, 209] width 113 height 11
click at [188, 78] on button "< Back to results" at bounding box center [185, 71] width 75 height 22
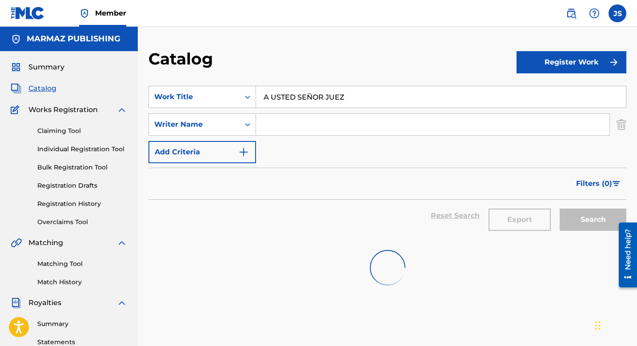
scroll to position [30, 0]
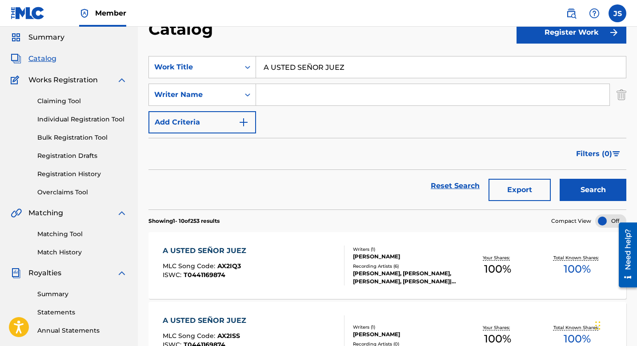
click at [299, 66] on input "A USTED SEÑOR JUEZ" at bounding box center [441, 66] width 370 height 21
paste input "COMENTARIOS DE ESQUINA"
type input "COMENTARIOS DE ESQUINA"
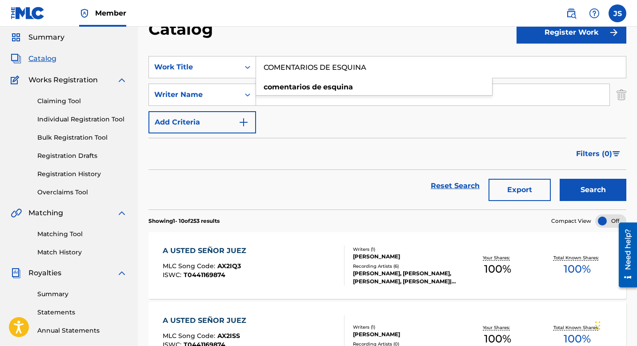
click at [580, 201] on div "Search" at bounding box center [590, 186] width 71 height 32
click at [581, 188] on button "Search" at bounding box center [592, 190] width 67 height 22
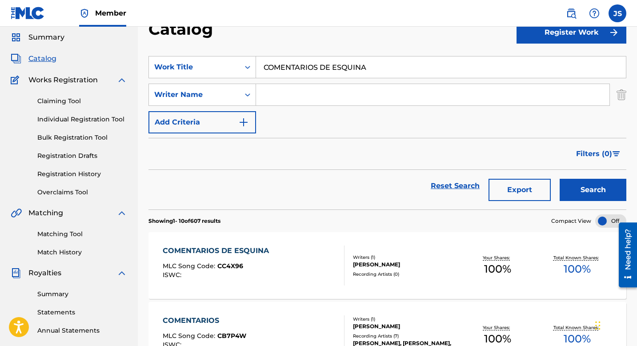
click at [320, 257] on div "COMENTARIOS DE ESQUINA MLC Song Code : CC4X96 ISWC :" at bounding box center [254, 265] width 182 height 40
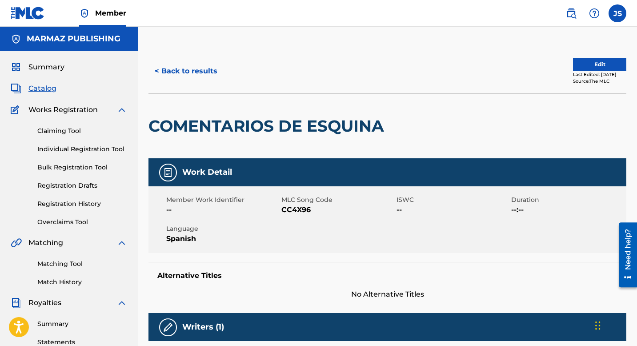
click at [307, 210] on span "CC4X96" at bounding box center [337, 209] width 113 height 11
click at [179, 65] on button "< Back to results" at bounding box center [185, 71] width 75 height 22
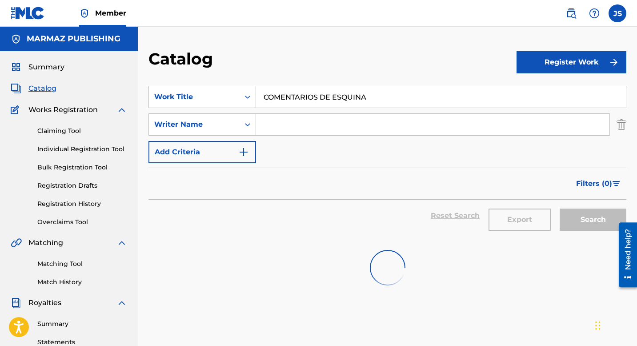
scroll to position [30, 0]
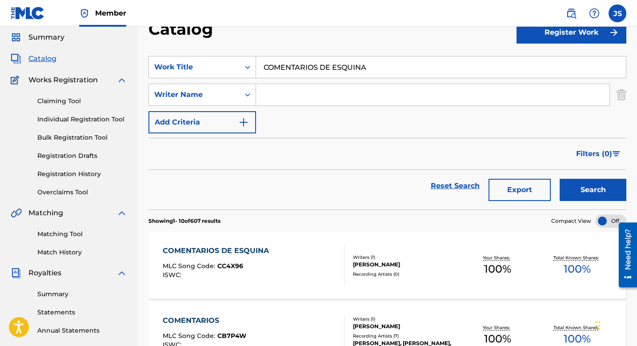
click at [307, 65] on input "COMENTARIOS DE ESQUINA" at bounding box center [441, 66] width 370 height 21
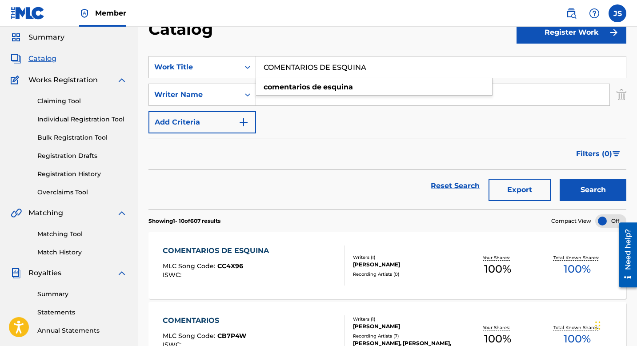
paste input "PADRE USTED SI LA PONE (feat. [PERSON_NAME])"
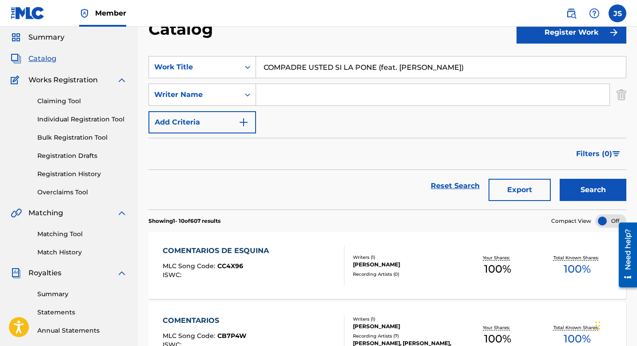
click at [562, 187] on button "Search" at bounding box center [592, 190] width 67 height 22
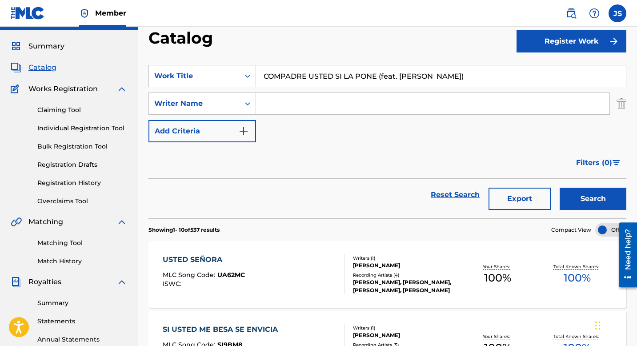
scroll to position [24, 0]
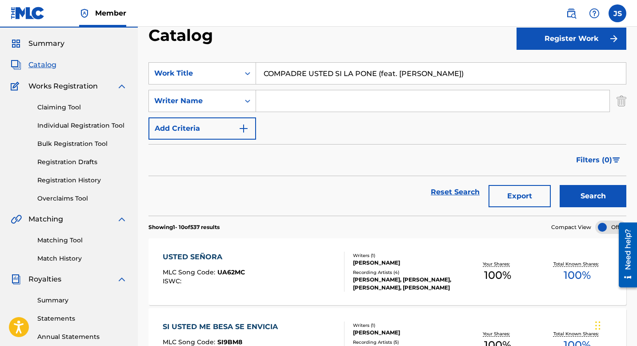
drag, startPoint x: 475, startPoint y: 70, endPoint x: 382, endPoint y: 76, distance: 93.5
click at [382, 76] on input "COMPADRE USTED SI LA PONE (feat. [PERSON_NAME])" at bounding box center [441, 73] width 370 height 21
click at [562, 195] on button "Search" at bounding box center [592, 196] width 67 height 22
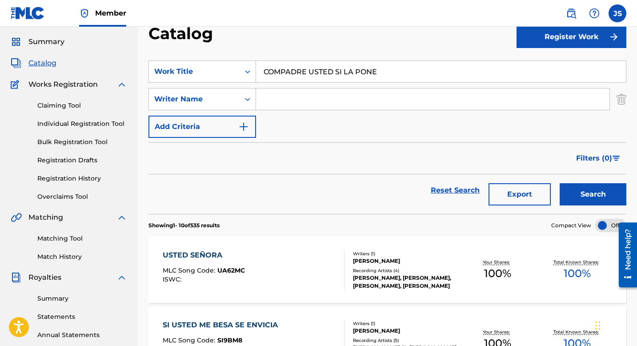
scroll to position [0, 0]
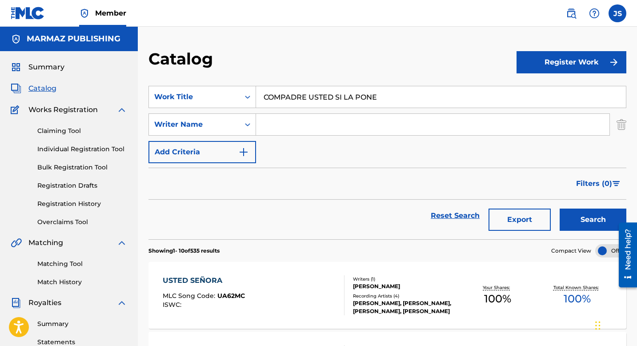
click at [317, 98] on input "COMPADRE USTED SI LA PONE" at bounding box center [441, 96] width 370 height 21
paste input "AH MALAYA"
type input "AH MALAYA"
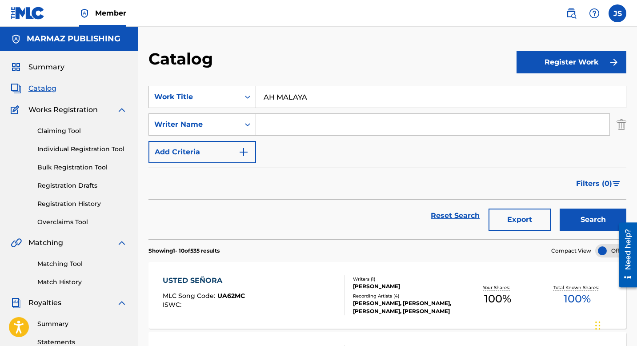
click at [593, 225] on button "Search" at bounding box center [592, 219] width 67 height 22
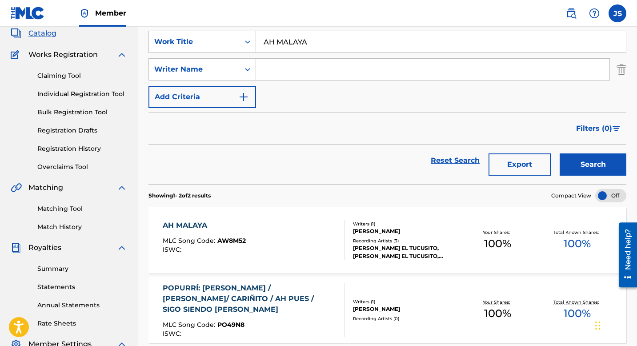
scroll to position [82, 0]
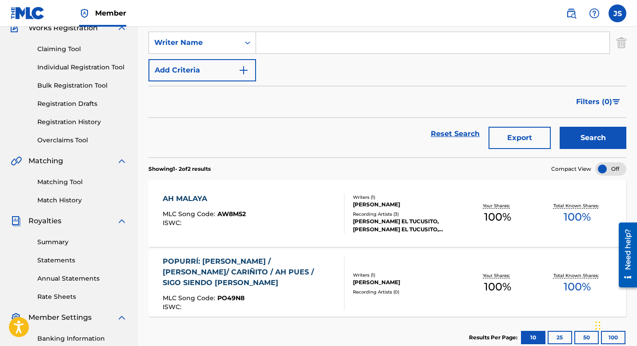
click at [406, 194] on div "Writers ( 1 )" at bounding box center [405, 197] width 105 height 7
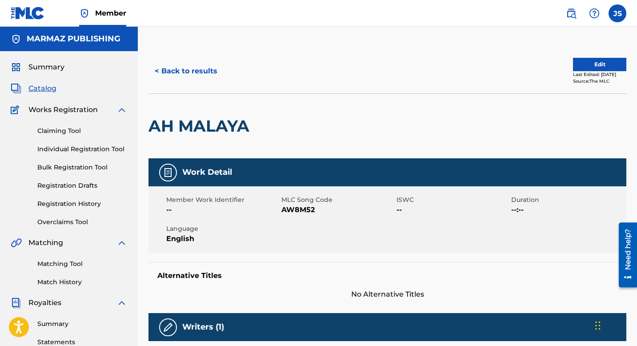
click at [295, 208] on span "AW8M52" at bounding box center [337, 209] width 113 height 11
click at [187, 60] on button "< Back to results" at bounding box center [185, 71] width 75 height 22
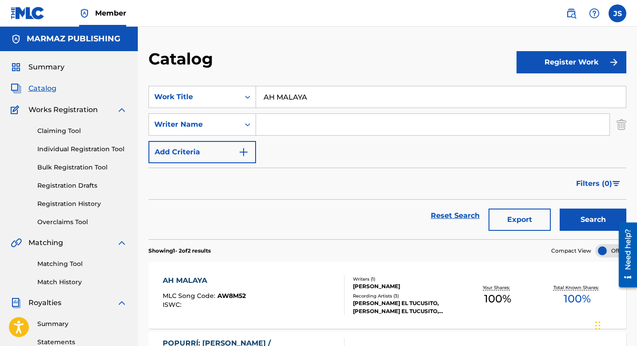
click at [279, 99] on input "AH MALAYA" at bounding box center [441, 96] width 370 height 21
paste input "QUI VOY PUEBLO QUERIDO"
type input "AQUI VOY PUEBLO QUERIDO"
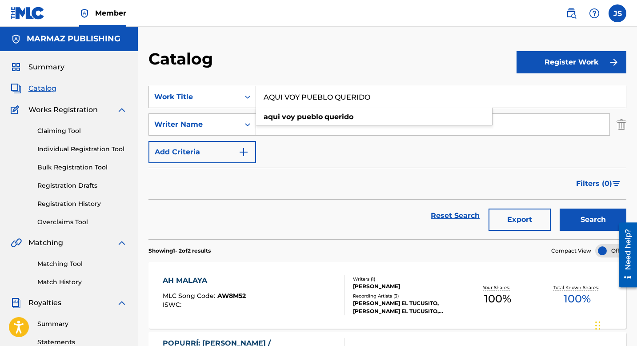
click at [571, 219] on button "Search" at bounding box center [592, 219] width 67 height 22
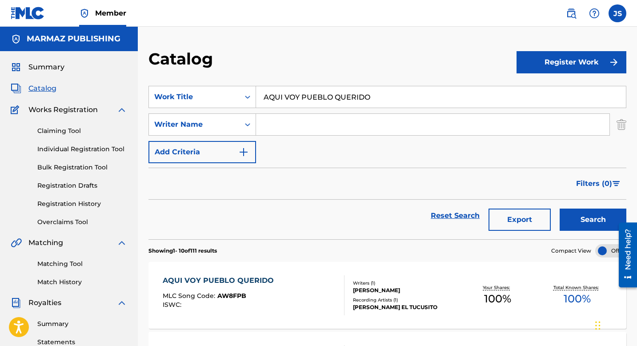
scroll to position [26, 0]
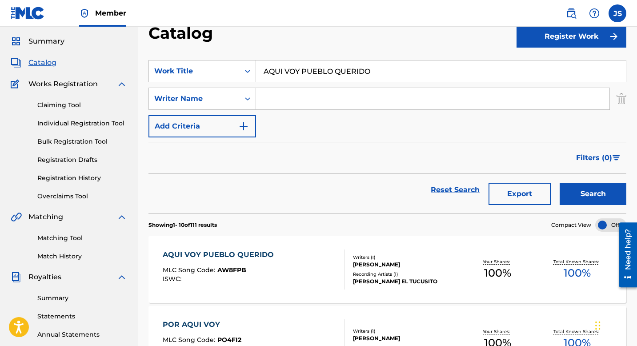
click at [256, 252] on div "AQUI VOY PUEBLO QUERIDO" at bounding box center [221, 254] width 116 height 11
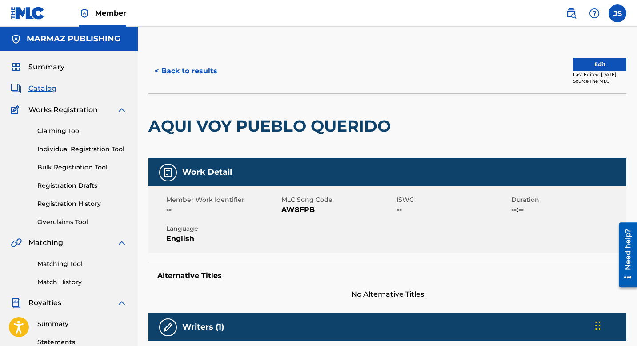
click at [297, 209] on span "AW8FPB" at bounding box center [337, 209] width 113 height 11
click at [168, 73] on button "< Back to results" at bounding box center [185, 71] width 75 height 22
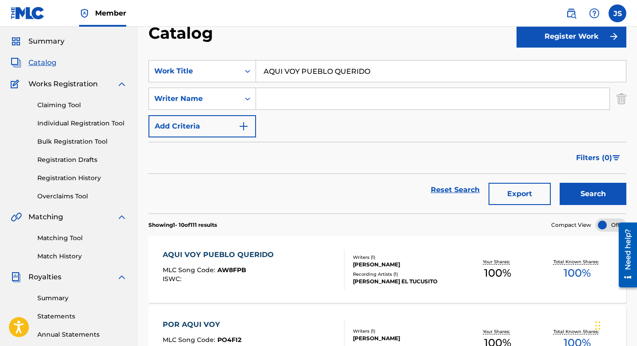
click at [339, 68] on input "AQUI VOY PUEBLO QUERIDO" at bounding box center [441, 70] width 370 height 21
paste input "BORRACHO CON REAL NO ESTORBA"
type input "BORRACHO CON REAL NO ESTORBA"
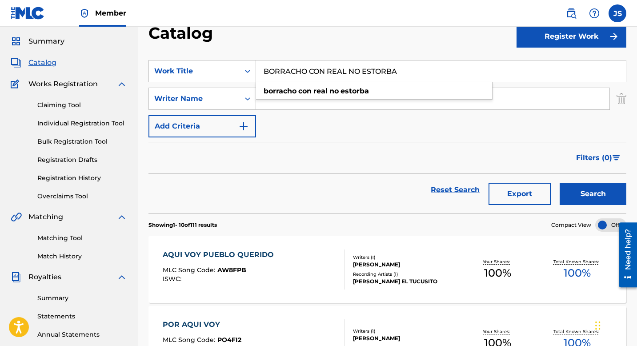
click at [576, 192] on button "Search" at bounding box center [592, 194] width 67 height 22
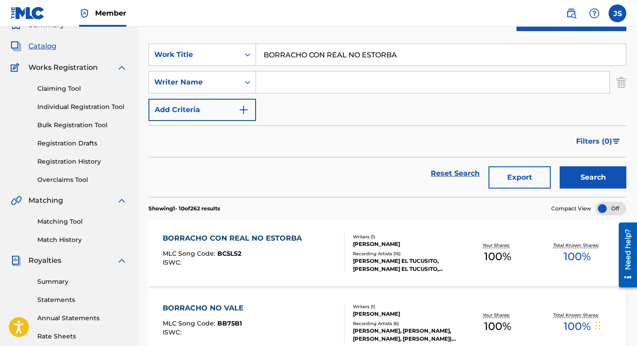
scroll to position [44, 0]
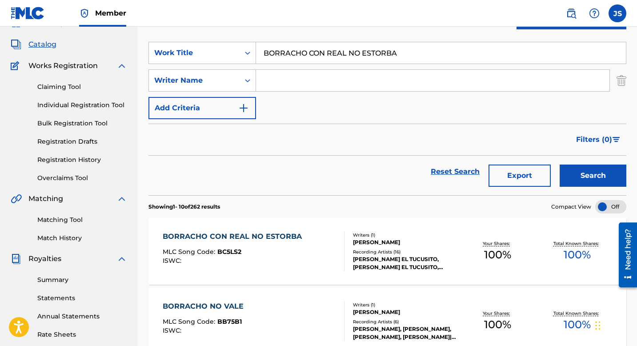
click at [291, 234] on div "BORRACHO CON REAL NO ESTORBA" at bounding box center [234, 236] width 143 height 11
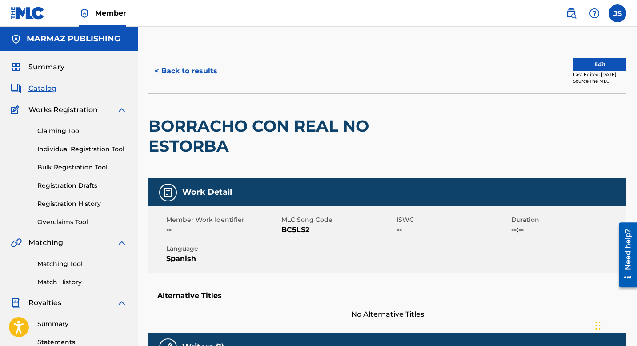
click at [299, 230] on span "BC5LS2" at bounding box center [337, 229] width 113 height 11
click at [181, 71] on button "< Back to results" at bounding box center [185, 71] width 75 height 22
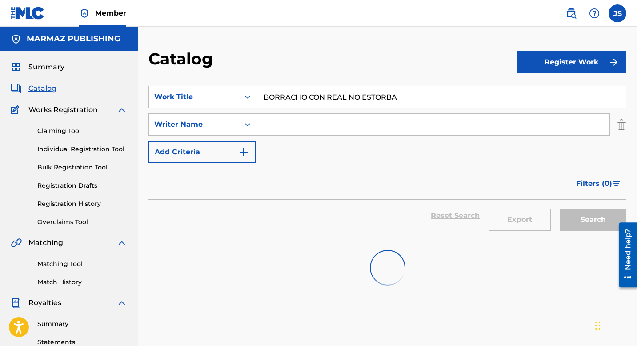
scroll to position [44, 0]
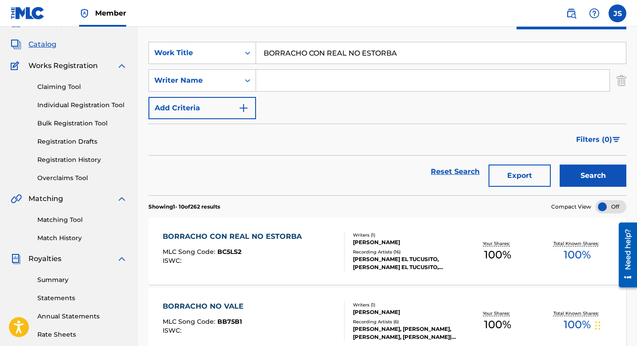
click at [282, 46] on input "BORRACHO CON REAL NO ESTORBA" at bounding box center [441, 52] width 370 height 21
paste input "CAMBIE MI POTRA POR OTR"
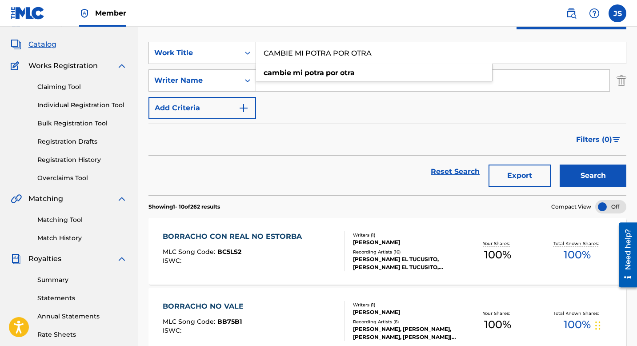
type input "CAMBIE MI POTRA POR OTRA"
click at [570, 174] on button "Search" at bounding box center [592, 175] width 67 height 22
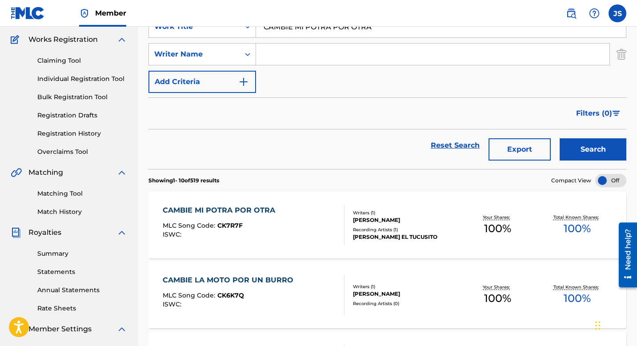
scroll to position [72, 0]
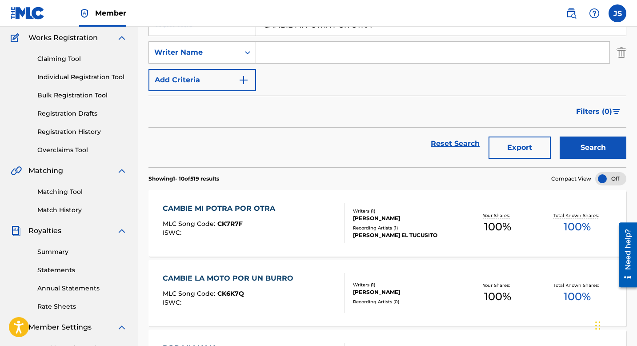
click at [380, 213] on div "Writers ( 1 )" at bounding box center [405, 210] width 105 height 7
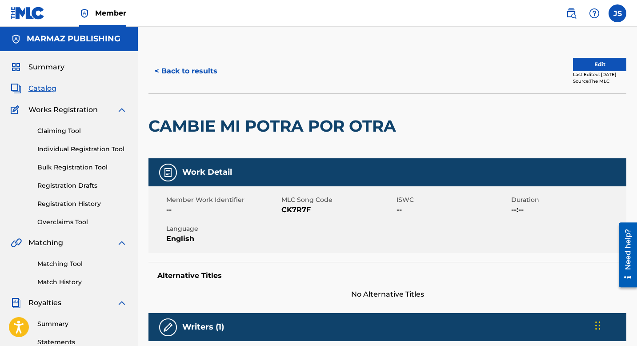
click at [303, 210] on span "CK7R7F" at bounding box center [337, 209] width 113 height 11
